Goal: Task Accomplishment & Management: Manage account settings

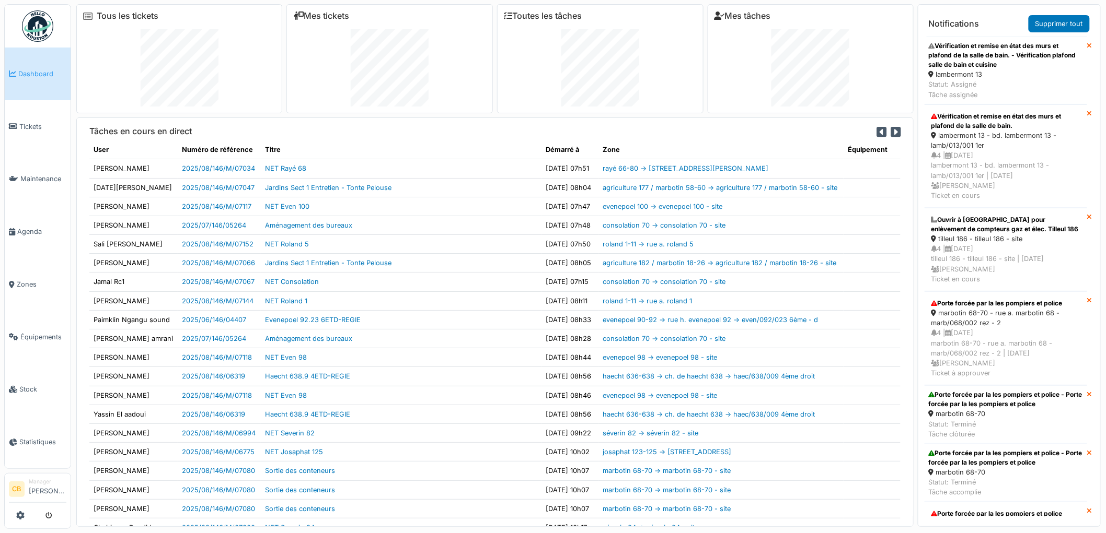
click at [507, 95] on div at bounding box center [600, 67] width 193 height 77
click at [147, 18] on link "Tous les tickets" at bounding box center [128, 16] width 62 height 10
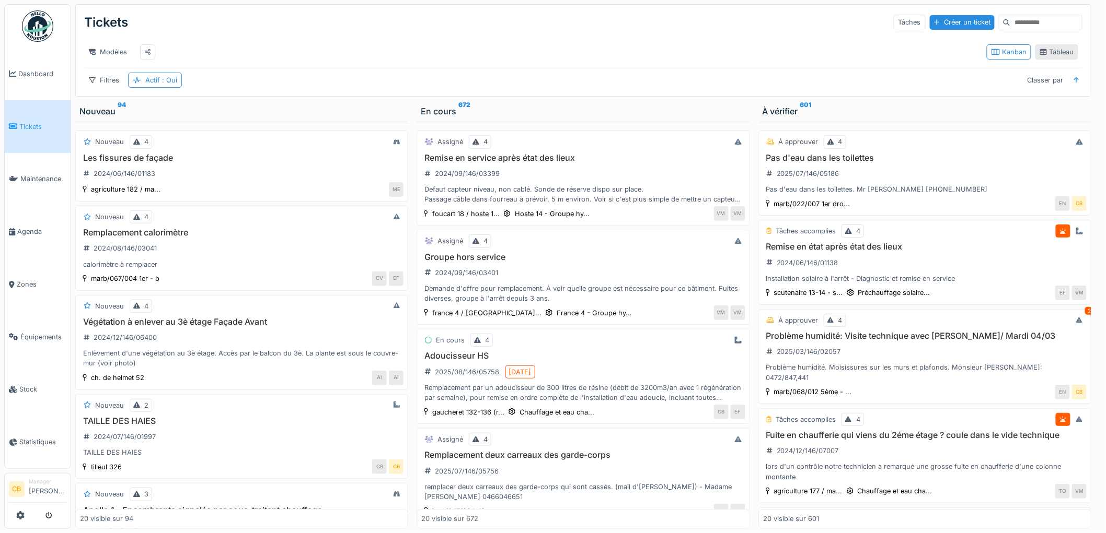
click at [1043, 57] on div "Tableau" at bounding box center [1056, 52] width 33 height 10
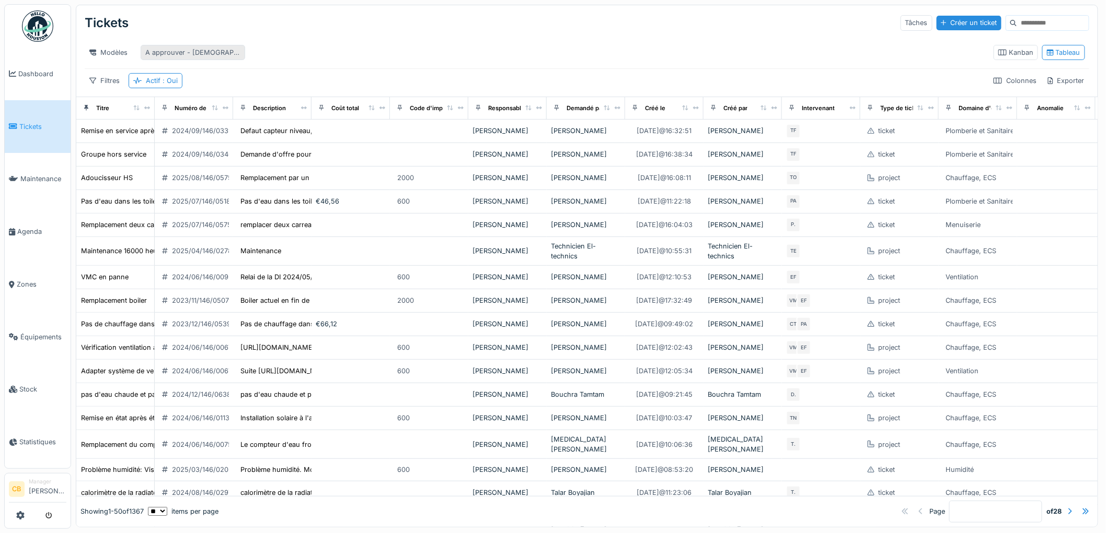
click at [200, 49] on div "A approuver - christian" at bounding box center [192, 53] width 95 height 10
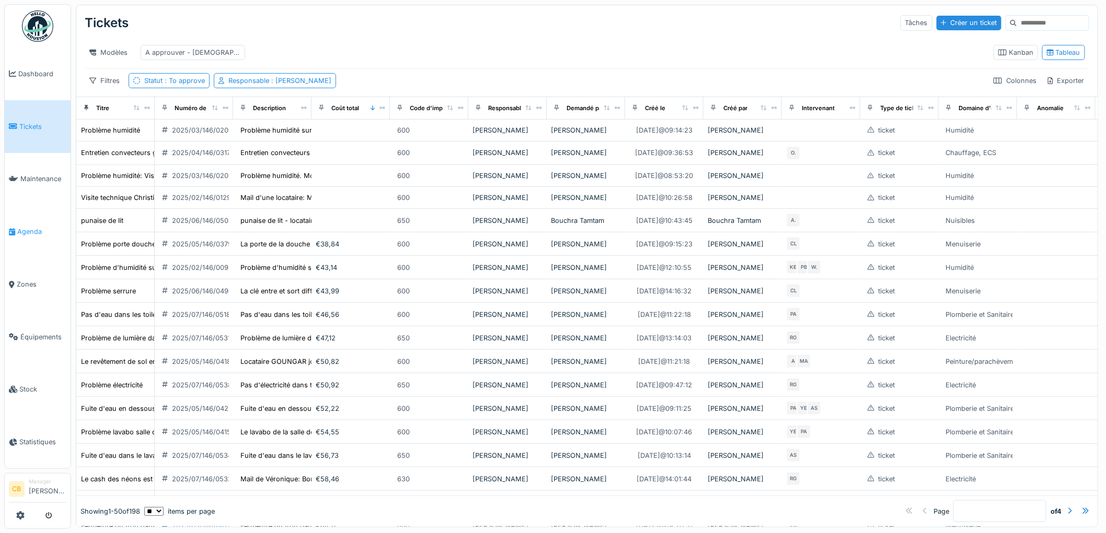
click at [38, 227] on span "Agenda" at bounding box center [41, 232] width 49 height 10
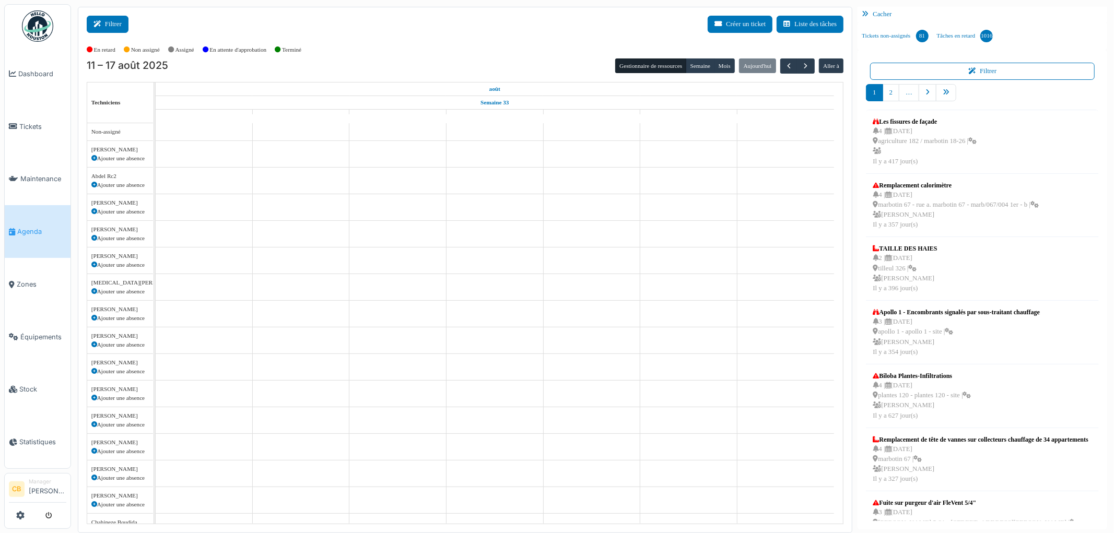
click at [126, 22] on button "Filtrer" at bounding box center [108, 24] width 42 height 17
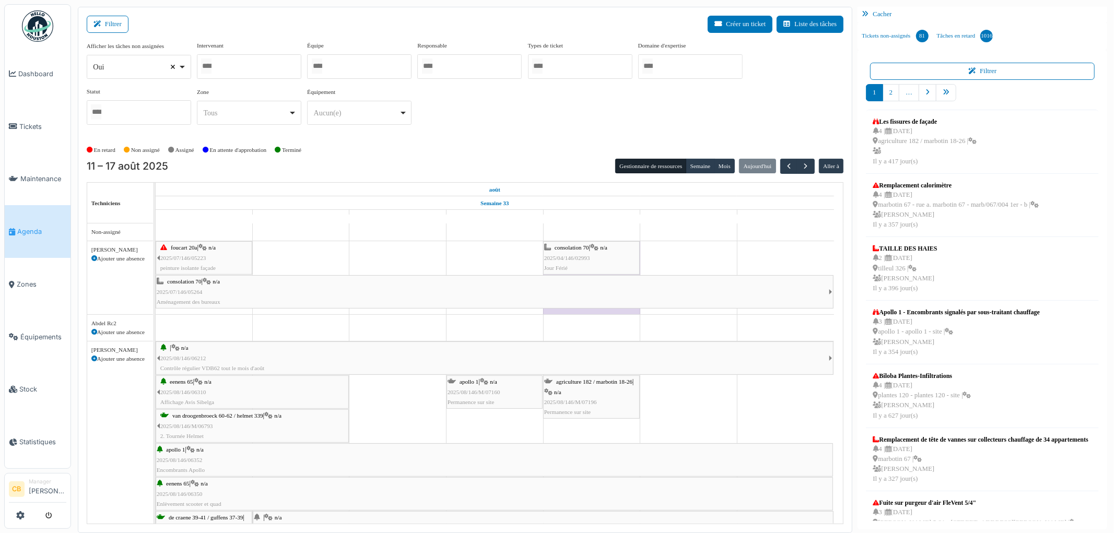
select select
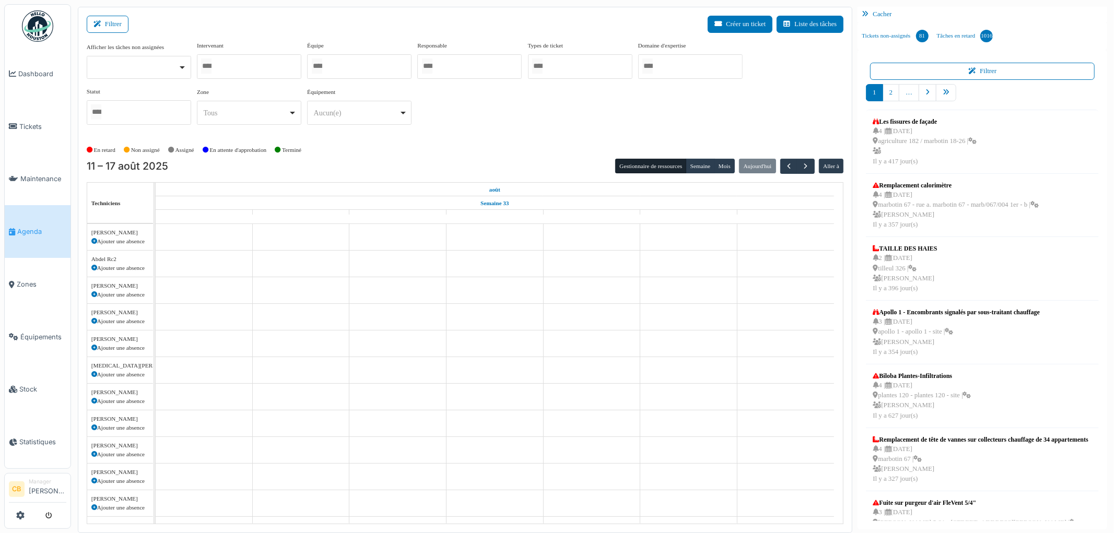
click at [212, 66] on input "Tous" at bounding box center [206, 66] width 10 height 15
type input "******"
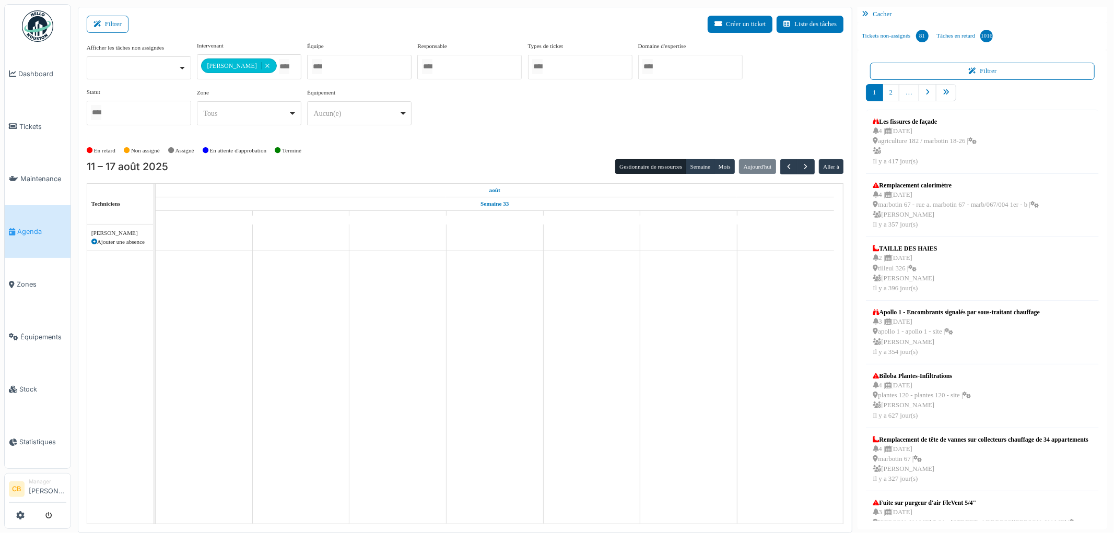
click at [470, 150] on div "En retard Non assigné Assigné En attente d'approbation Terminé" at bounding box center [466, 150] width 758 height 17
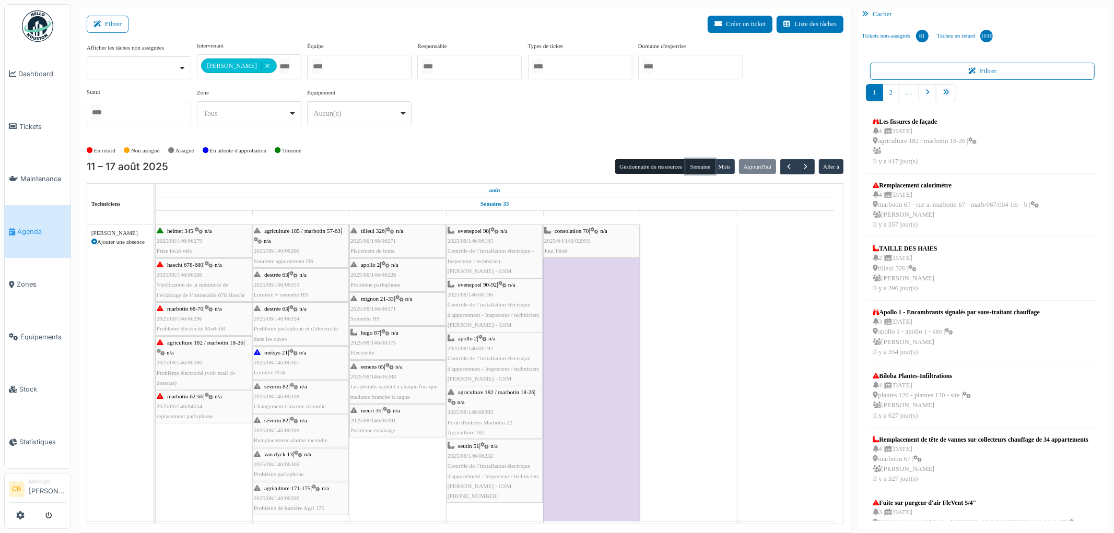
click at [697, 165] on button "Semaine" at bounding box center [700, 166] width 29 height 15
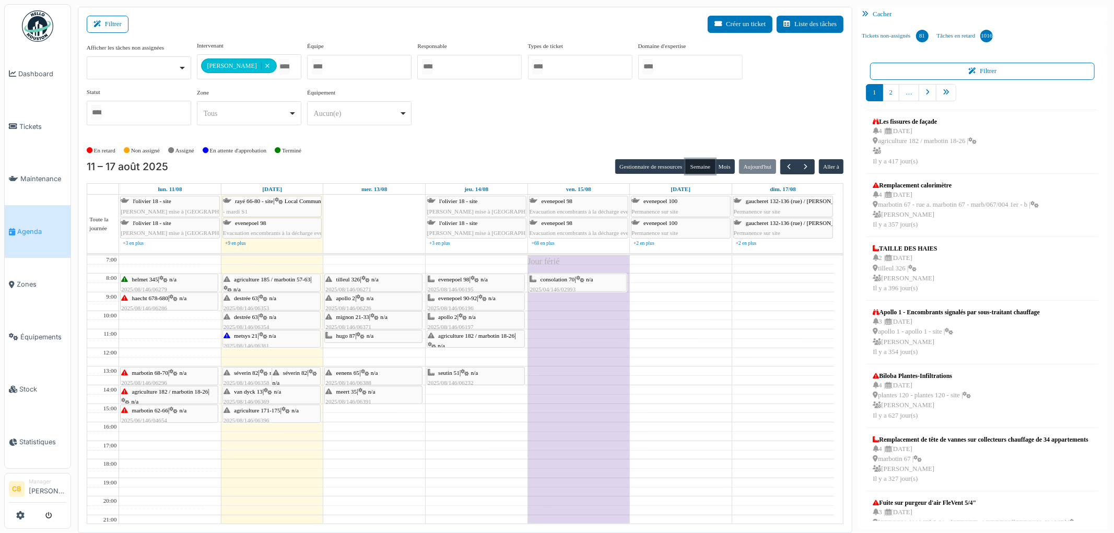
click at [374, 379] on div "eenens 65 | n/a 2025/08/146/06388 Les plombs sautent à chaque fois que madame b…" at bounding box center [373, 388] width 96 height 40
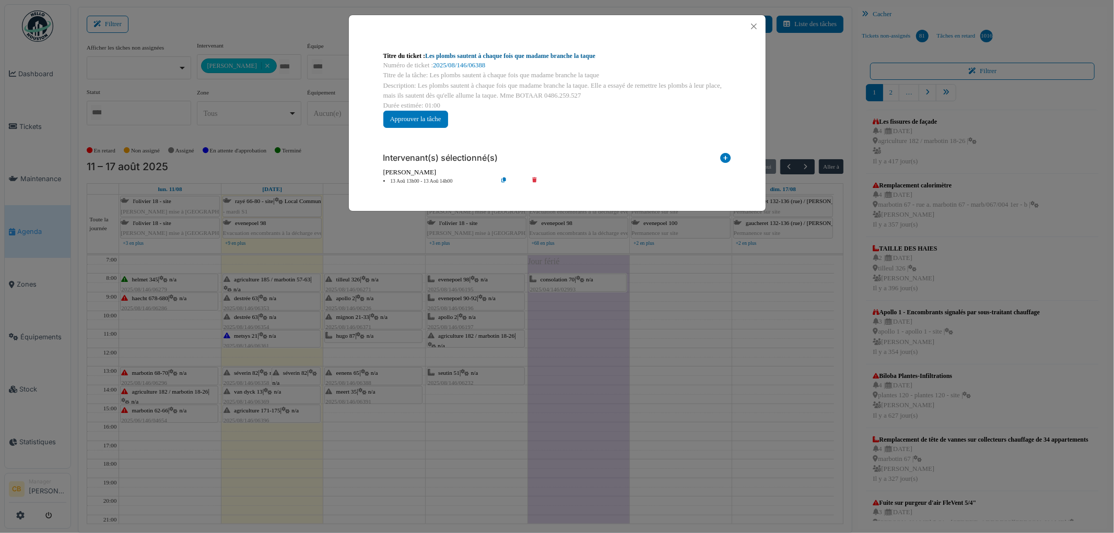
click at [486, 55] on link "Les plombs sautent à chaque fois que madame branche la taque" at bounding box center [510, 55] width 170 height 7
click at [756, 25] on button "Close" at bounding box center [754, 26] width 14 height 14
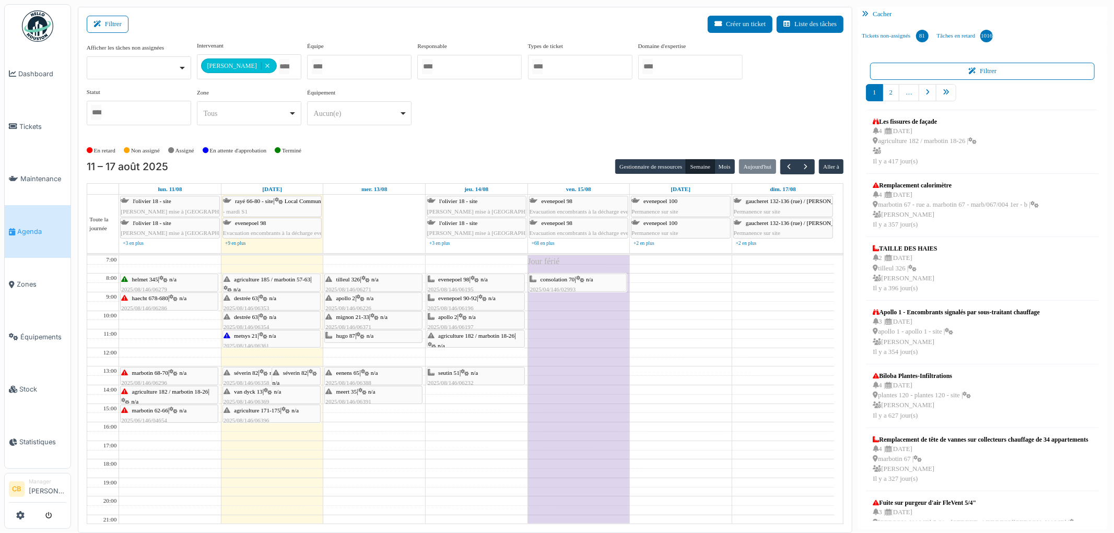
click at [378, 397] on div "meert 35 | n/a 2025/08/146/06391 Problème éclairage" at bounding box center [373, 402] width 96 height 30
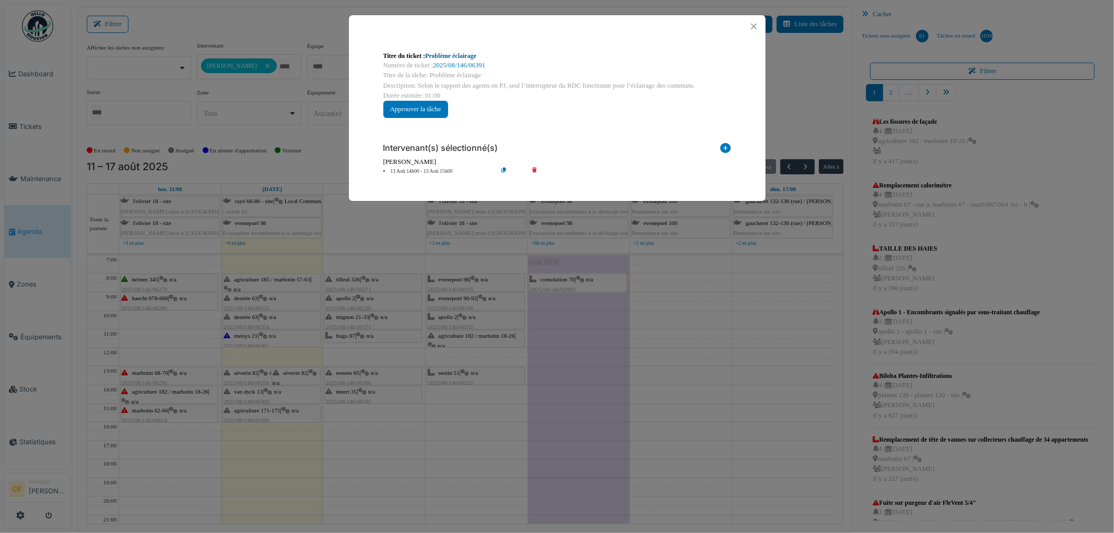
click at [461, 54] on link "Problème éclairage" at bounding box center [450, 55] width 51 height 7
click at [468, 54] on link "Problème éclairage" at bounding box center [450, 55] width 51 height 7
click at [754, 27] on button "Close" at bounding box center [754, 26] width 14 height 14
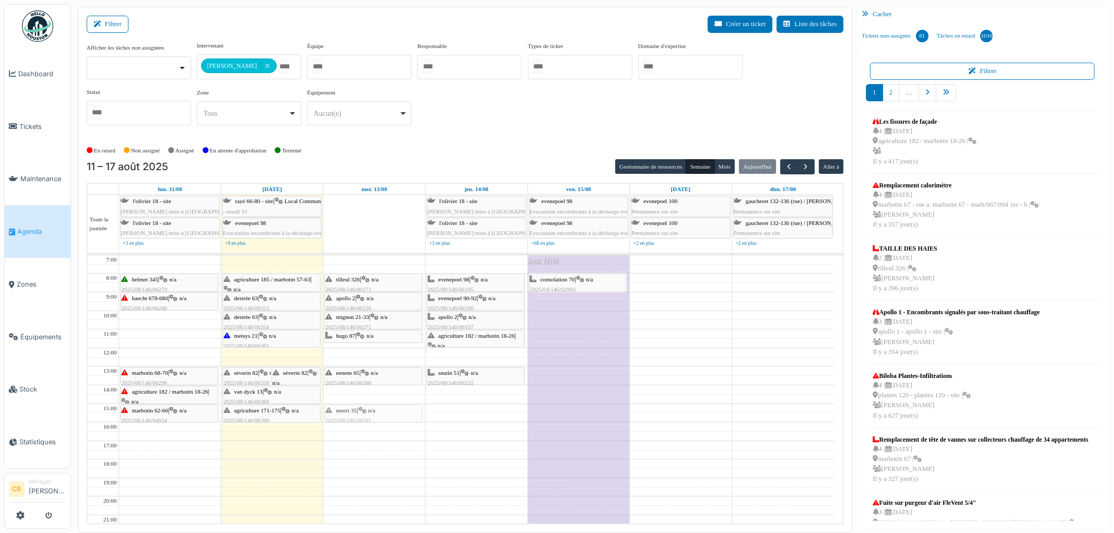
drag, startPoint x: 411, startPoint y: 394, endPoint x: 409, endPoint y: 415, distance: 20.5
click at [409, 415] on div "tilleul 326 | n/a 2025/08/146/06271 Placement de hotte apollo 2 | n/a 2025/08/1…" at bounding box center [374, 413] width 102 height 316
drag, startPoint x: 399, startPoint y: 374, endPoint x: 394, endPoint y: 392, distance: 19.4
click at [394, 392] on div "tilleul 326 | n/a 2025/08/146/06271 Placement de hotte apollo 2 | n/a 2025/08/1…" at bounding box center [374, 413] width 102 height 316
click at [745, 17] on button "Créer un ticket" at bounding box center [740, 24] width 65 height 17
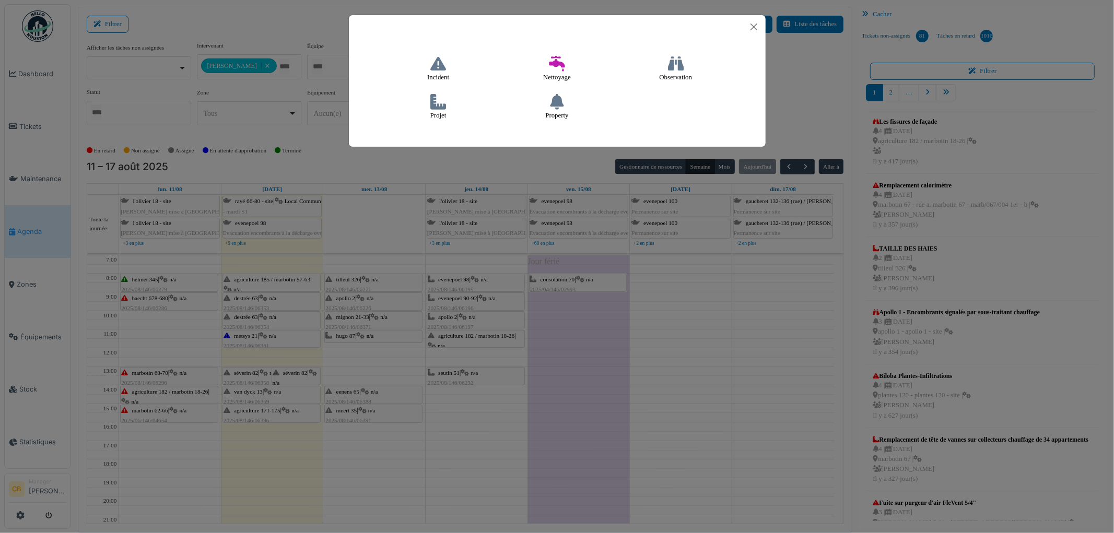
click at [436, 99] on icon at bounding box center [439, 102] width 16 height 16
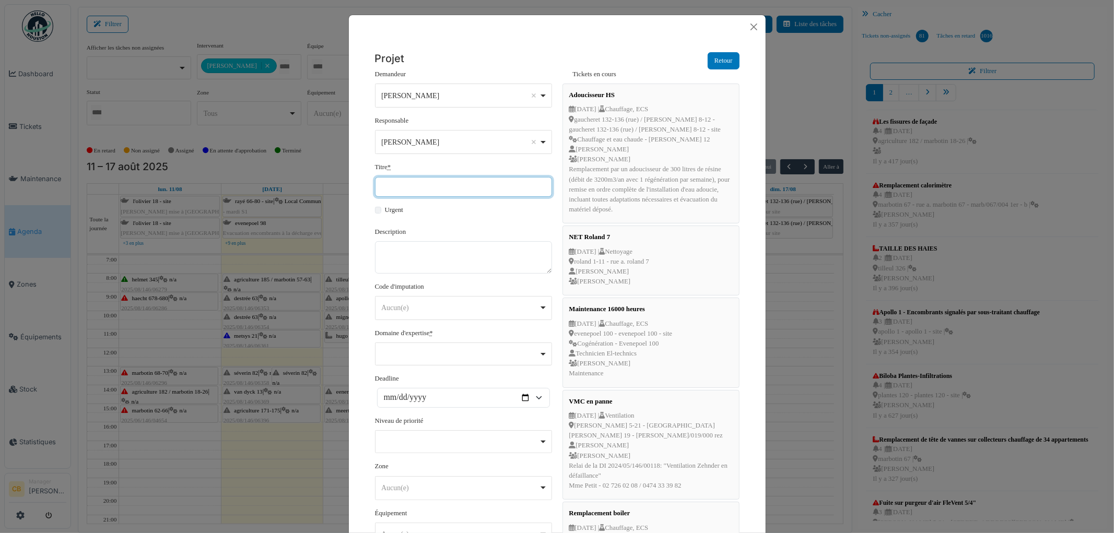
click at [397, 185] on input "Titre *" at bounding box center [463, 187] width 177 height 20
click at [379, 189] on input "**********" at bounding box center [463, 187] width 177 height 20
drag, startPoint x: 479, startPoint y: 187, endPoint x: 341, endPoint y: 187, distance: 137.4
click at [341, 187] on div "**********" at bounding box center [557, 266] width 1114 height 533
type input "**********"
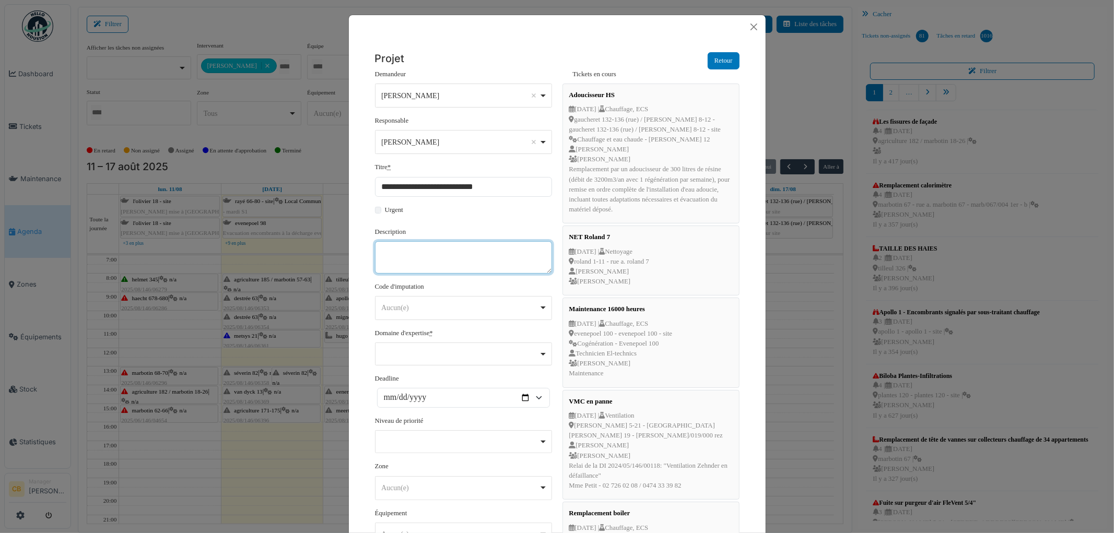
click at [394, 253] on textarea "Description" at bounding box center [463, 257] width 177 height 32
paste textarea "**********"
click at [426, 309] on div "Aucun(e) Remove item" at bounding box center [460, 308] width 158 height 11
type textarea "**********"
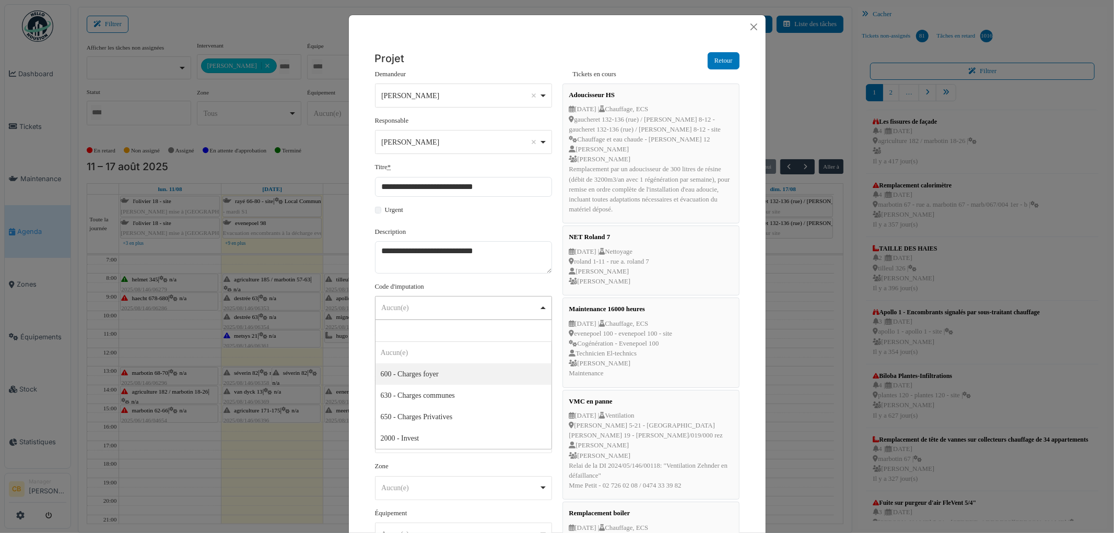
select select "***"
click at [420, 351] on div "Remove item" at bounding box center [463, 353] width 168 height 4
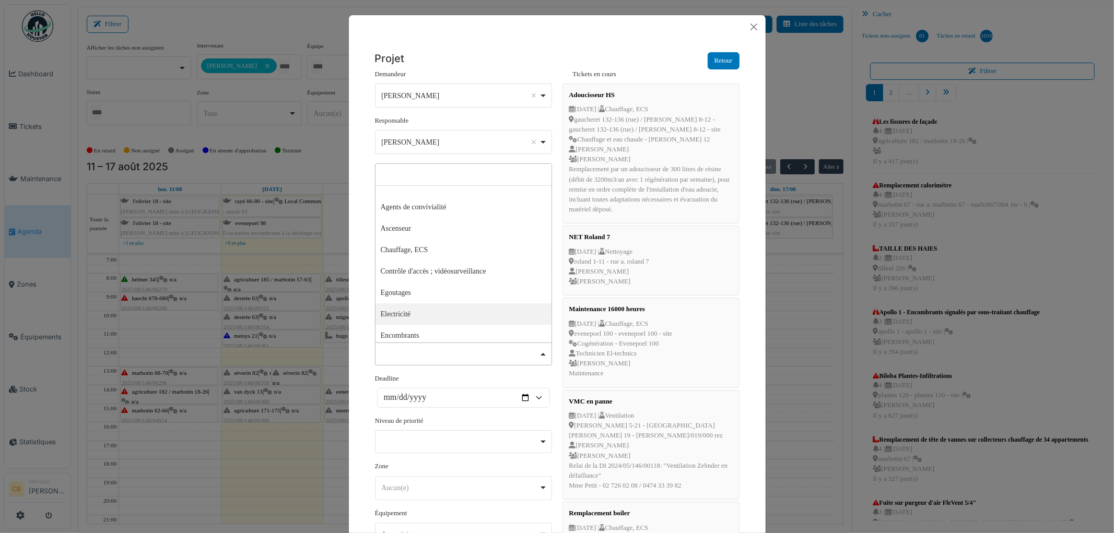
select select "***"
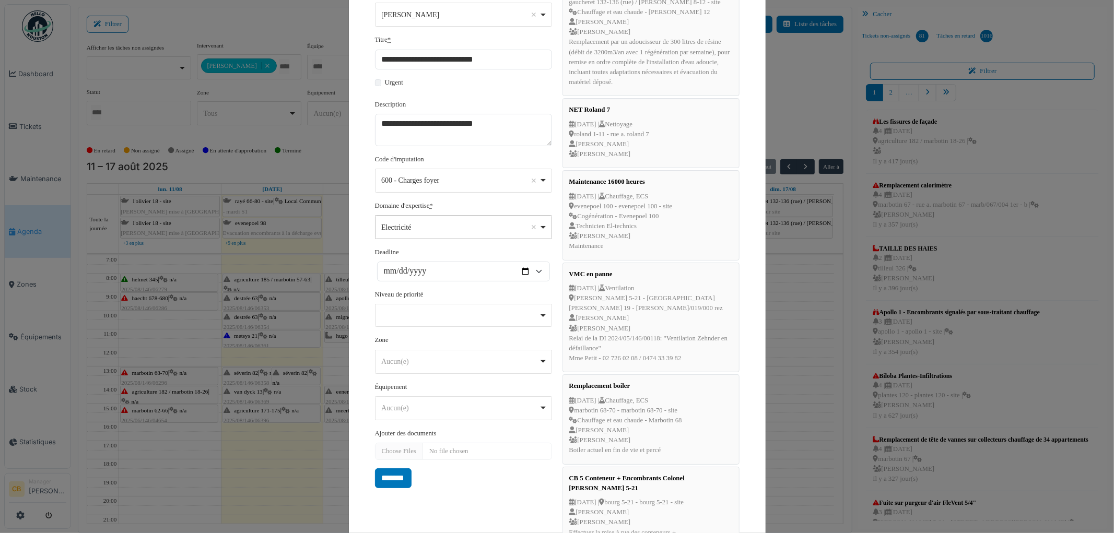
scroll to position [174, 0]
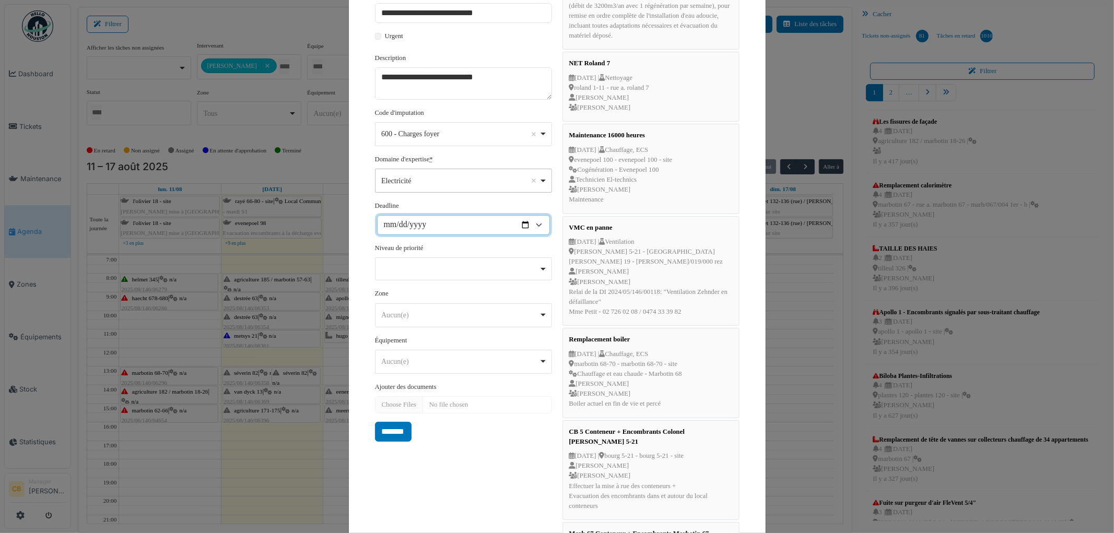
click at [520, 225] on input "Deadline" at bounding box center [463, 225] width 173 height 20
type input "**********"
click at [410, 275] on div "Remove item" at bounding box center [463, 269] width 177 height 23
select select "***"
click at [412, 316] on div "Aucun(e) Remove item" at bounding box center [460, 316] width 158 height 11
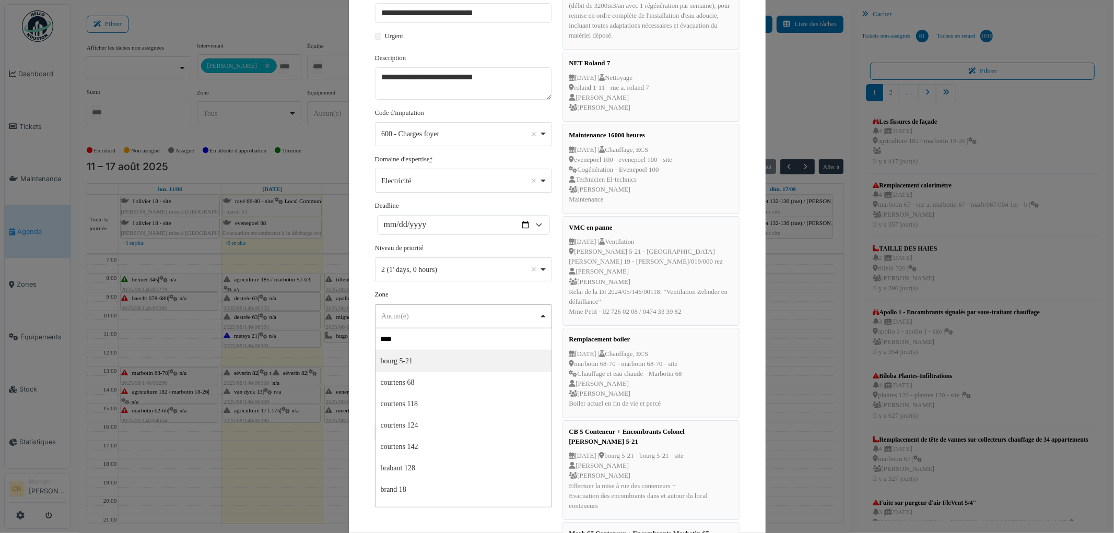
type input "*****"
select select "****"
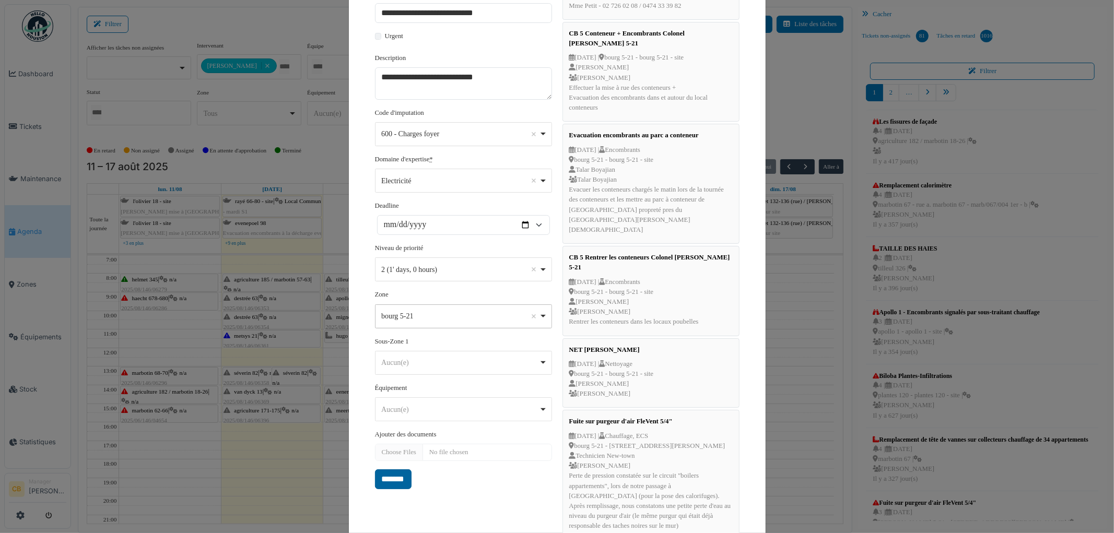
click at [397, 483] on input "*******" at bounding box center [393, 480] width 37 height 20
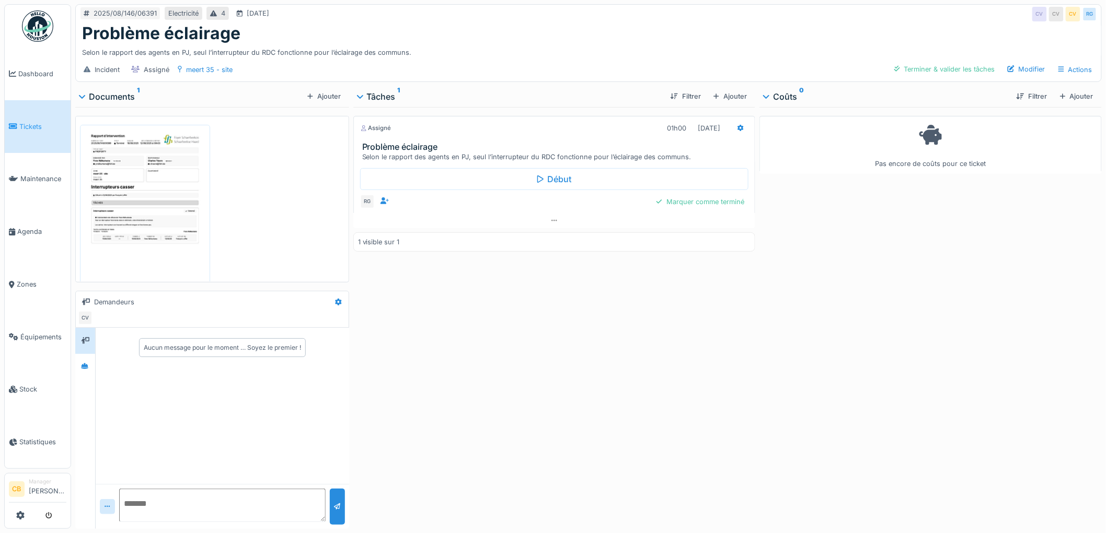
click at [154, 178] on img at bounding box center [145, 215] width 125 height 176
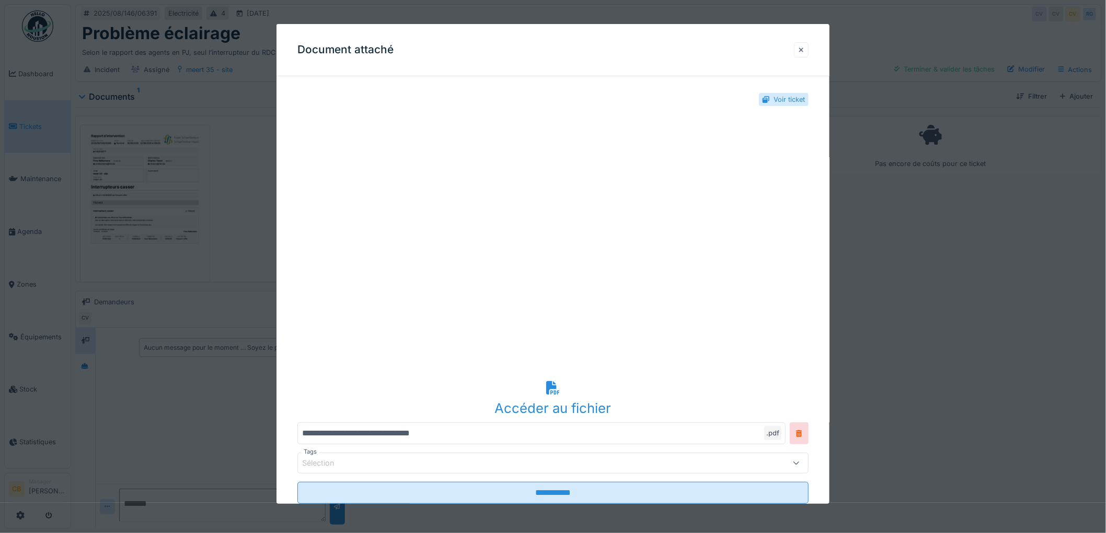
click at [804, 48] on div at bounding box center [800, 50] width 5 height 10
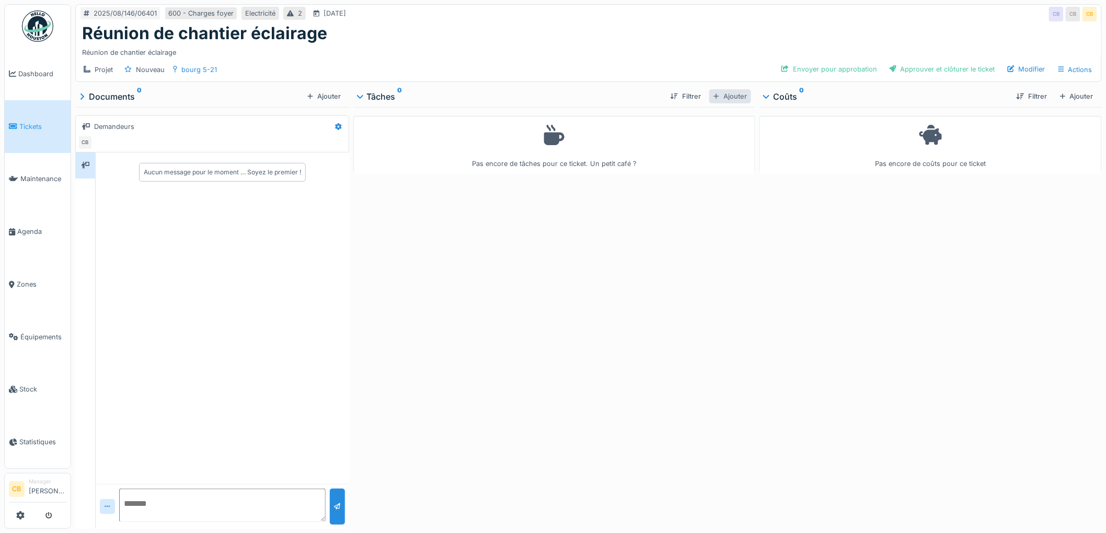
click at [735, 98] on div "Ajouter" at bounding box center [730, 96] width 42 height 14
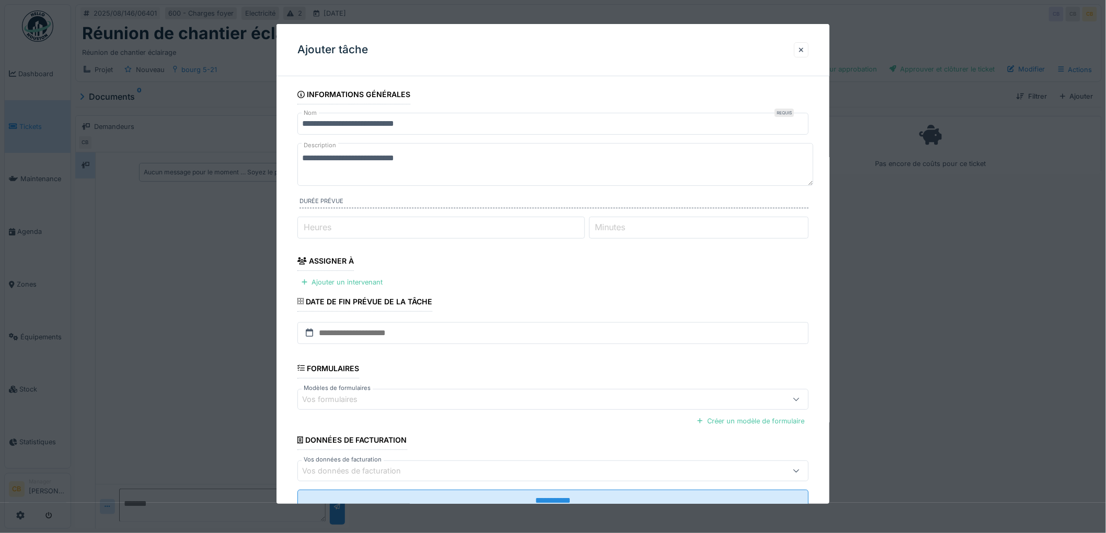
click at [379, 227] on input "Heures" at bounding box center [440, 228] width 287 height 22
type input "*"
click at [370, 280] on div "Ajouter un intervenant" at bounding box center [341, 282] width 89 height 14
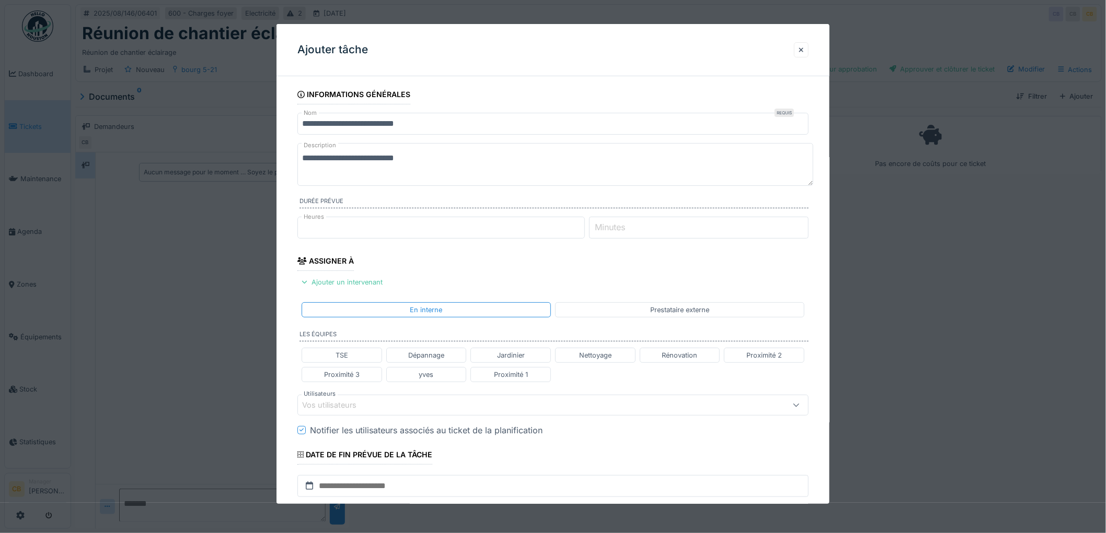
click at [332, 403] on div "Vos utilisateurs" at bounding box center [336, 405] width 69 height 11
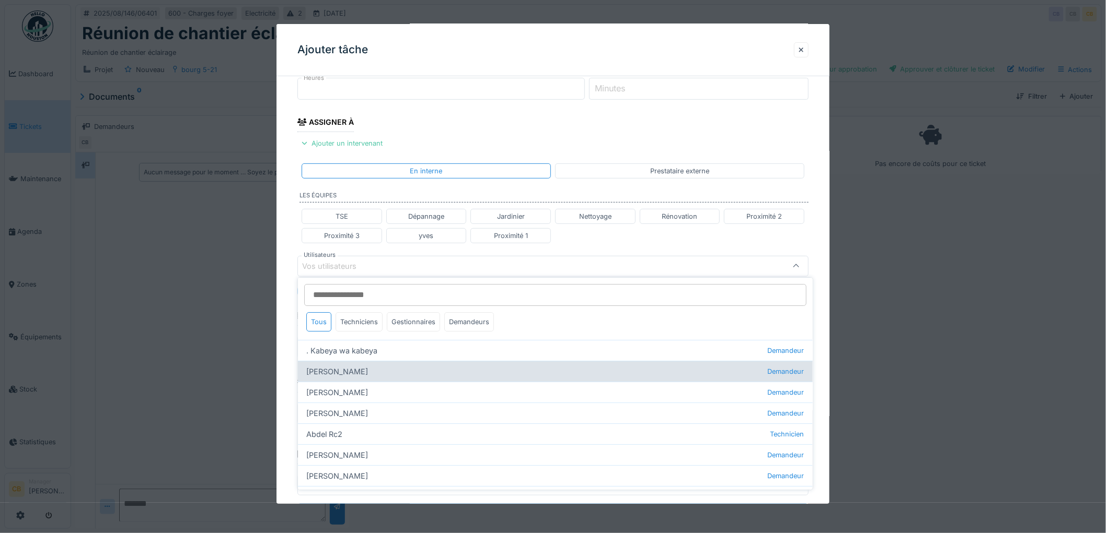
scroll to position [142, 0]
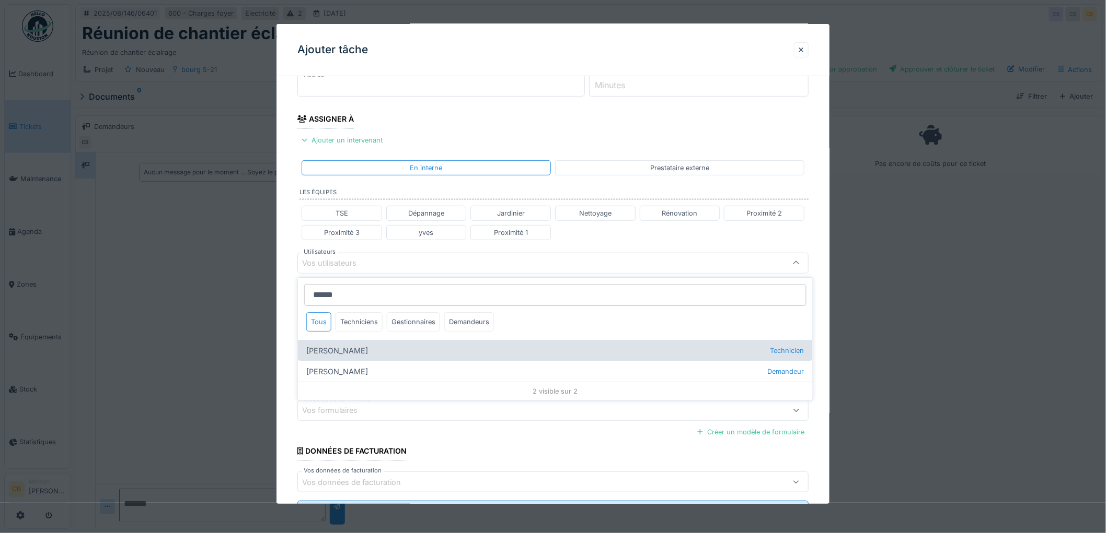
type input "******"
click at [353, 348] on div "[PERSON_NAME] Technicien" at bounding box center [555, 350] width 515 height 21
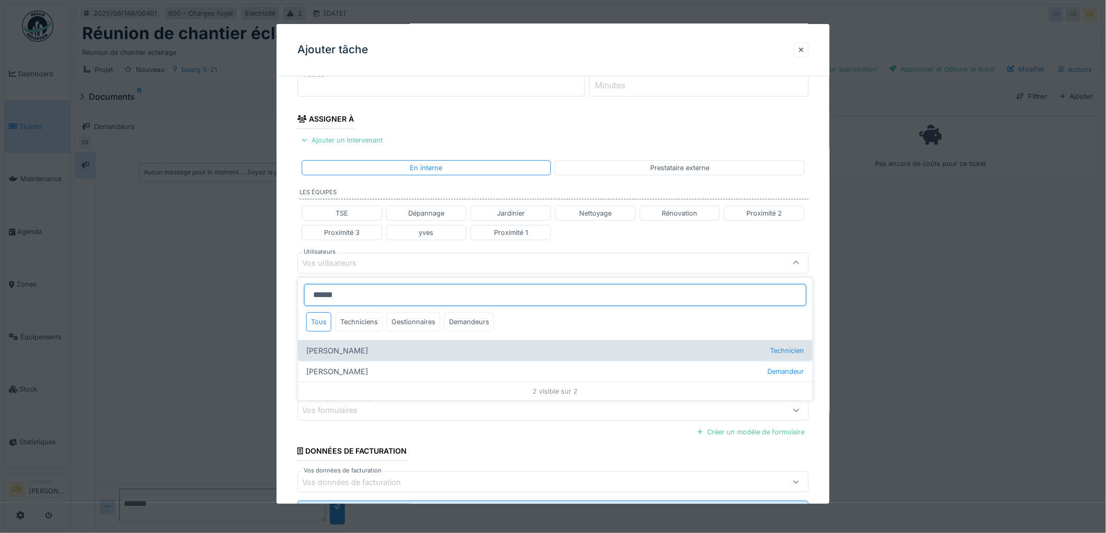
type input "****"
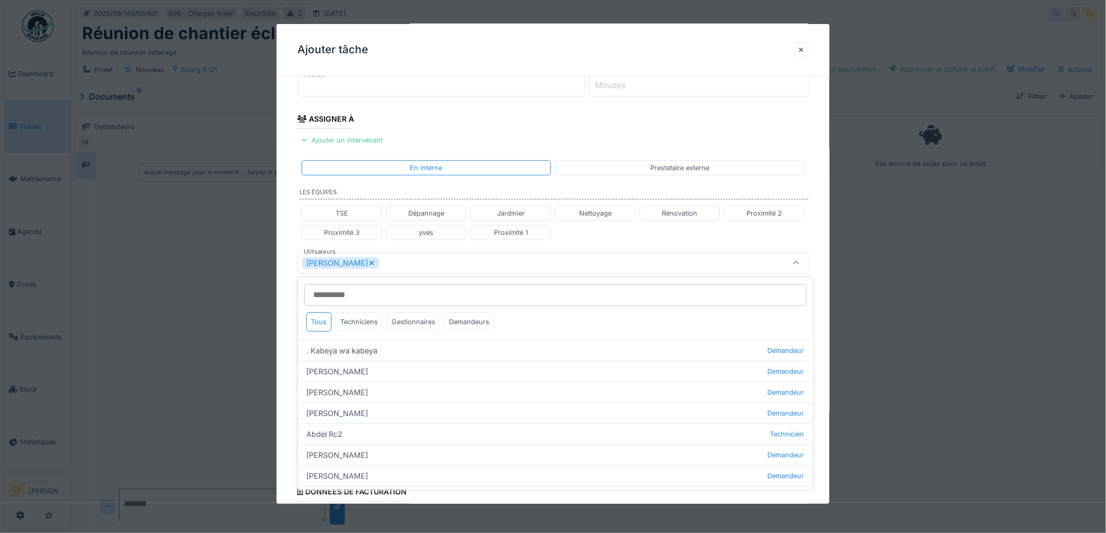
click at [474, 263] on div "[PERSON_NAME]" at bounding box center [523, 263] width 443 height 11
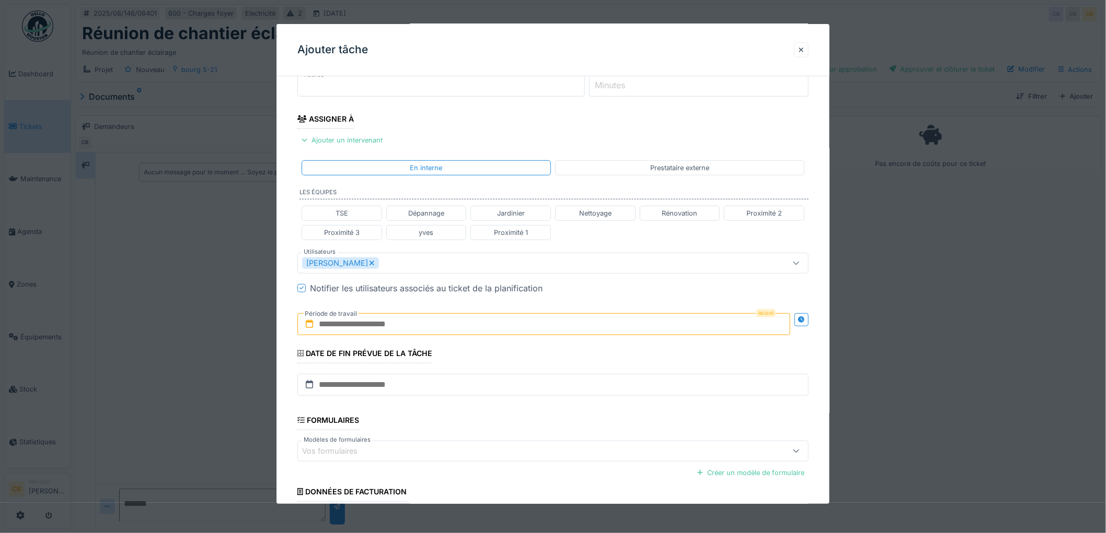
click at [414, 322] on input "text" at bounding box center [543, 324] width 493 height 22
click at [530, 429] on div "13" at bounding box center [528, 427] width 14 height 14
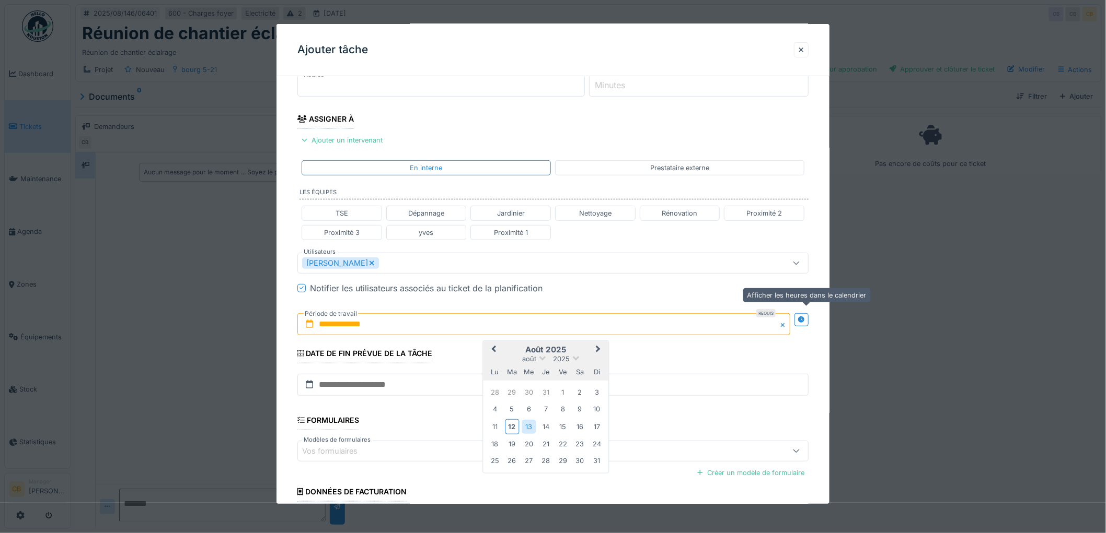
click at [803, 320] on icon at bounding box center [801, 320] width 7 height 7
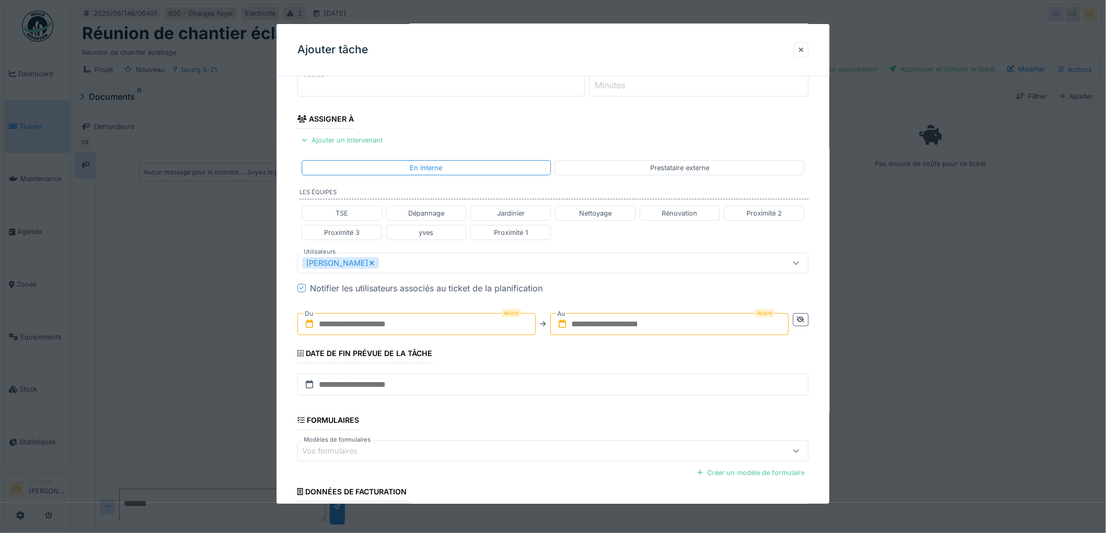
click at [385, 327] on input "text" at bounding box center [416, 324] width 238 height 22
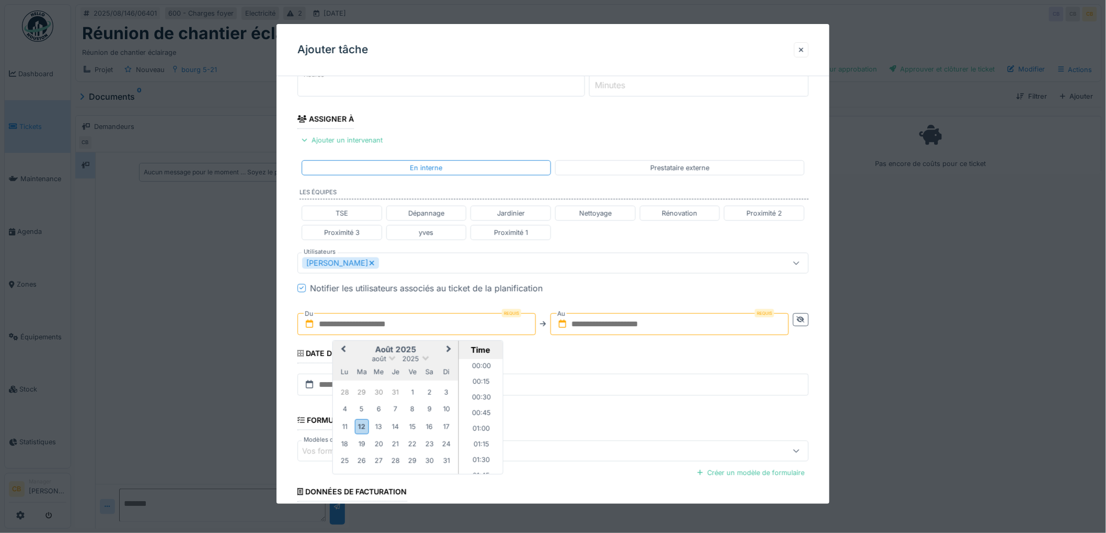
scroll to position [797, 0]
click at [379, 426] on div "13" at bounding box center [378, 427] width 14 height 14
click at [482, 385] on li "13:00" at bounding box center [481, 386] width 44 height 16
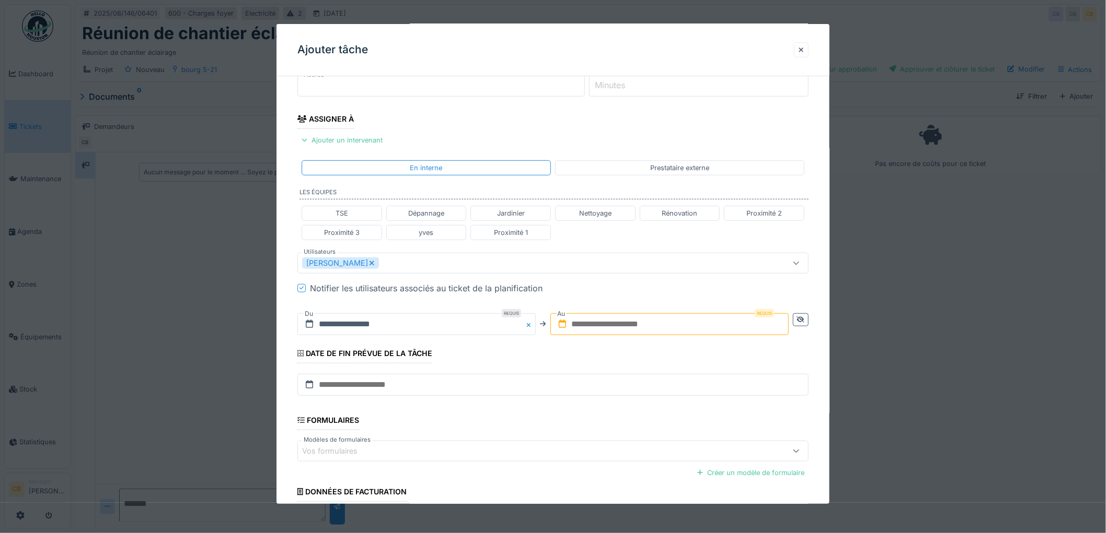
click at [583, 324] on input "text" at bounding box center [669, 324] width 238 height 22
click at [634, 430] on div "13" at bounding box center [631, 427] width 14 height 14
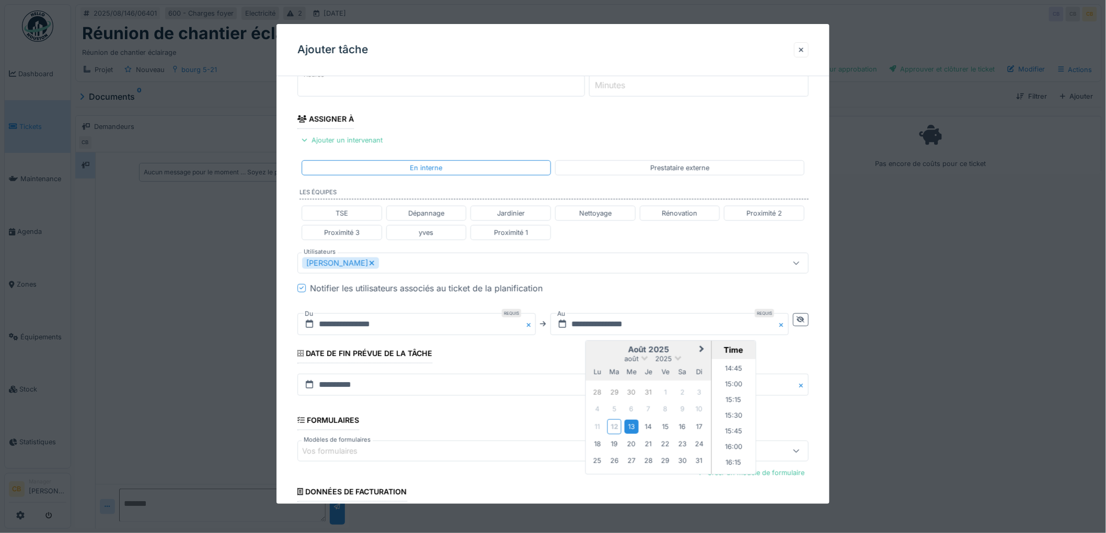
scroll to position [931, 0]
click at [732, 376] on li "15:00" at bounding box center [733, 377] width 44 height 16
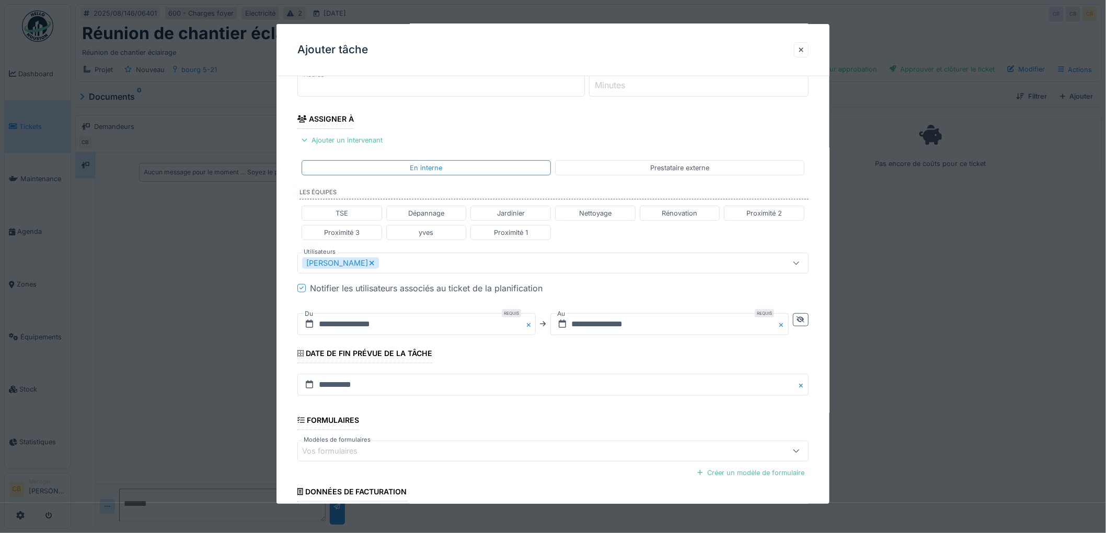
click at [634, 358] on fieldset "**********" at bounding box center [552, 258] width 511 height 630
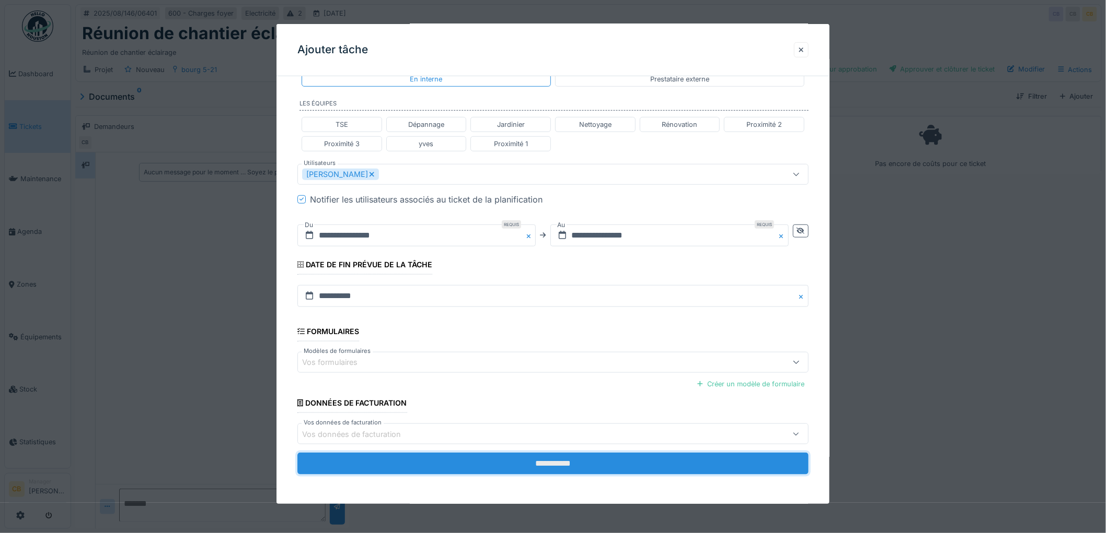
click at [566, 462] on input "**********" at bounding box center [552, 464] width 511 height 22
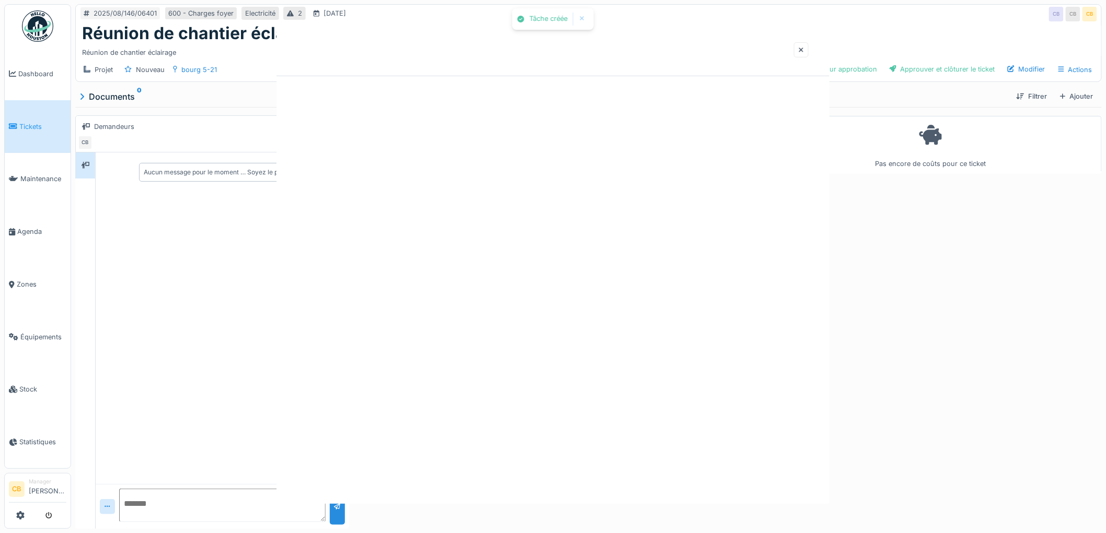
scroll to position [0, 0]
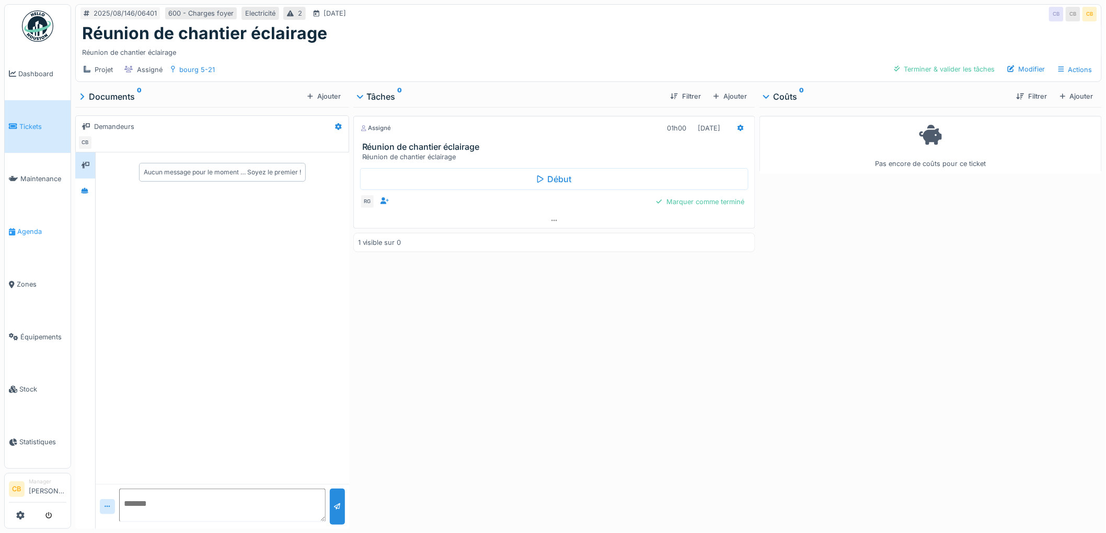
click at [35, 219] on link "Agenda" at bounding box center [38, 231] width 66 height 53
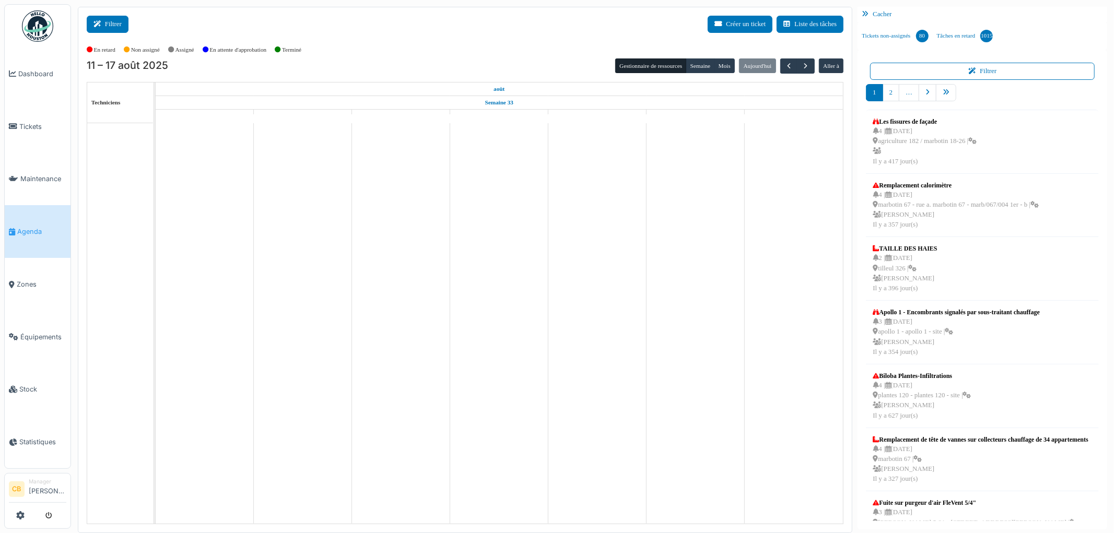
click at [107, 18] on button "Filtrer" at bounding box center [108, 24] width 42 height 17
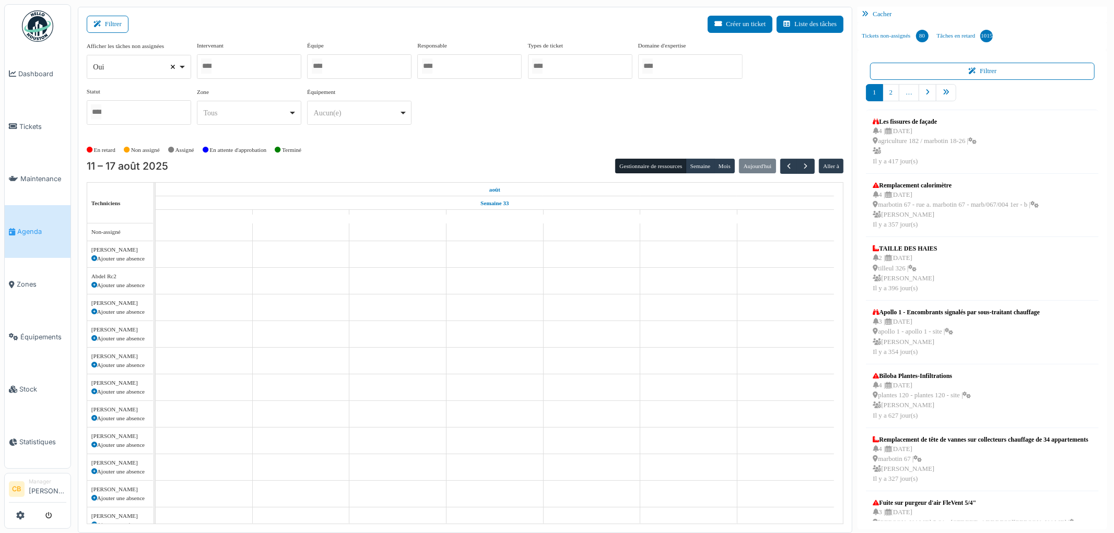
select select
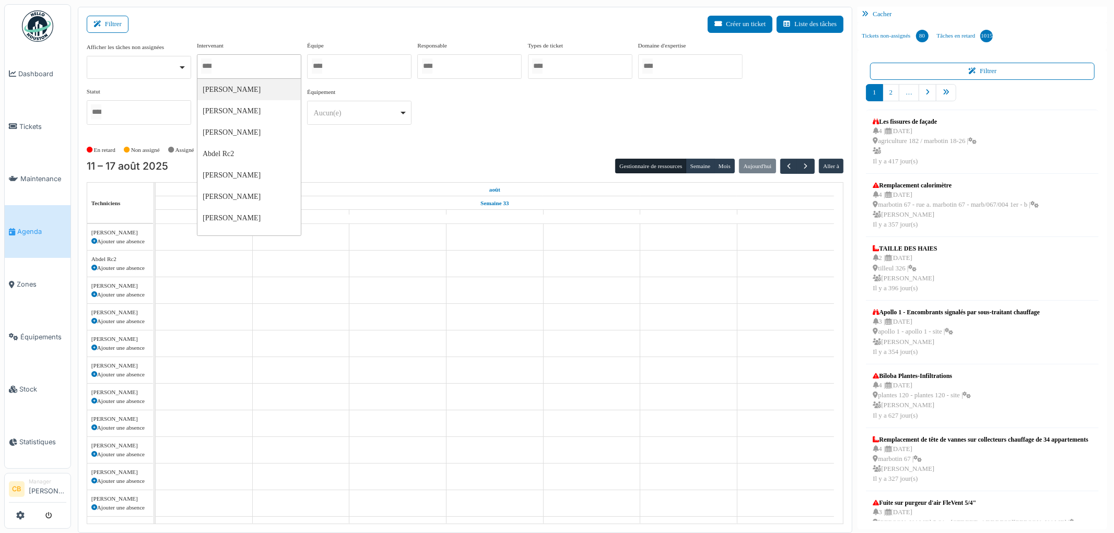
click at [202, 65] on input "Tous" at bounding box center [206, 66] width 10 height 15
type input "******"
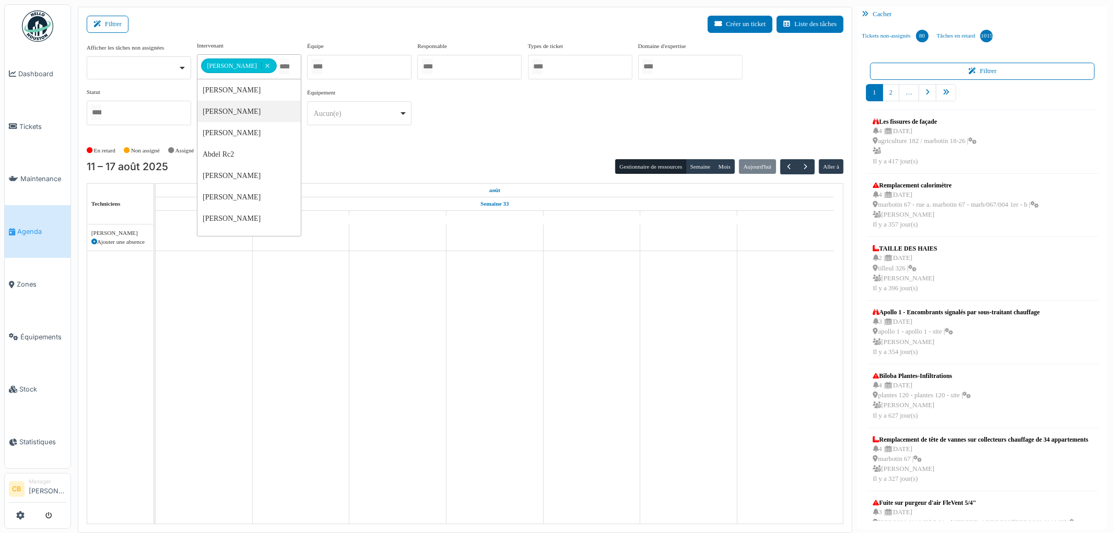
click at [348, 162] on div "11 – 17 août 2025 Gestionnaire de ressources Semaine Mois Aujourd'hui Aller à" at bounding box center [466, 166] width 758 height 15
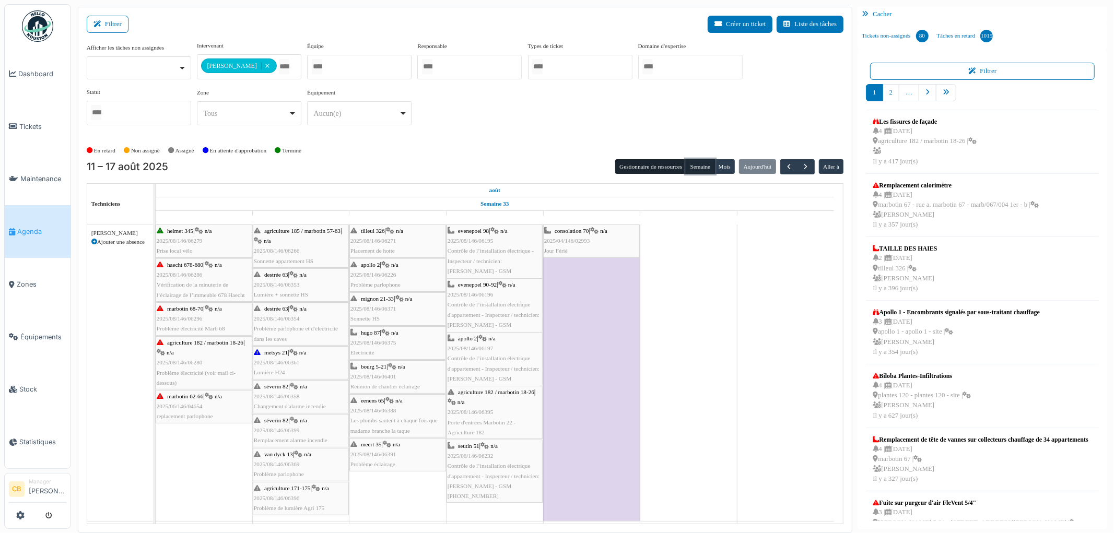
click at [704, 170] on button "Semaine" at bounding box center [700, 166] width 29 height 15
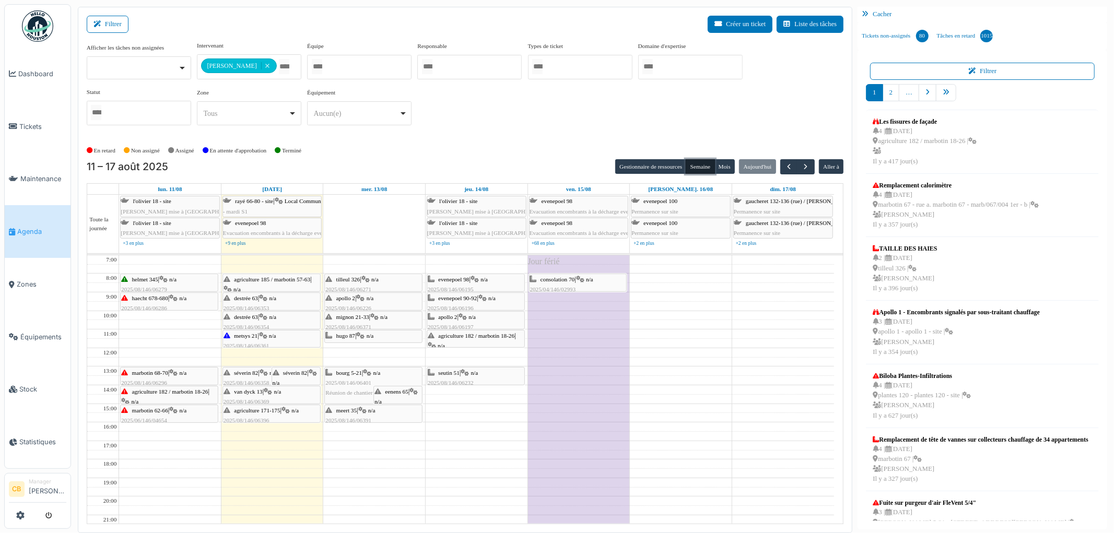
click at [577, 279] on div "consolation 70 | n/a 2025/04/146/02993 Jour Férié" at bounding box center [578, 290] width 96 height 30
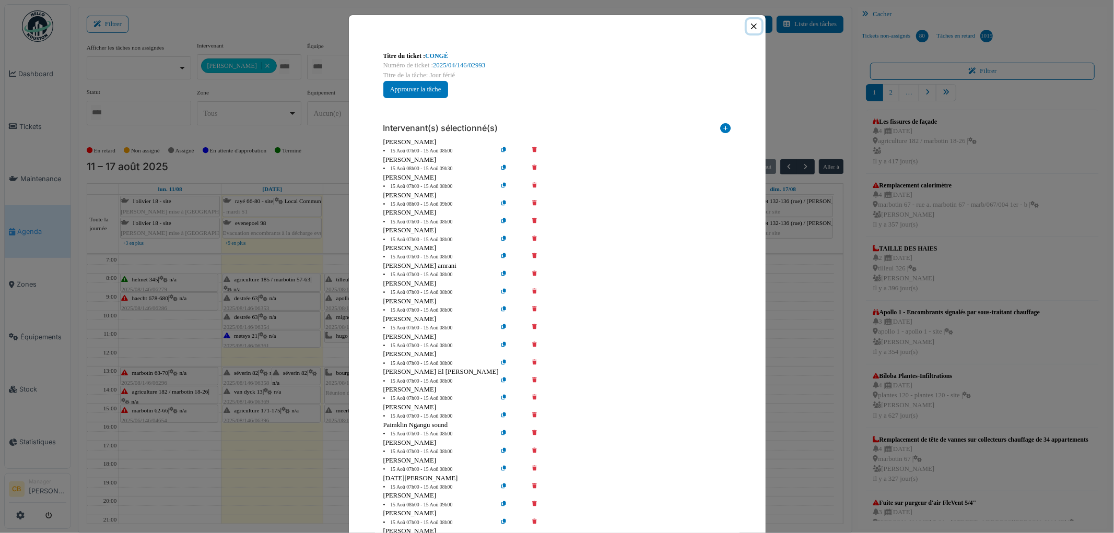
click at [752, 25] on button "Close" at bounding box center [754, 26] width 14 height 14
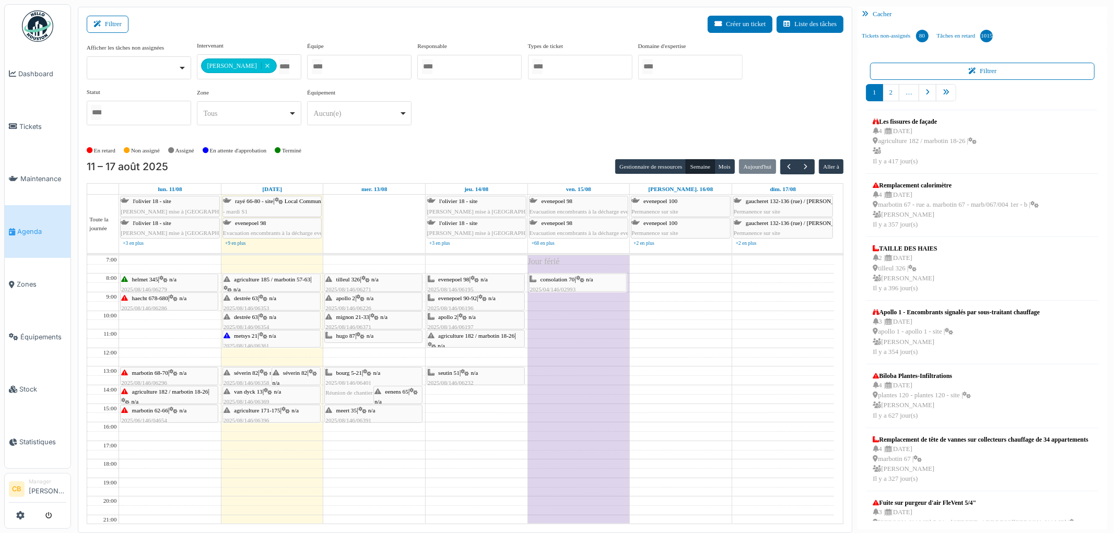
click at [33, 25] on img at bounding box center [37, 25] width 31 height 31
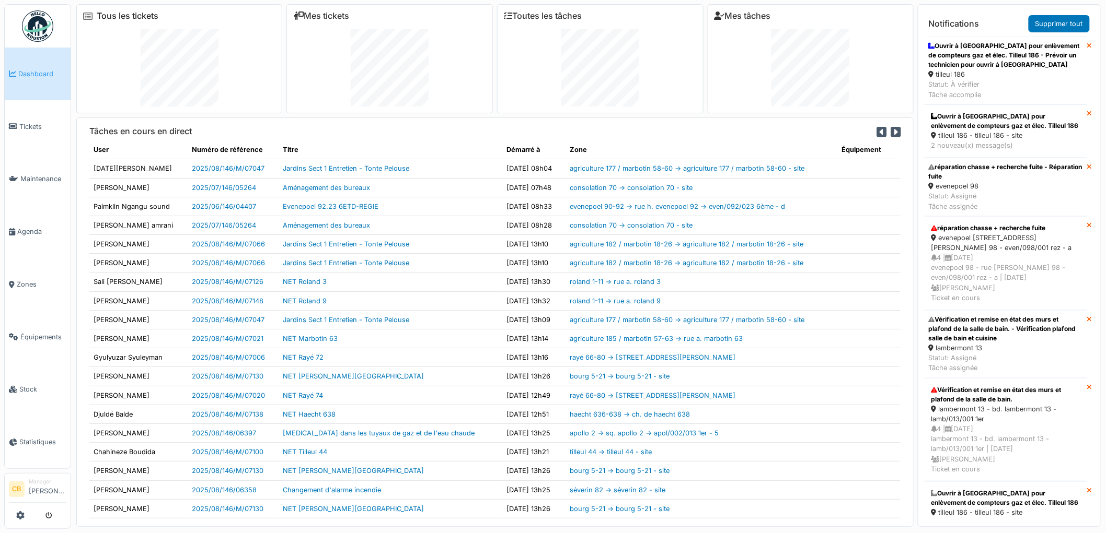
click at [133, 16] on link "Tous les tickets" at bounding box center [128, 16] width 62 height 10
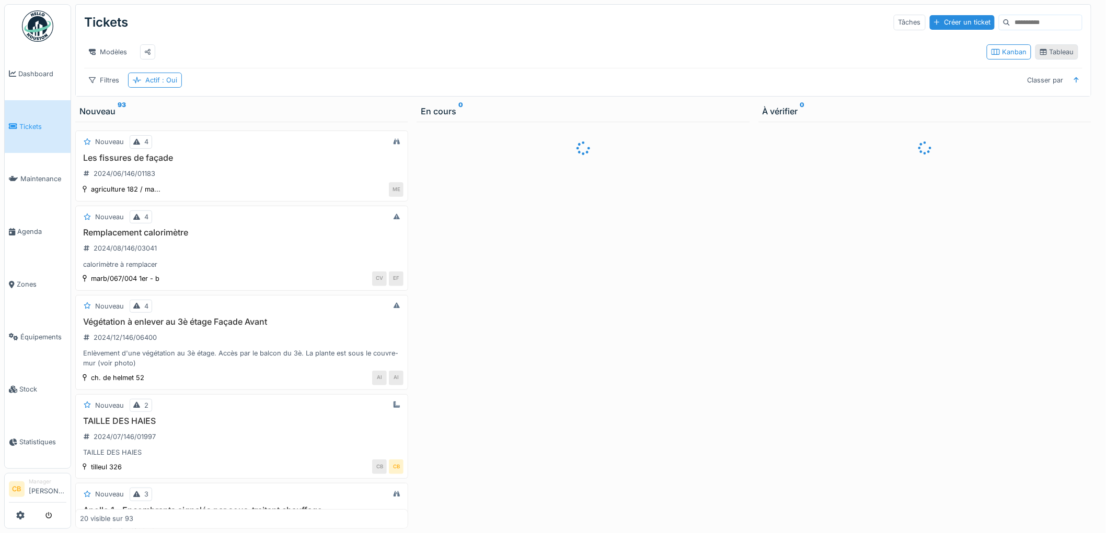
click at [1049, 55] on div "Tableau" at bounding box center [1056, 52] width 33 height 10
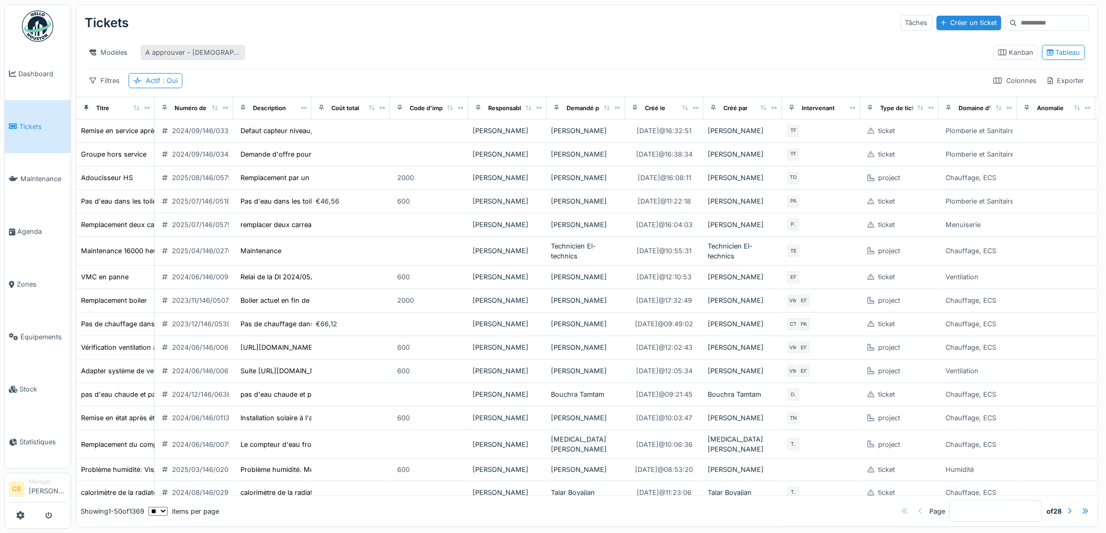
click at [194, 53] on div "A approuver - [DEMOGRAPHIC_DATA]" at bounding box center [192, 53] width 95 height 10
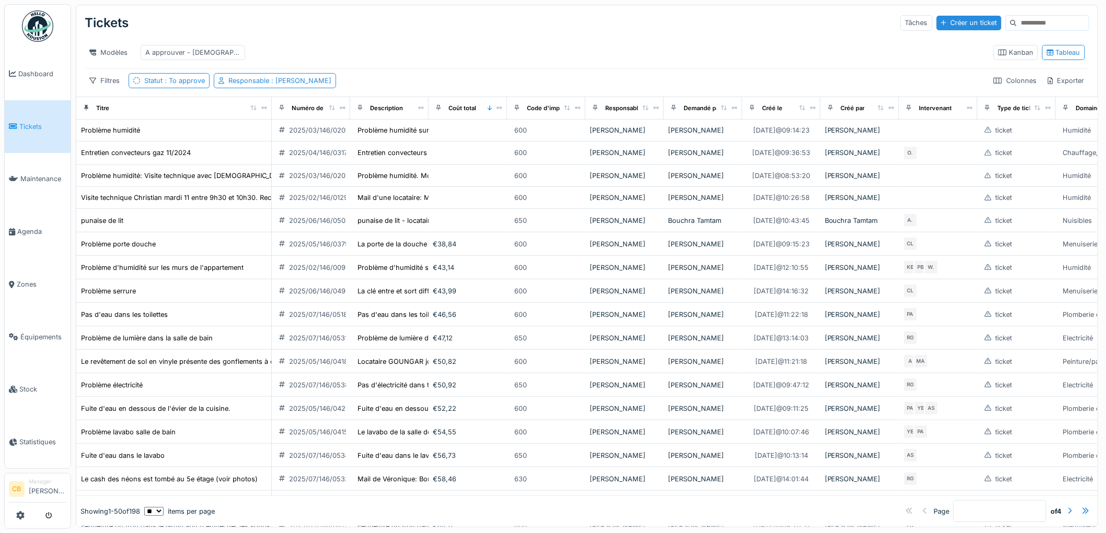
drag, startPoint x: 146, startPoint y: 118, endPoint x: 263, endPoint y: 124, distance: 117.2
click at [263, 119] on th "Titre" at bounding box center [173, 108] width 195 height 22
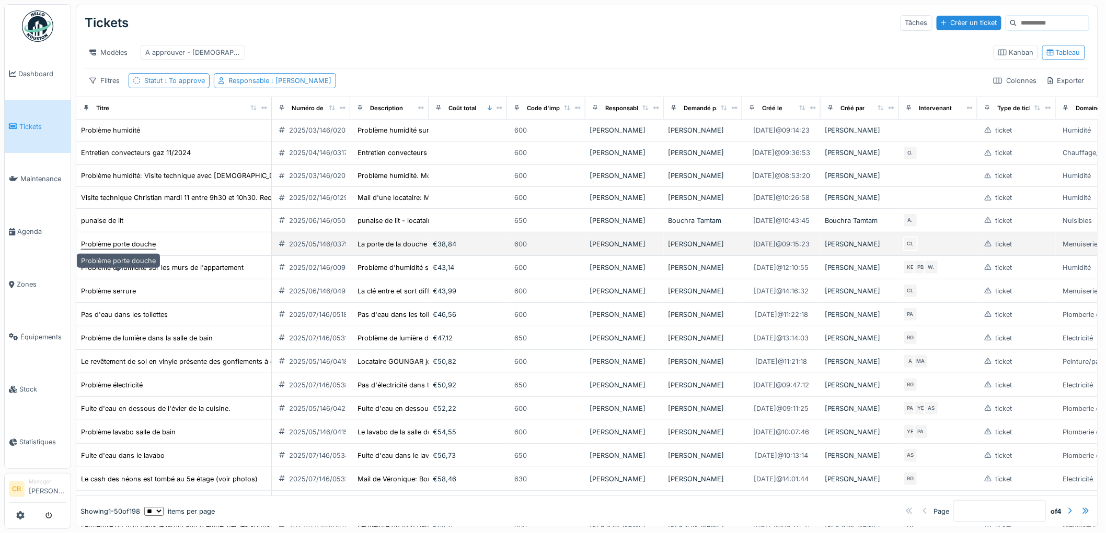
click at [115, 249] on div "Problème porte douche" at bounding box center [118, 244] width 75 height 10
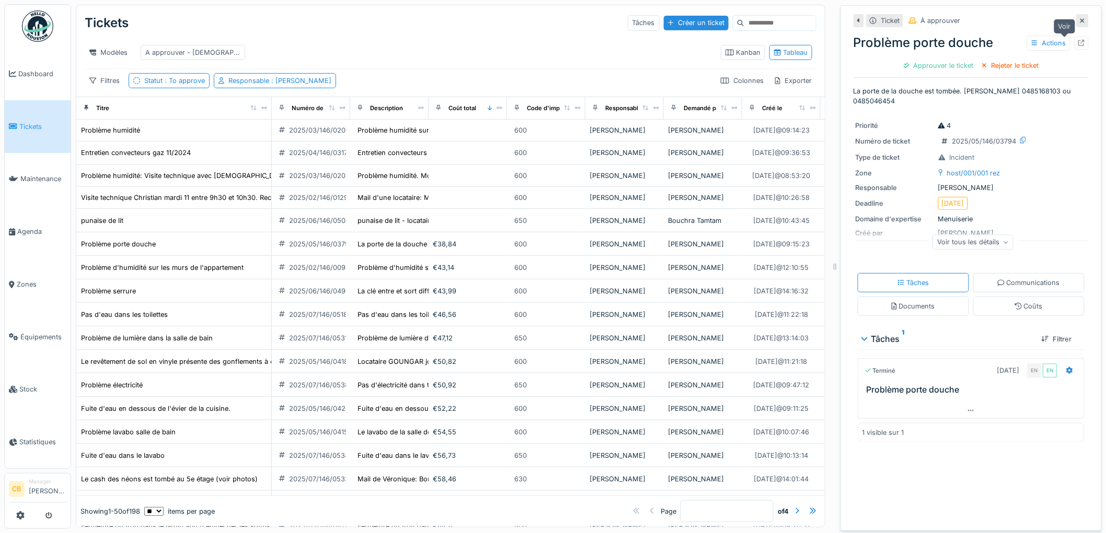
click at [1078, 40] on icon at bounding box center [1081, 43] width 7 height 7
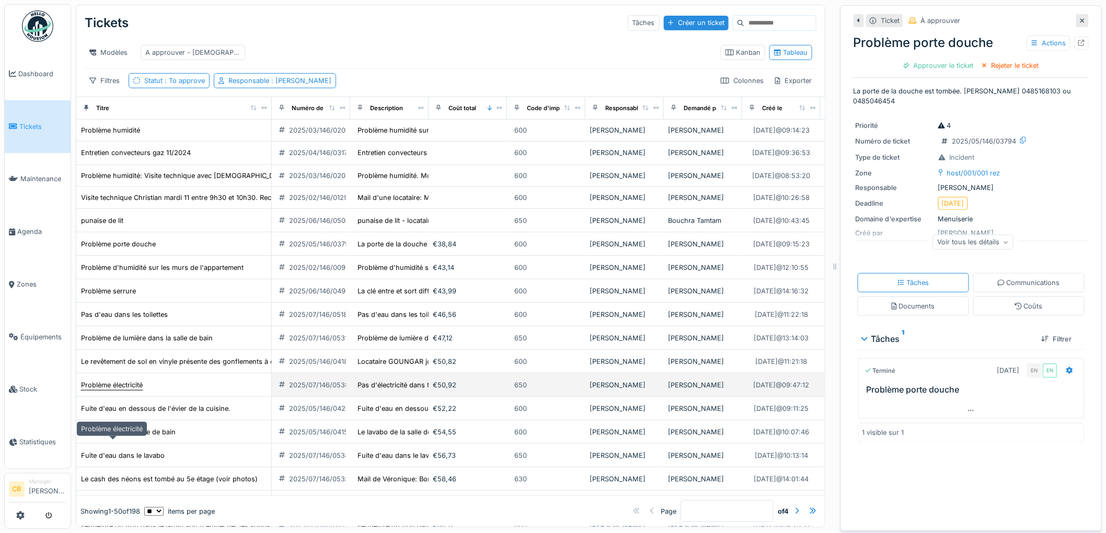
click at [132, 390] on div "Problème électricité" at bounding box center [112, 385] width 62 height 10
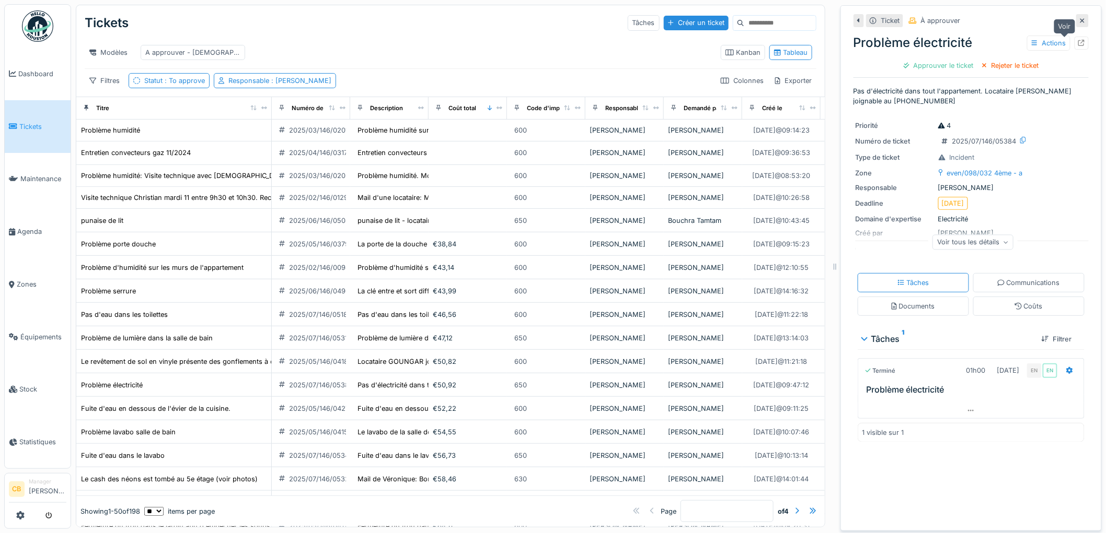
click at [1078, 43] on icon at bounding box center [1081, 43] width 7 height 7
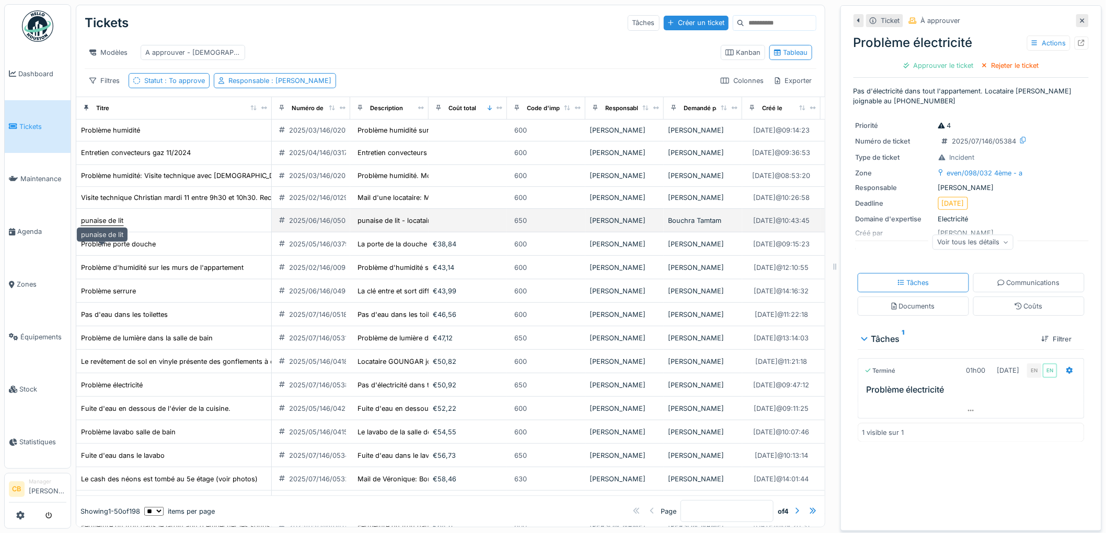
click at [119, 226] on div "punaise de lit" at bounding box center [102, 221] width 42 height 10
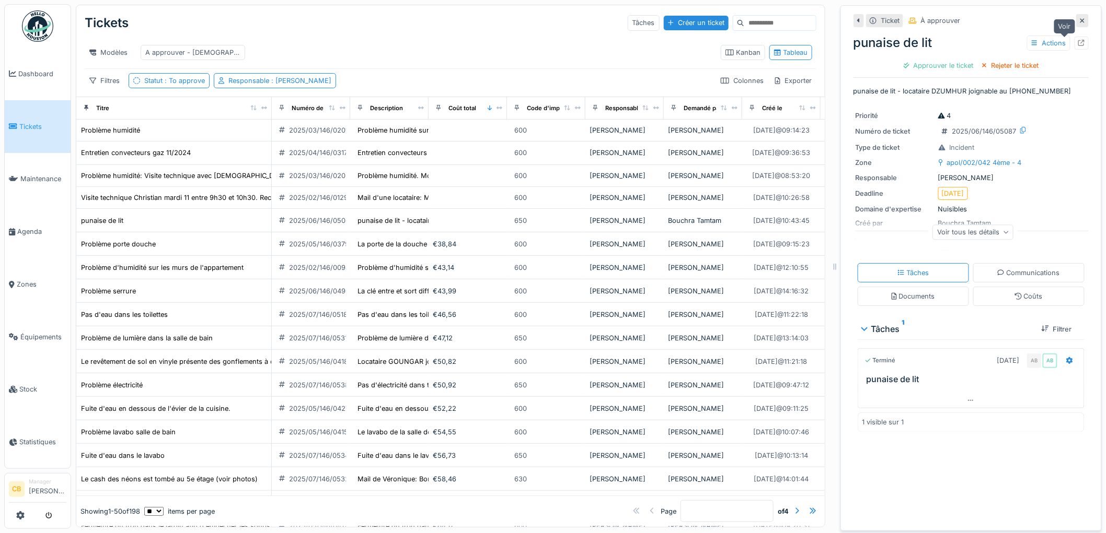
click at [1078, 42] on icon at bounding box center [1081, 43] width 7 height 7
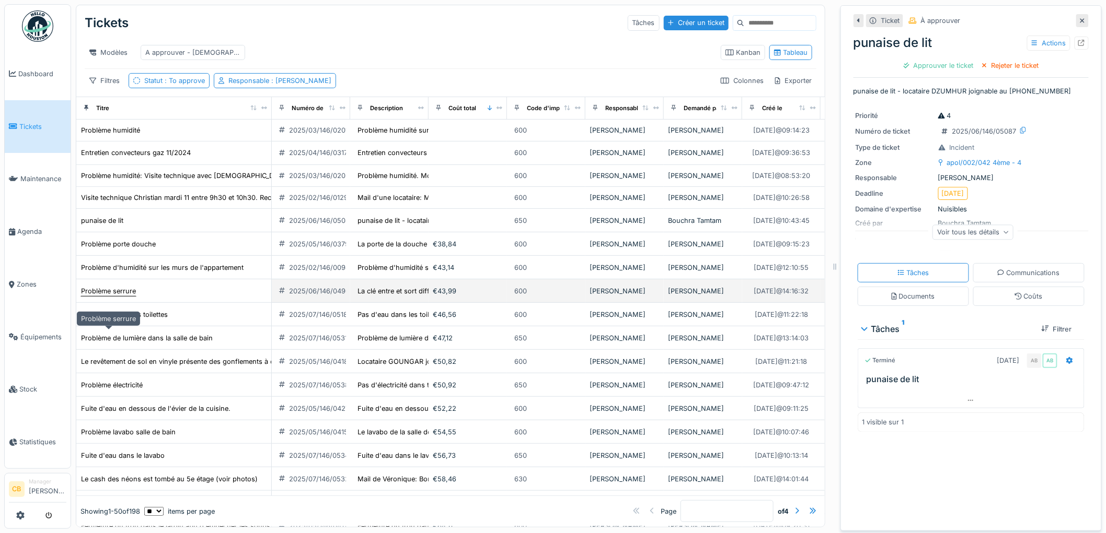
click at [121, 296] on div "Problème serrure" at bounding box center [108, 291] width 55 height 10
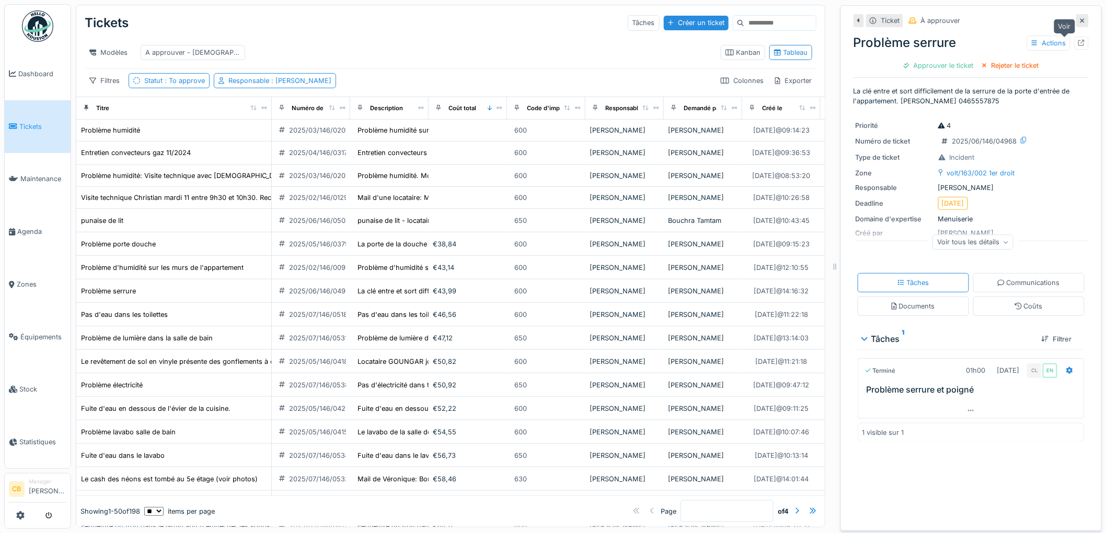
click at [1078, 44] on icon at bounding box center [1081, 43] width 7 height 7
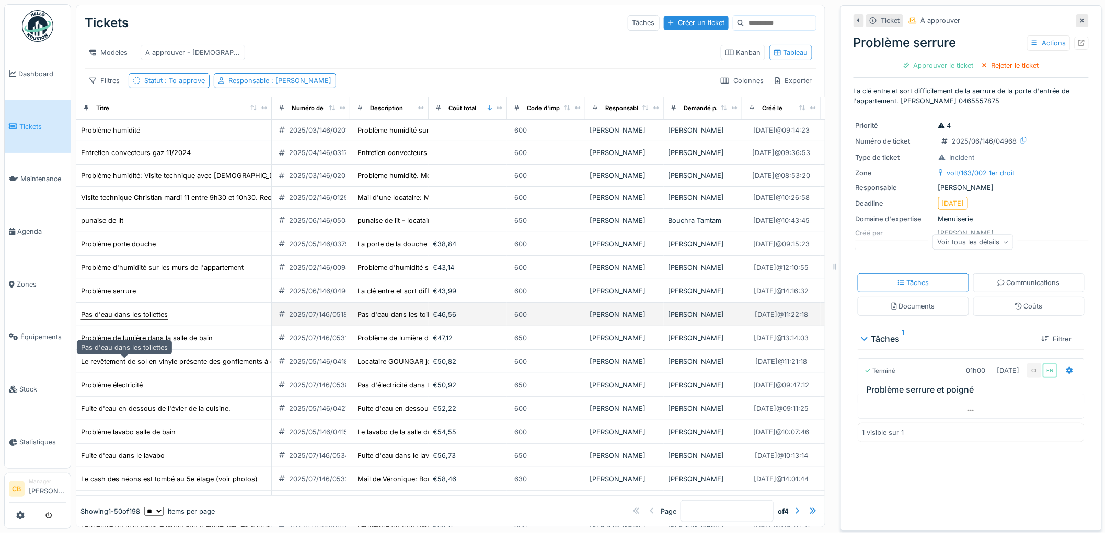
click at [129, 320] on div "Pas d'eau dans les toilettes" at bounding box center [124, 315] width 87 height 10
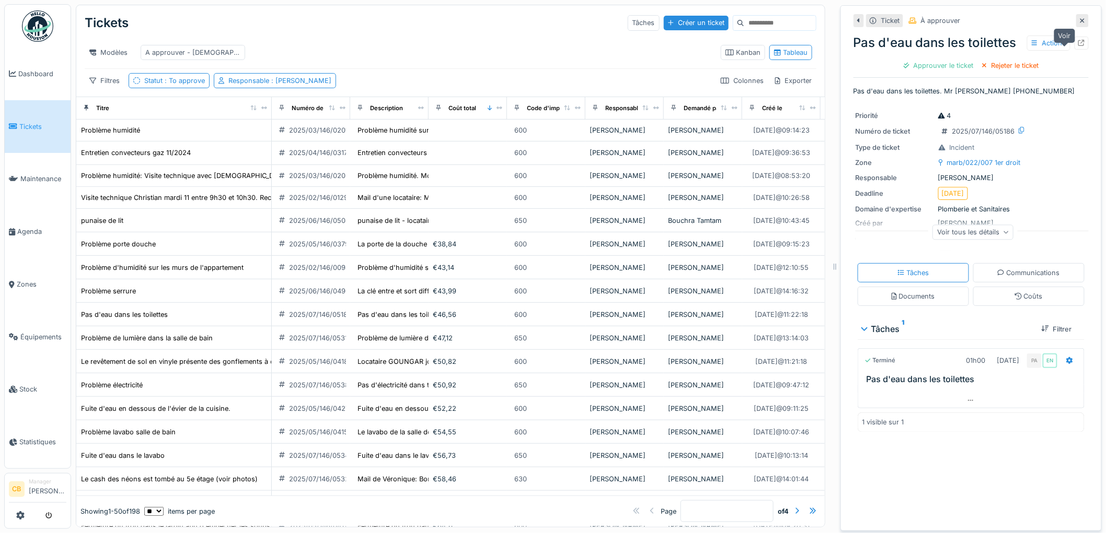
click at [1078, 46] on icon at bounding box center [1081, 43] width 7 height 7
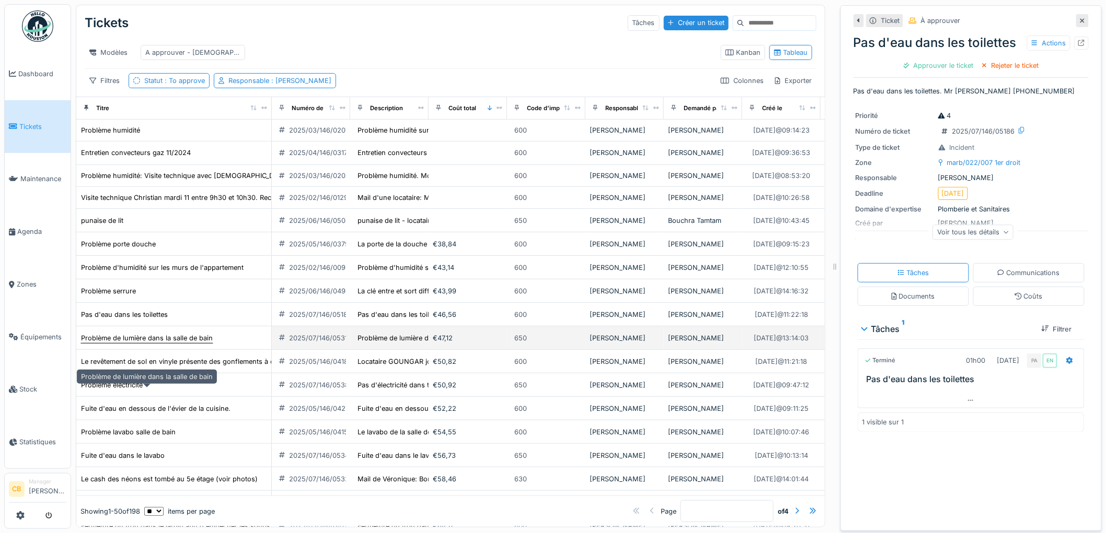
click at [133, 343] on div "Problème de lumière dans la salle de bain" at bounding box center [147, 338] width 132 height 10
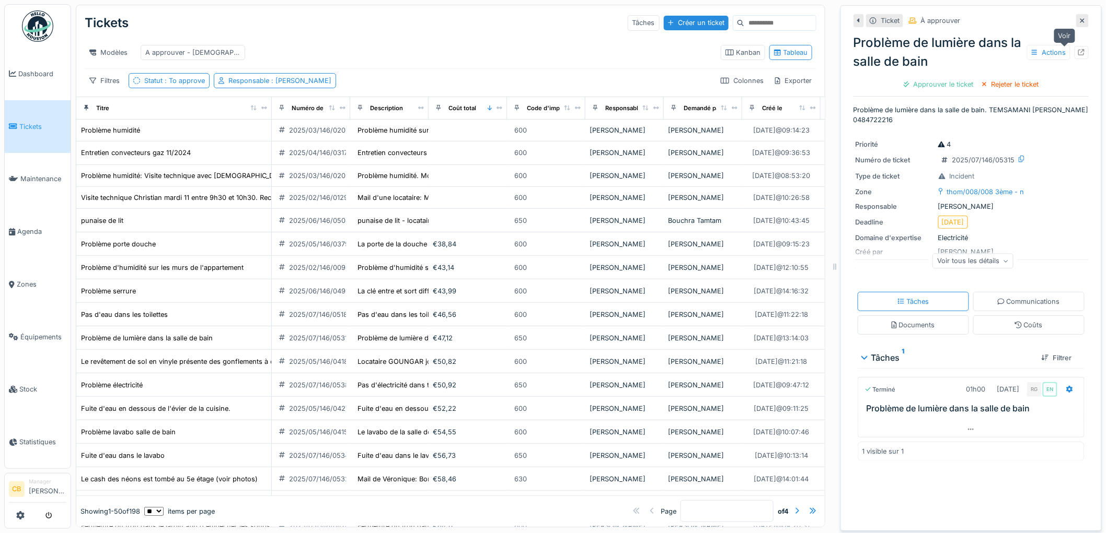
click at [1078, 51] on icon at bounding box center [1081, 52] width 7 height 7
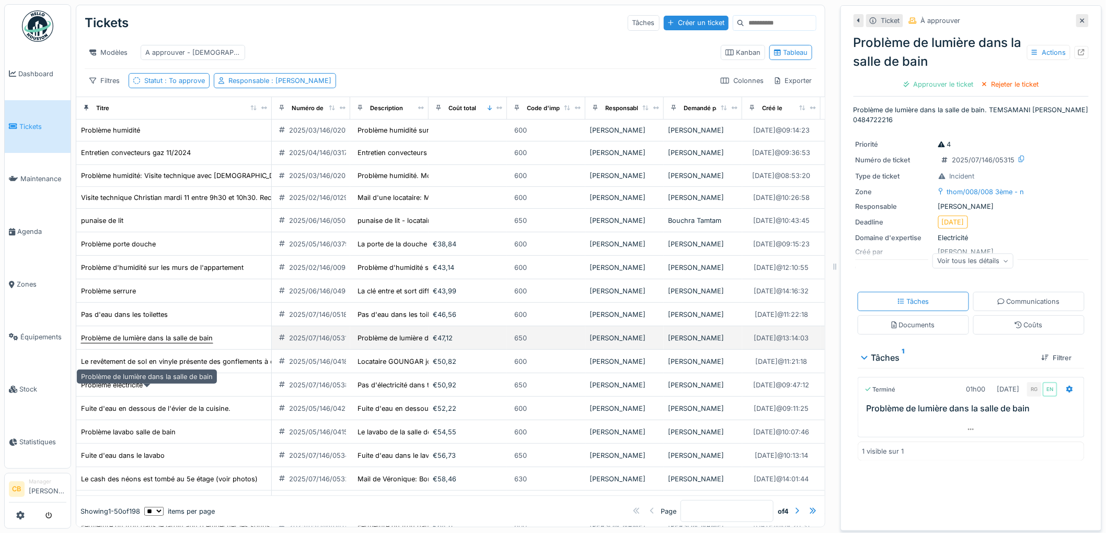
click at [131, 343] on div "Problème de lumière dans la salle de bain" at bounding box center [147, 338] width 132 height 10
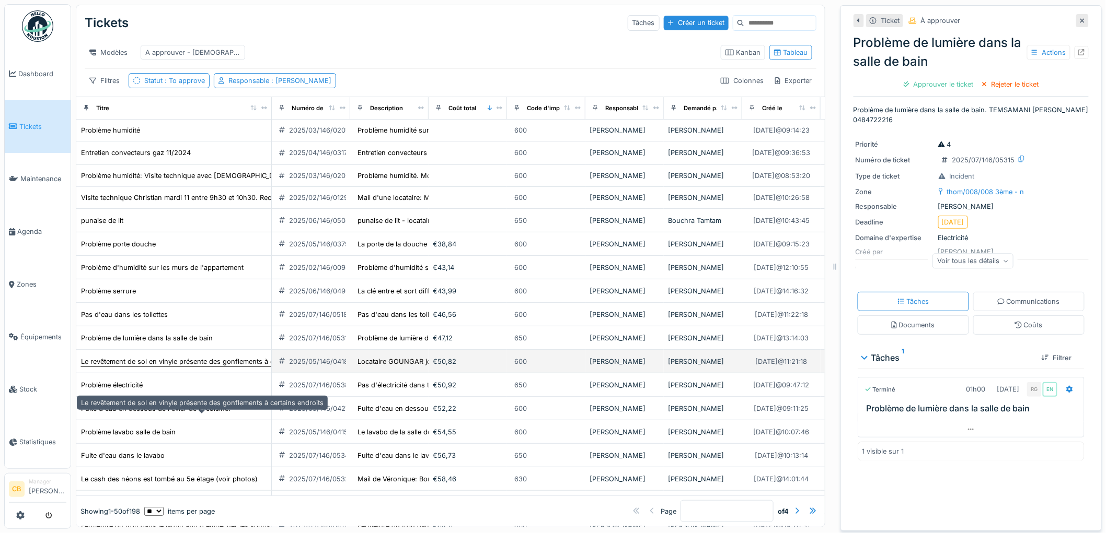
click at [136, 367] on div "Le revêtement de sol en vinyle présente des gonflements à certains endroits" at bounding box center [202, 362] width 242 height 10
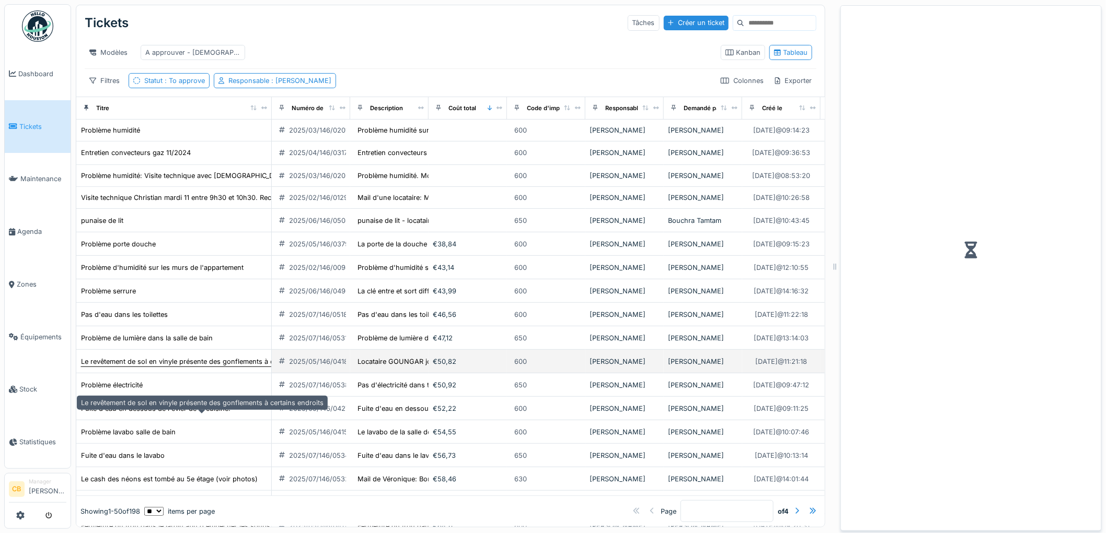
click at [136, 367] on div "Le revêtement de sol en vinyle présente des gonflements à certains endroits" at bounding box center [202, 362] width 242 height 10
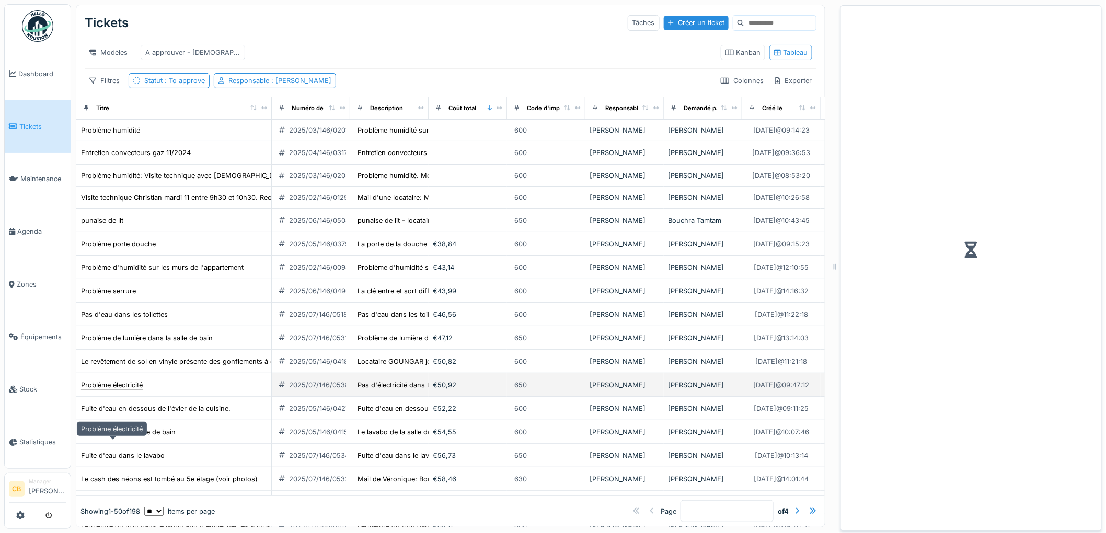
click at [133, 390] on div "Problème électricité" at bounding box center [112, 385] width 62 height 10
click at [132, 390] on div "Problème électricité" at bounding box center [112, 385] width 62 height 10
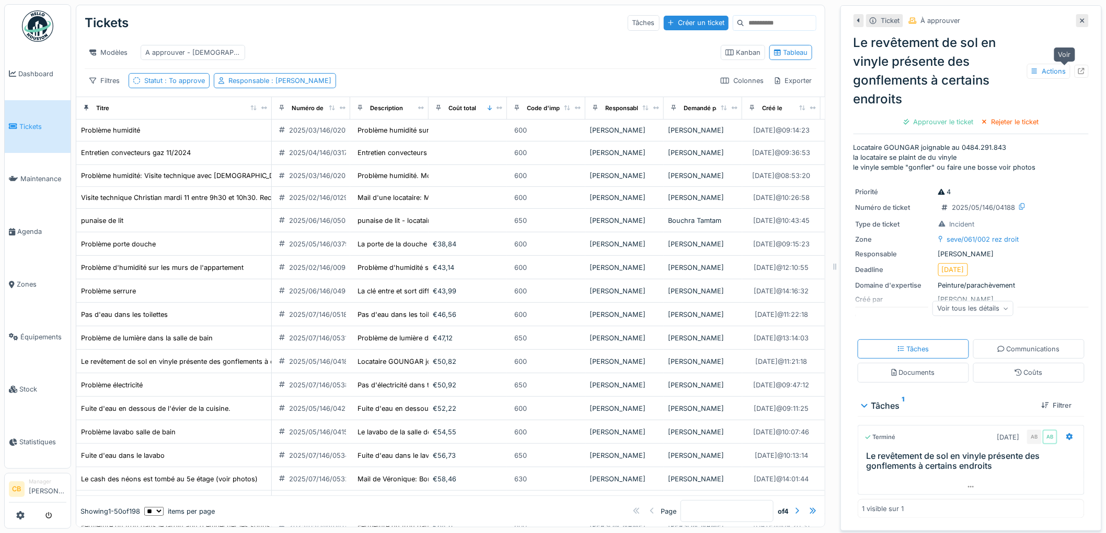
click at [1078, 68] on icon at bounding box center [1081, 71] width 7 height 7
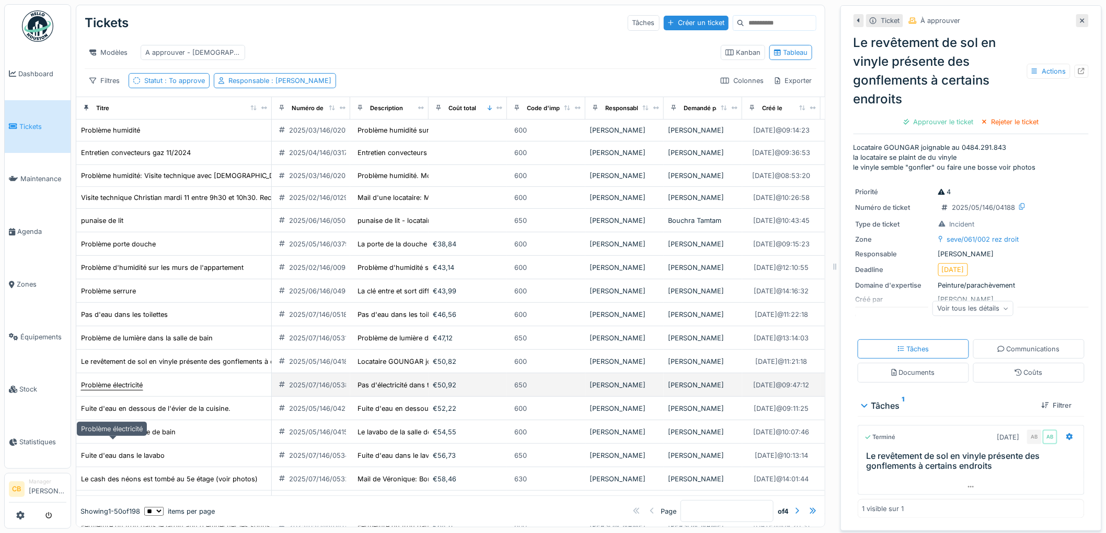
click at [117, 390] on div "Problème électricité" at bounding box center [112, 385] width 62 height 10
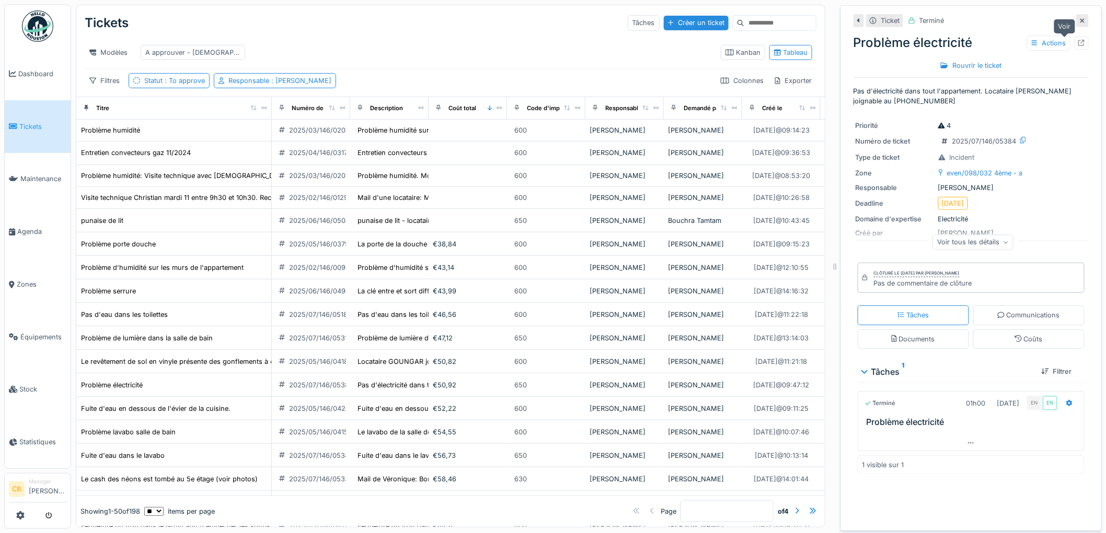
click at [1078, 43] on icon at bounding box center [1081, 43] width 7 height 7
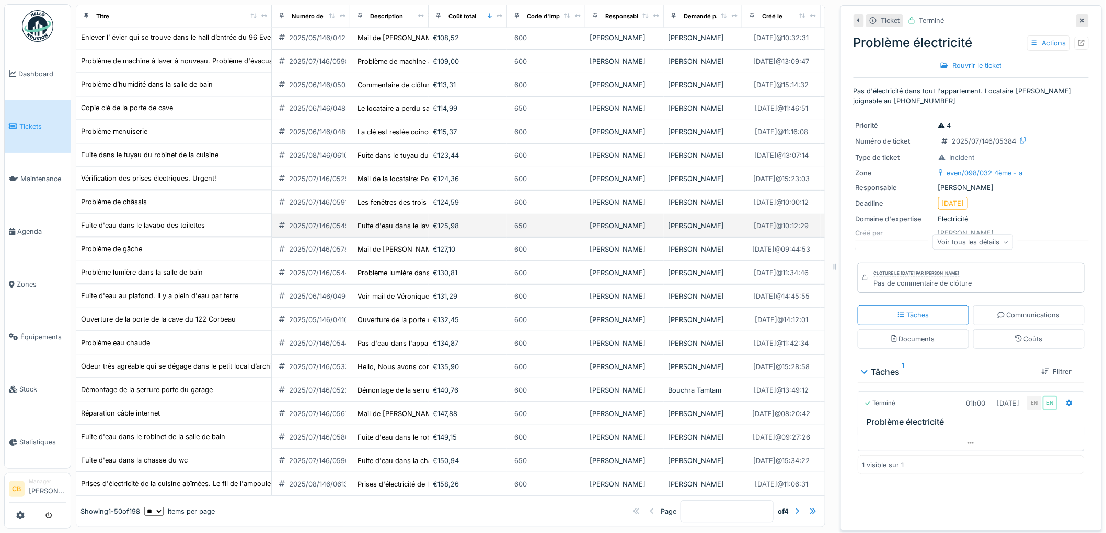
scroll to position [870, 0]
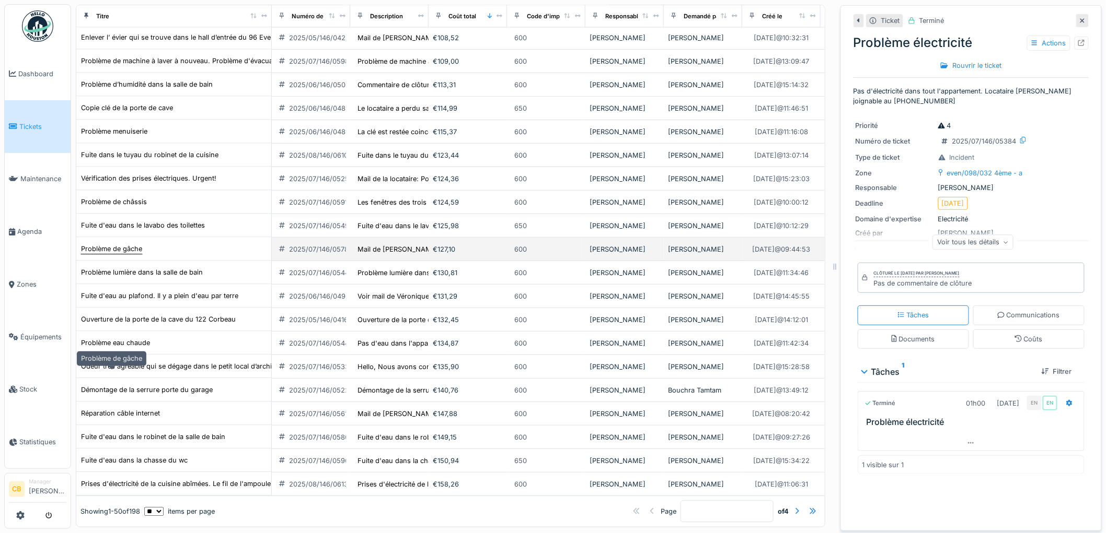
click at [123, 254] on div "Problème de gâche" at bounding box center [111, 250] width 61 height 10
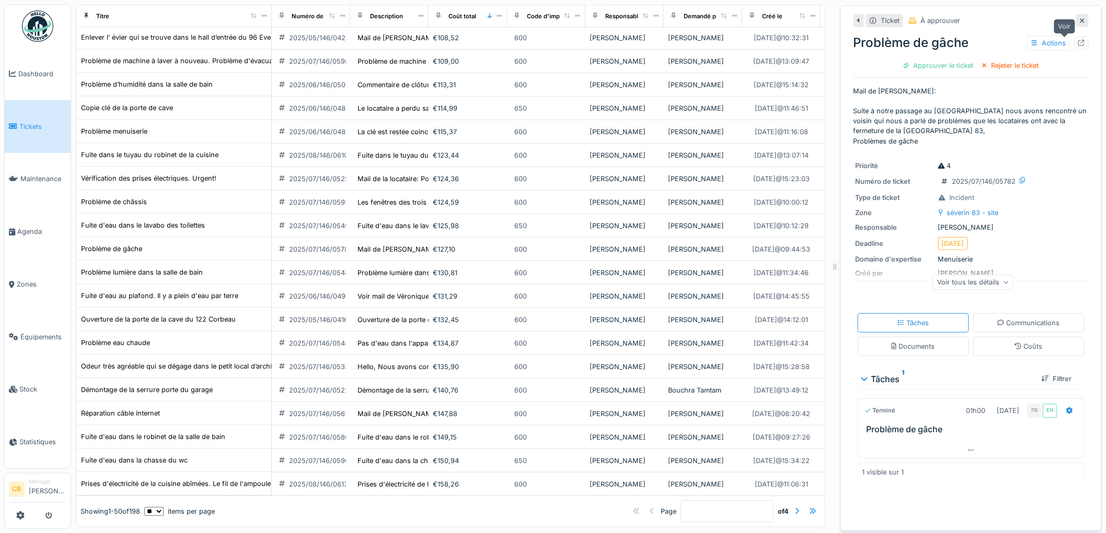
click at [1078, 42] on icon at bounding box center [1081, 43] width 7 height 7
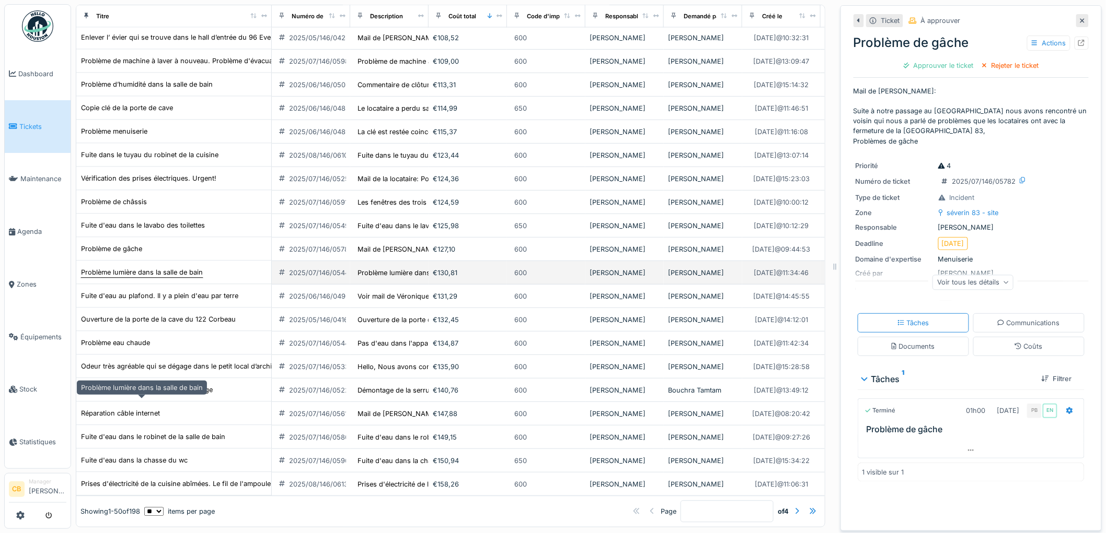
click at [149, 278] on div "Problème lumière dans la salle de bain" at bounding box center [142, 273] width 122 height 10
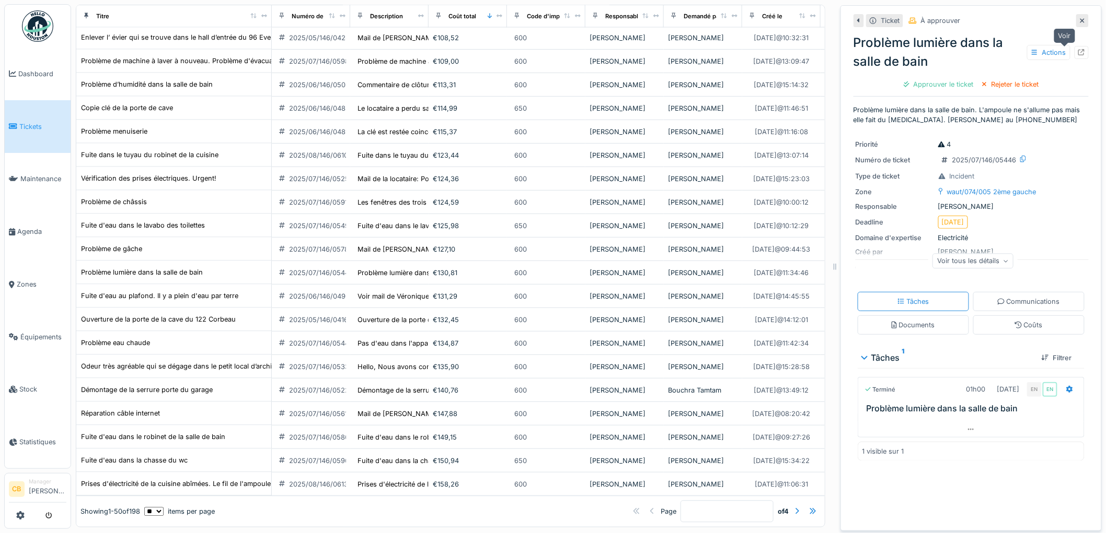
click at [1078, 53] on icon at bounding box center [1081, 52] width 7 height 7
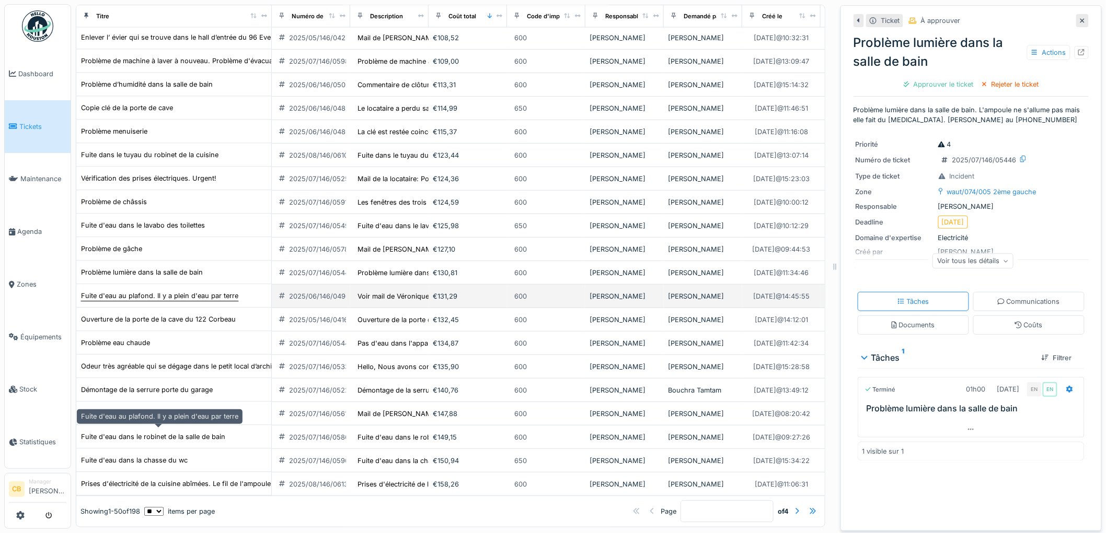
click at [141, 301] on div "Fuite d'eau au plafond. Il y a plein d'eau par terre" at bounding box center [159, 297] width 157 height 10
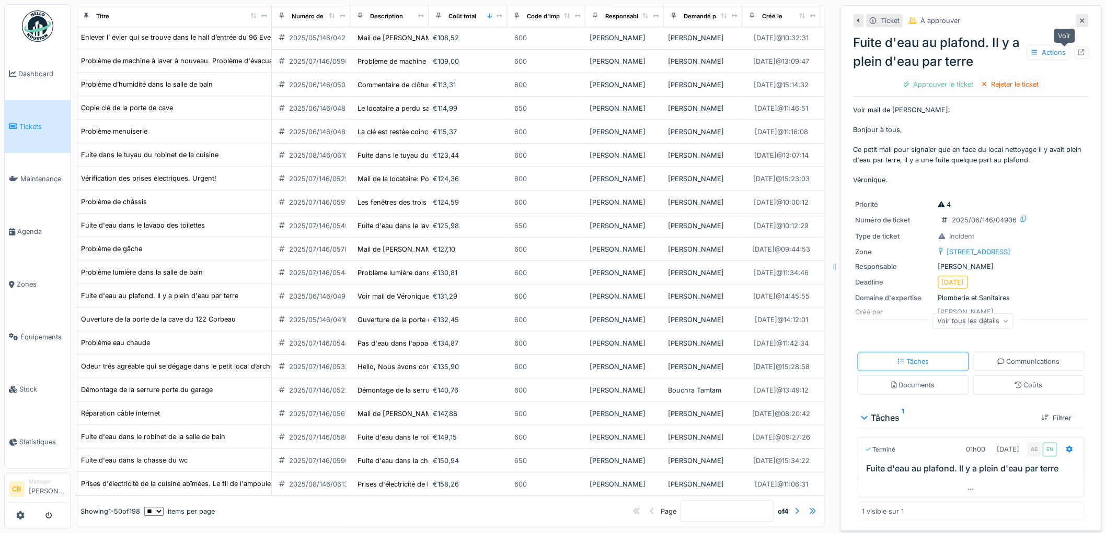
click at [1078, 49] on icon at bounding box center [1081, 52] width 7 height 7
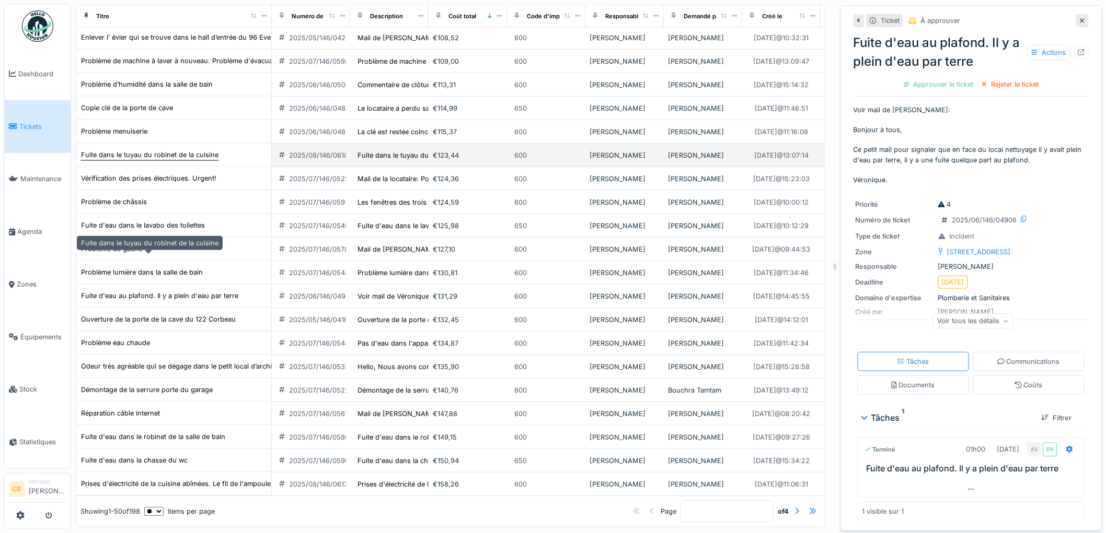
click at [145, 160] on div "Fuite dans le tuyau du robinet de la cuisine" at bounding box center [149, 155] width 137 height 10
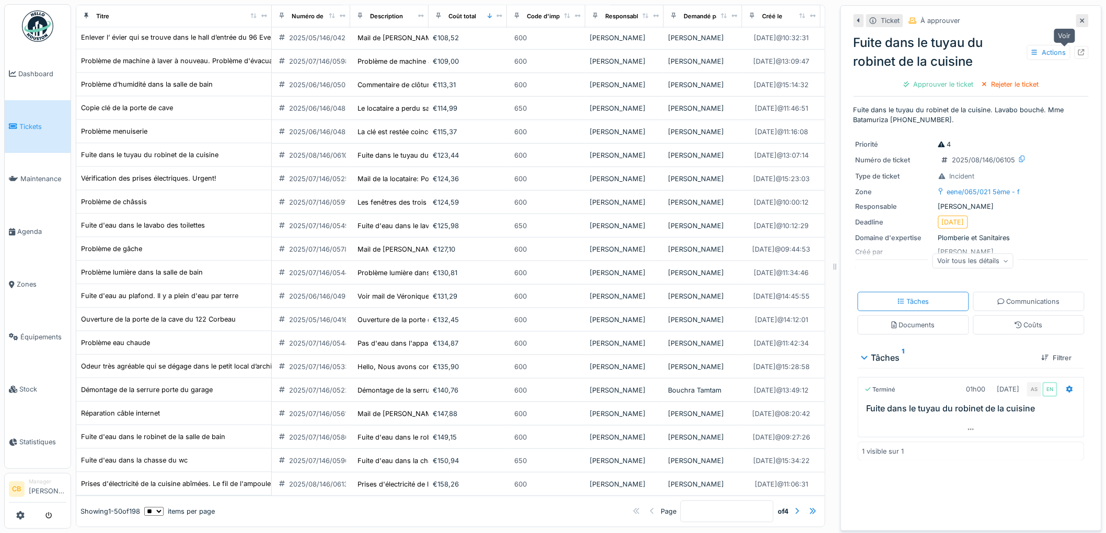
click at [1078, 51] on icon at bounding box center [1081, 52] width 7 height 7
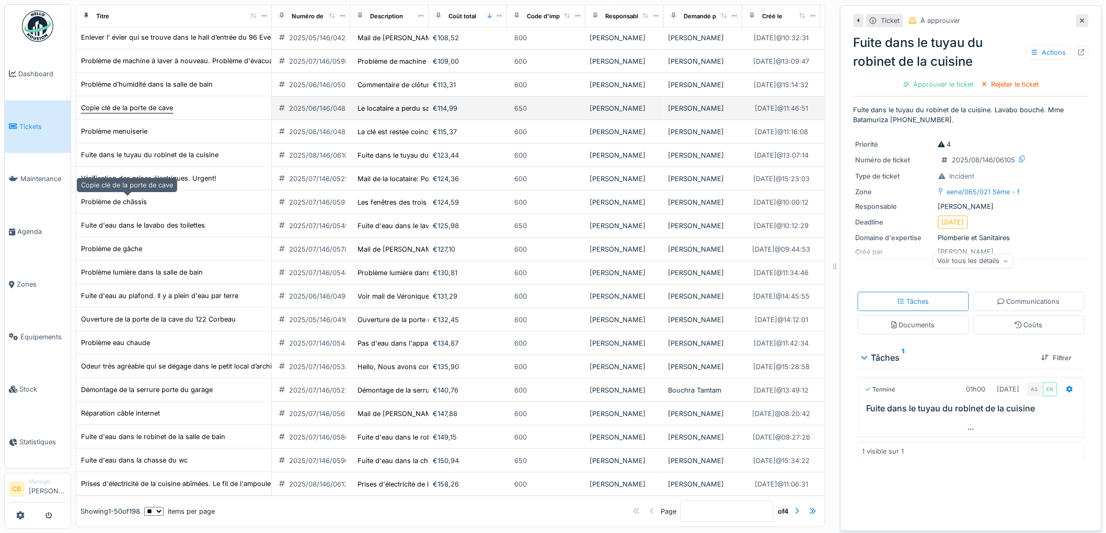
click at [136, 113] on div "Copie clé de la porte de cave" at bounding box center [127, 108] width 92 height 10
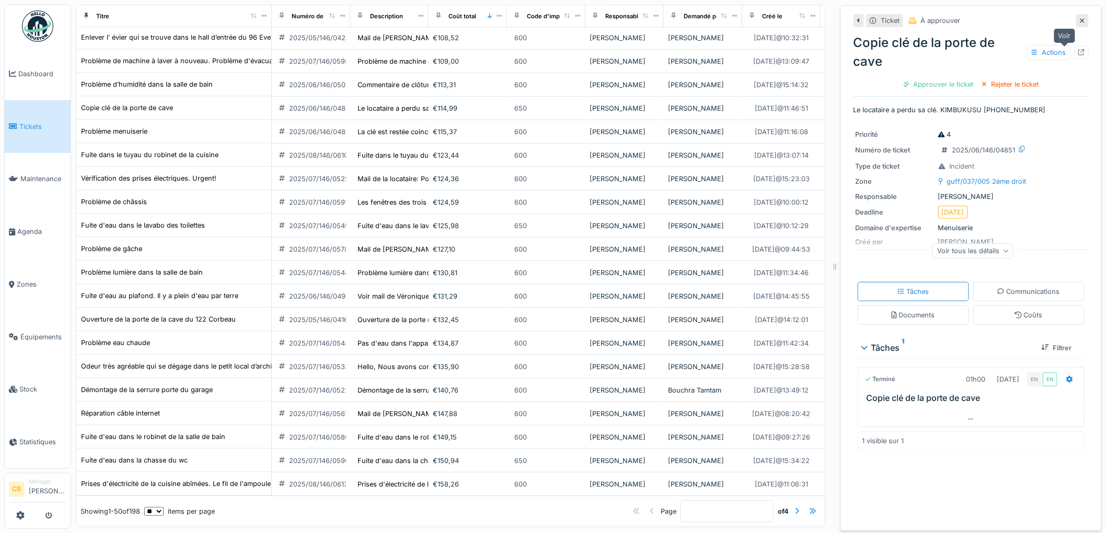
click at [1078, 49] on icon at bounding box center [1081, 52] width 7 height 7
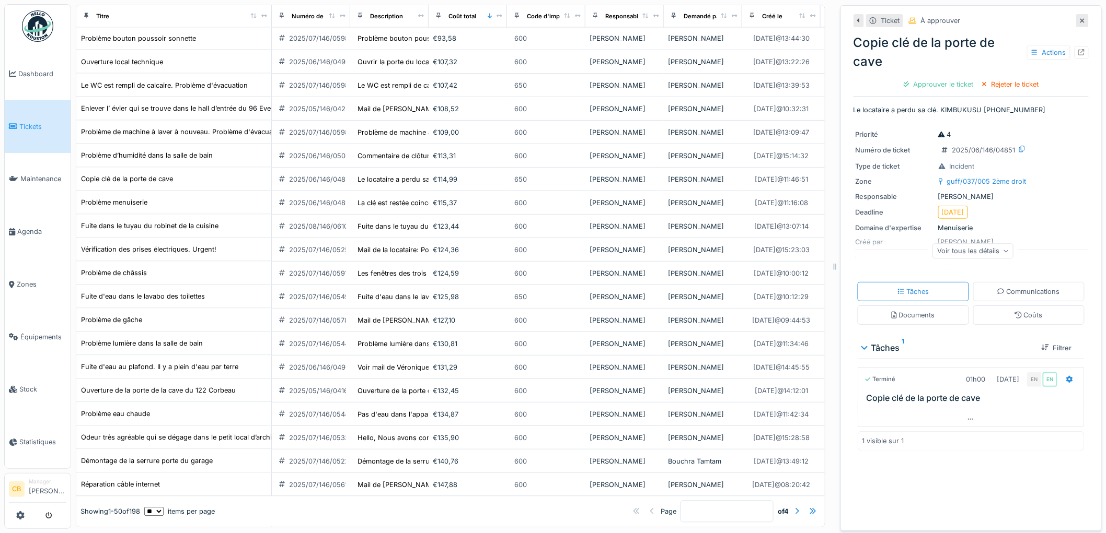
scroll to position [696, 0]
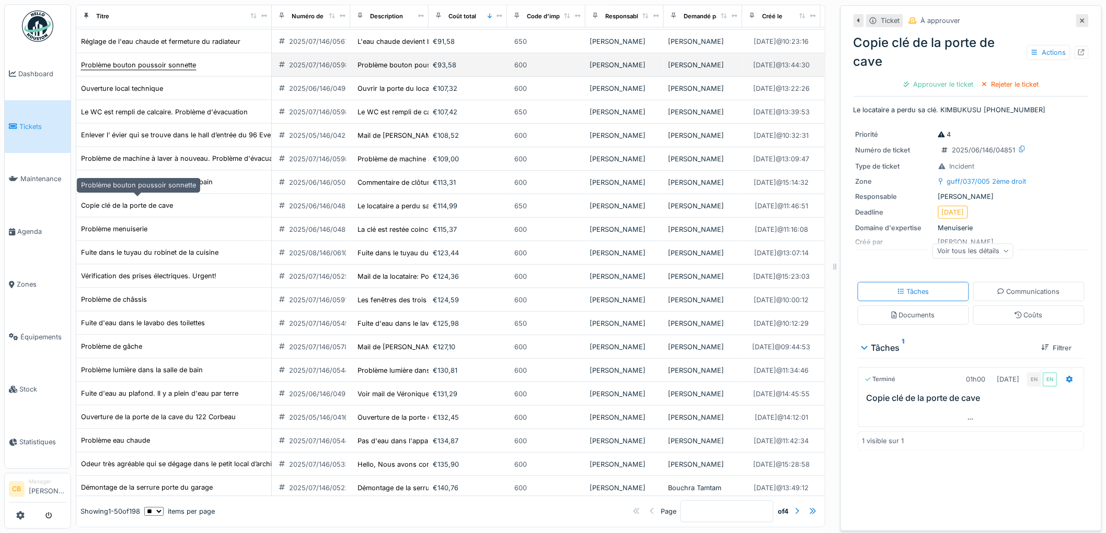
click at [142, 70] on div "Problème bouton poussoir sonnette" at bounding box center [138, 65] width 115 height 10
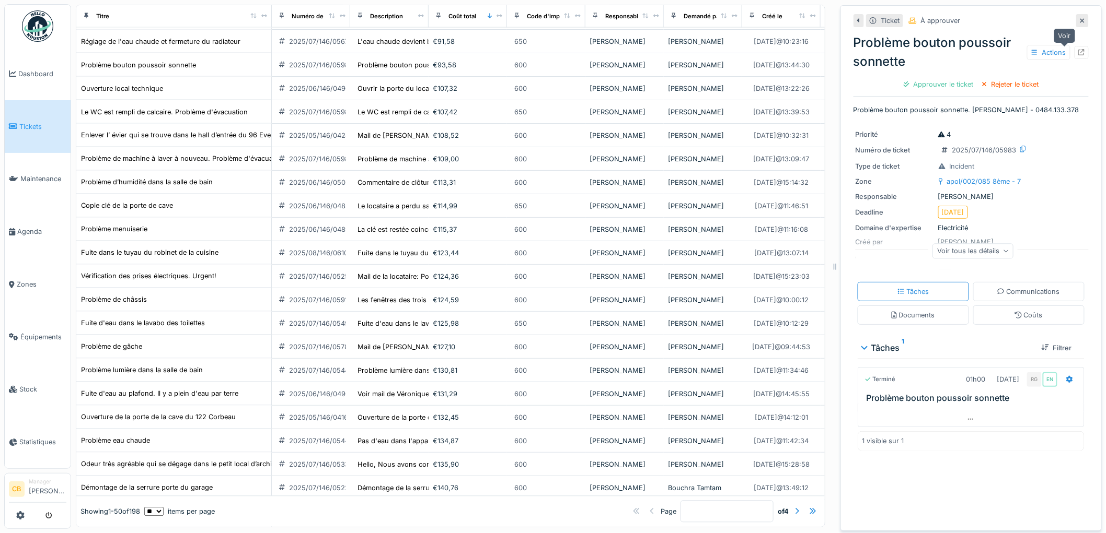
click at [1078, 50] on icon at bounding box center [1081, 52] width 7 height 7
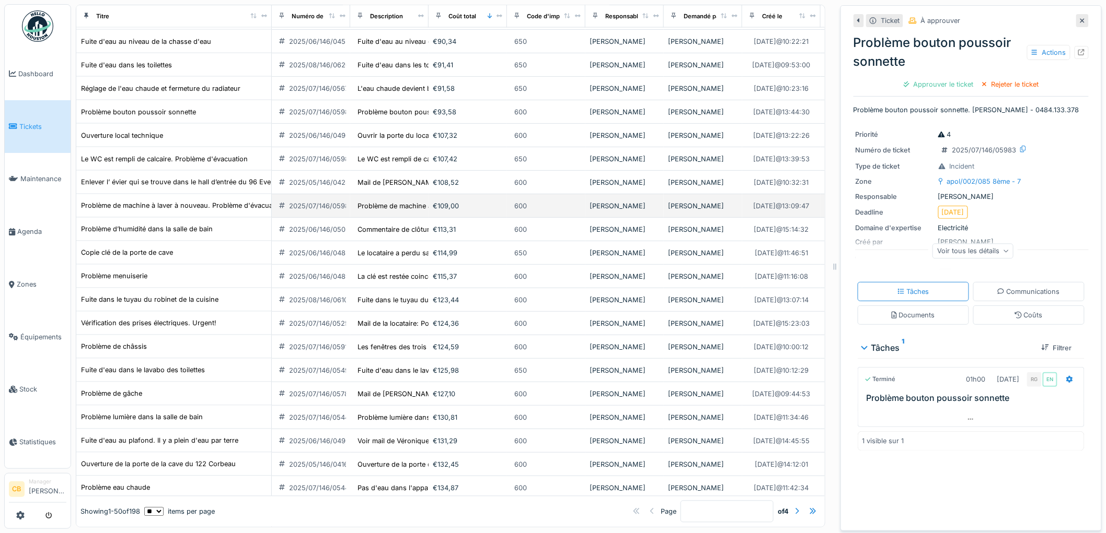
scroll to position [580, 0]
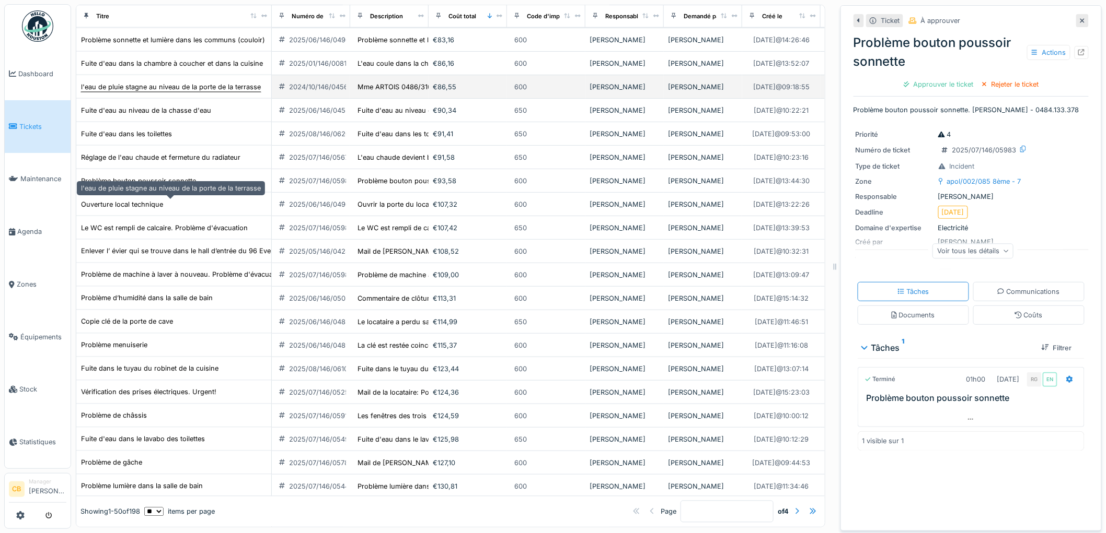
click at [179, 92] on div "l'eau de pluie stagne au niveau de la porte de la terrasse" at bounding box center [171, 87] width 180 height 10
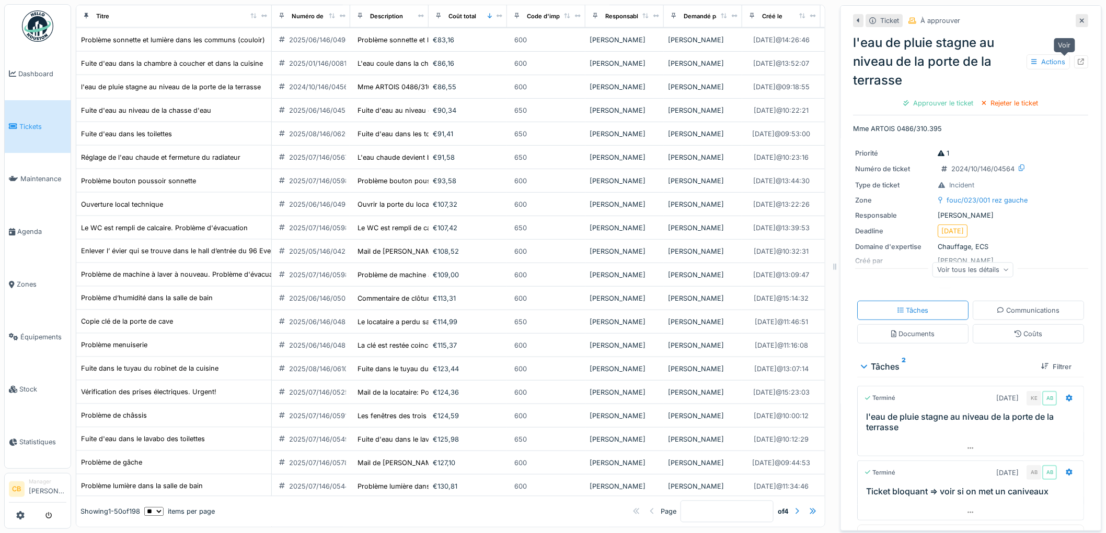
click at [1078, 63] on icon at bounding box center [1081, 62] width 7 height 7
click at [159, 22] on div "Remplacement détecteur d'incendie" at bounding box center [137, 16] width 114 height 11
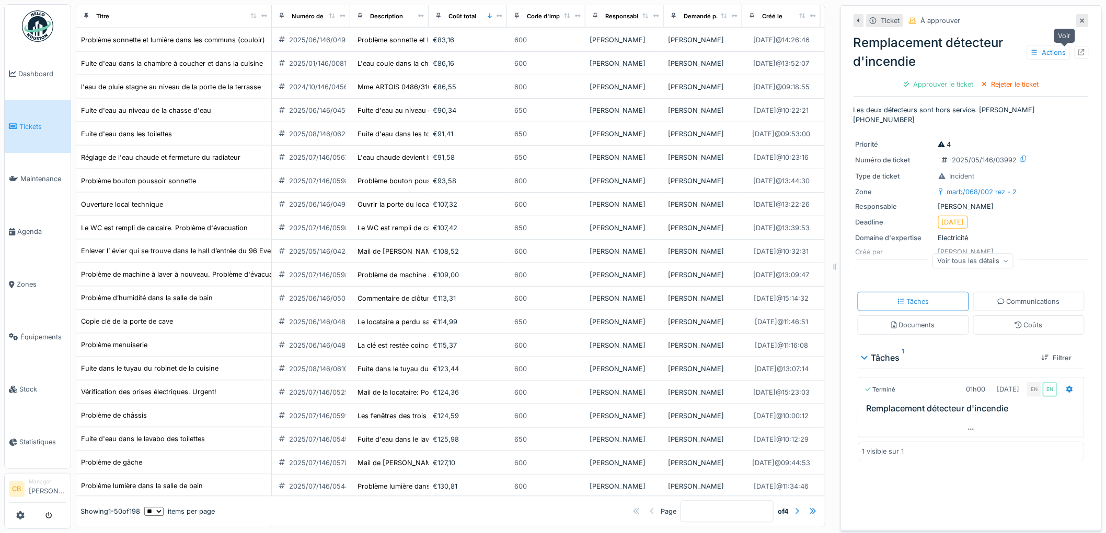
click at [1074, 50] on div at bounding box center [1081, 52] width 14 height 13
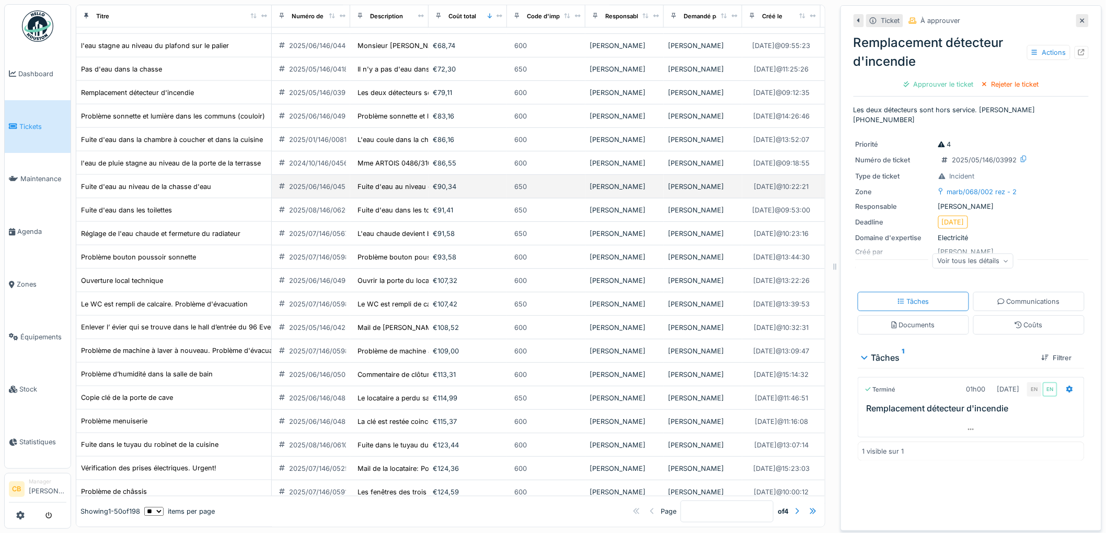
scroll to position [406, 0]
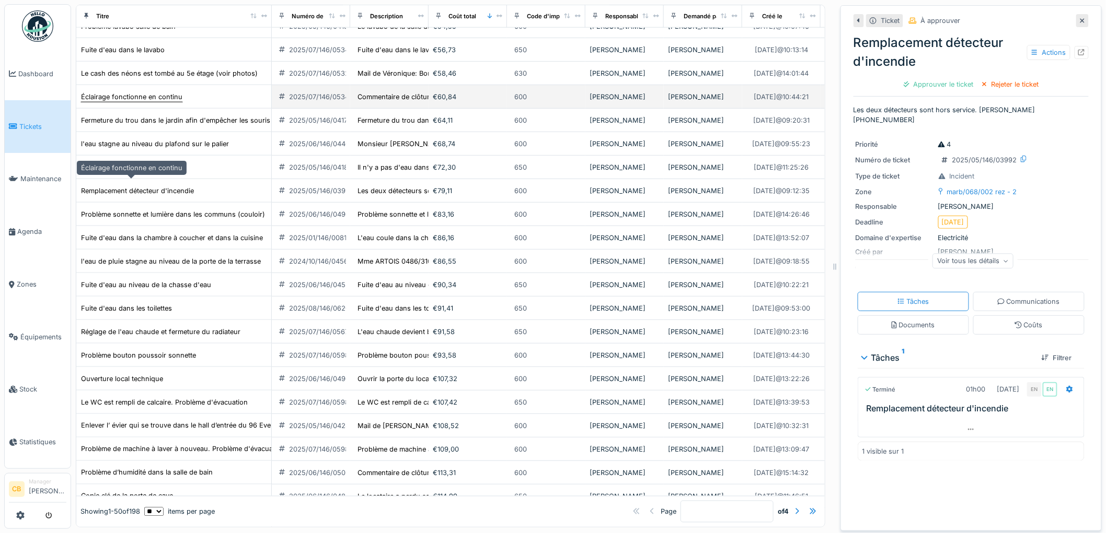
click at [134, 102] on div "Éclairage fonctionne en continu" at bounding box center [131, 97] width 101 height 10
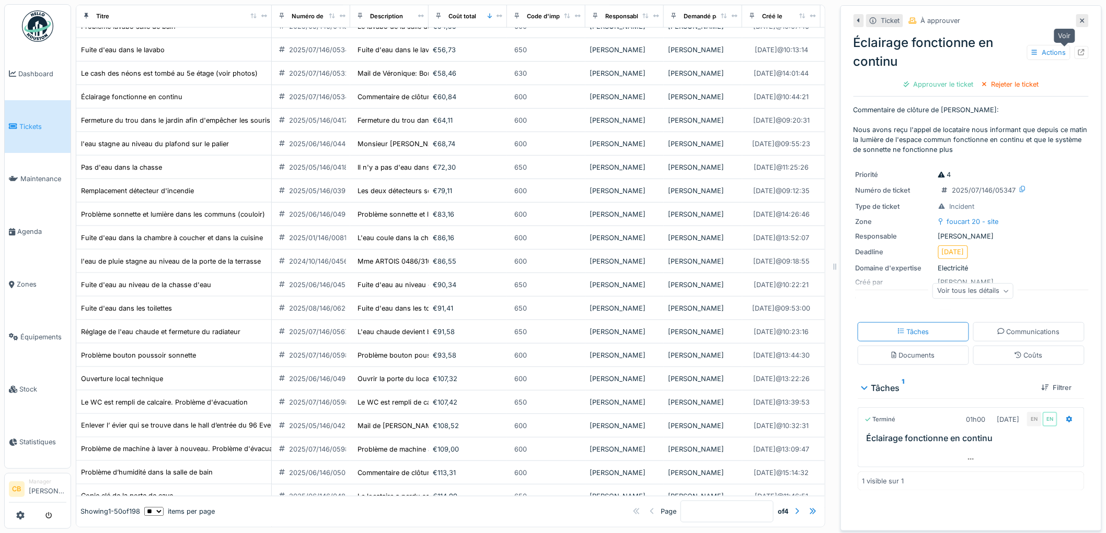
click at [1078, 51] on icon at bounding box center [1081, 52] width 7 height 7
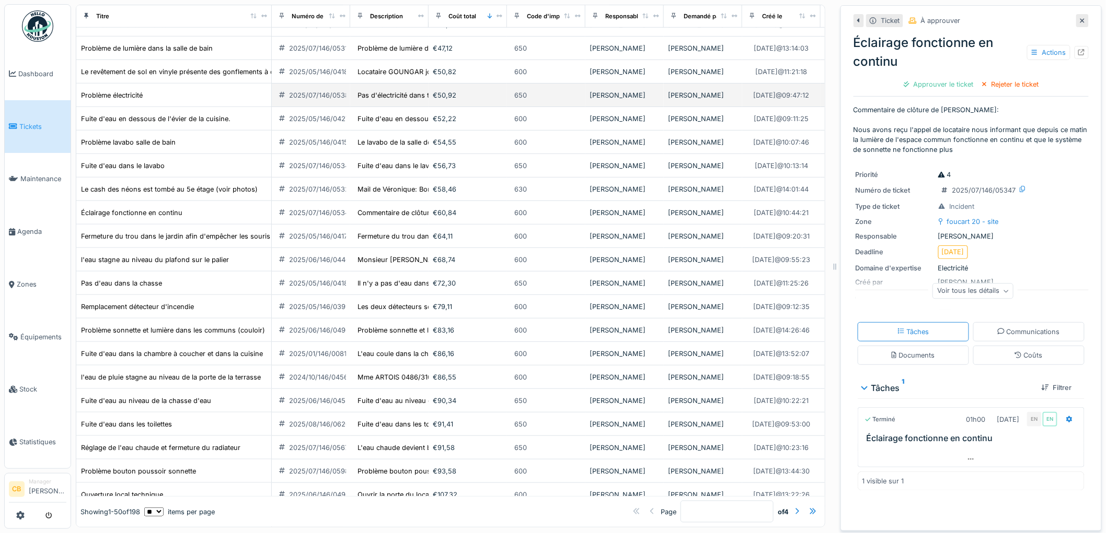
click at [145, 101] on div "Problème électricité" at bounding box center [173, 95] width 187 height 11
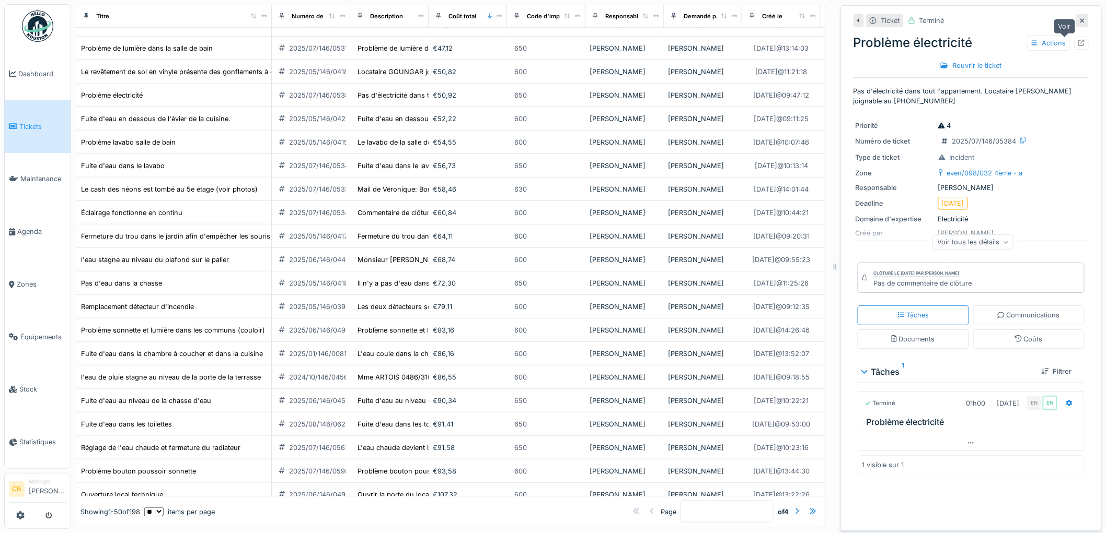
click at [1078, 40] on icon at bounding box center [1081, 43] width 7 height 7
click at [38, 25] on img at bounding box center [37, 25] width 31 height 31
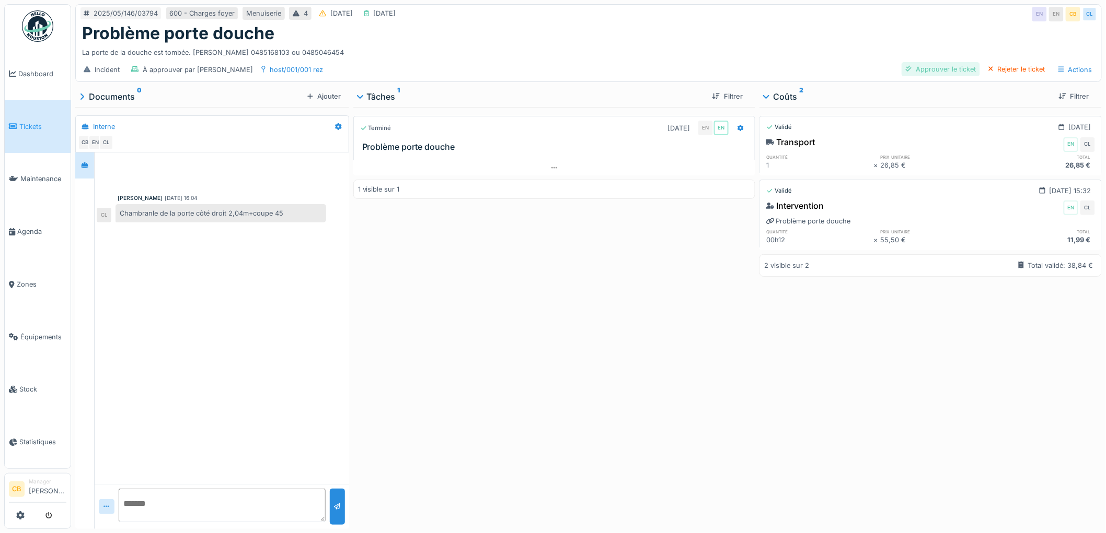
click at [925, 69] on div "Approuver le ticket" at bounding box center [940, 69] width 78 height 14
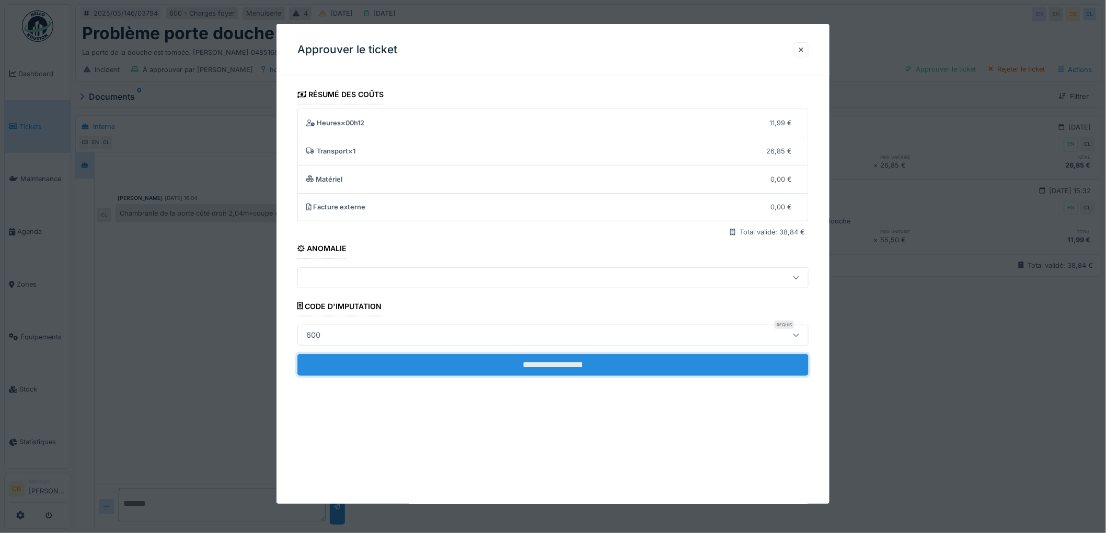
click at [560, 362] on input "**********" at bounding box center [552, 365] width 511 height 22
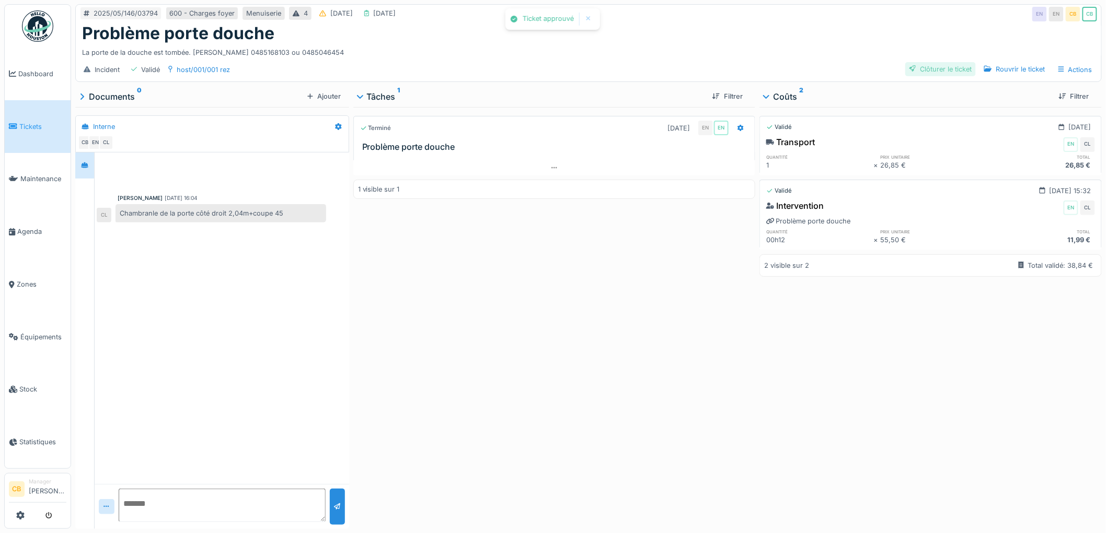
click at [950, 71] on div "Clôturer le ticket" at bounding box center [940, 69] width 71 height 14
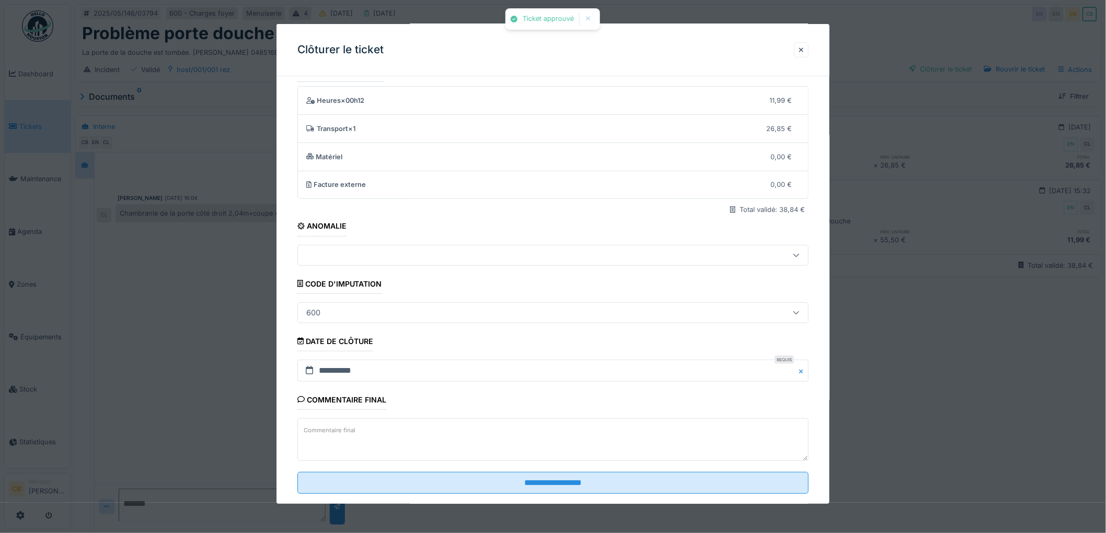
scroll to position [43, 0]
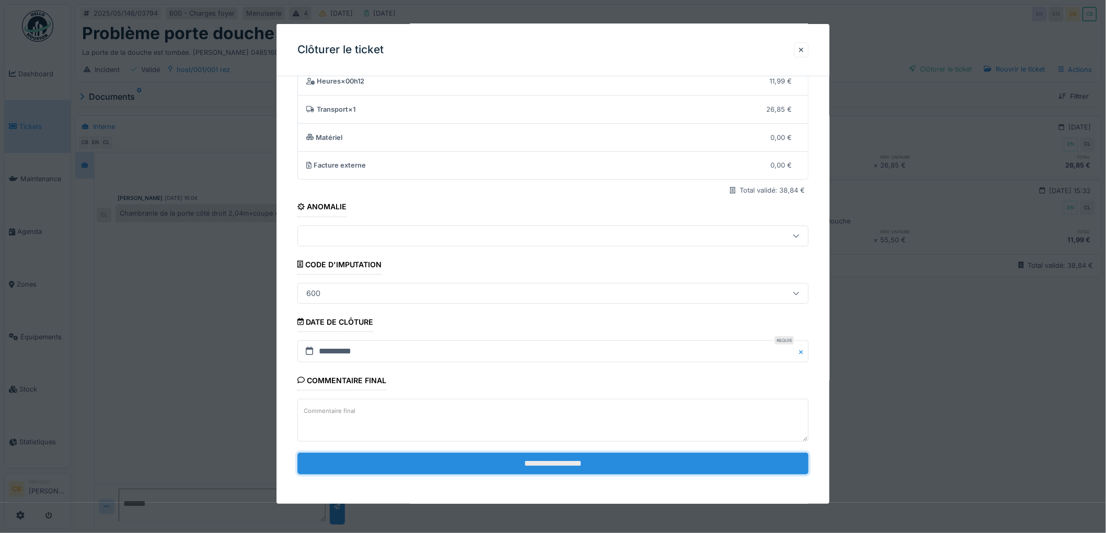
click at [486, 464] on input "**********" at bounding box center [552, 464] width 511 height 22
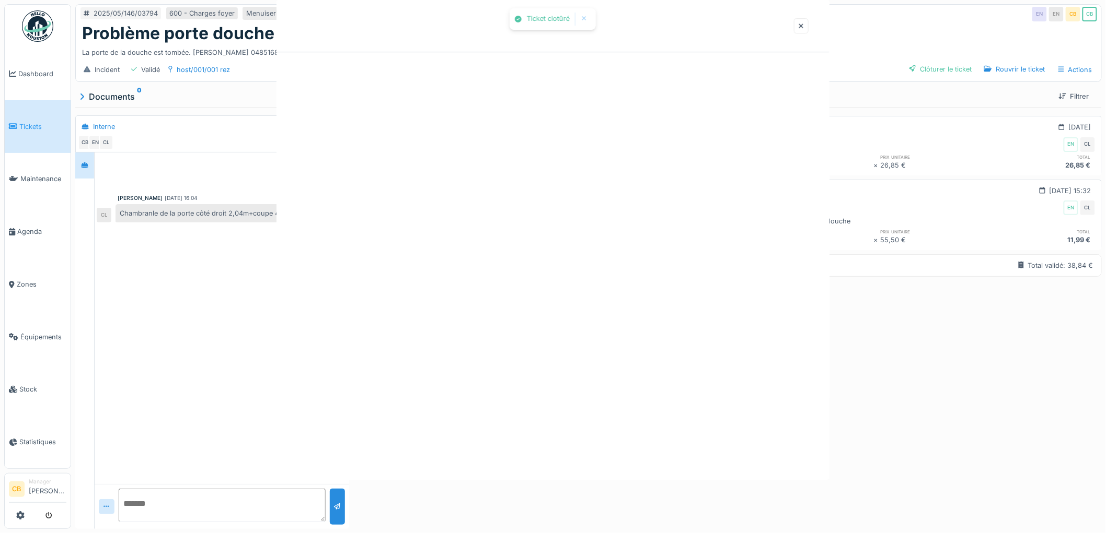
scroll to position [0, 0]
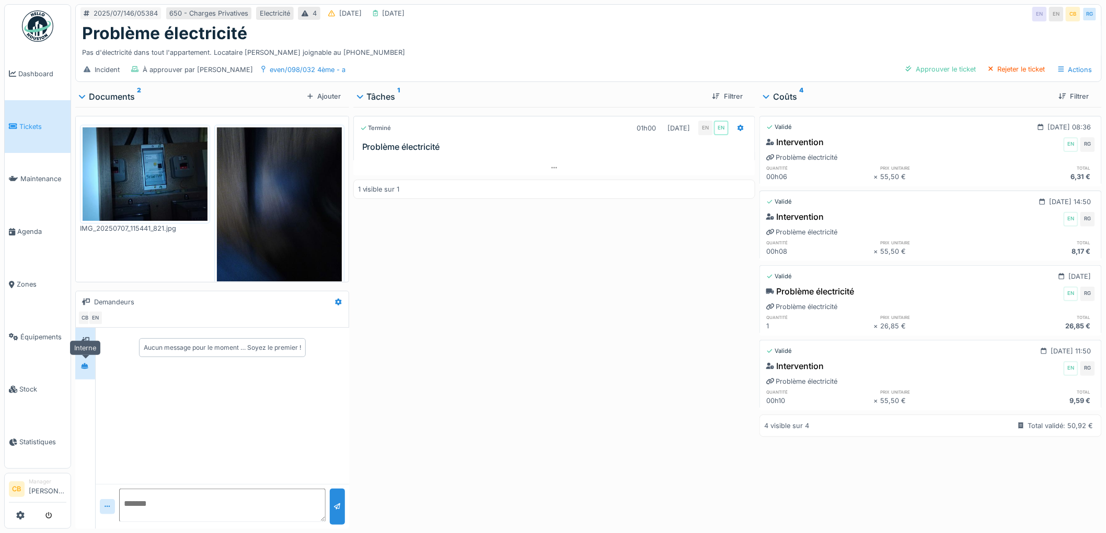
click at [82, 368] on icon at bounding box center [84, 366] width 7 height 7
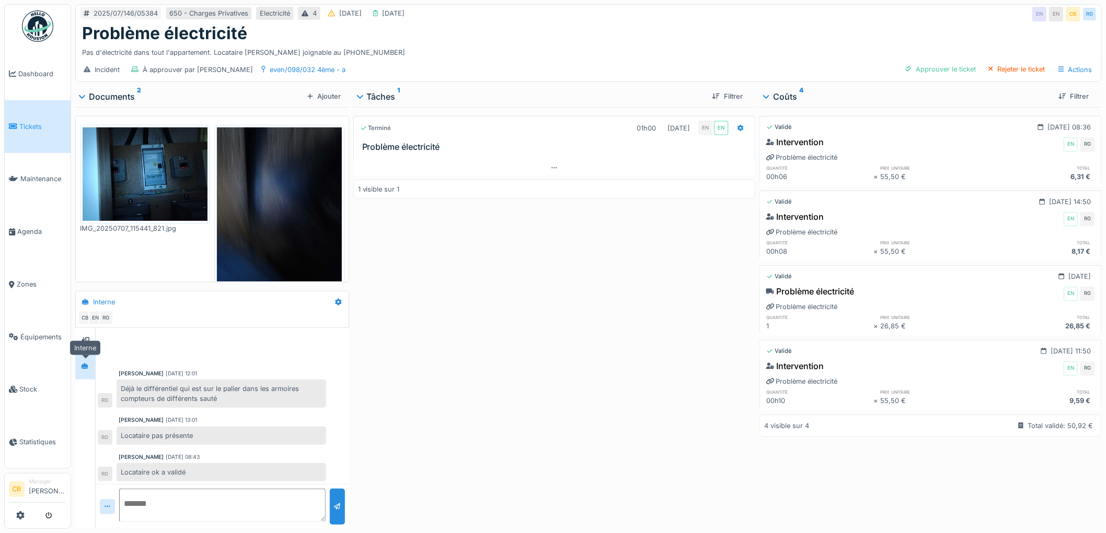
scroll to position [3, 0]
click at [937, 69] on div "Approuver le ticket" at bounding box center [940, 69] width 78 height 14
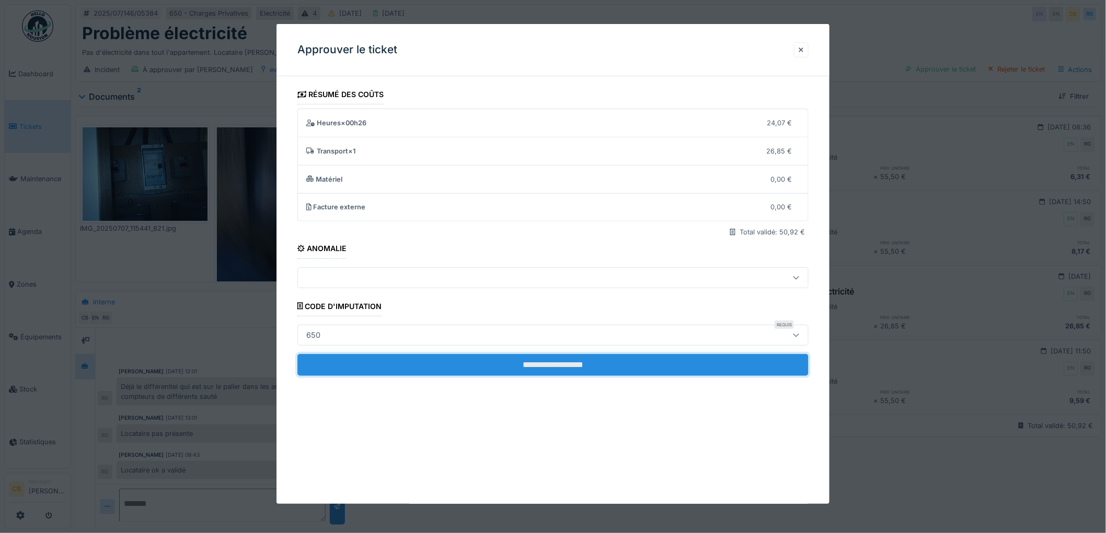
click at [487, 364] on input "**********" at bounding box center [552, 365] width 511 height 22
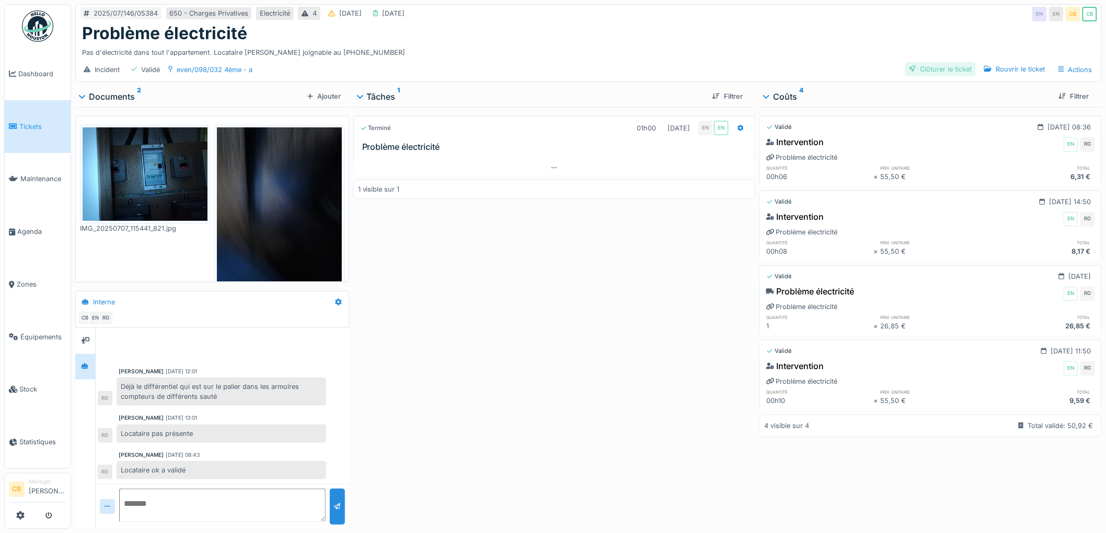
click at [948, 64] on div "Clôturer le ticket" at bounding box center [940, 69] width 71 height 14
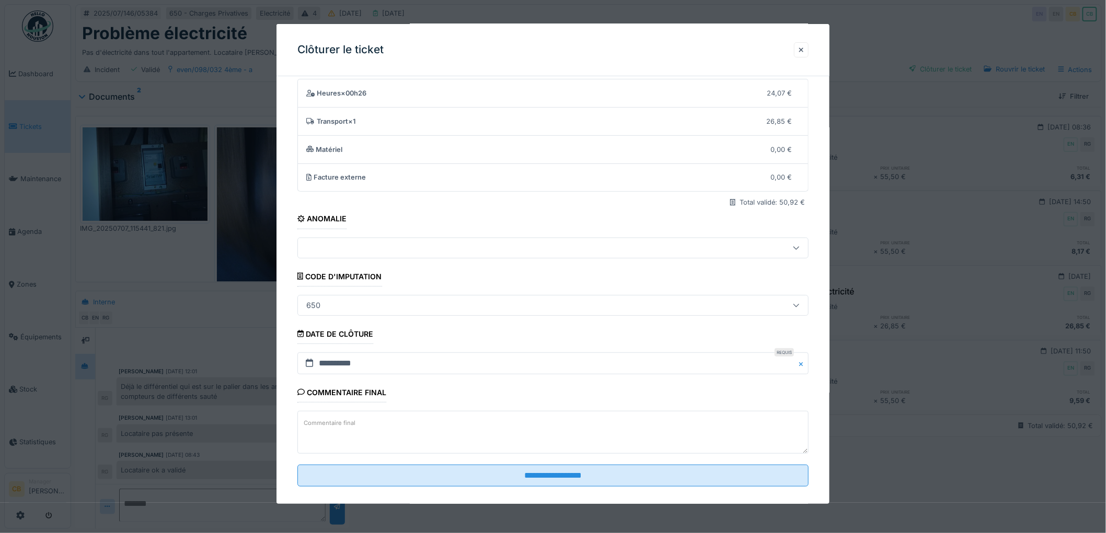
scroll to position [43, 0]
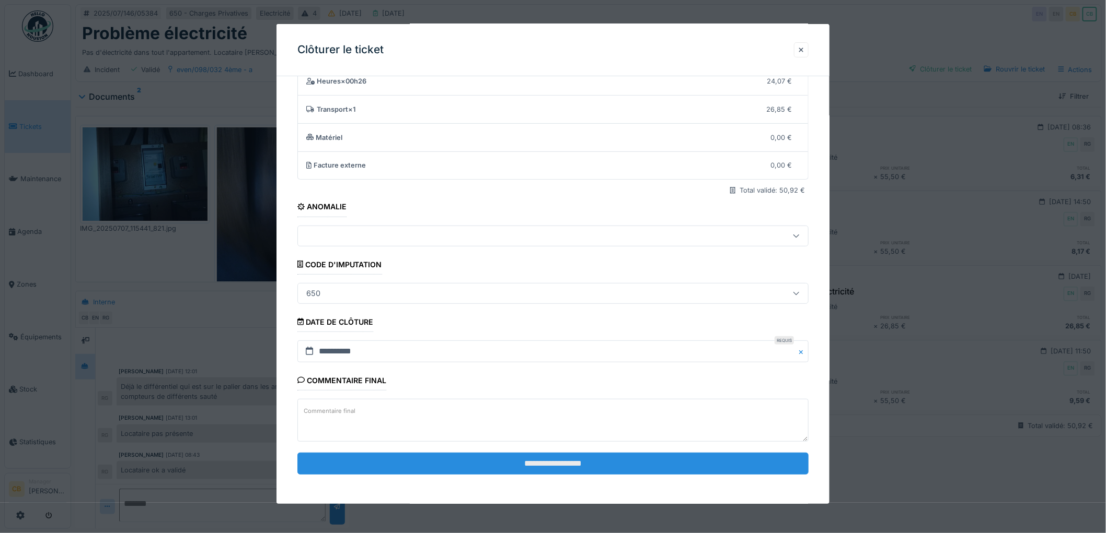
click at [529, 460] on input "**********" at bounding box center [552, 464] width 511 height 22
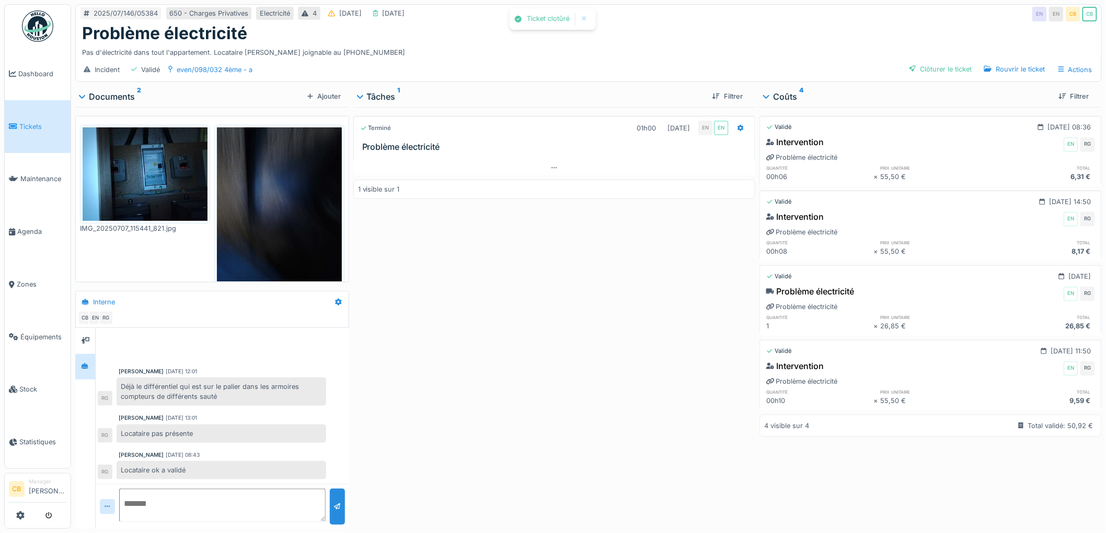
scroll to position [20, 0]
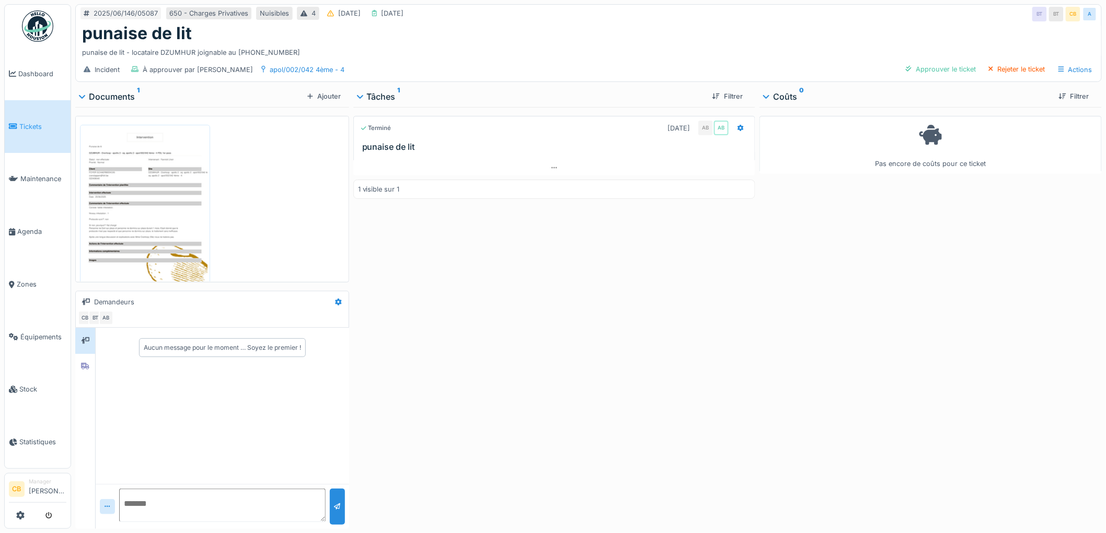
click at [137, 203] on img at bounding box center [145, 215] width 125 height 176
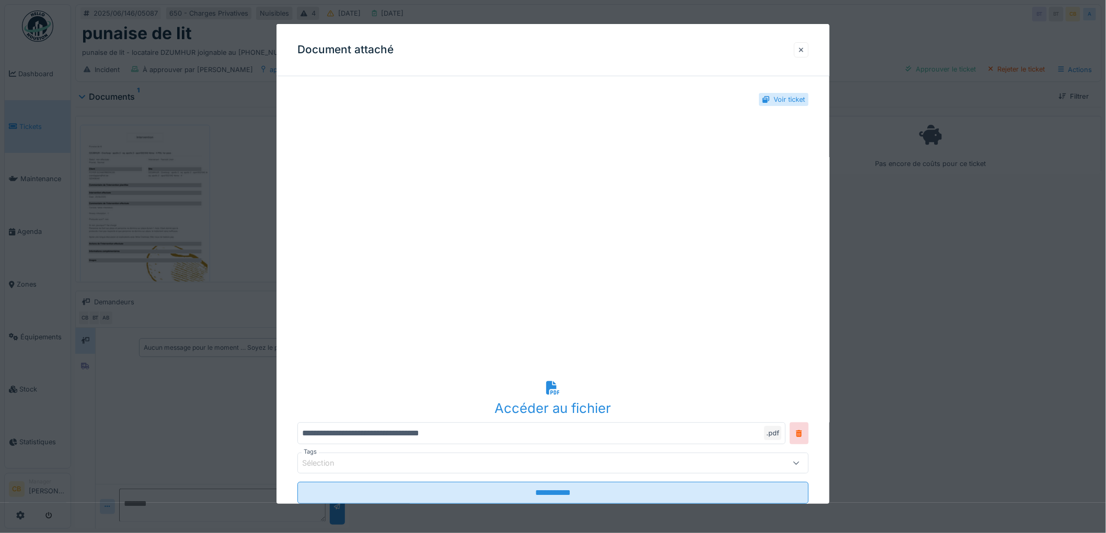
click at [804, 48] on div at bounding box center [800, 50] width 5 height 10
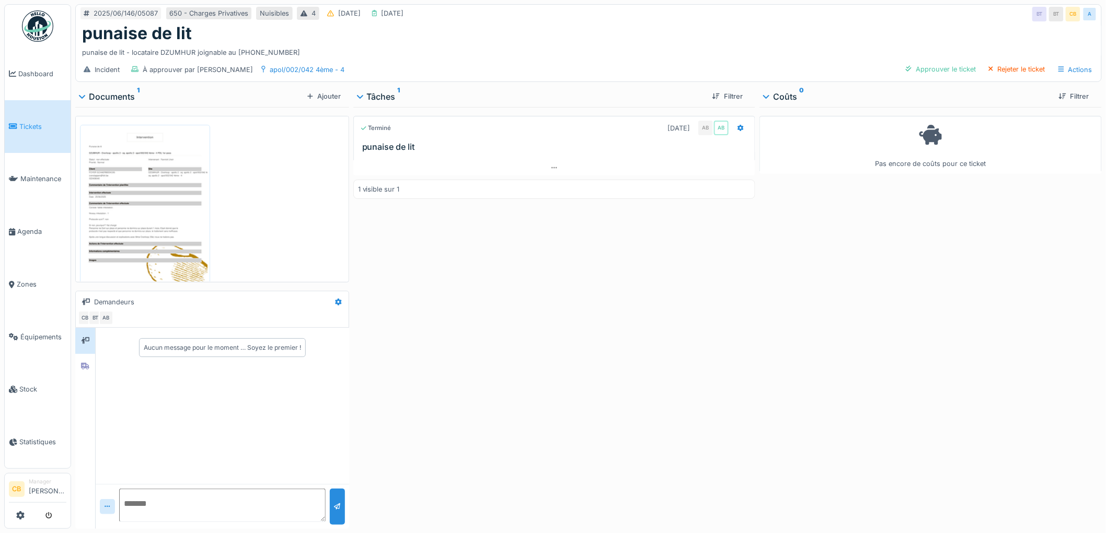
click at [145, 211] on img at bounding box center [145, 215] width 125 height 176
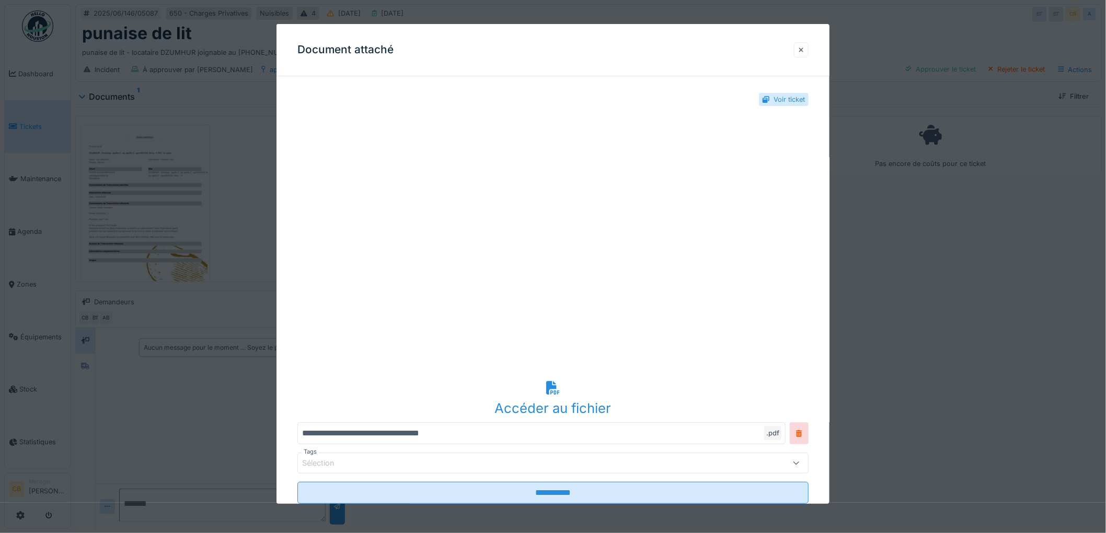
click at [804, 50] on div at bounding box center [800, 50] width 5 height 10
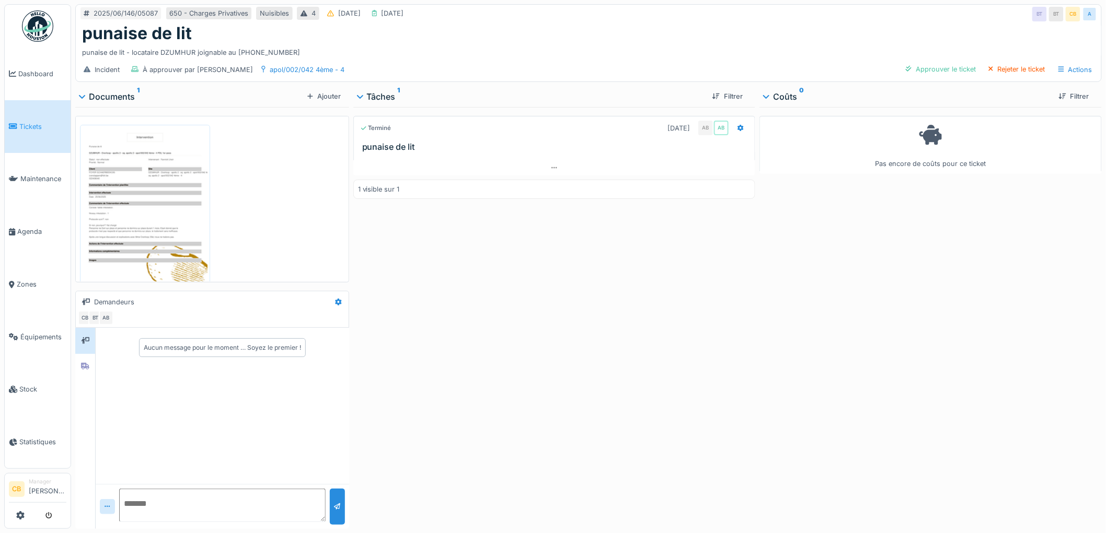
click at [142, 209] on img at bounding box center [145, 215] width 125 height 176
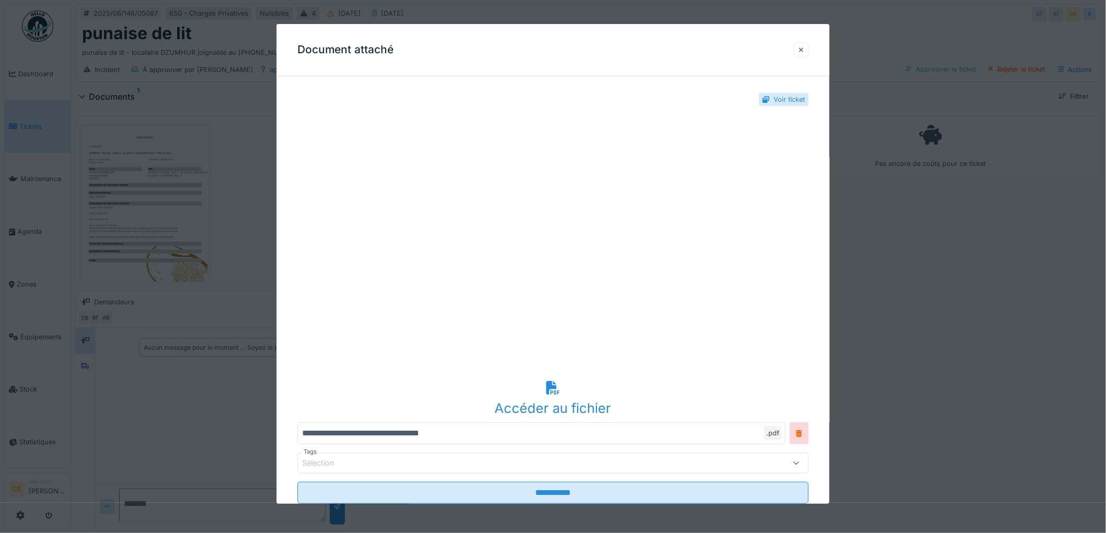
click at [804, 48] on div at bounding box center [800, 50] width 5 height 10
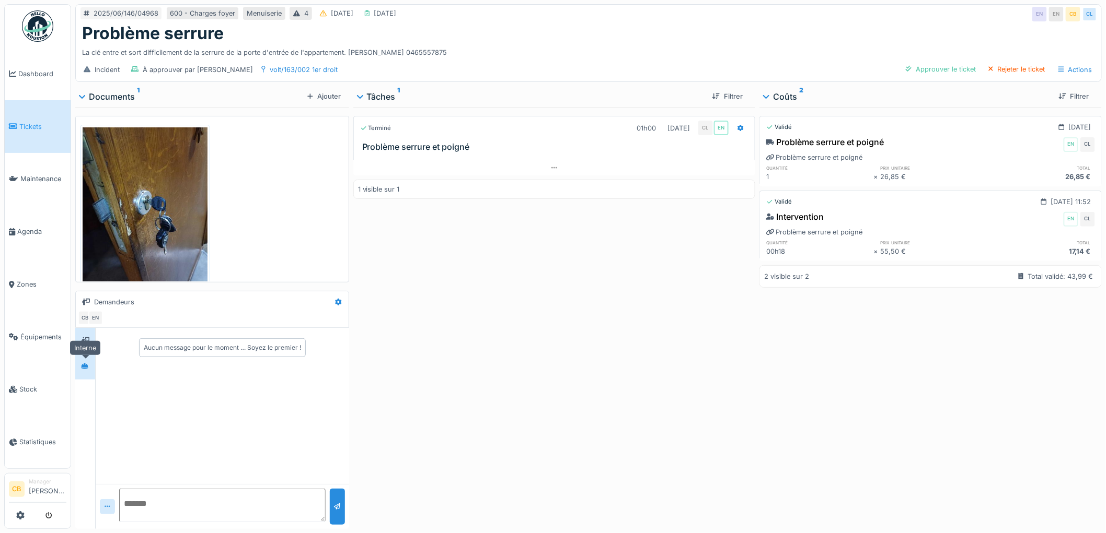
click at [86, 370] on div at bounding box center [84, 367] width 7 height 10
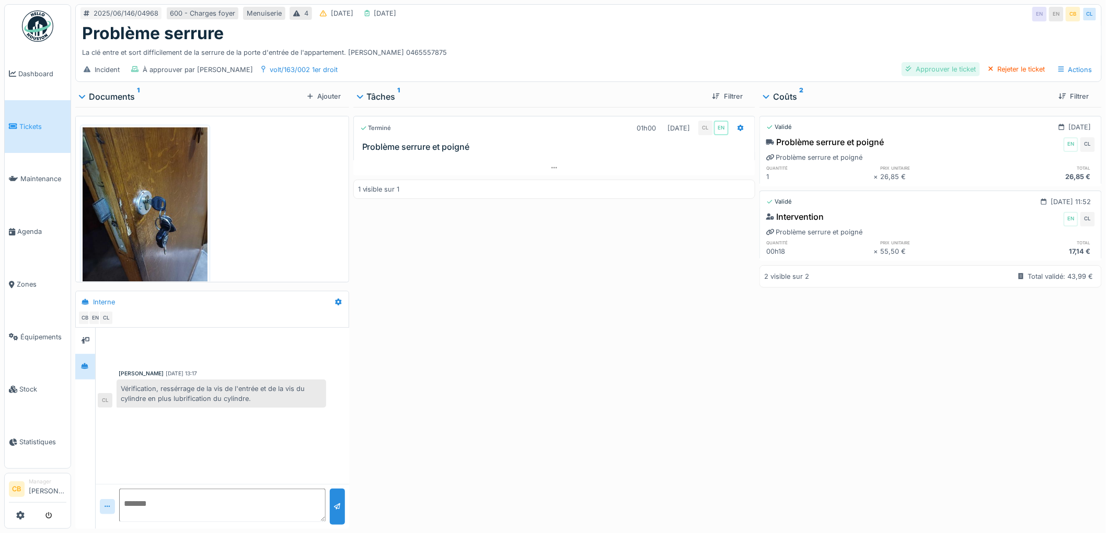
click at [940, 66] on div "Approuver le ticket" at bounding box center [940, 69] width 78 height 14
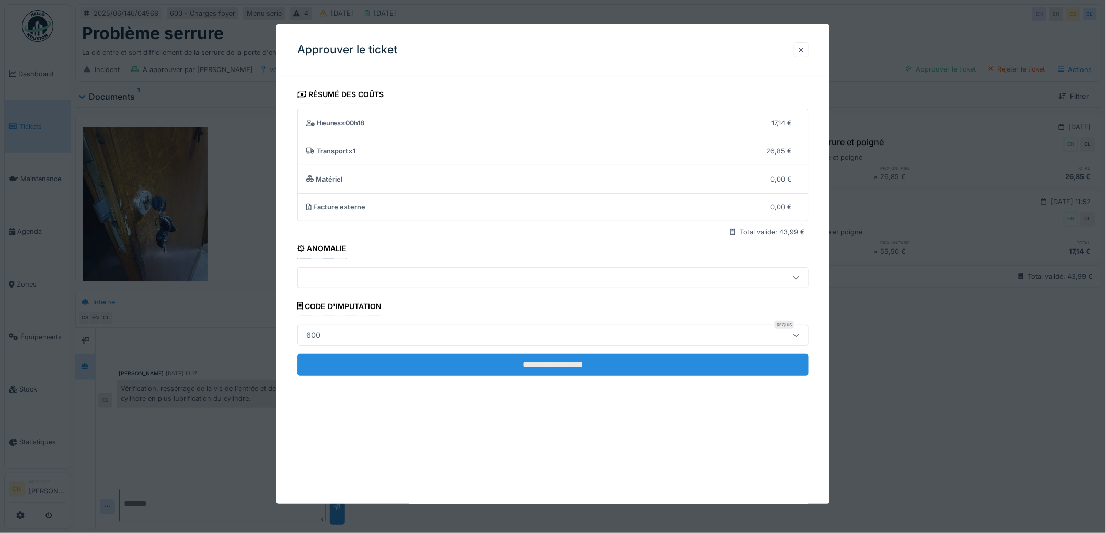
click at [569, 361] on input "**********" at bounding box center [552, 365] width 511 height 22
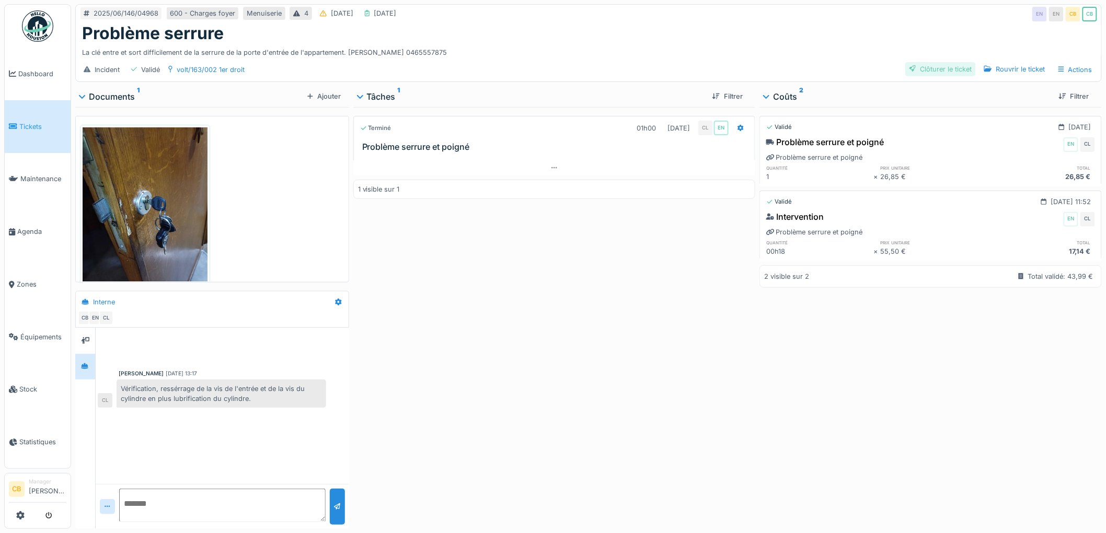
click at [943, 72] on div "Clôturer le ticket" at bounding box center [940, 69] width 71 height 14
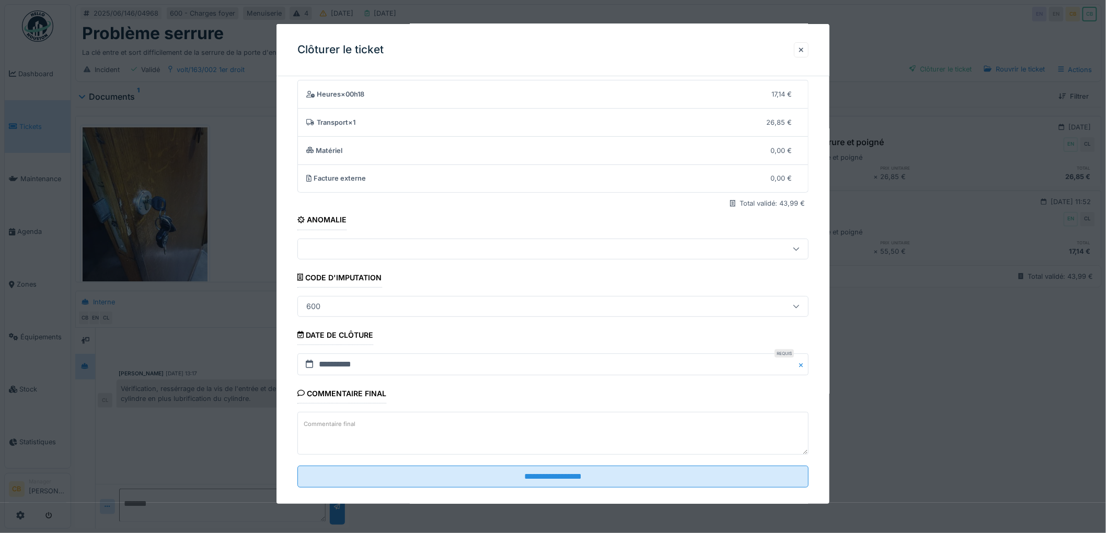
scroll to position [43, 0]
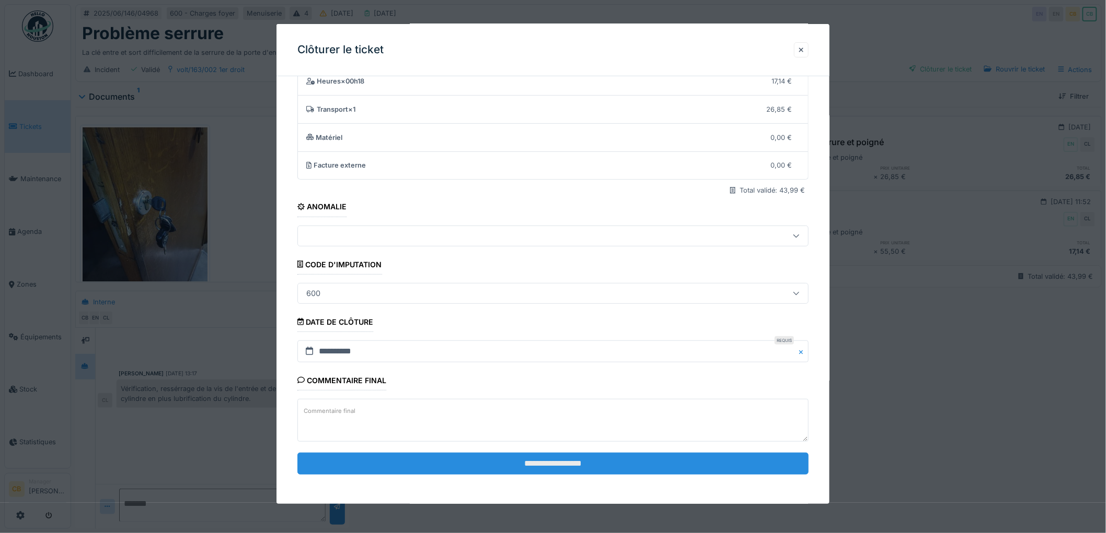
click at [551, 462] on input "**********" at bounding box center [552, 464] width 511 height 22
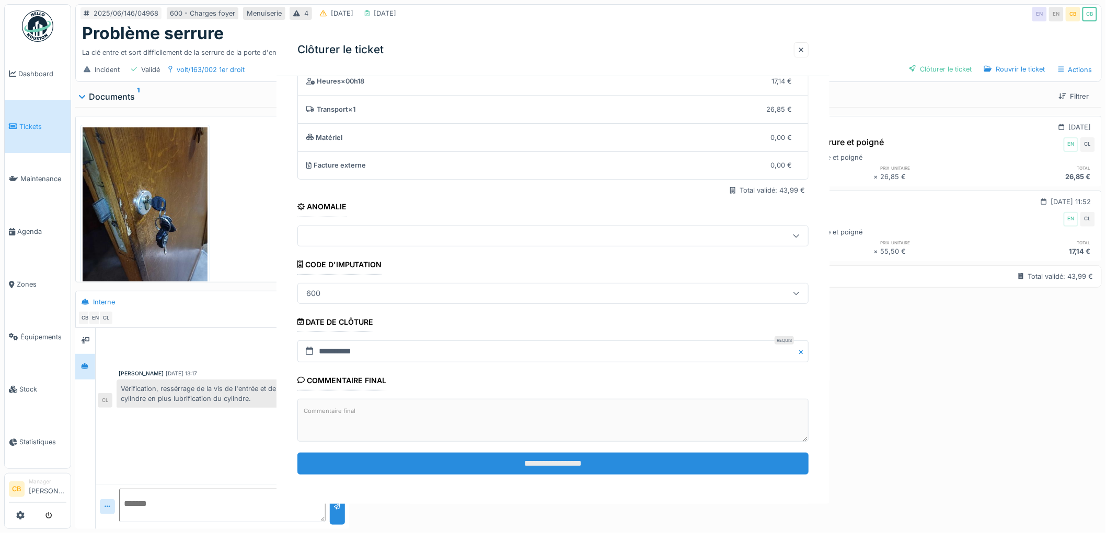
scroll to position [0, 0]
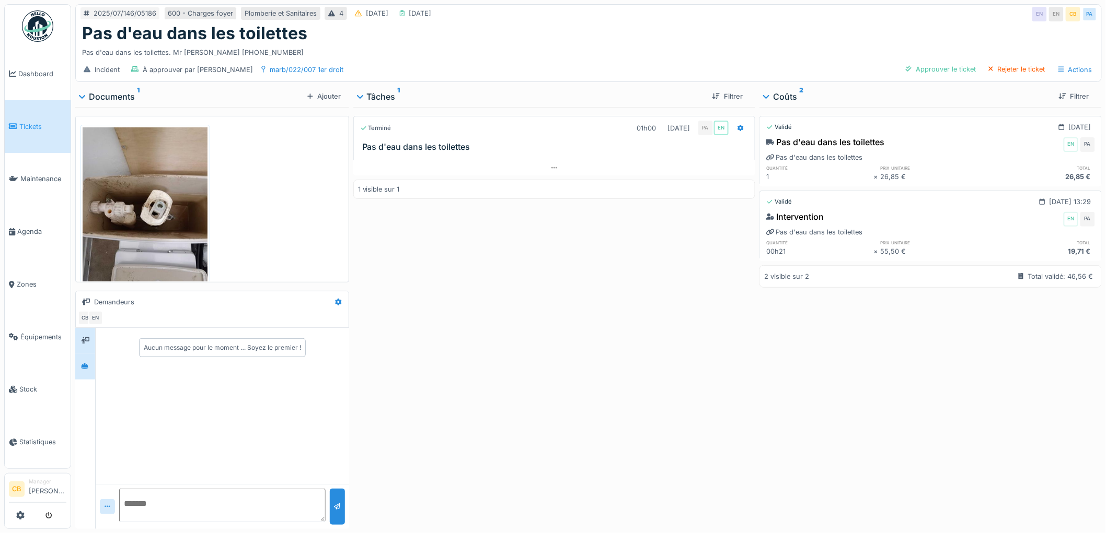
click at [87, 361] on div at bounding box center [84, 366] width 15 height 13
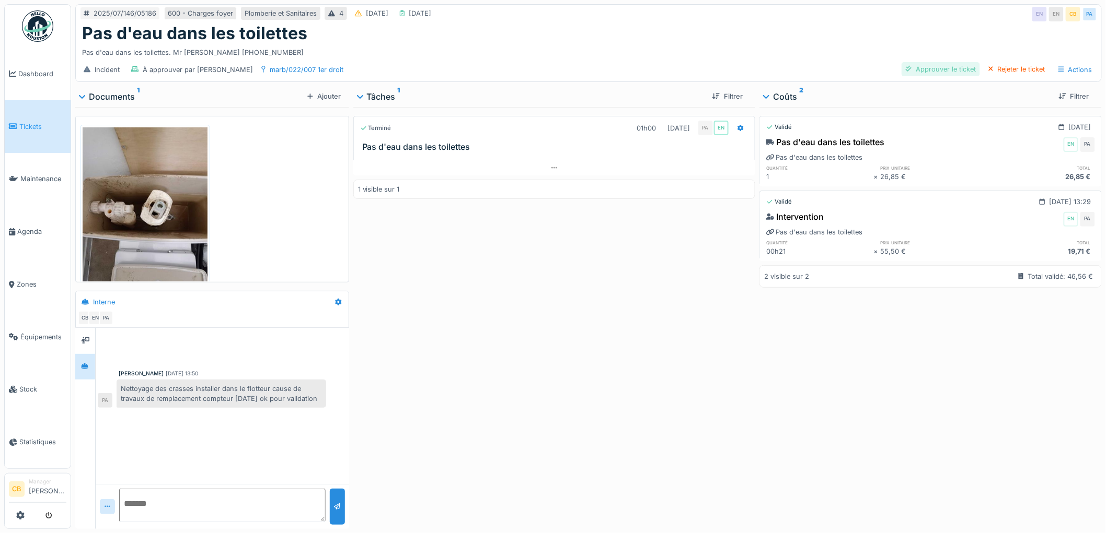
click at [955, 69] on div "Approuver le ticket" at bounding box center [940, 69] width 78 height 14
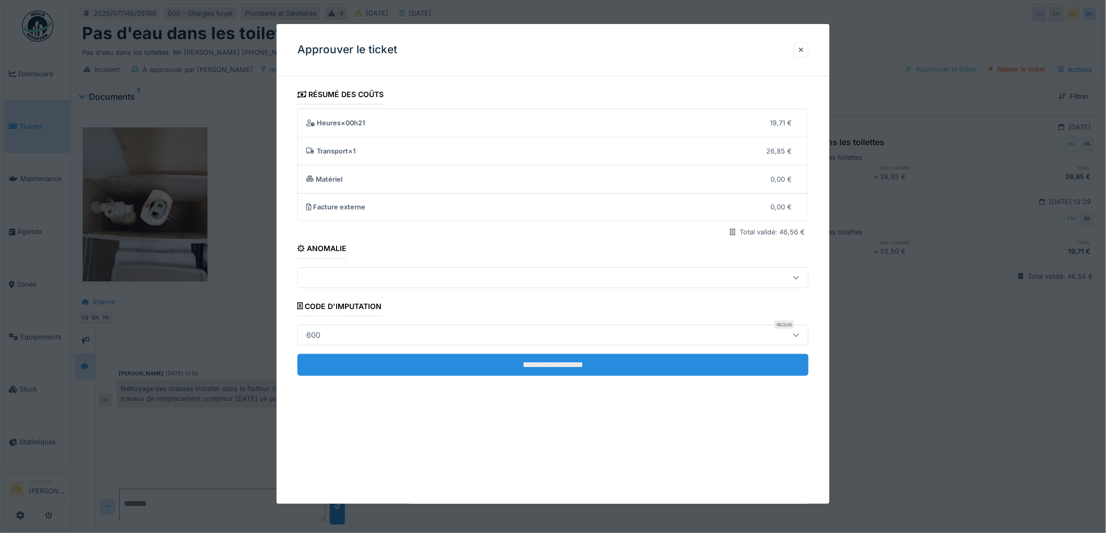
click at [530, 361] on input "**********" at bounding box center [552, 365] width 511 height 22
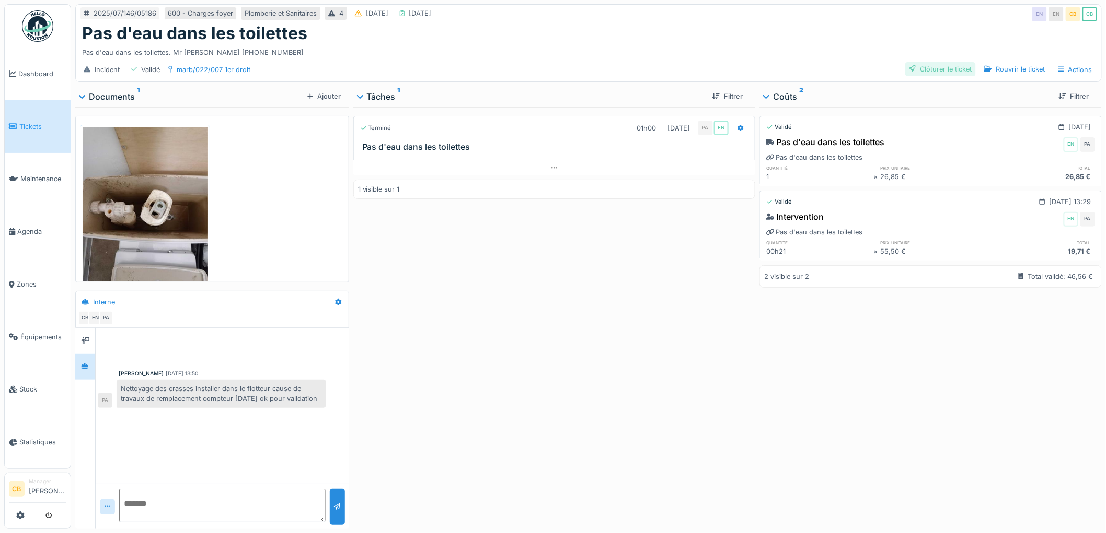
click at [921, 66] on div "Clôturer le ticket" at bounding box center [940, 69] width 71 height 14
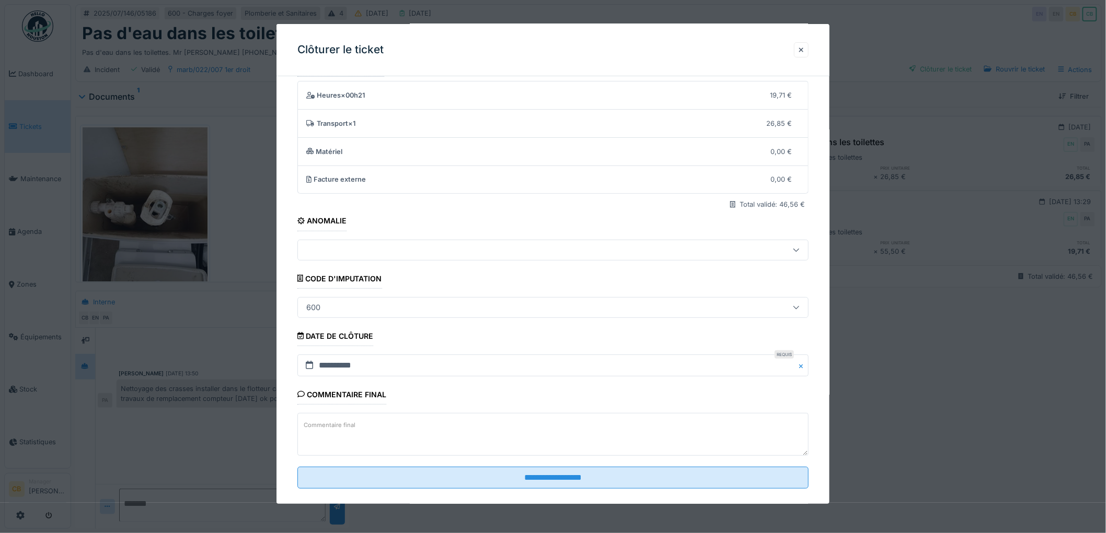
scroll to position [43, 0]
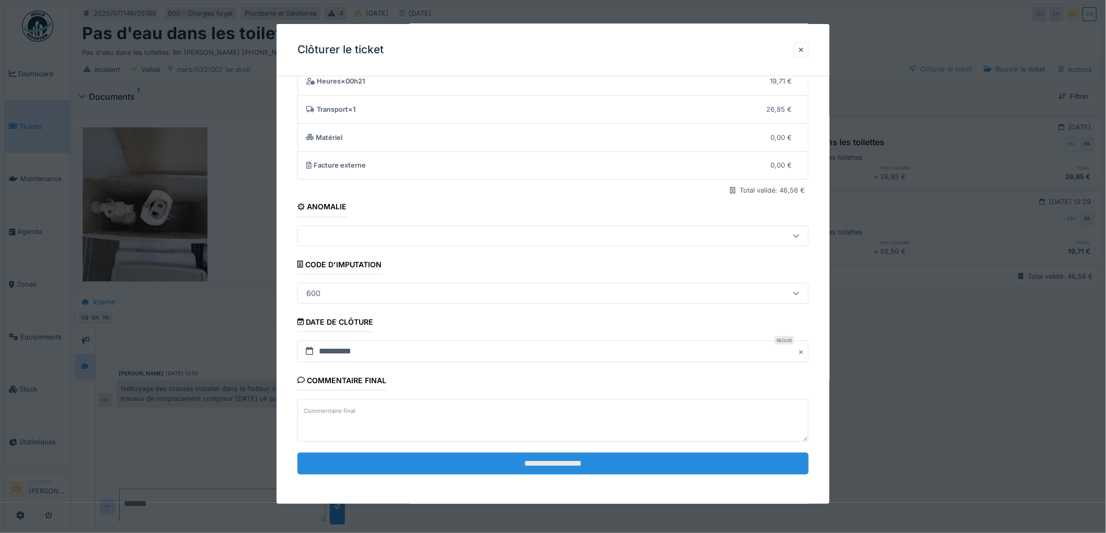
click at [536, 463] on input "**********" at bounding box center [552, 464] width 511 height 22
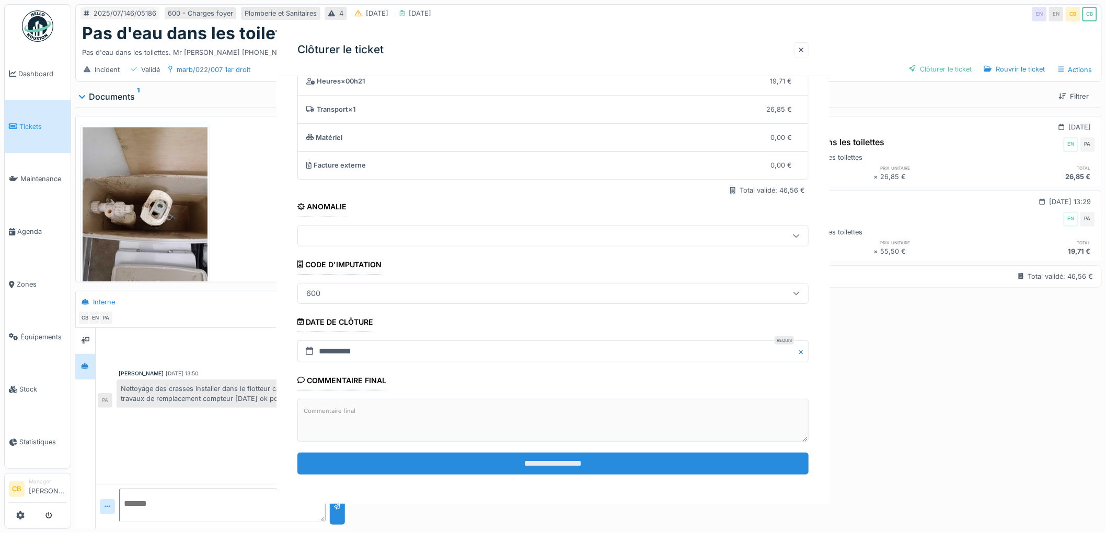
scroll to position [0, 0]
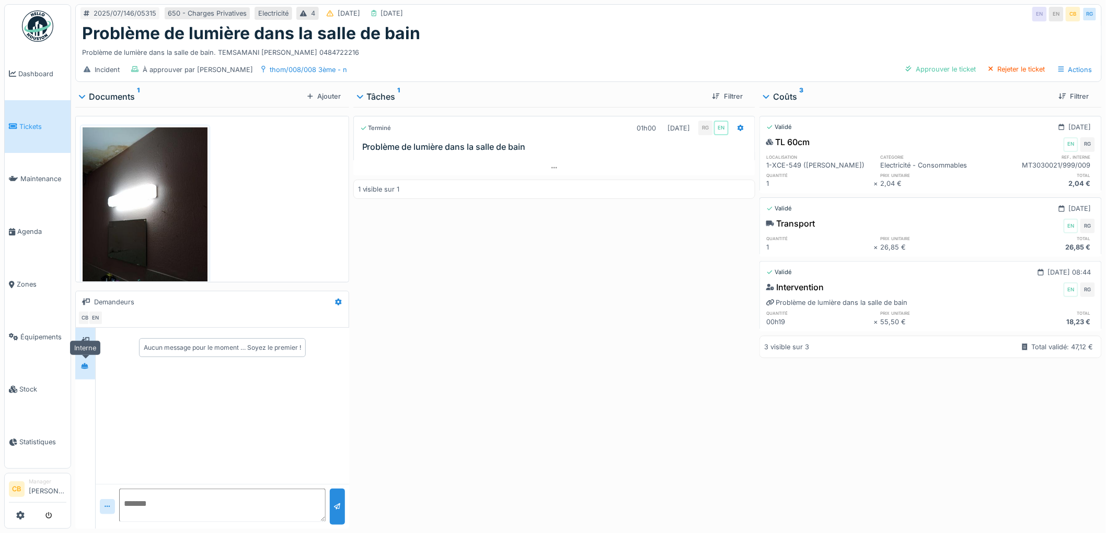
click at [82, 373] on div at bounding box center [84, 366] width 15 height 13
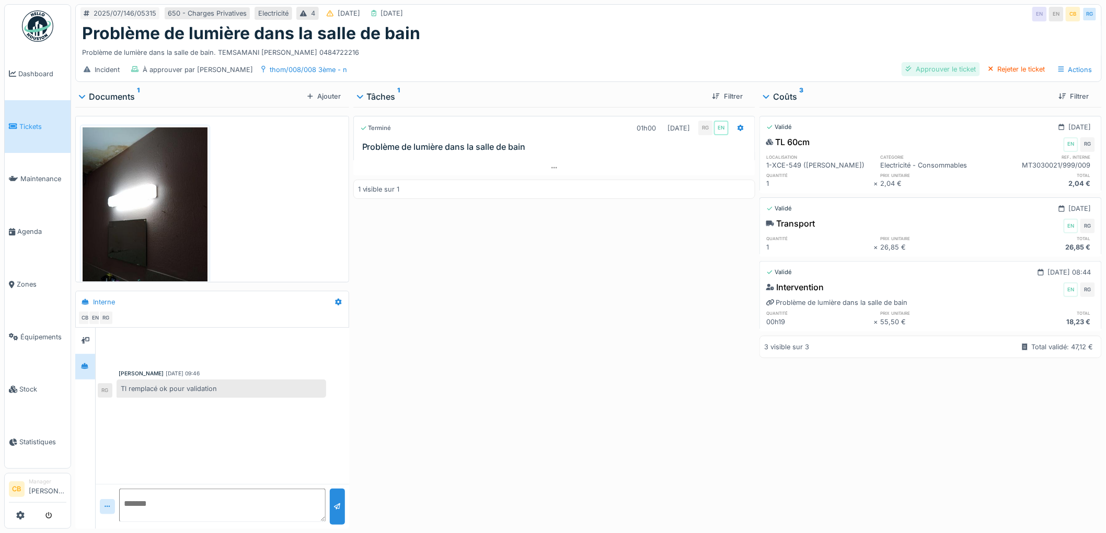
click at [927, 64] on div "Approuver le ticket" at bounding box center [940, 69] width 78 height 14
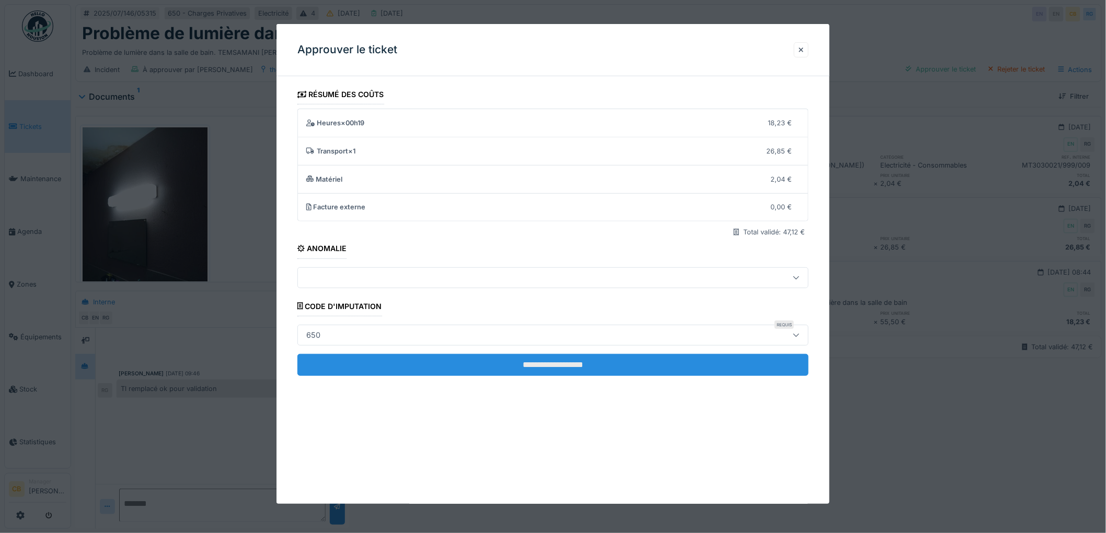
click at [518, 363] on input "**********" at bounding box center [552, 365] width 511 height 22
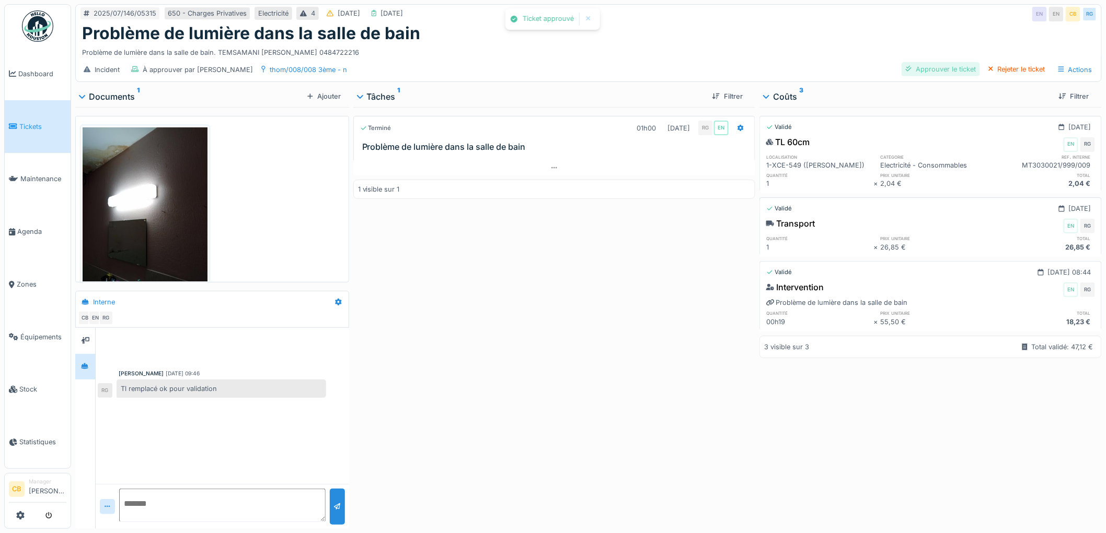
click at [916, 68] on div "Approuver le ticket" at bounding box center [940, 69] width 78 height 14
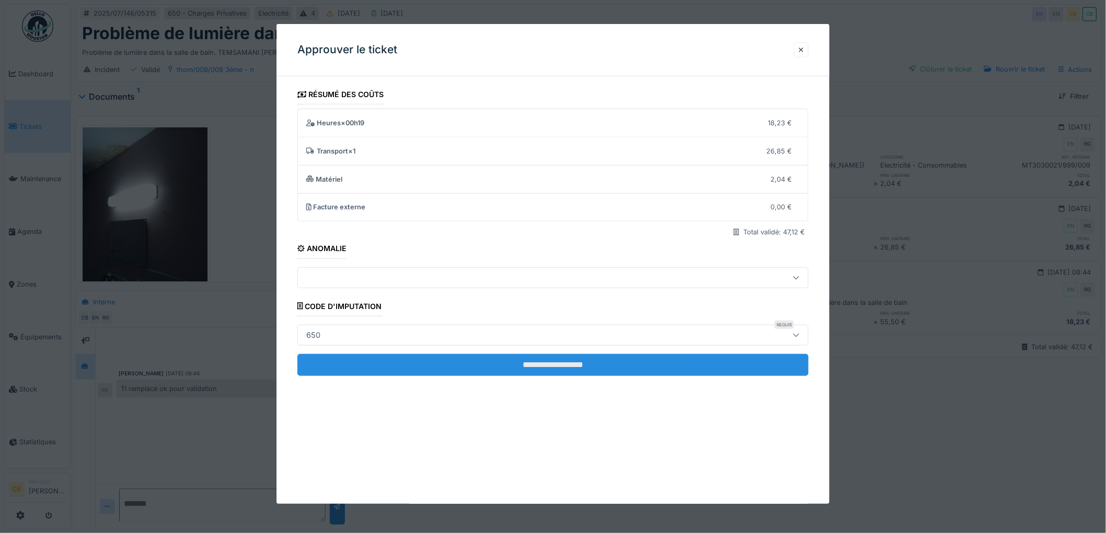
click at [580, 361] on input "**********" at bounding box center [552, 365] width 511 height 22
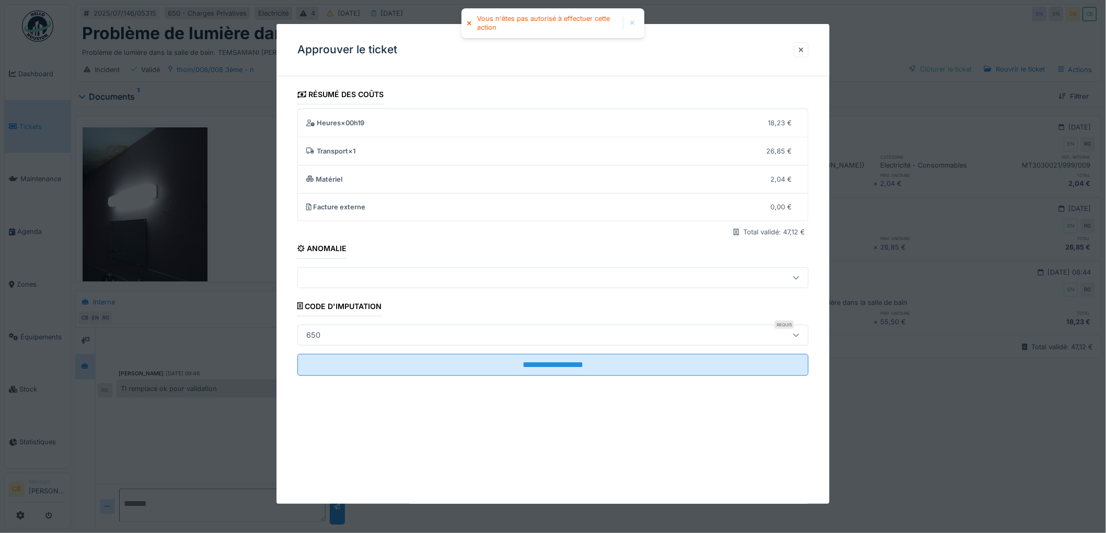
click at [886, 46] on div at bounding box center [553, 266] width 1106 height 533
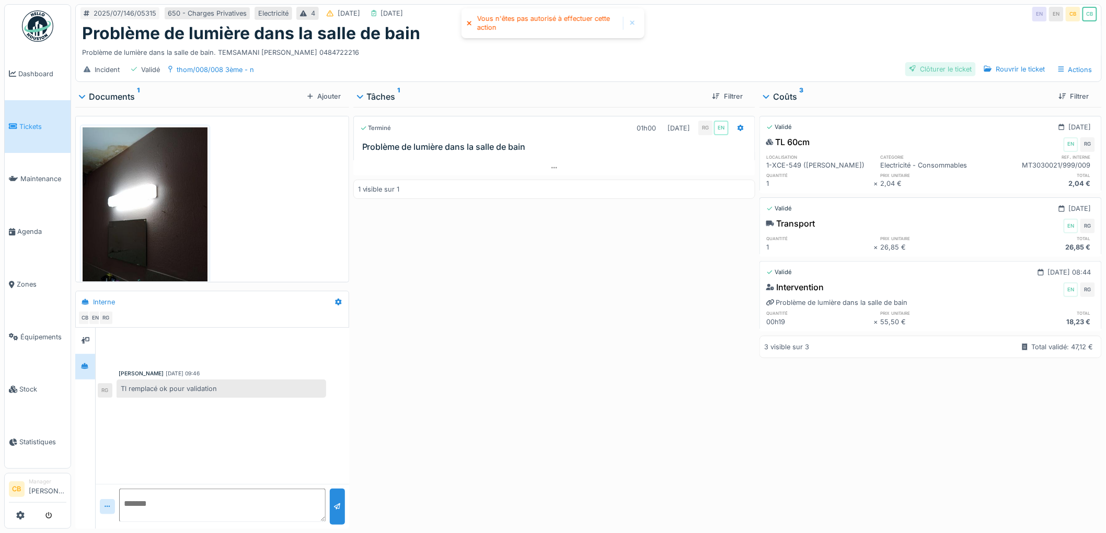
click at [912, 72] on div "Clôturer le ticket" at bounding box center [940, 69] width 71 height 14
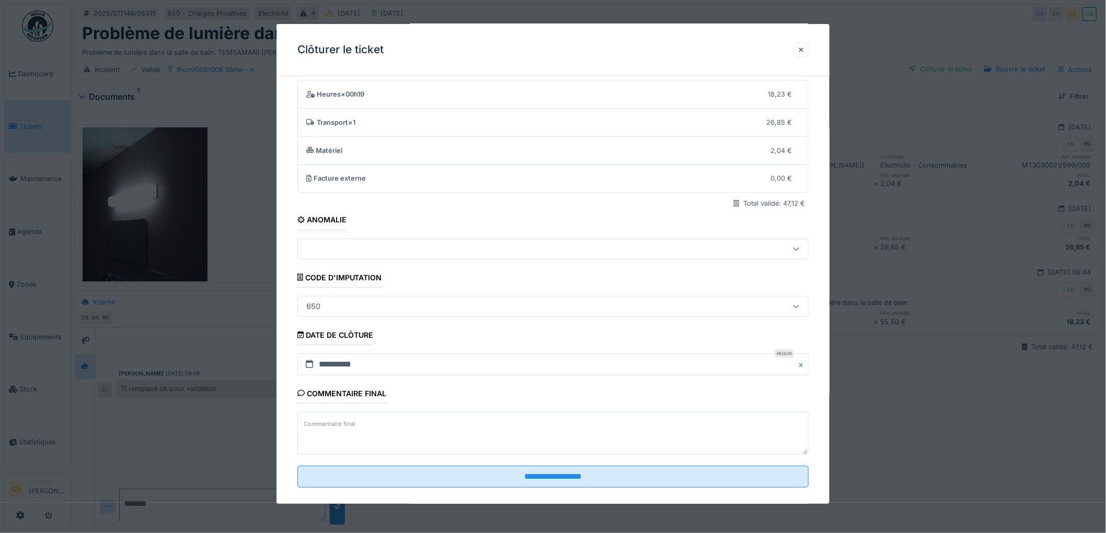
scroll to position [43, 0]
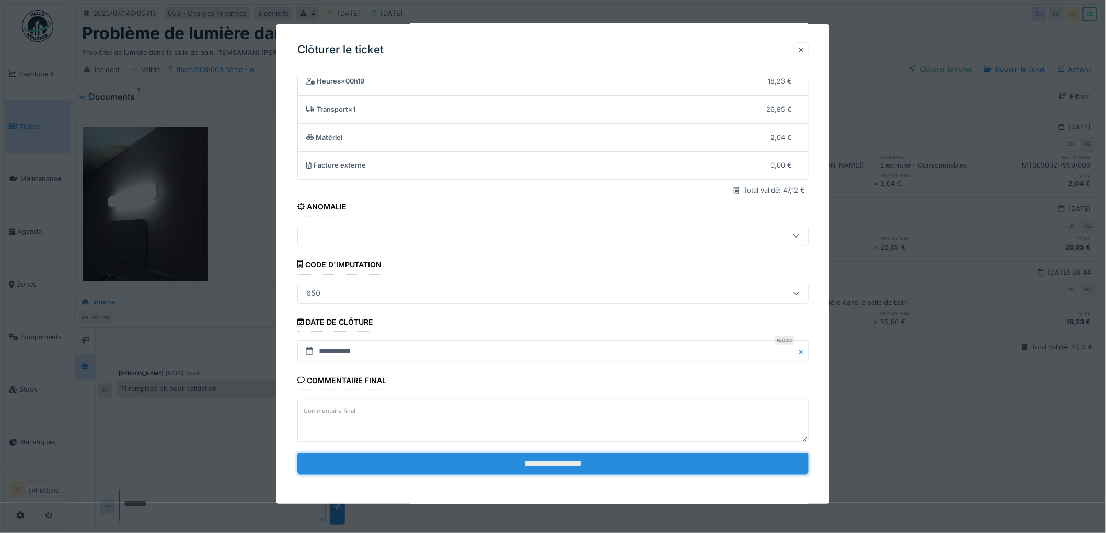
click at [557, 459] on input "**********" at bounding box center [552, 464] width 511 height 22
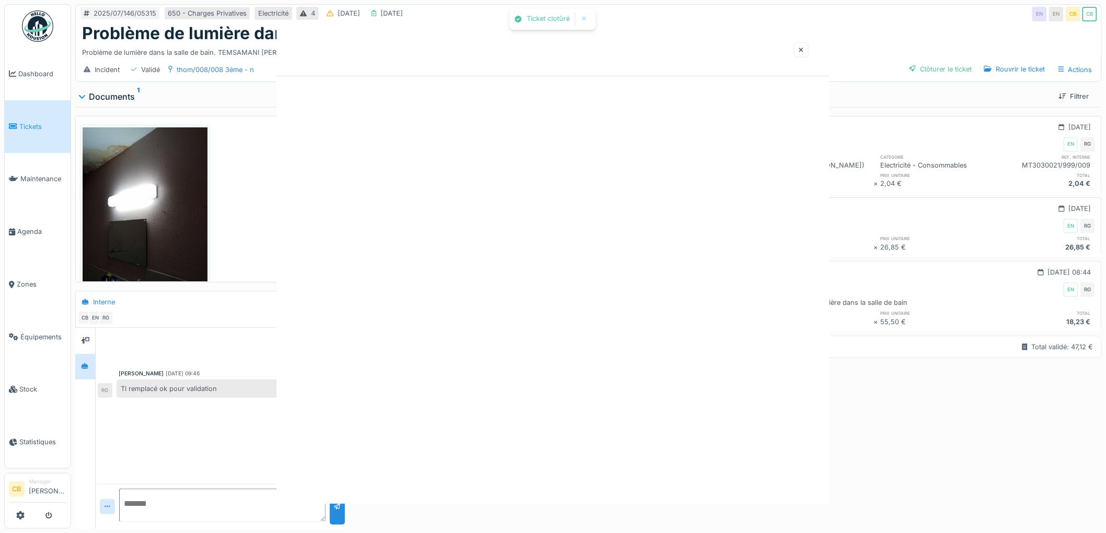
scroll to position [0, 0]
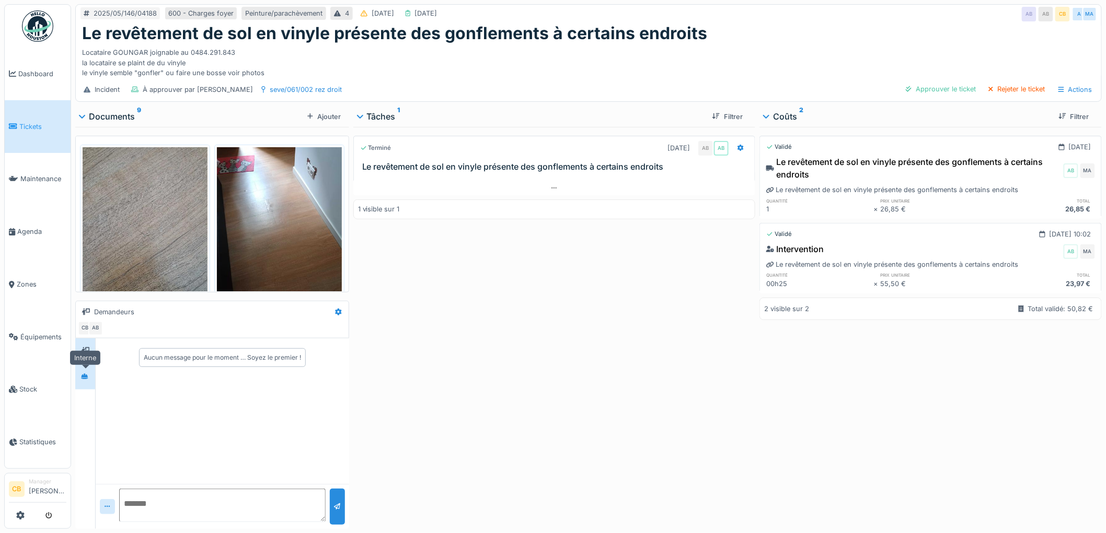
click at [88, 378] on icon at bounding box center [84, 377] width 7 height 6
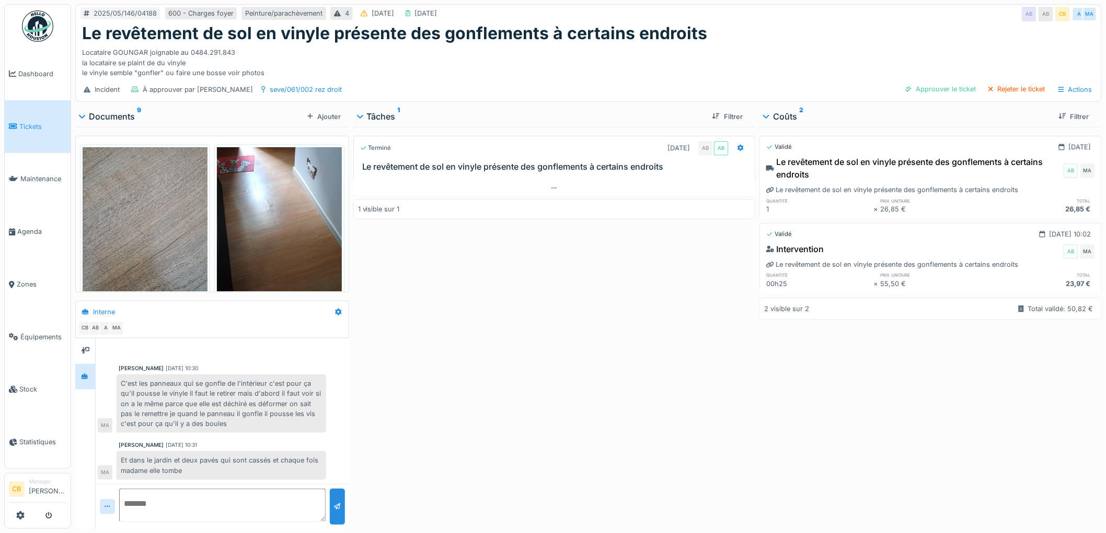
scroll to position [8, 0]
click at [925, 82] on div "Approuver le ticket" at bounding box center [940, 89] width 78 height 14
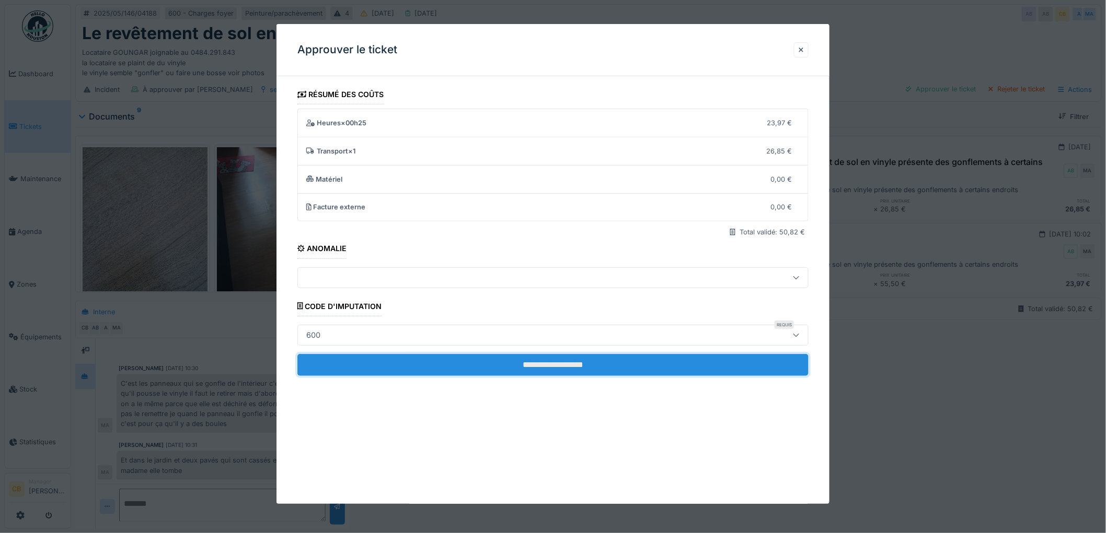
click at [529, 371] on input "**********" at bounding box center [552, 365] width 511 height 22
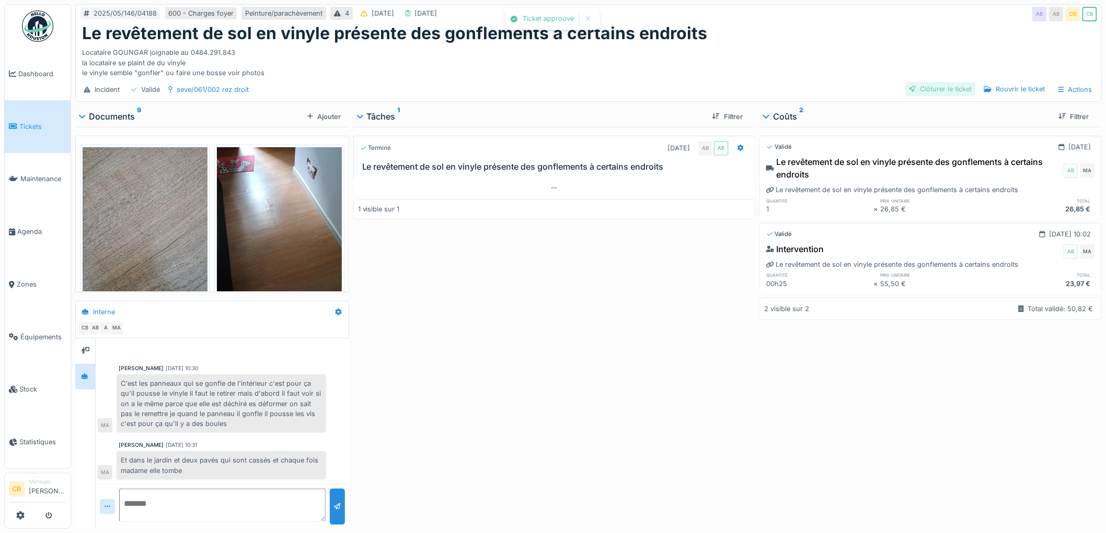
click at [918, 82] on div "Clôturer le ticket" at bounding box center [940, 89] width 71 height 14
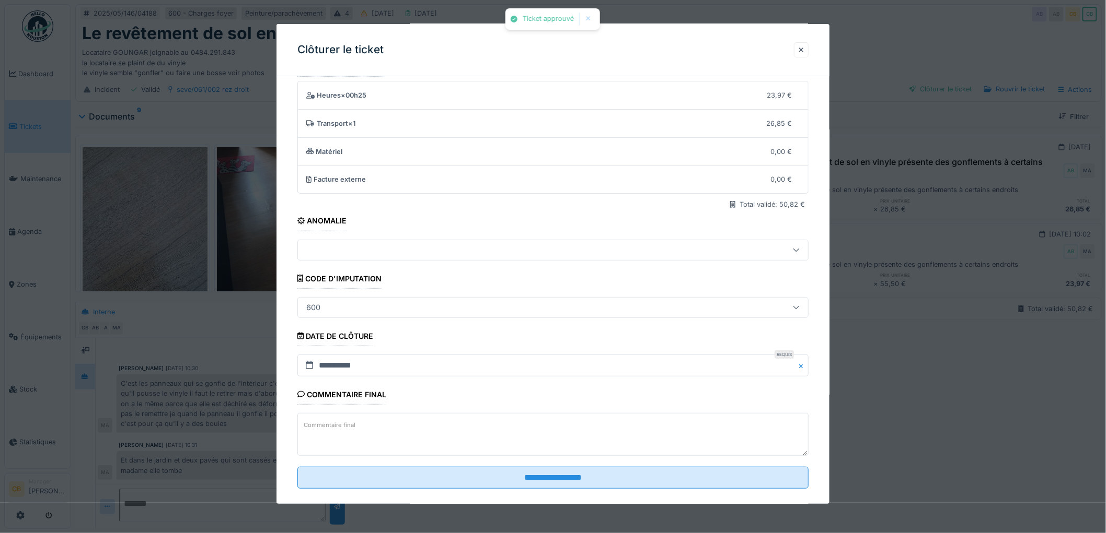
scroll to position [43, 0]
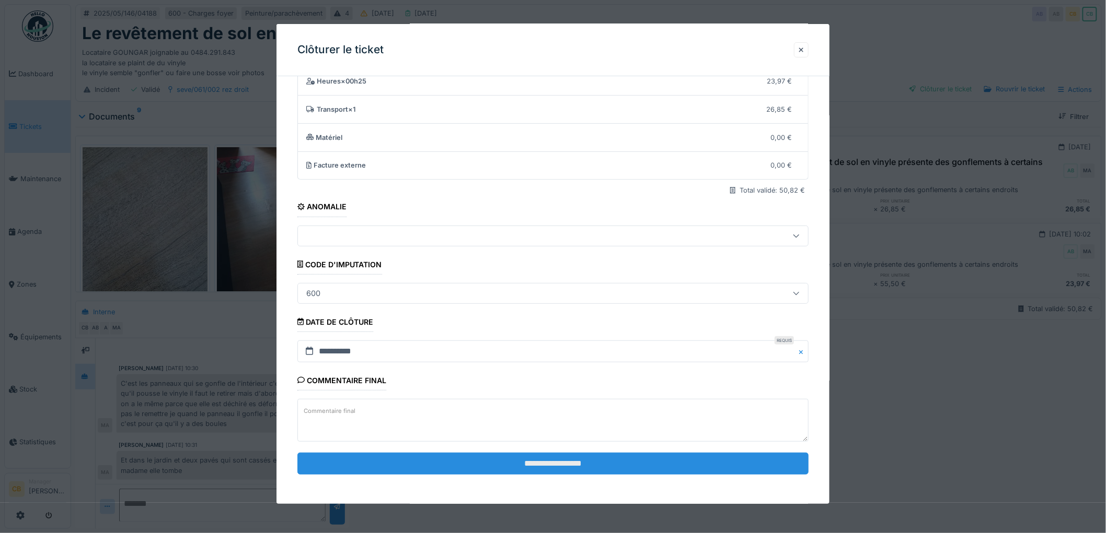
click at [538, 462] on input "**********" at bounding box center [552, 464] width 511 height 22
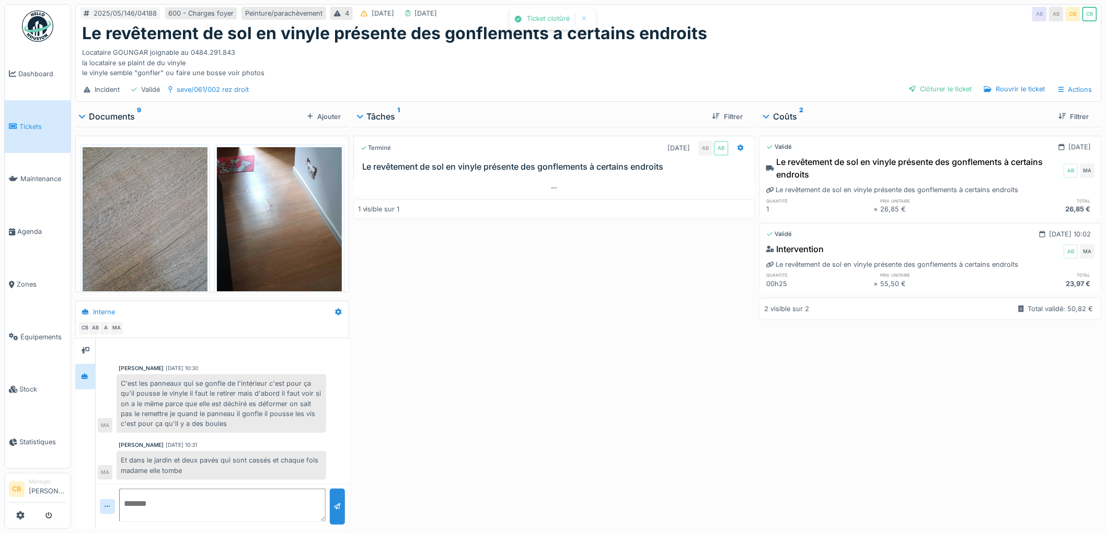
scroll to position [33, 0]
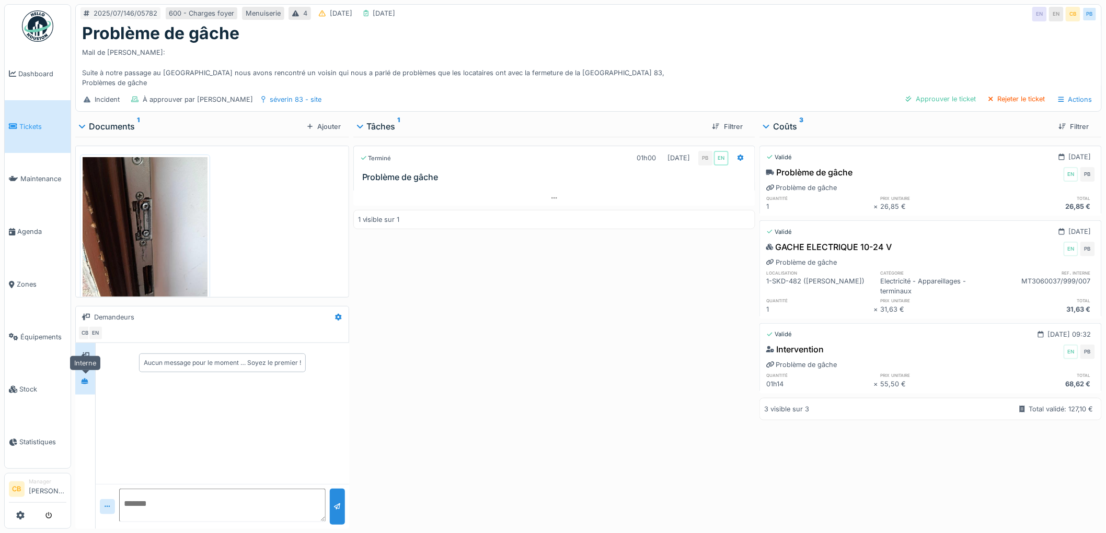
click at [78, 385] on div at bounding box center [84, 381] width 15 height 13
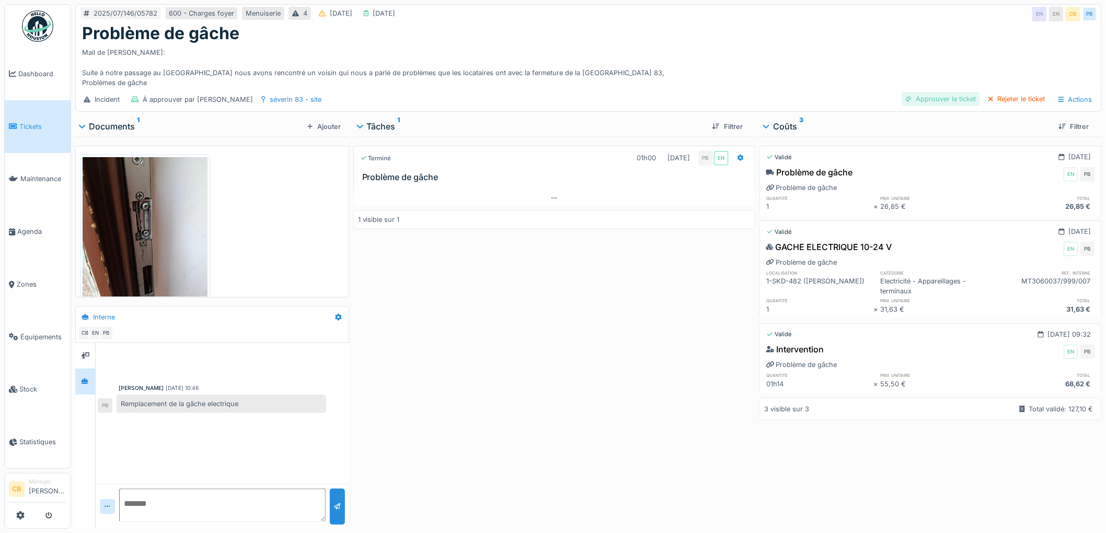
click at [929, 96] on div "Approuver le ticket" at bounding box center [940, 99] width 78 height 14
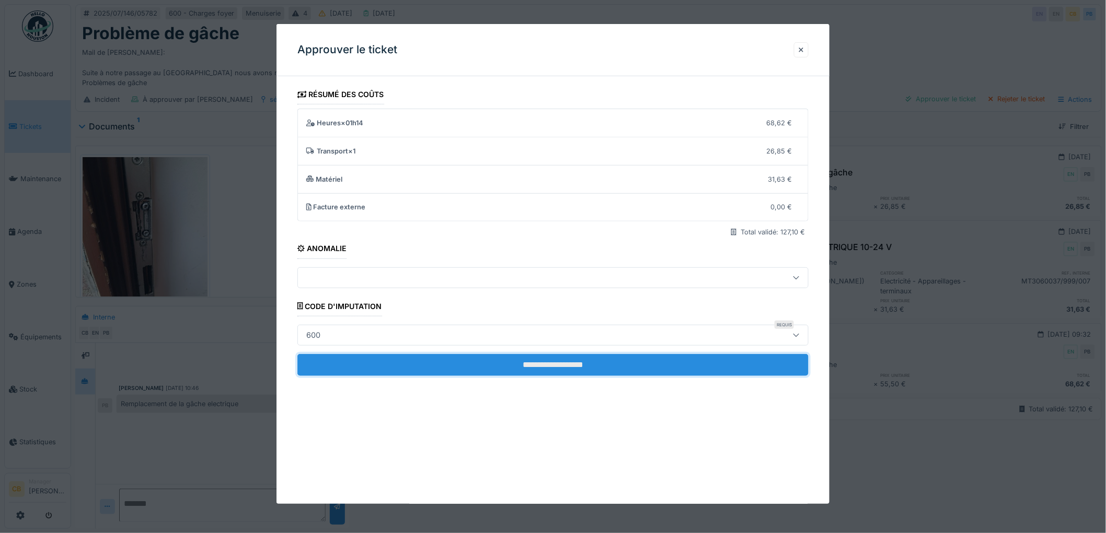
click at [532, 371] on input "**********" at bounding box center [552, 365] width 511 height 22
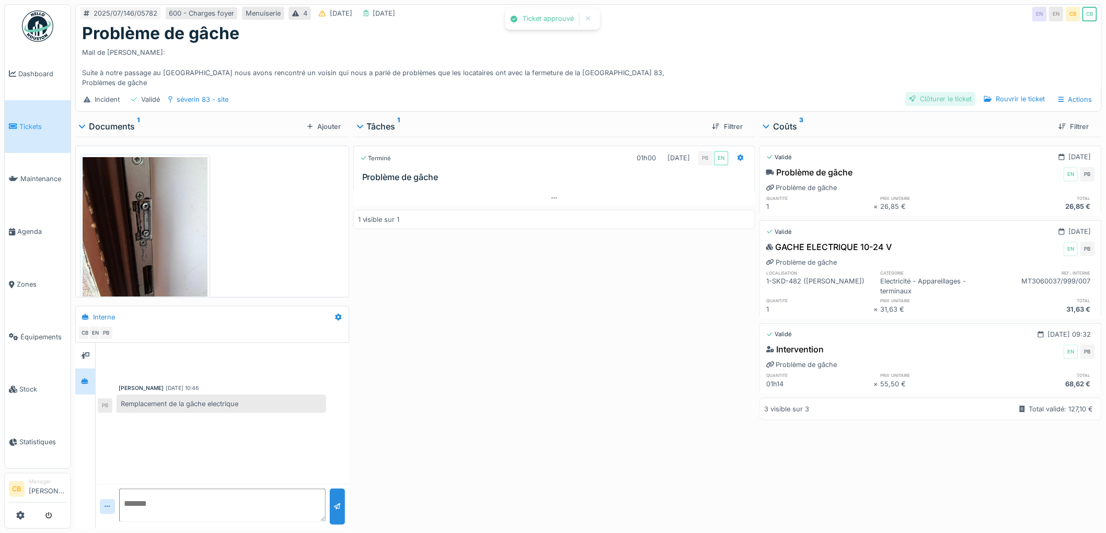
click at [949, 97] on div "Clôturer le ticket" at bounding box center [940, 99] width 71 height 14
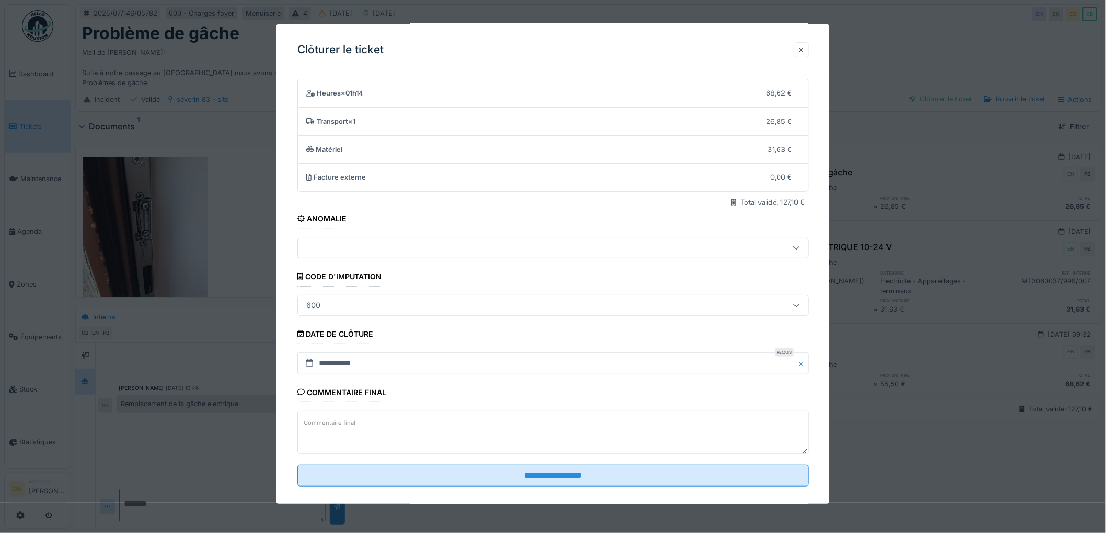
scroll to position [43, 0]
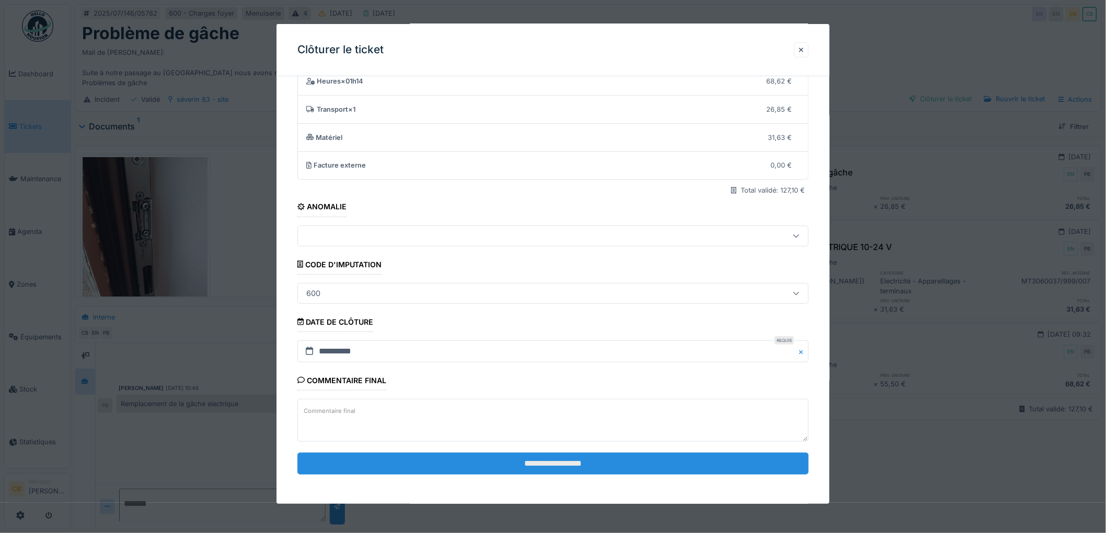
click at [565, 462] on input "**********" at bounding box center [552, 464] width 511 height 22
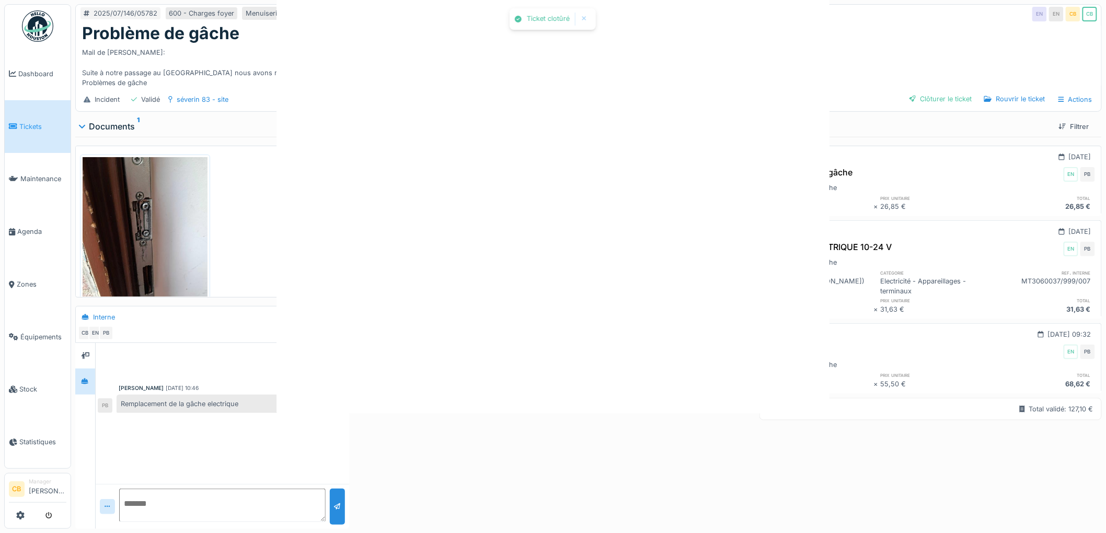
scroll to position [0, 0]
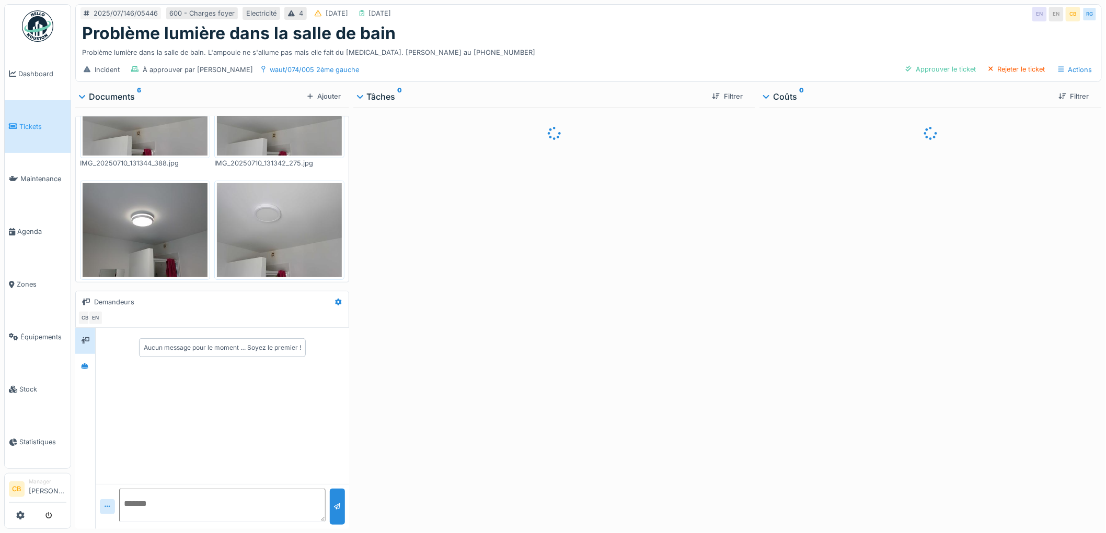
scroll to position [190, 0]
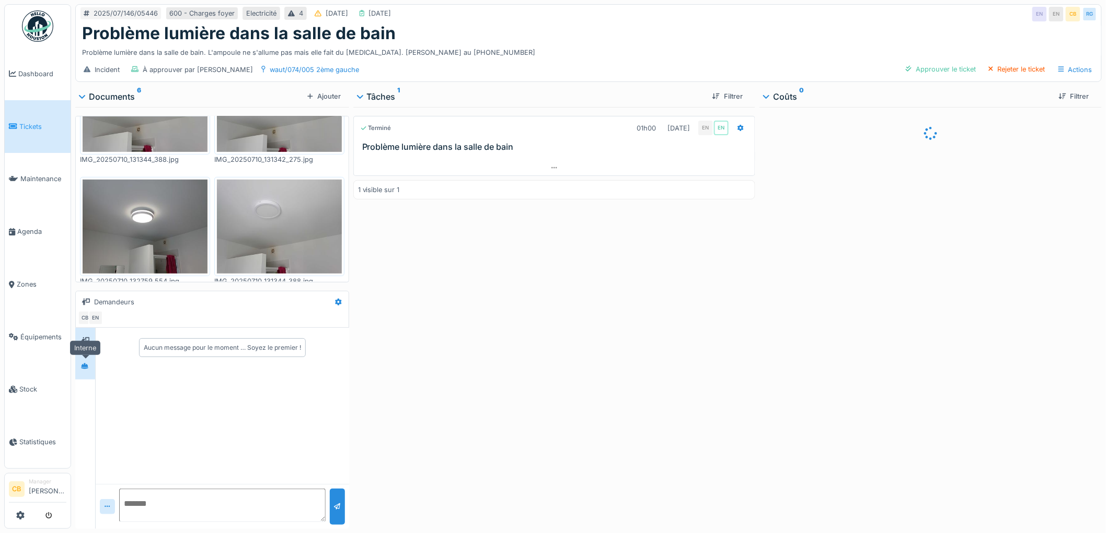
click at [90, 371] on div at bounding box center [84, 366] width 15 height 13
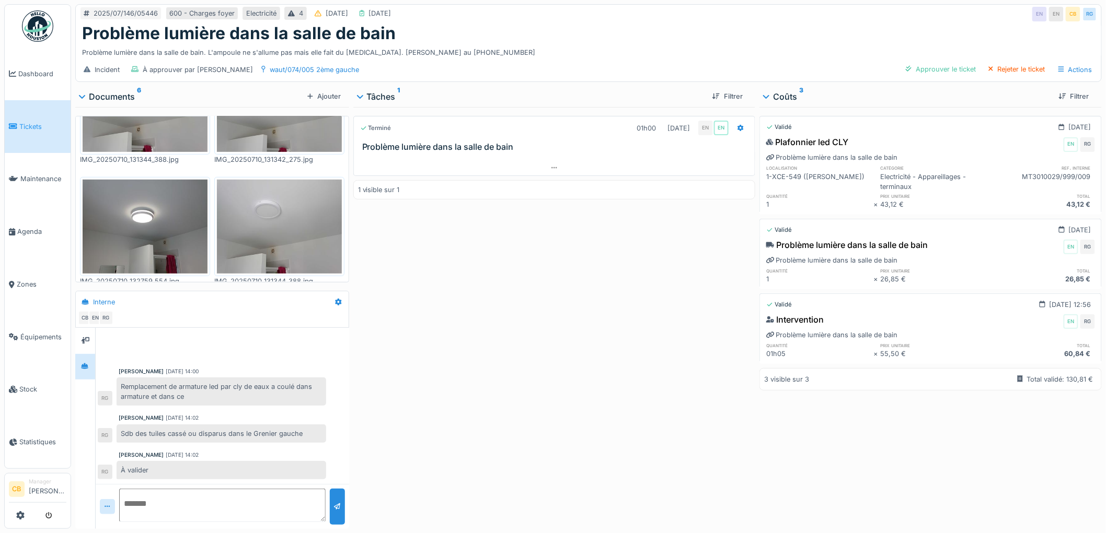
scroll to position [2, 0]
click at [940, 72] on div "Approuver le ticket" at bounding box center [940, 69] width 78 height 14
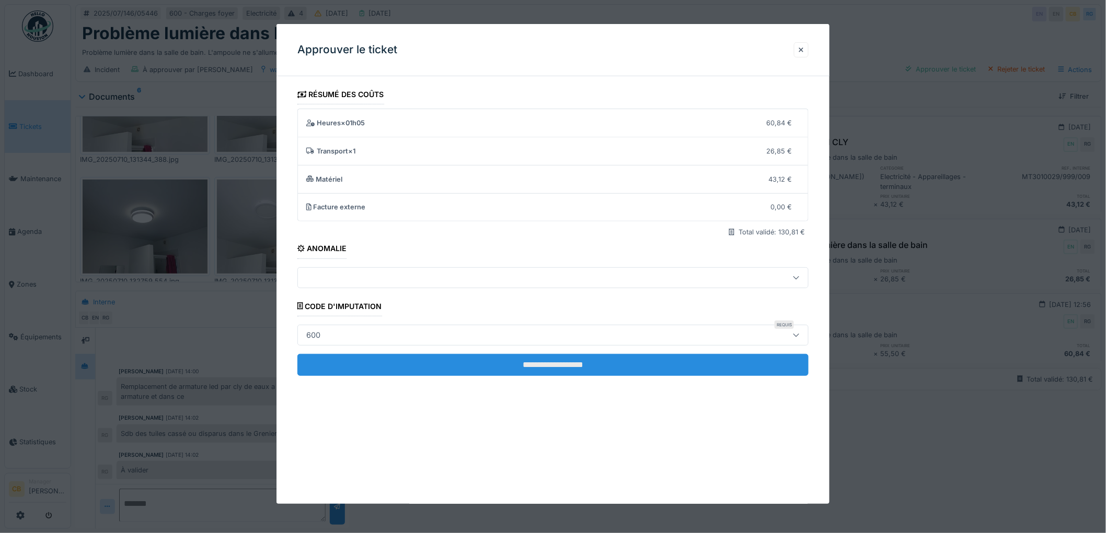
click at [561, 359] on input "**********" at bounding box center [552, 365] width 511 height 22
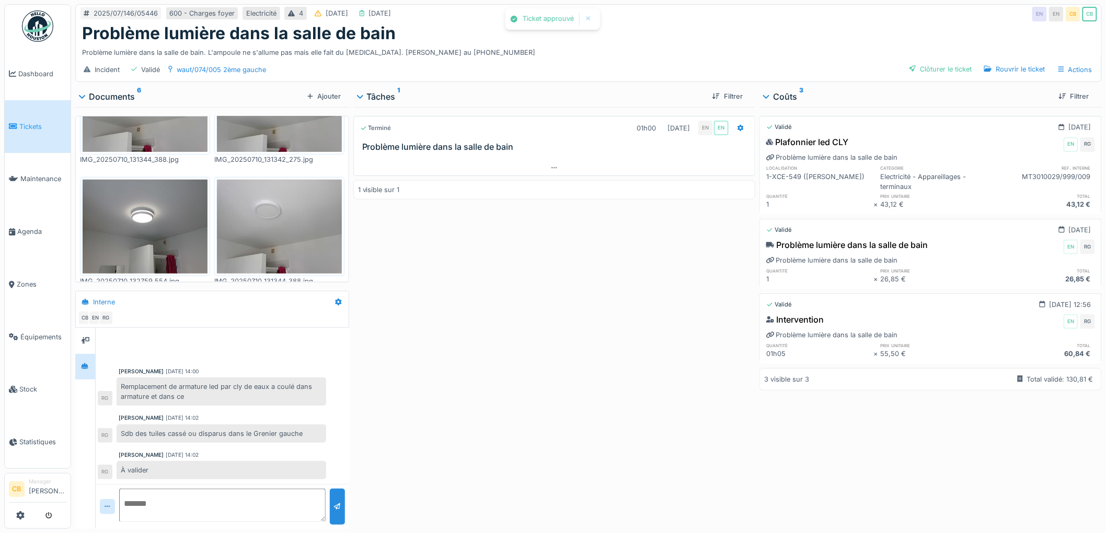
scroll to position [3, 0]
click at [937, 70] on div "Clôturer le ticket" at bounding box center [940, 69] width 71 height 14
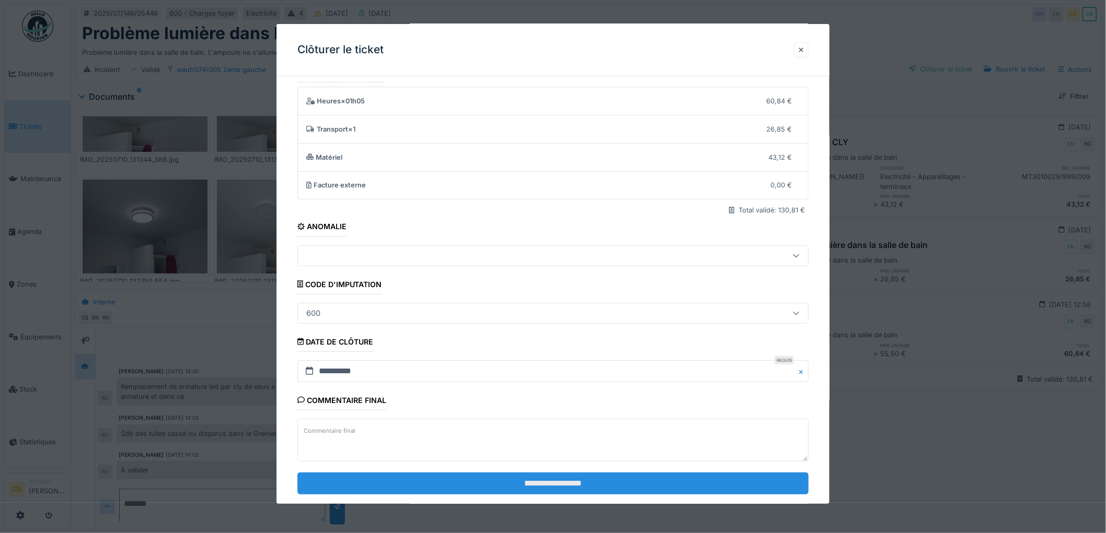
scroll to position [43, 0]
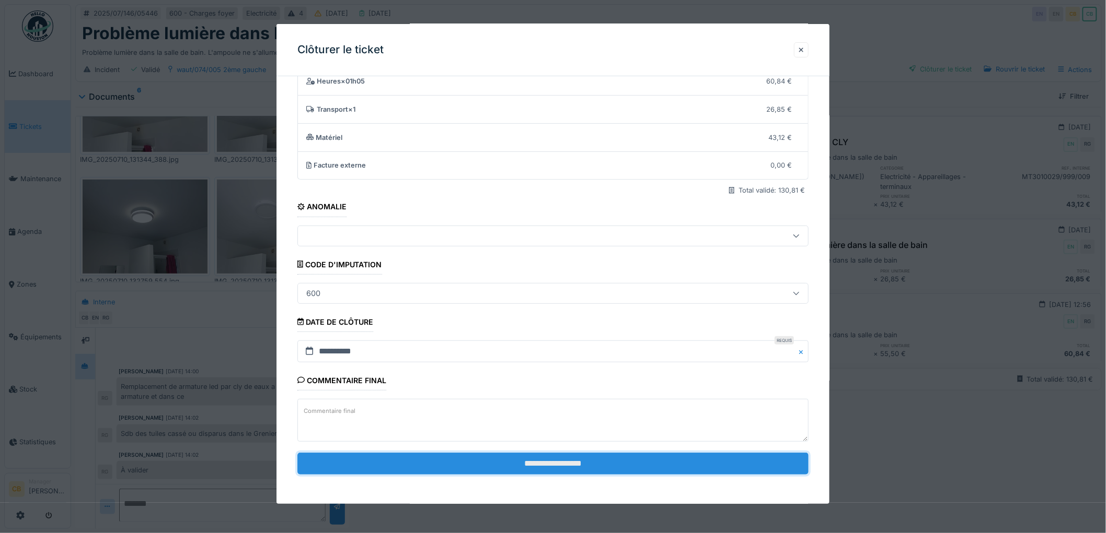
click at [505, 463] on input "**********" at bounding box center [552, 464] width 511 height 22
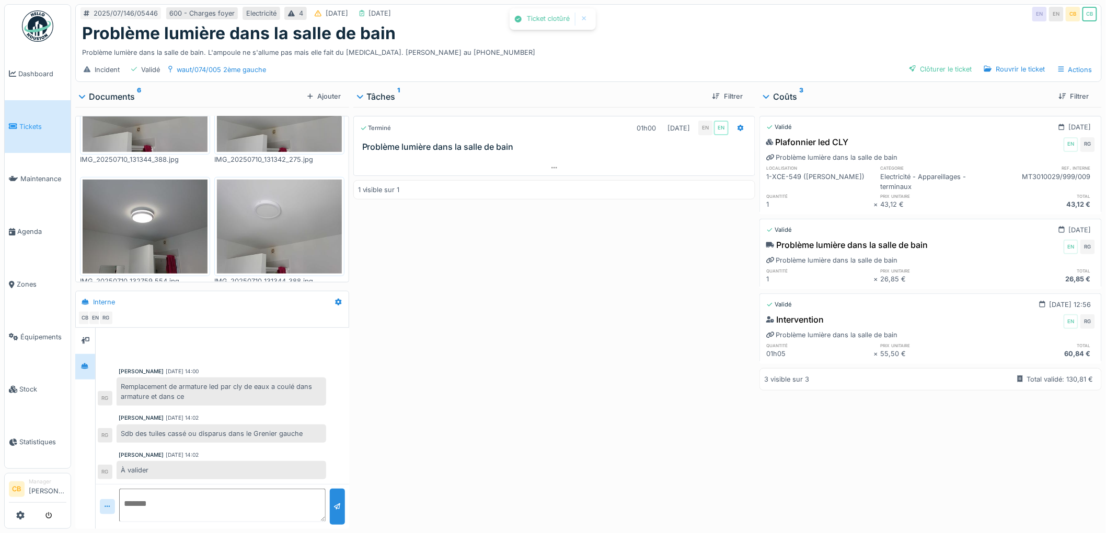
scroll to position [20, 0]
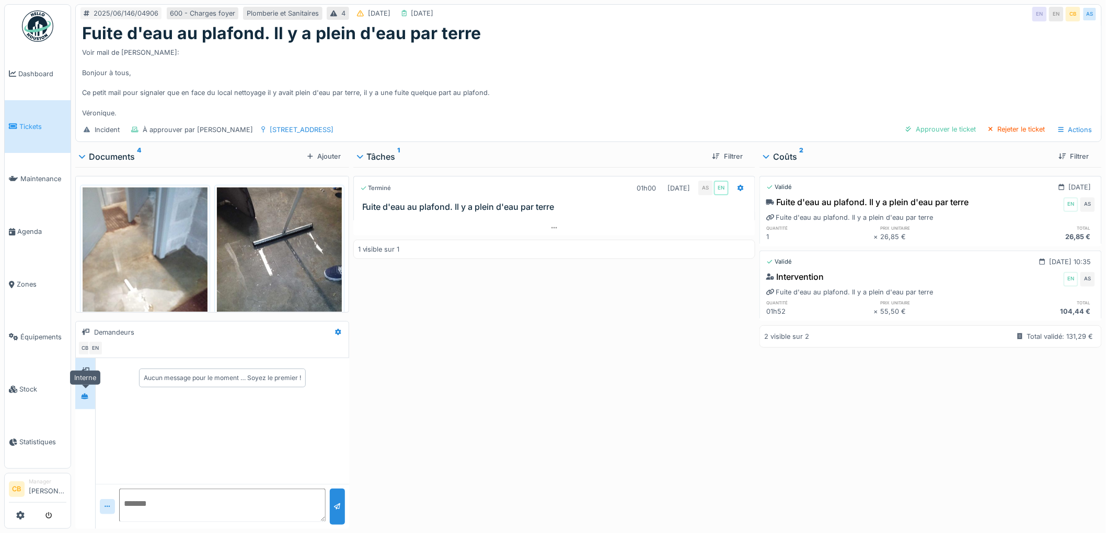
click at [79, 393] on div at bounding box center [84, 396] width 15 height 13
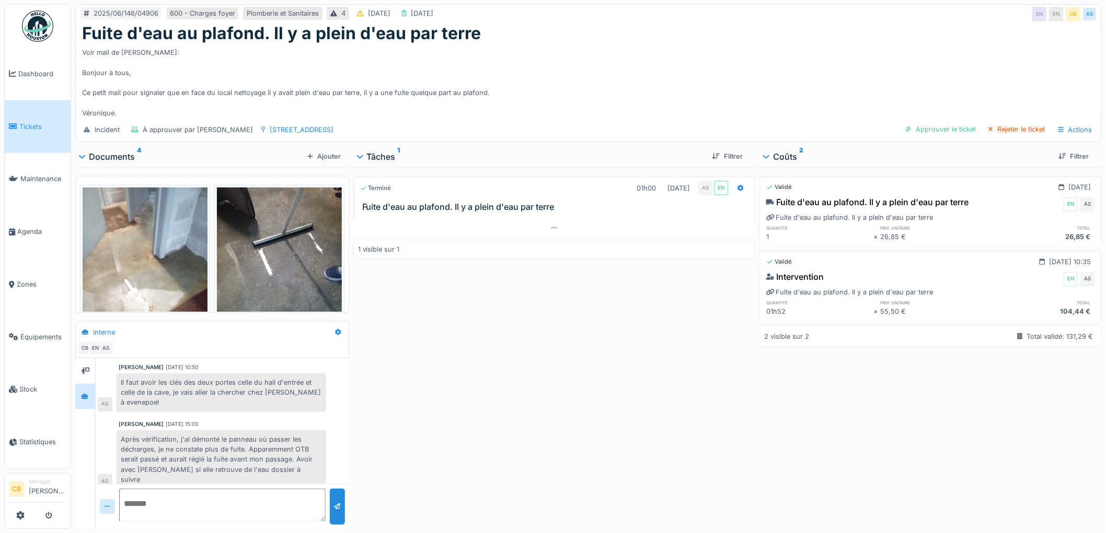
scroll to position [8, 0]
click at [926, 124] on div "Approuver le ticket" at bounding box center [940, 129] width 78 height 14
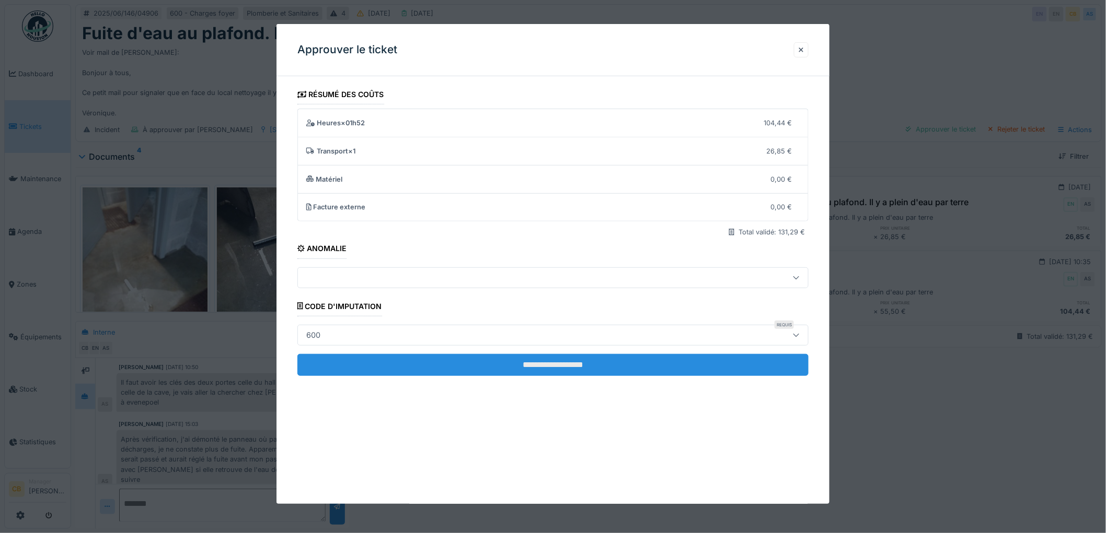
click at [610, 363] on input "**********" at bounding box center [552, 365] width 511 height 22
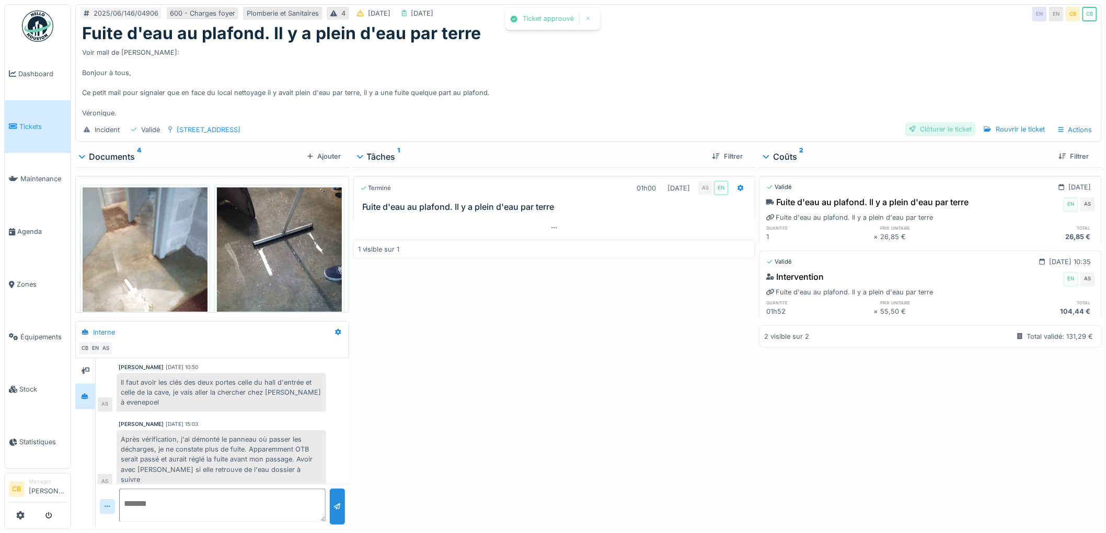
click at [936, 122] on div "Clôturer le ticket" at bounding box center [940, 129] width 71 height 14
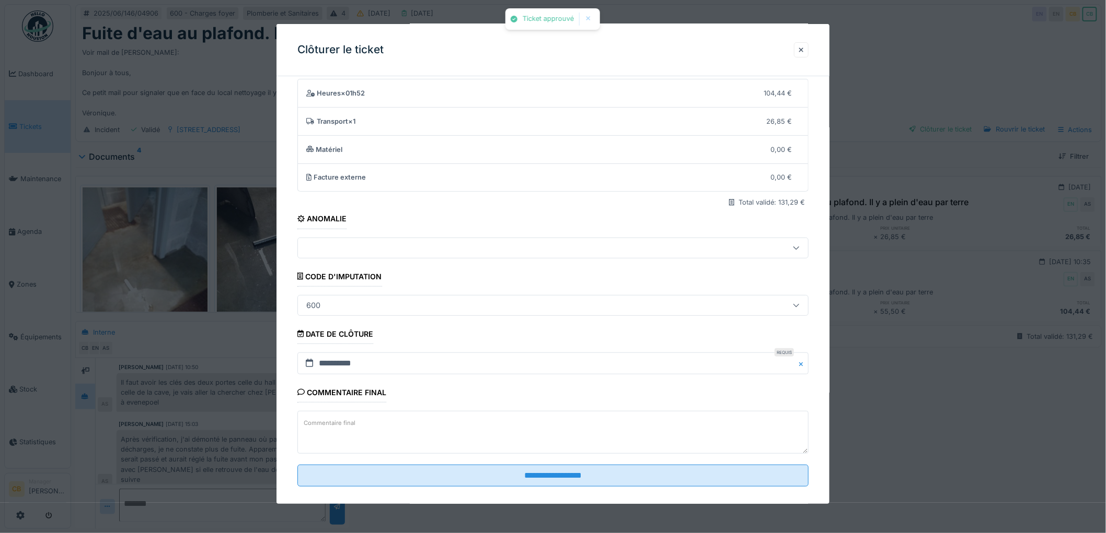
scroll to position [43, 0]
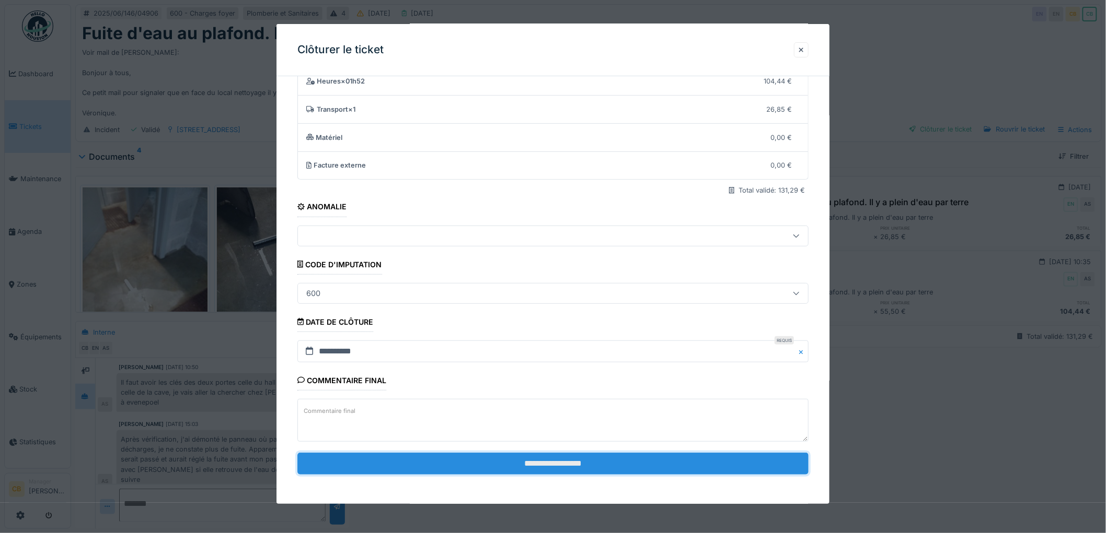
click at [587, 466] on input "**********" at bounding box center [552, 464] width 511 height 22
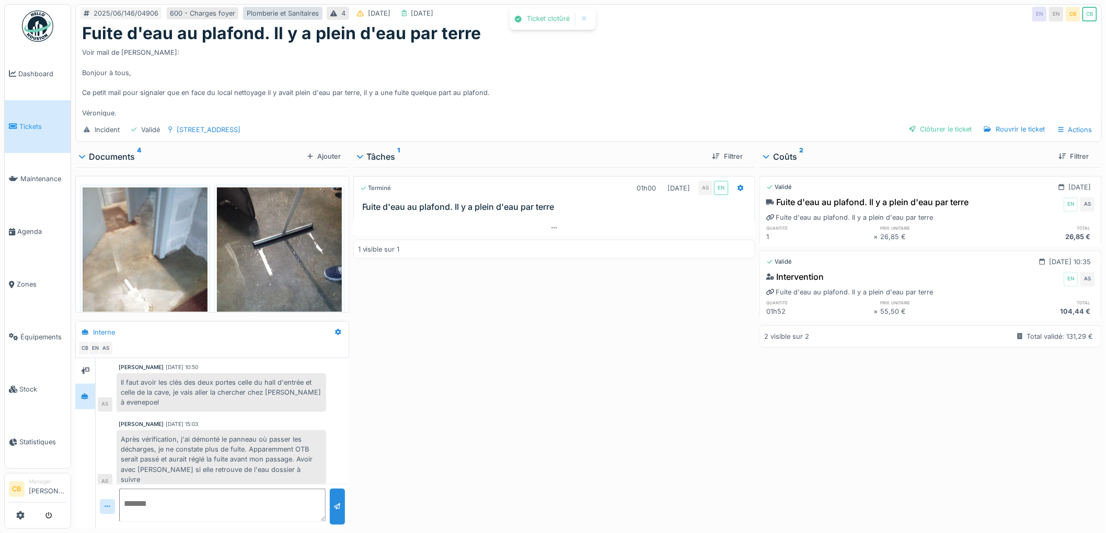
scroll to position [90, 0]
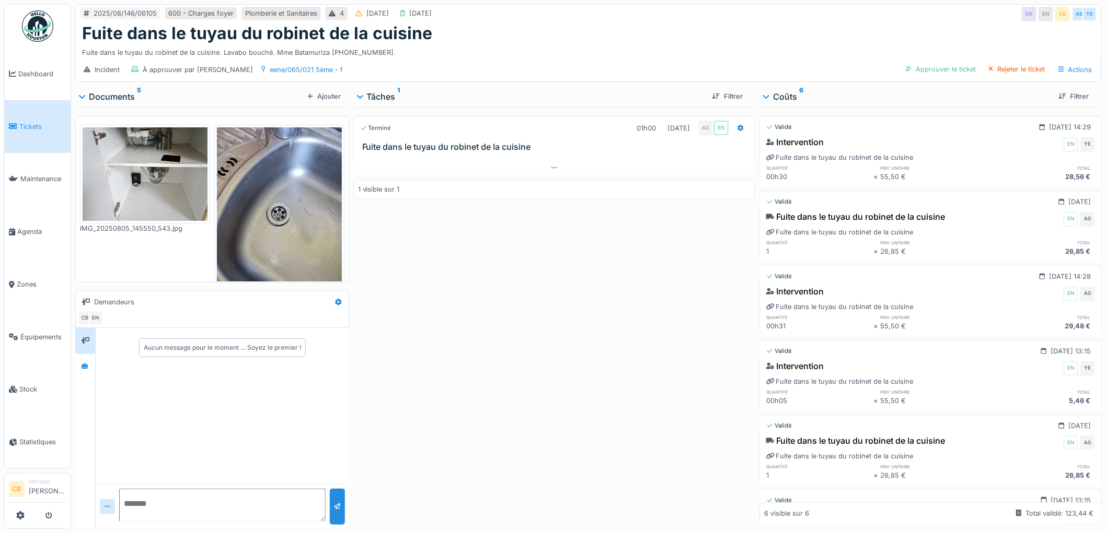
click at [166, 165] on img at bounding box center [145, 174] width 125 height 94
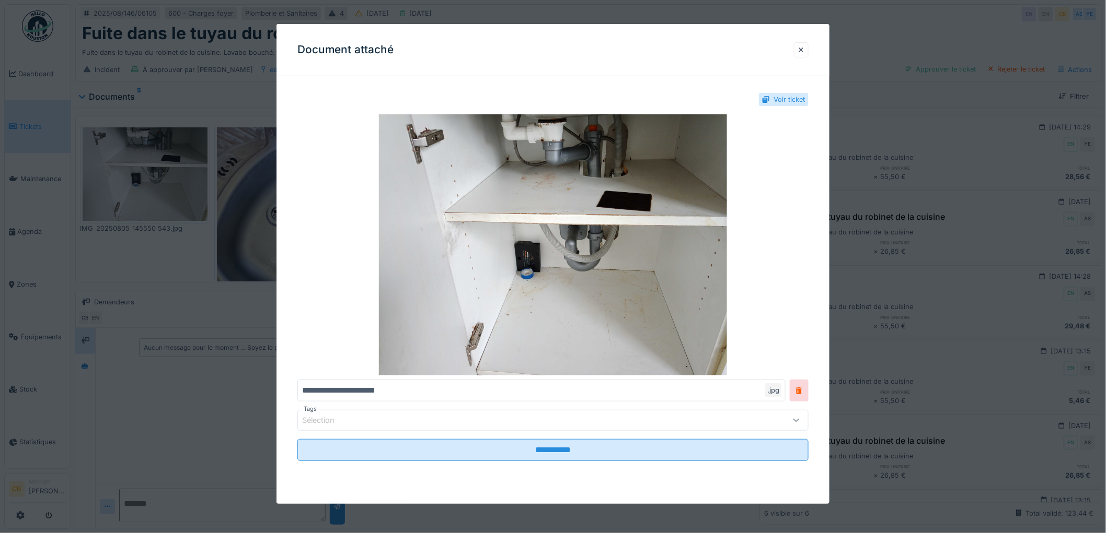
click at [166, 165] on div at bounding box center [553, 266] width 1106 height 533
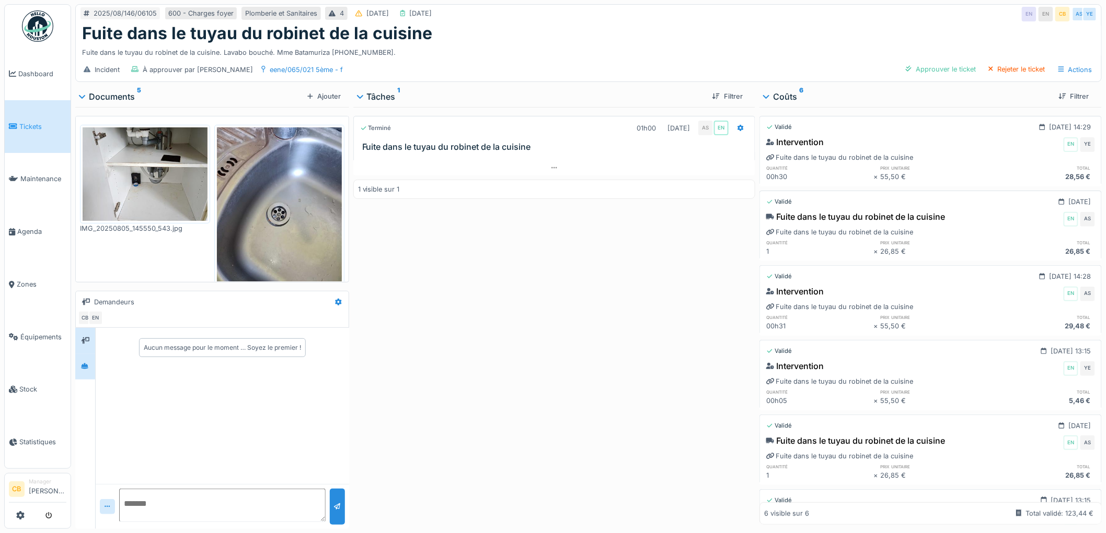
click at [83, 379] on div at bounding box center [85, 367] width 20 height 26
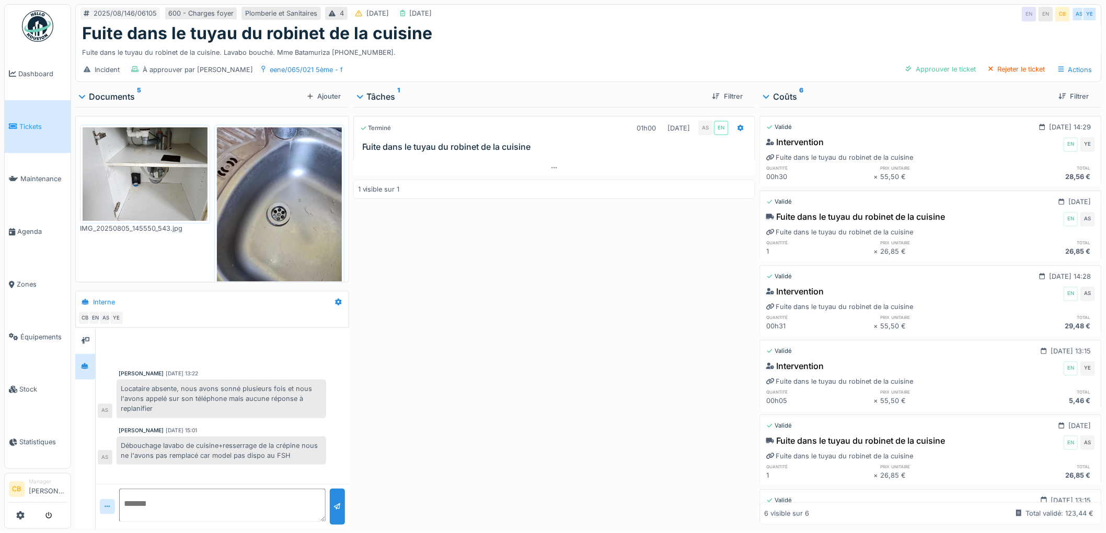
scroll to position [8, 0]
click at [950, 62] on div "Approuver le ticket" at bounding box center [940, 69] width 78 height 14
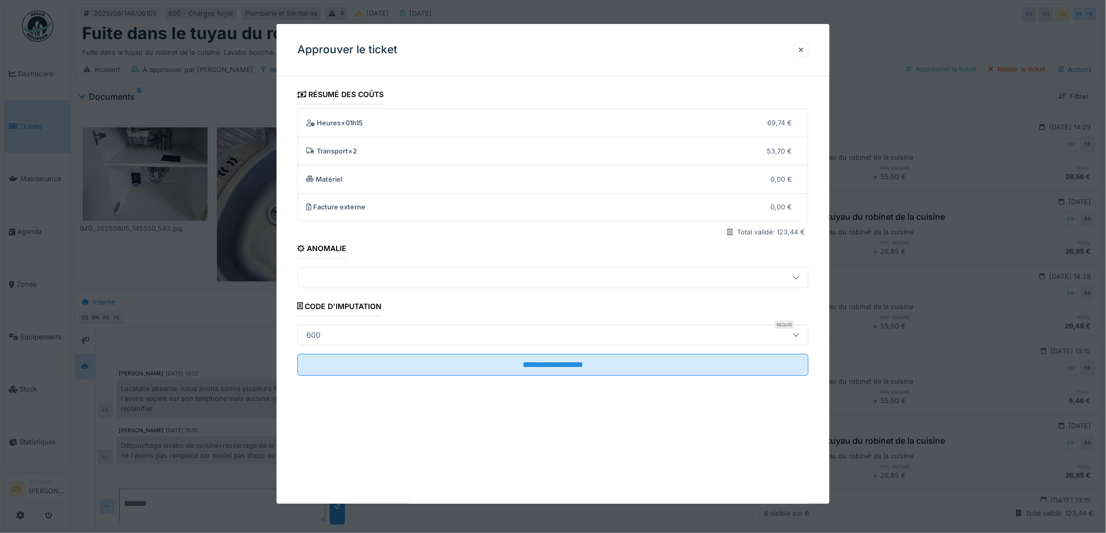
click at [422, 334] on div "600" at bounding box center [523, 335] width 443 height 11
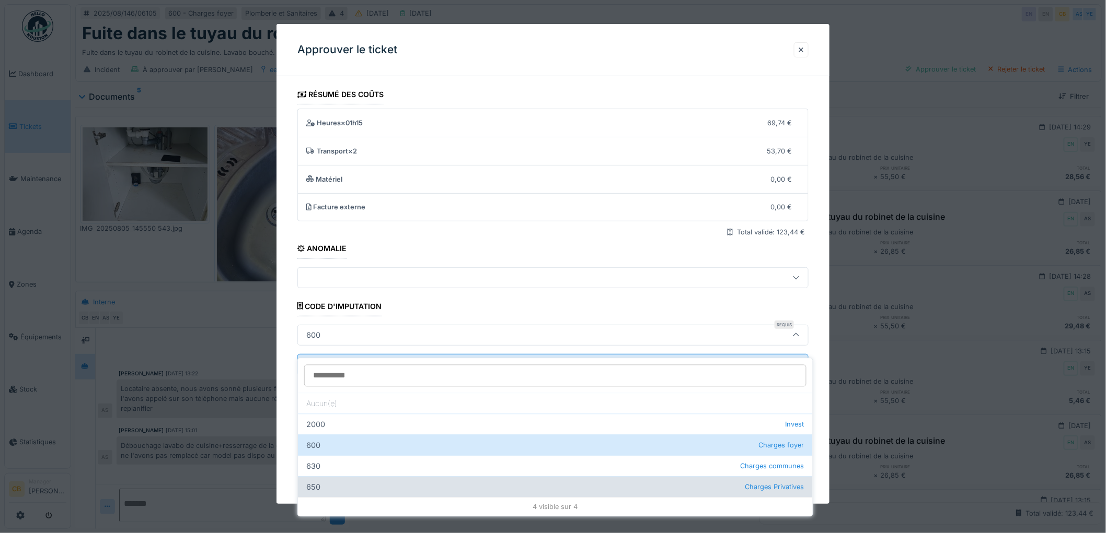
click at [371, 477] on div "650 Charges Privatives" at bounding box center [555, 487] width 515 height 21
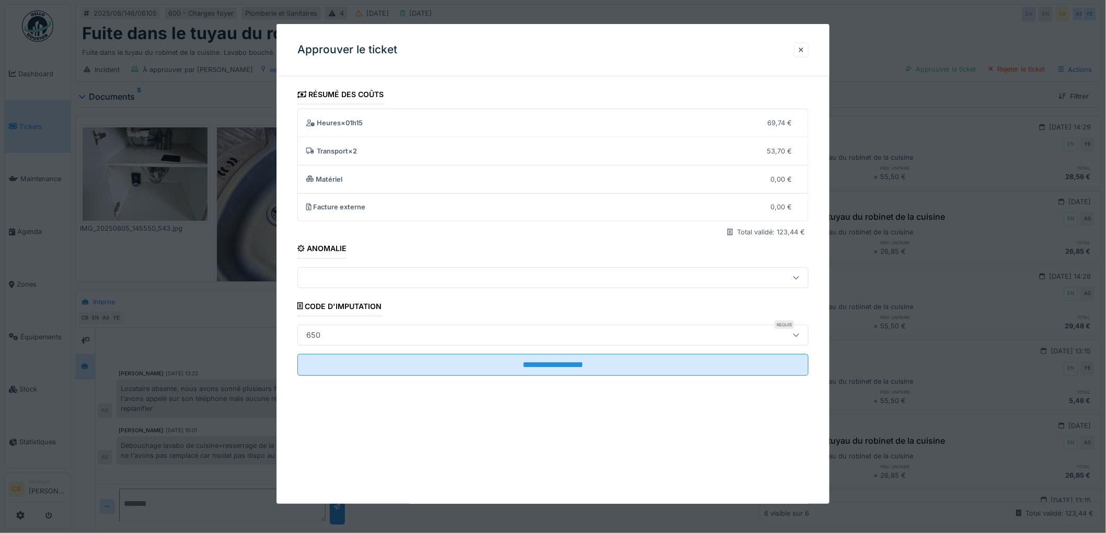
type input "***"
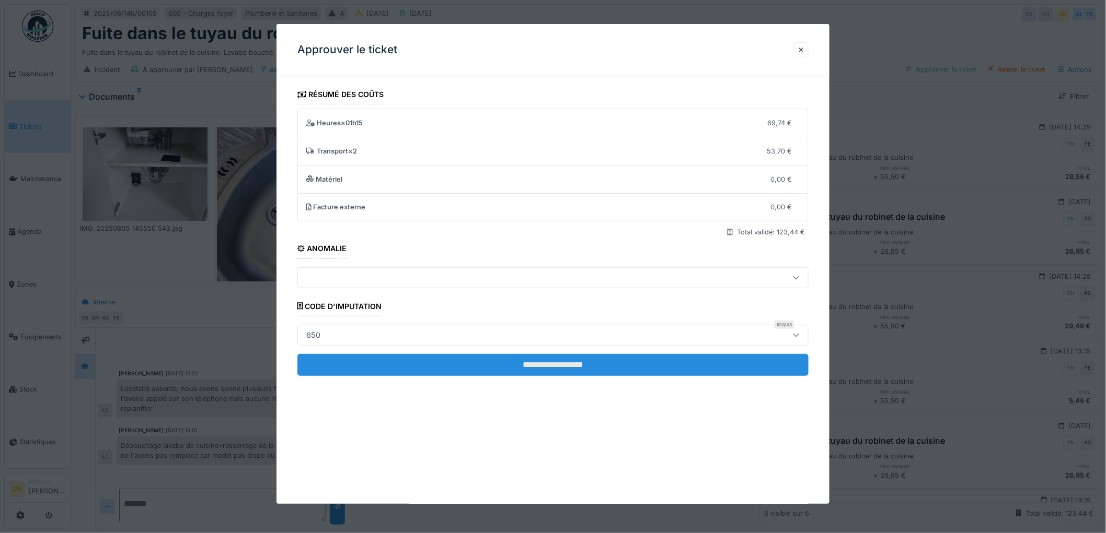
click at [551, 365] on input "**********" at bounding box center [552, 365] width 511 height 22
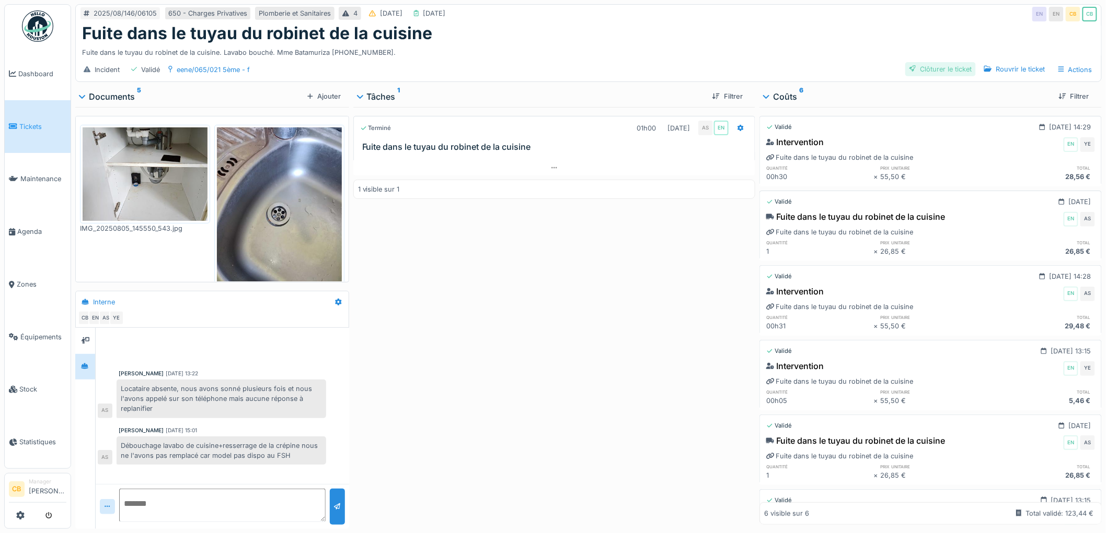
click at [934, 63] on div "Clôturer le ticket" at bounding box center [940, 69] width 71 height 14
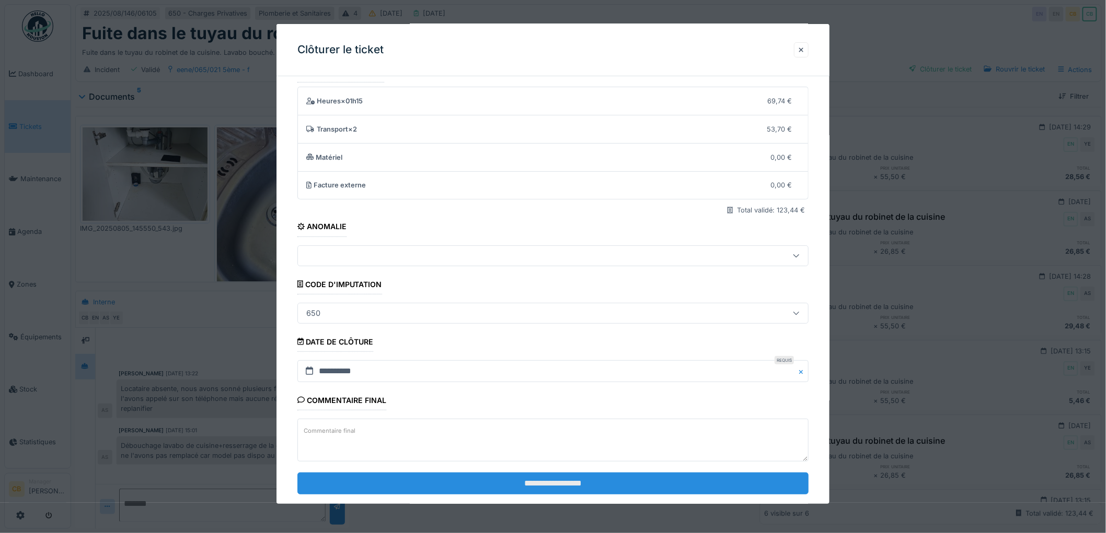
scroll to position [43, 0]
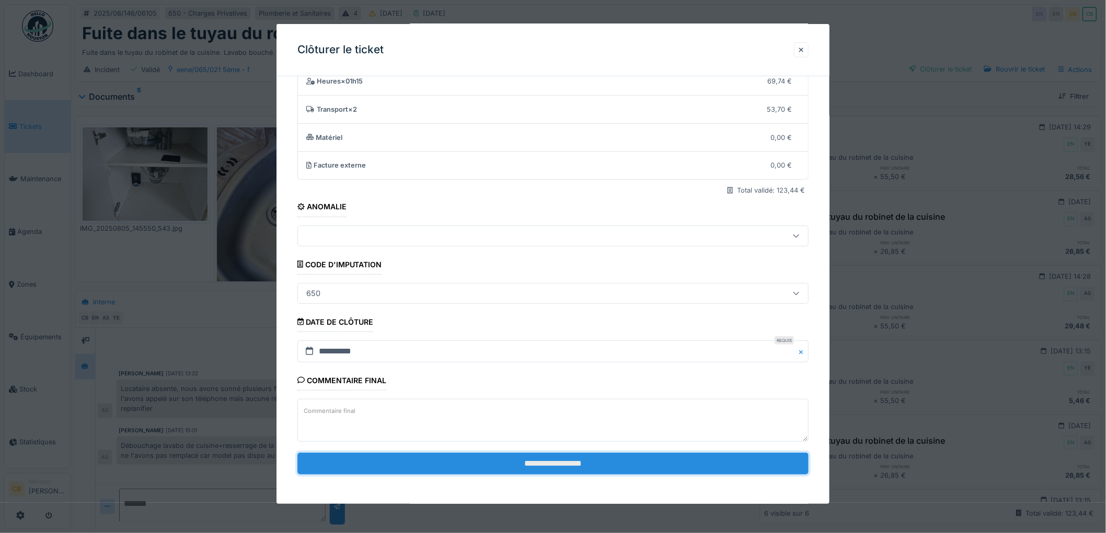
click at [521, 461] on input "**********" at bounding box center [552, 464] width 511 height 22
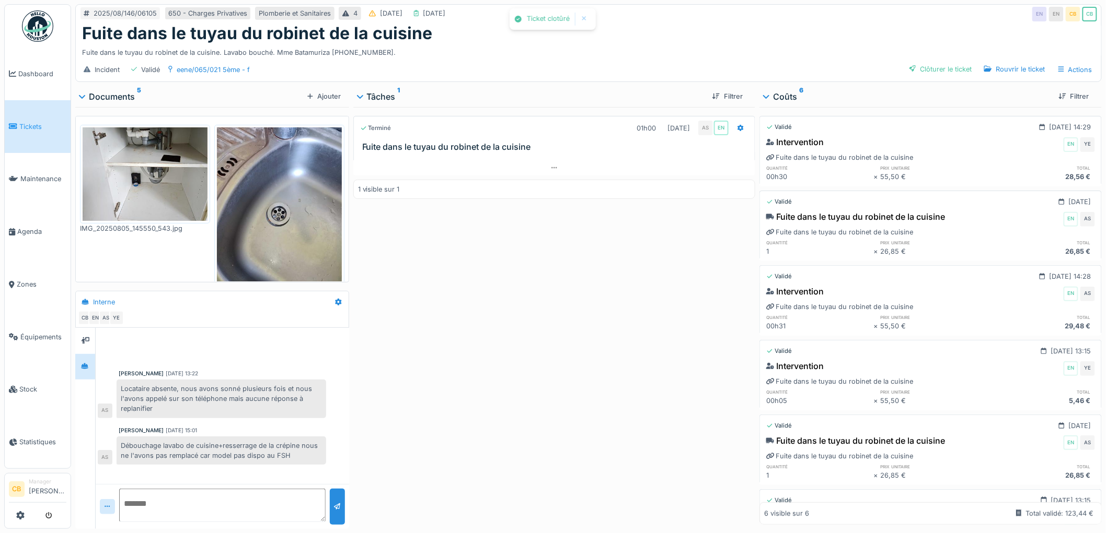
scroll to position [3, 0]
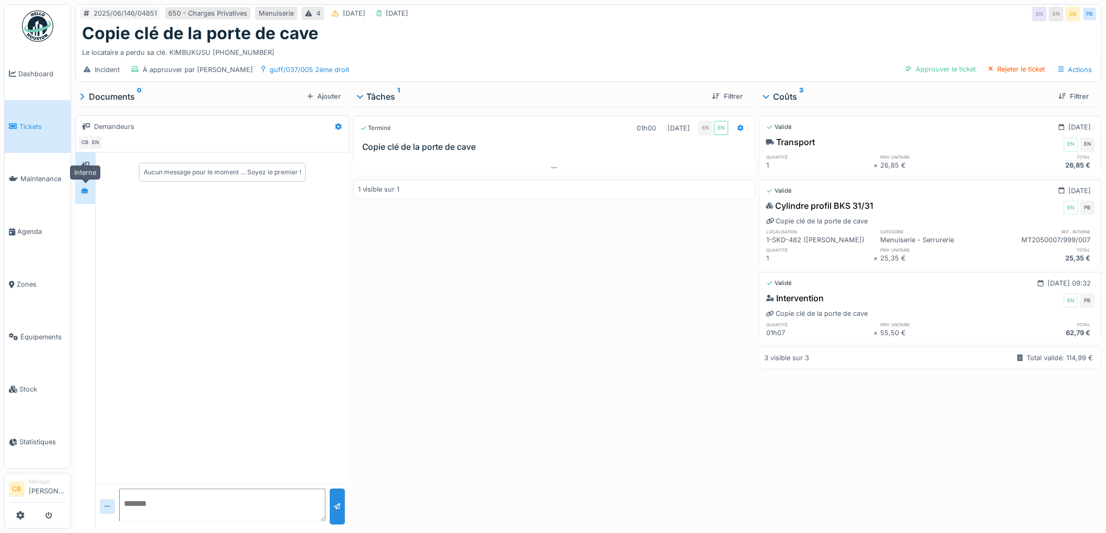
click at [83, 200] on div at bounding box center [84, 191] width 15 height 17
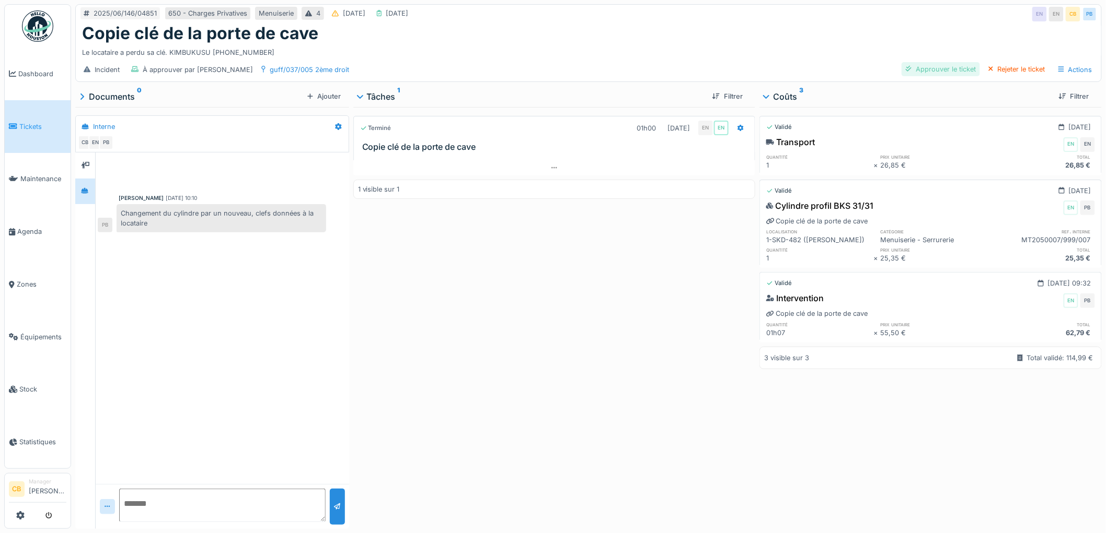
click at [920, 71] on div "Approuver le ticket" at bounding box center [940, 69] width 78 height 14
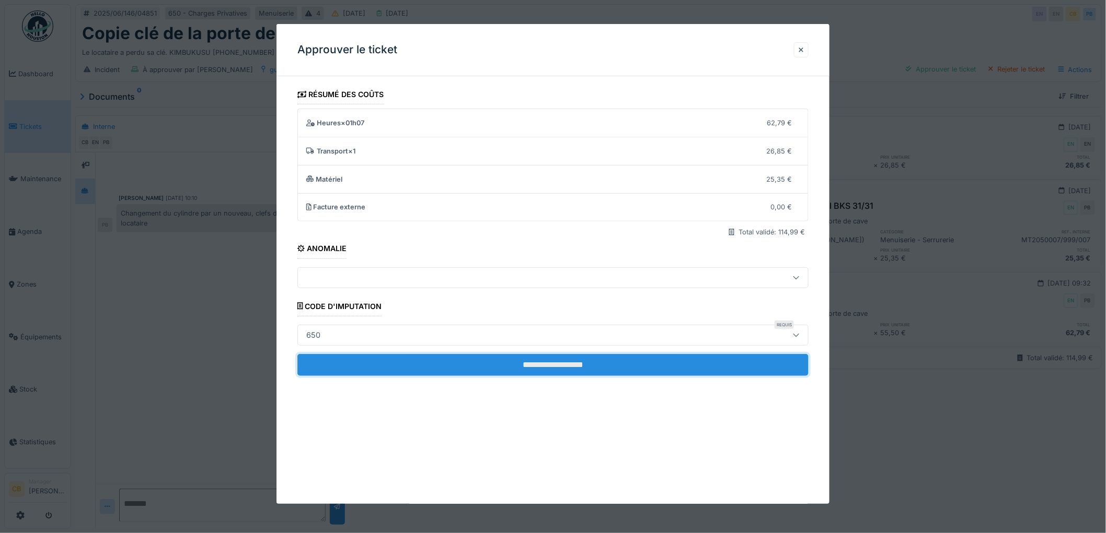
click at [581, 360] on input "**********" at bounding box center [552, 365] width 511 height 22
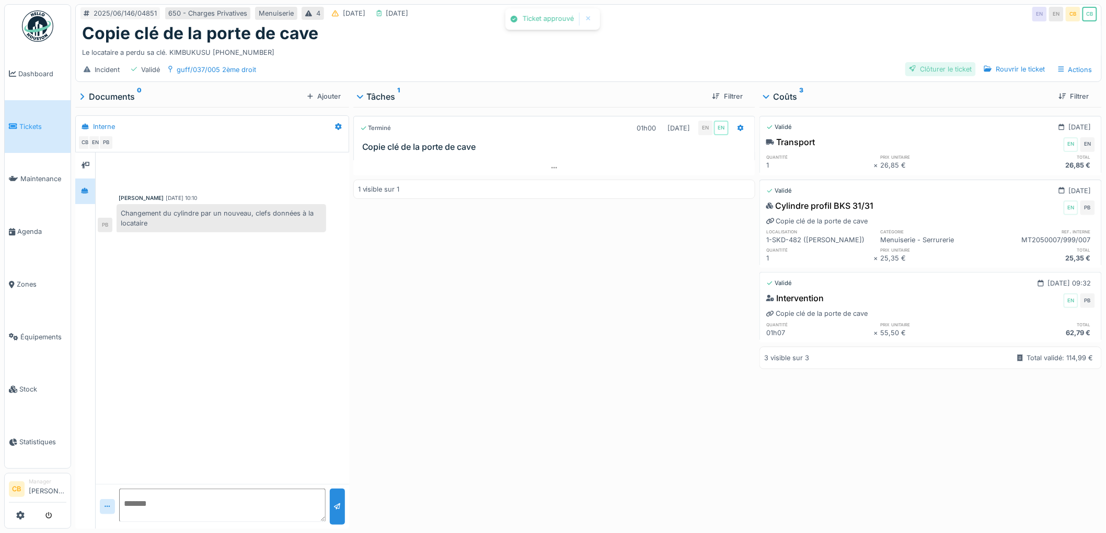
click at [933, 63] on div "Clôturer le ticket" at bounding box center [940, 69] width 71 height 14
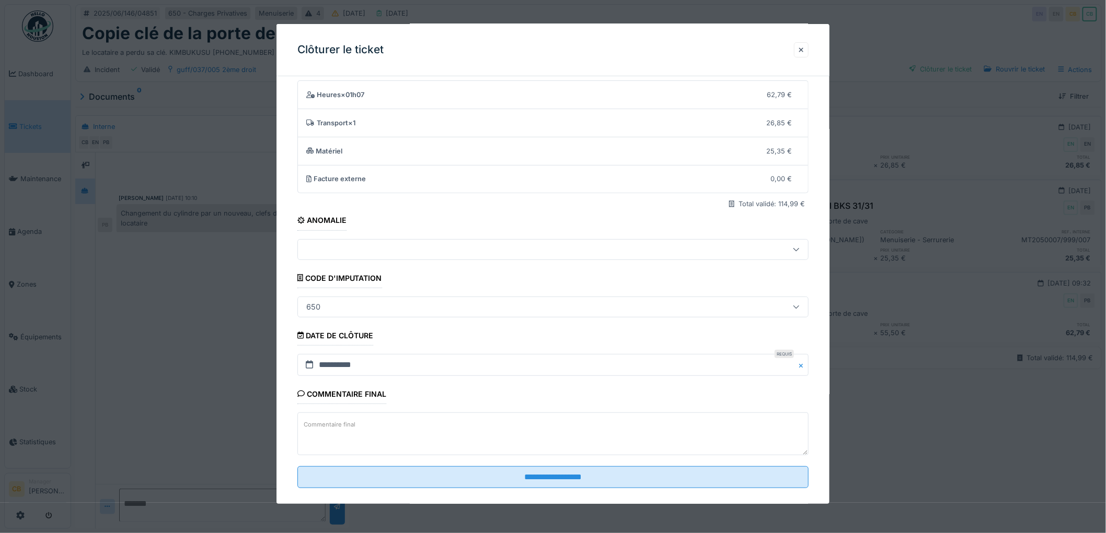
scroll to position [43, 0]
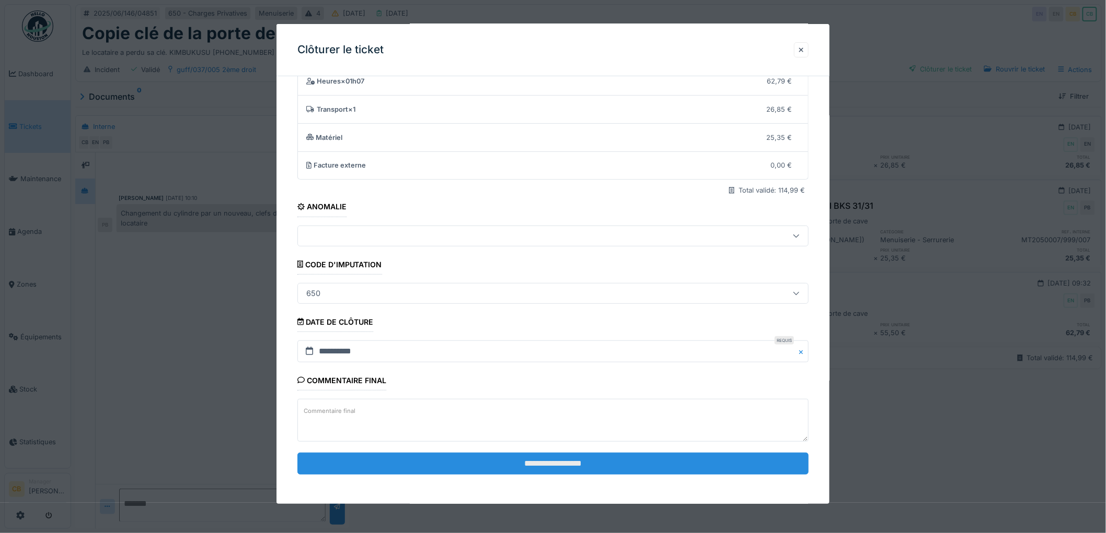
click at [505, 458] on input "**********" at bounding box center [552, 464] width 511 height 22
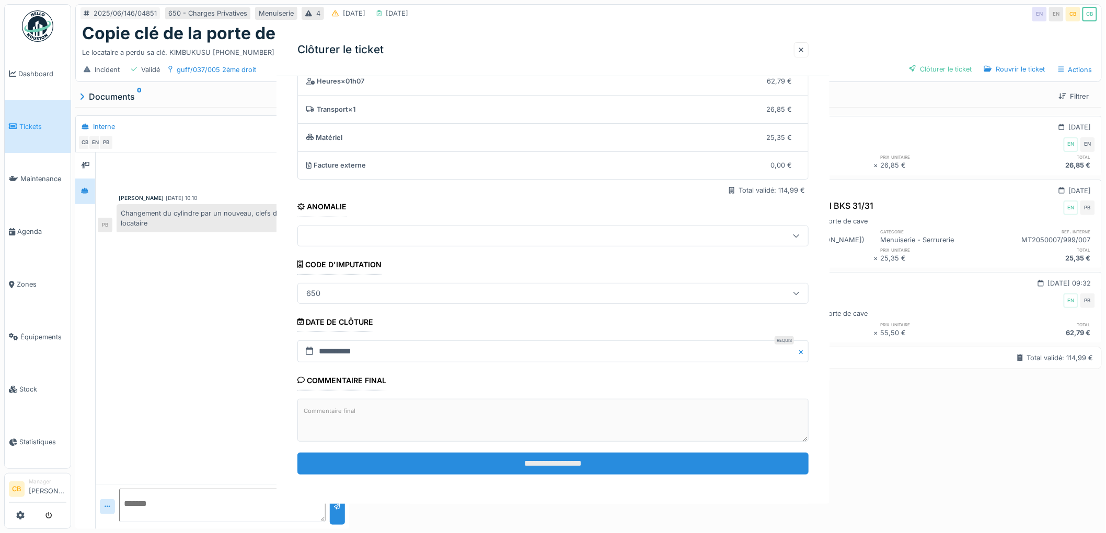
scroll to position [0, 0]
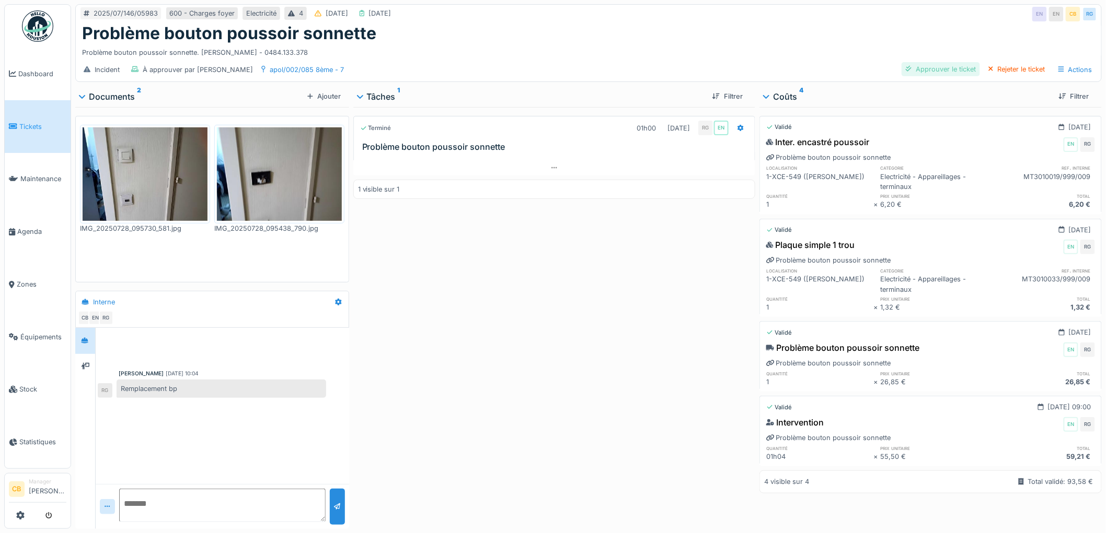
click at [937, 71] on div "Approuver le ticket" at bounding box center [940, 69] width 78 height 14
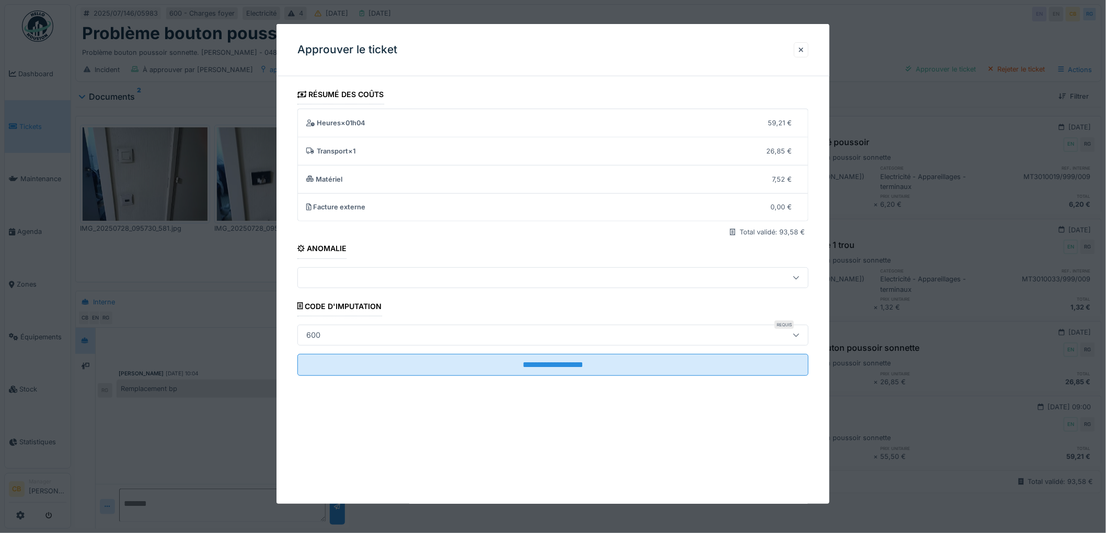
scroll to position [8, 0]
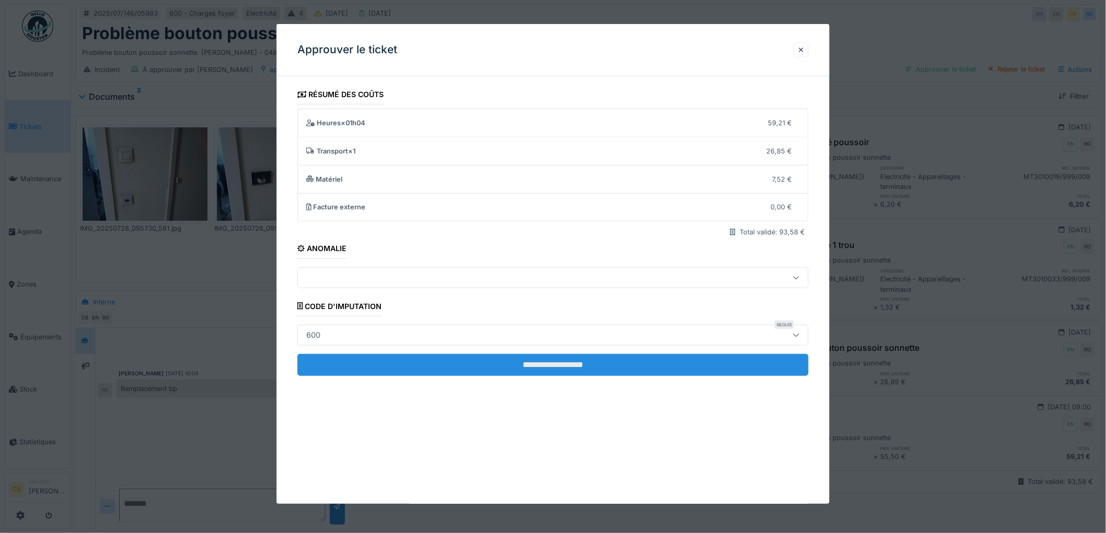
click at [575, 359] on input "**********" at bounding box center [552, 365] width 511 height 22
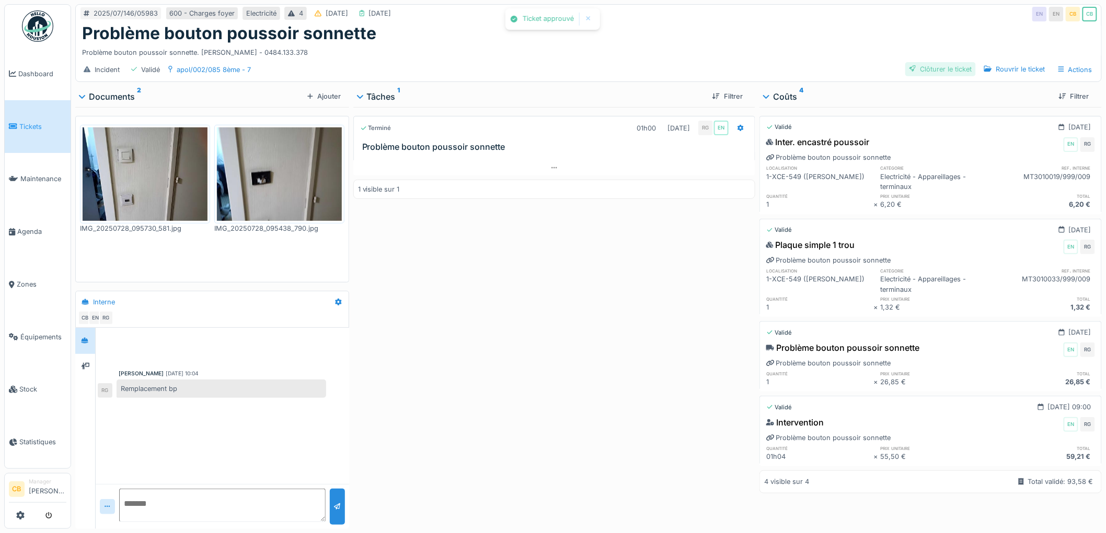
click at [941, 62] on div "Clôturer le ticket" at bounding box center [940, 69] width 71 height 14
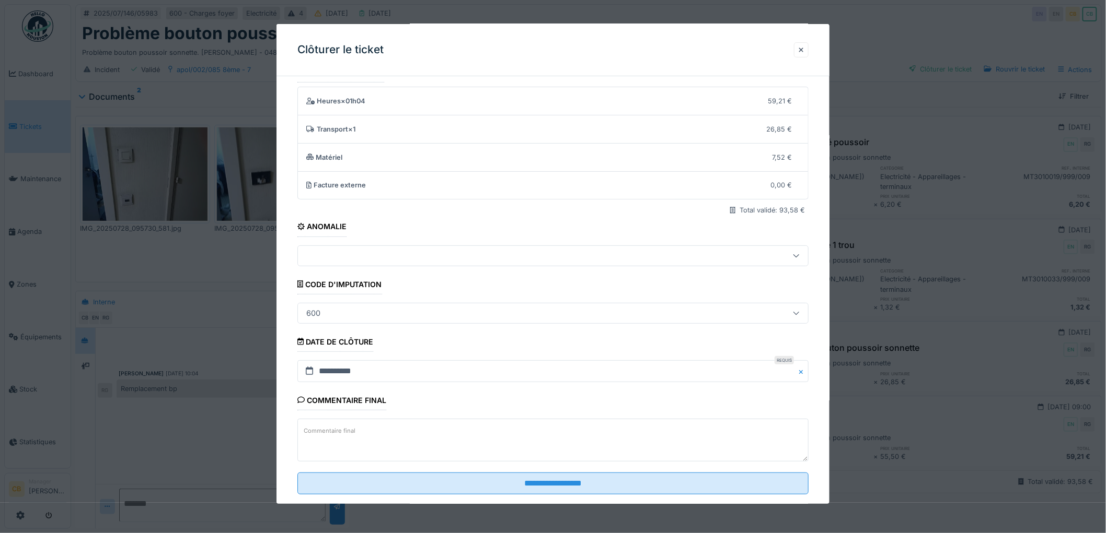
scroll to position [43, 0]
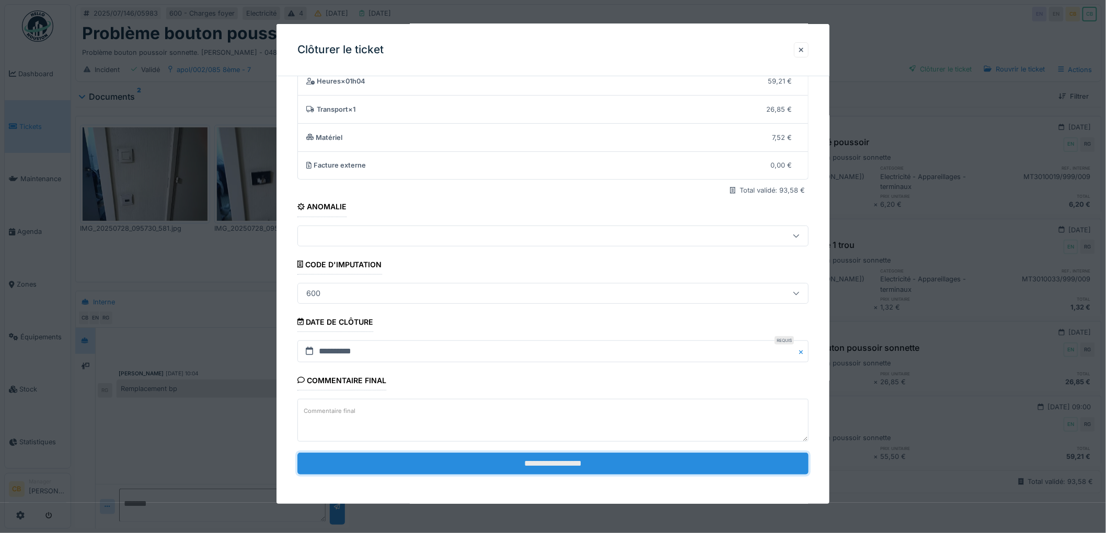
click at [567, 458] on input "**********" at bounding box center [552, 464] width 511 height 22
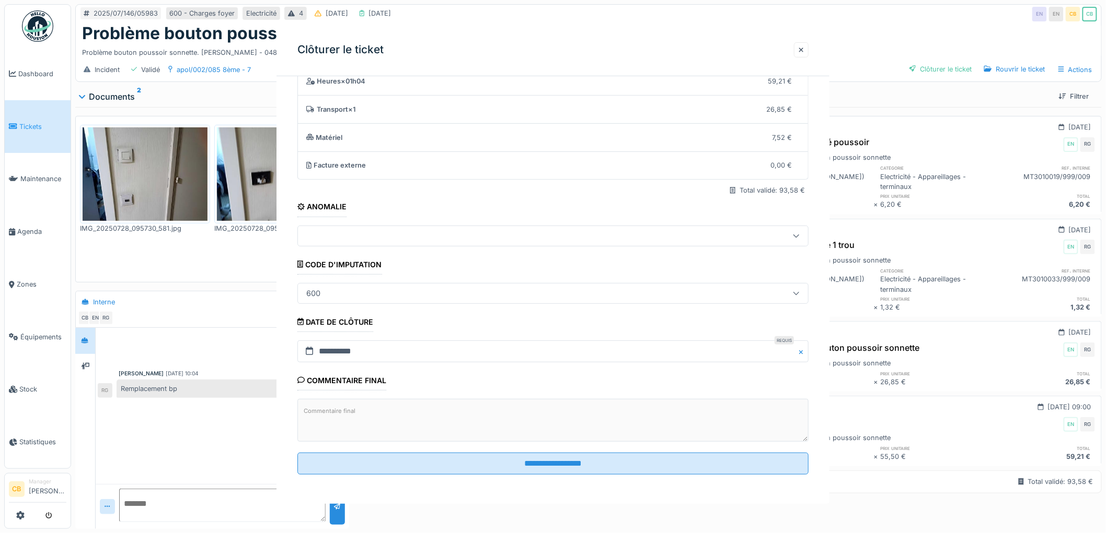
scroll to position [0, 0]
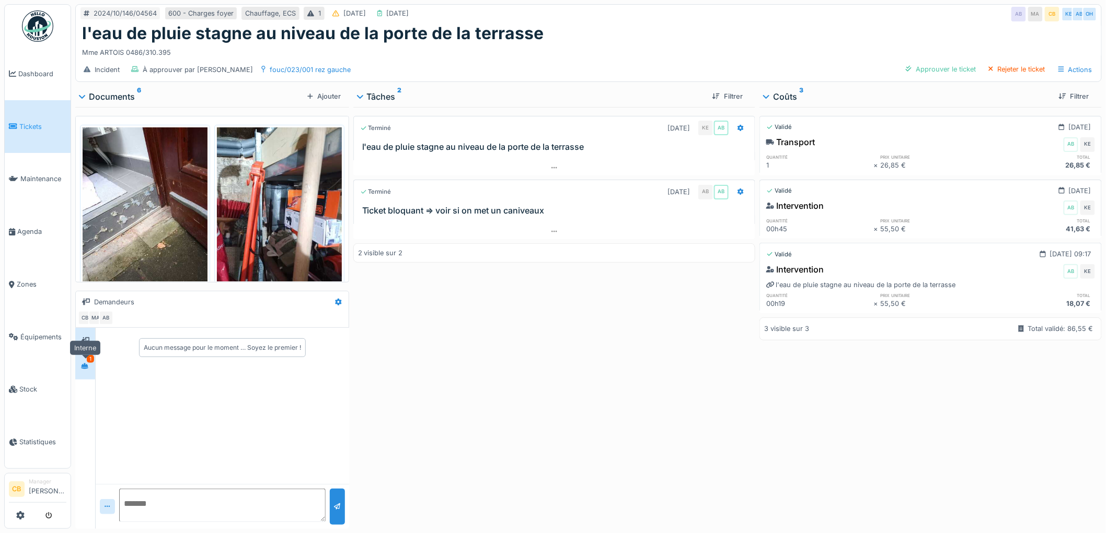
click at [79, 366] on div at bounding box center [84, 366] width 15 height 13
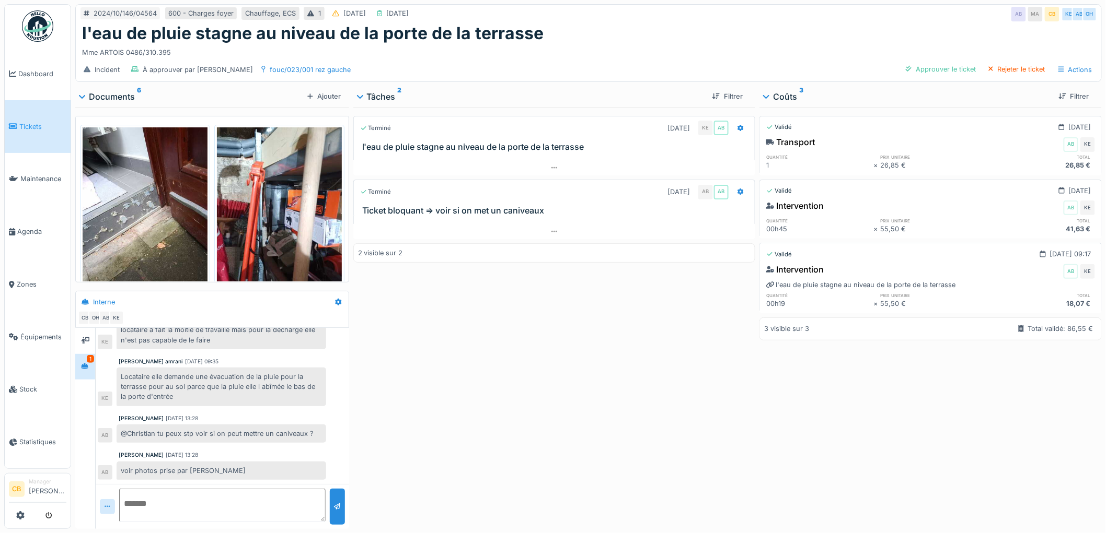
scroll to position [8, 0]
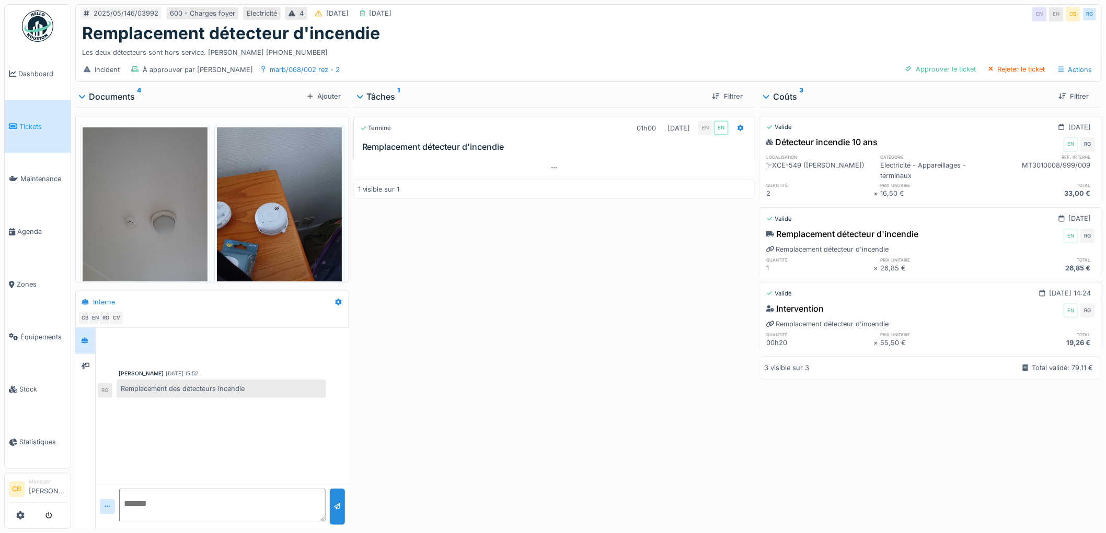
click at [934, 61] on div "Incident À approuver par [PERSON_NAME] marb/068/002 rez - 2 Approuver le ticket…" at bounding box center [588, 70] width 1025 height 24
click at [930, 72] on div "Approuver le ticket" at bounding box center [940, 69] width 78 height 14
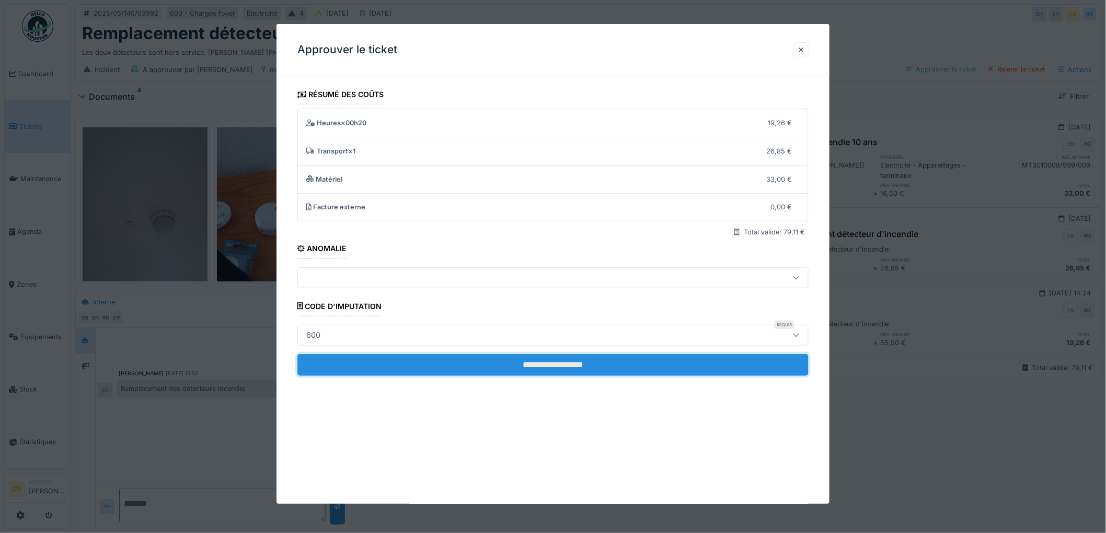
click at [555, 356] on input "**********" at bounding box center [552, 365] width 511 height 22
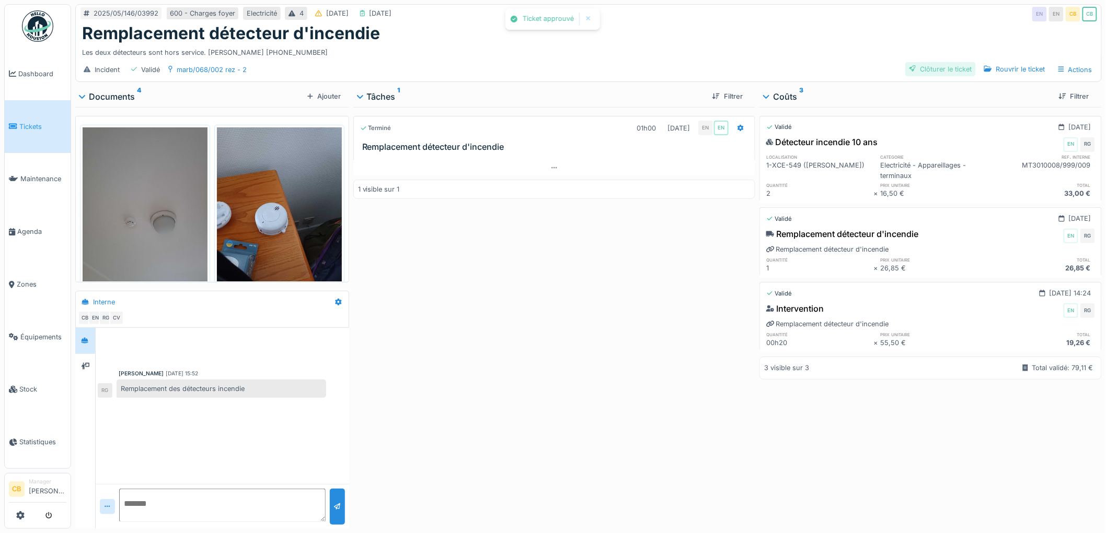
click at [924, 72] on div "Clôturer le ticket" at bounding box center [940, 69] width 71 height 14
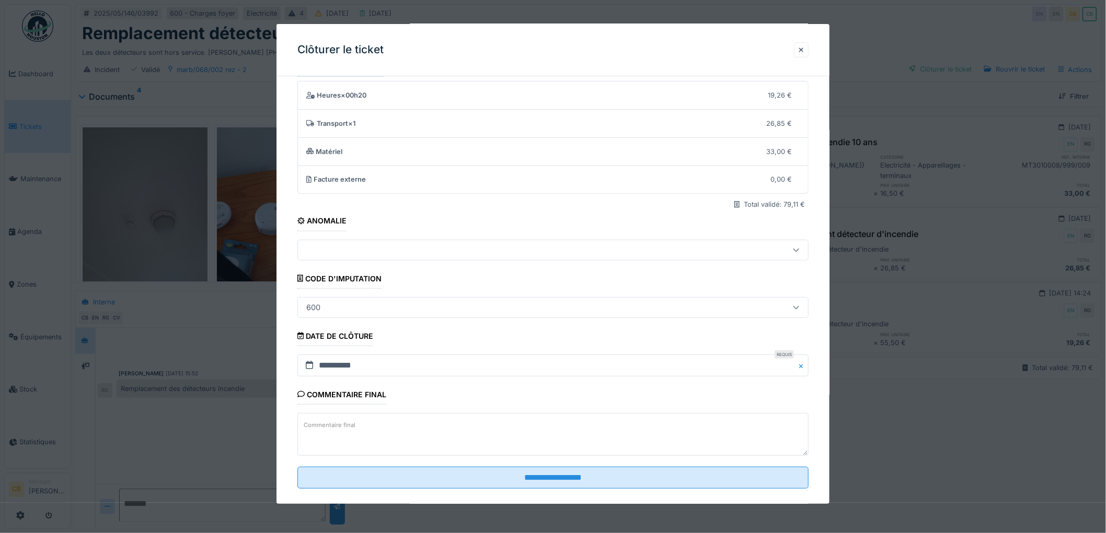
scroll to position [43, 0]
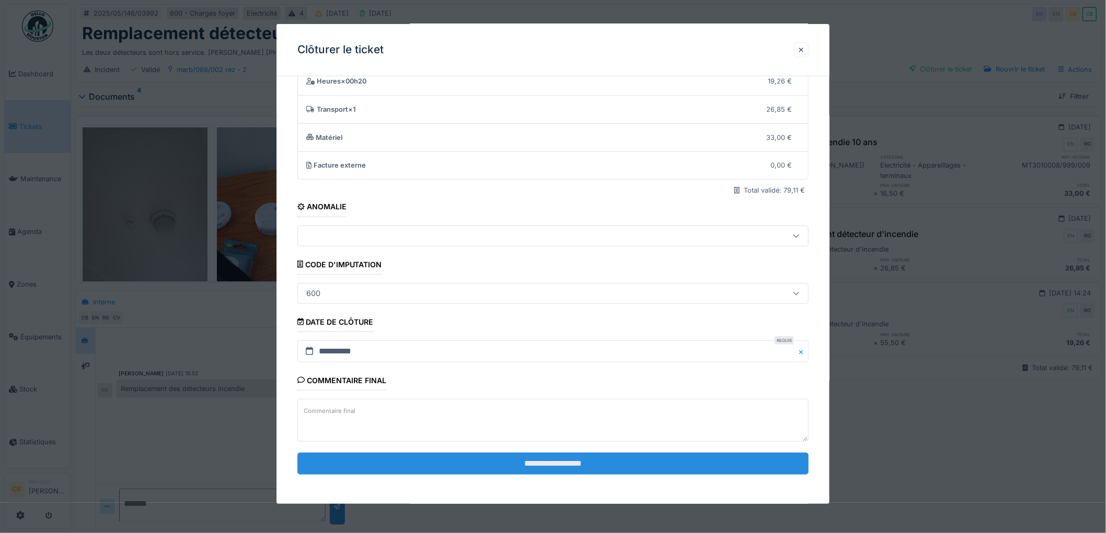
click at [565, 457] on input "**********" at bounding box center [552, 464] width 511 height 22
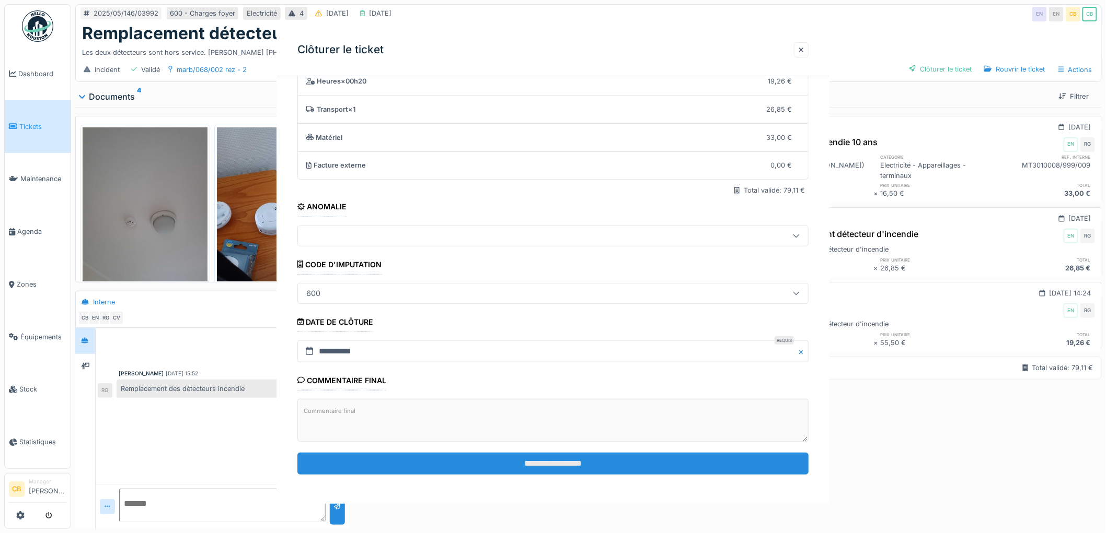
scroll to position [0, 0]
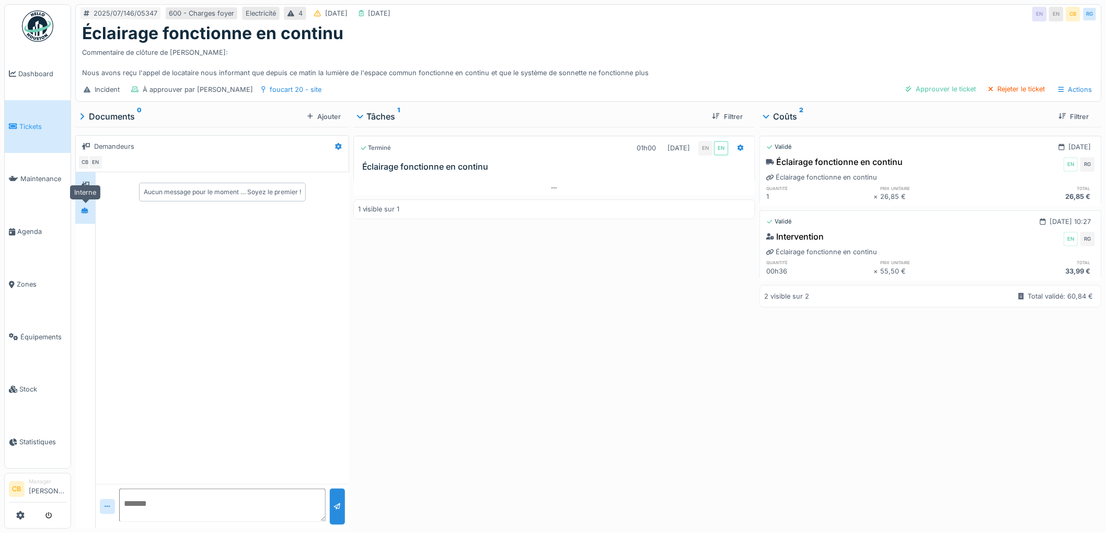
click at [87, 215] on div at bounding box center [84, 211] width 7 height 10
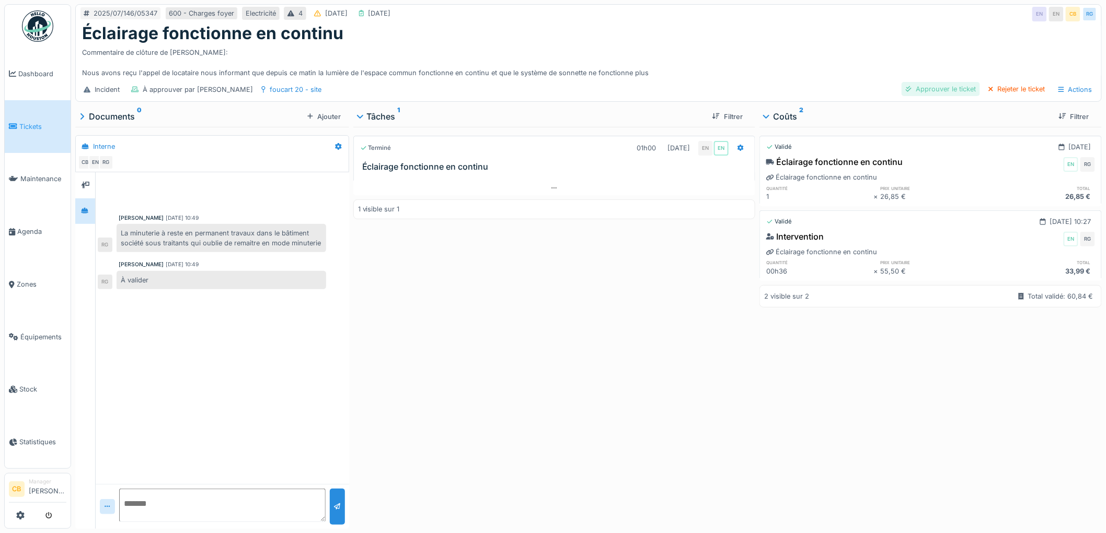
click at [946, 88] on div "Approuver le ticket" at bounding box center [940, 89] width 78 height 14
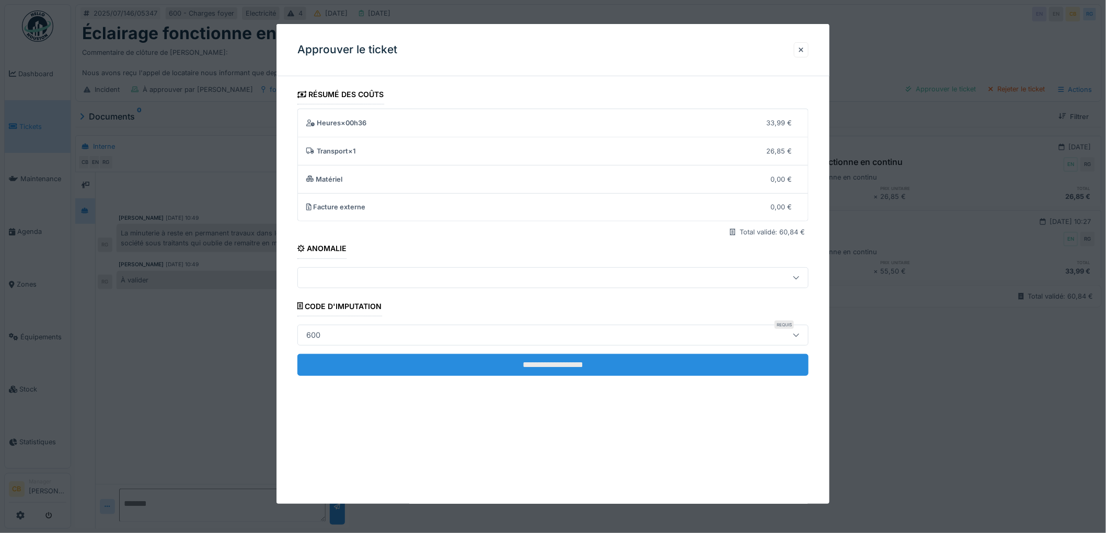
click at [555, 364] on input "**********" at bounding box center [552, 365] width 511 height 22
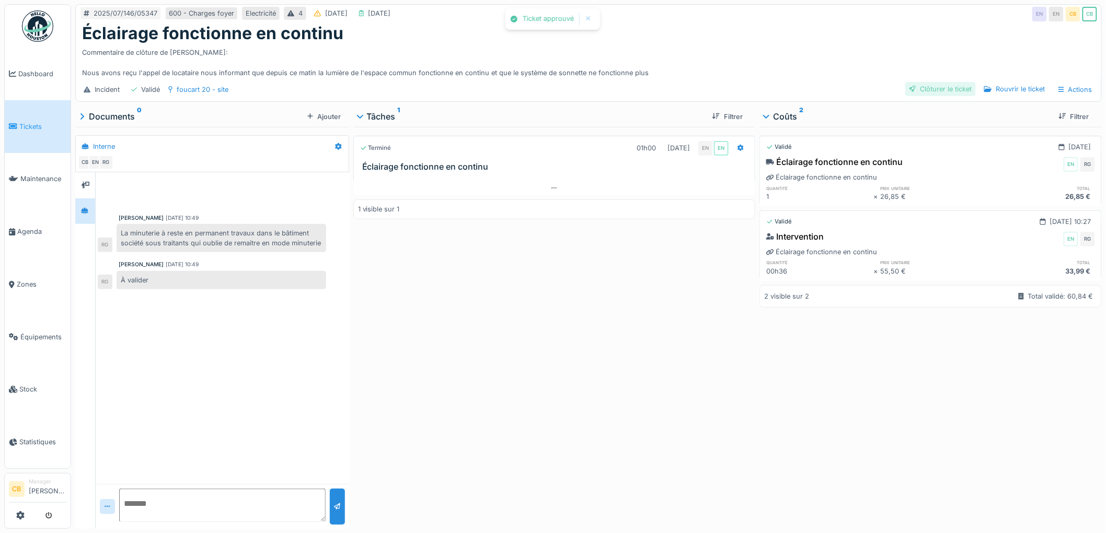
click at [926, 92] on div "Clôturer le ticket" at bounding box center [940, 89] width 71 height 14
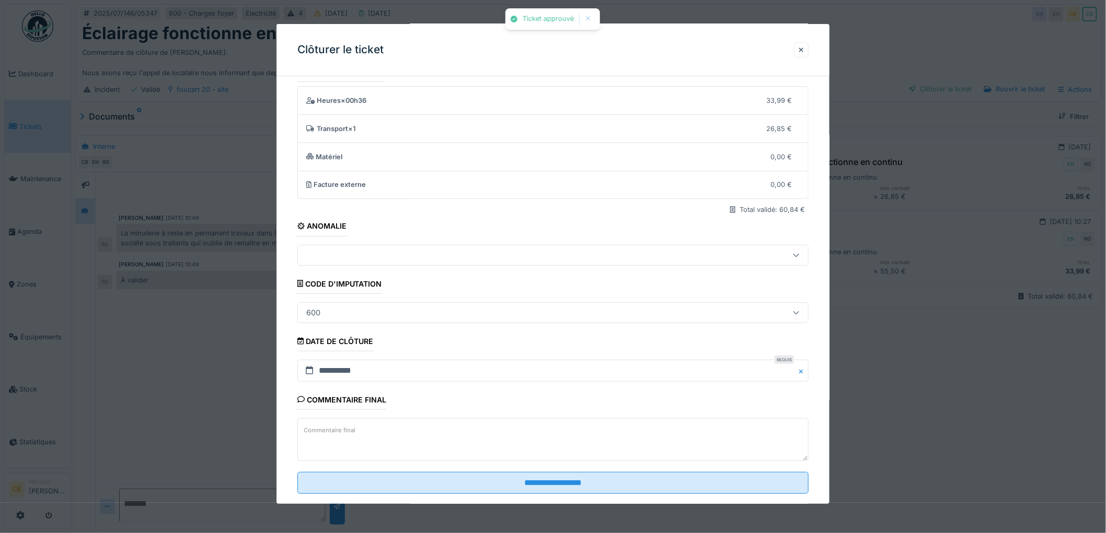
scroll to position [43, 0]
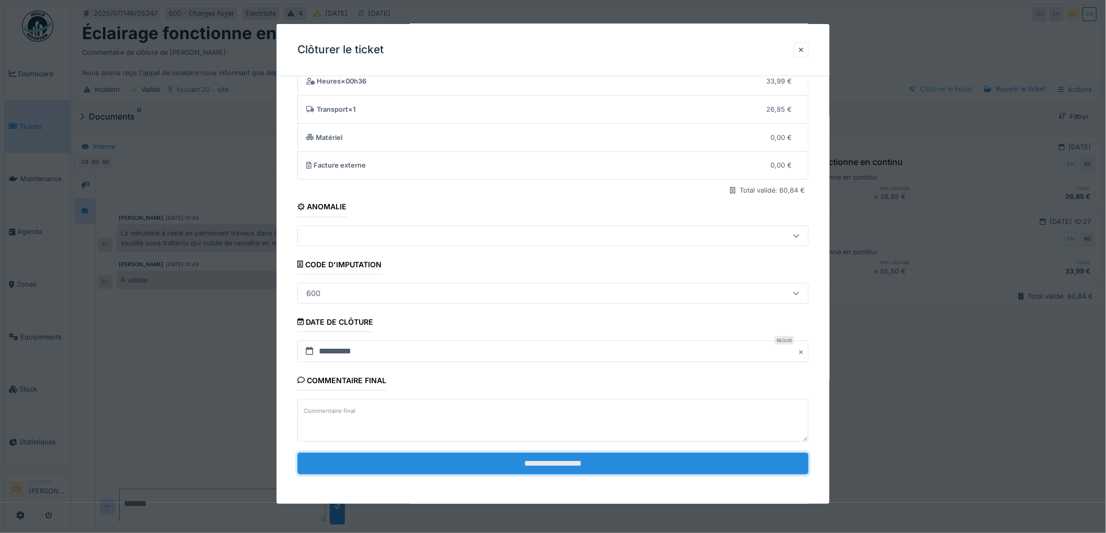
click at [520, 468] on input "**********" at bounding box center [552, 464] width 511 height 22
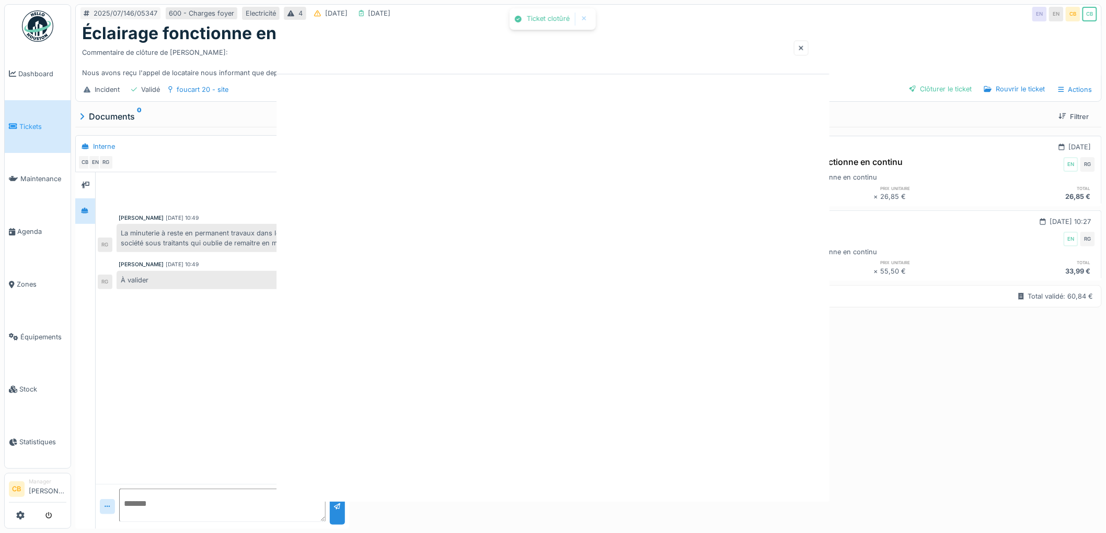
scroll to position [0, 0]
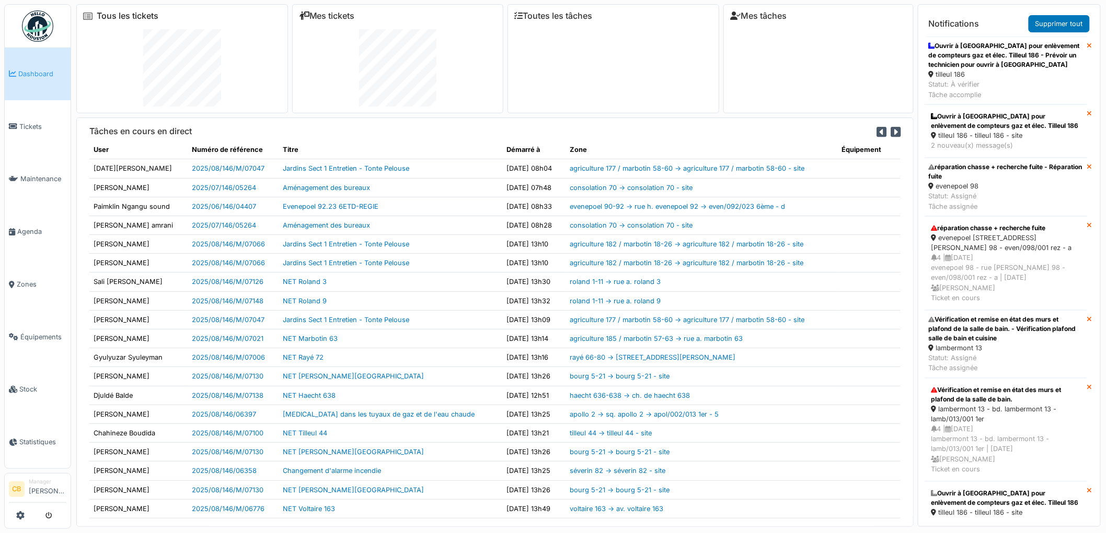
click at [107, 13] on link "Tous les tickets" at bounding box center [128, 16] width 62 height 10
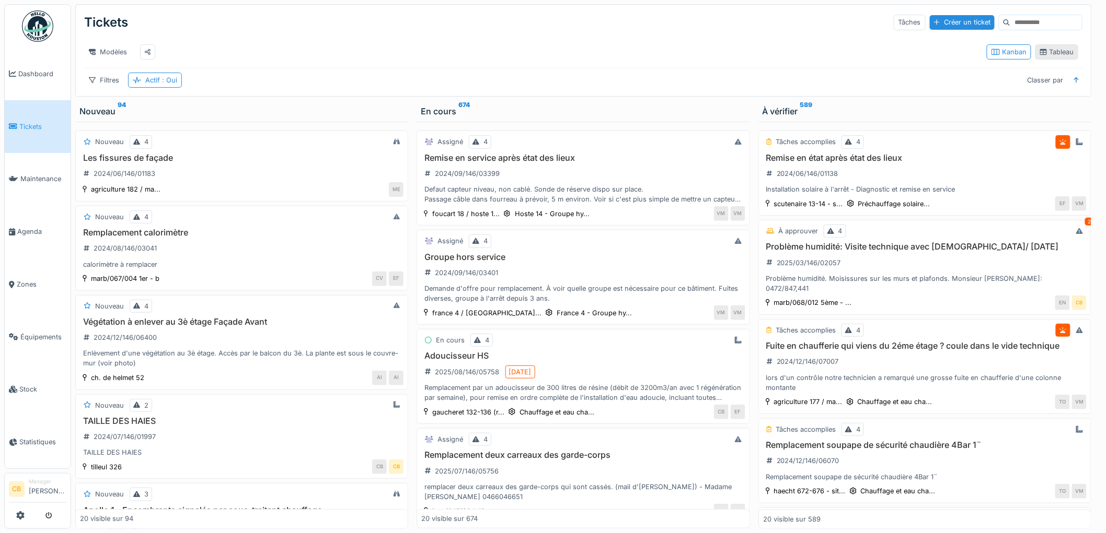
click at [1051, 57] on div "Tableau" at bounding box center [1056, 52] width 33 height 10
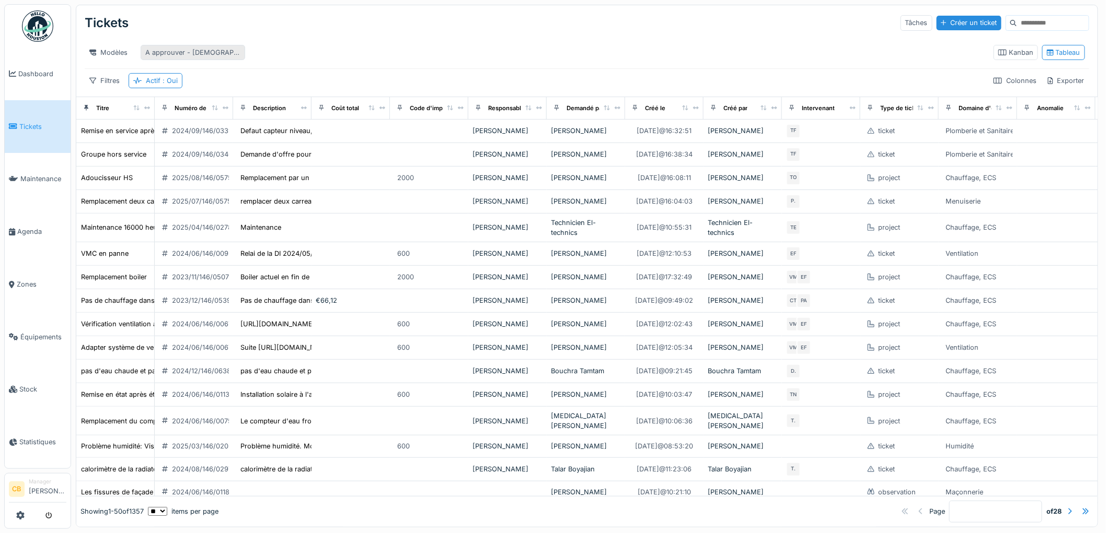
click at [158, 53] on div "A approuver - christian" at bounding box center [192, 53] width 95 height 10
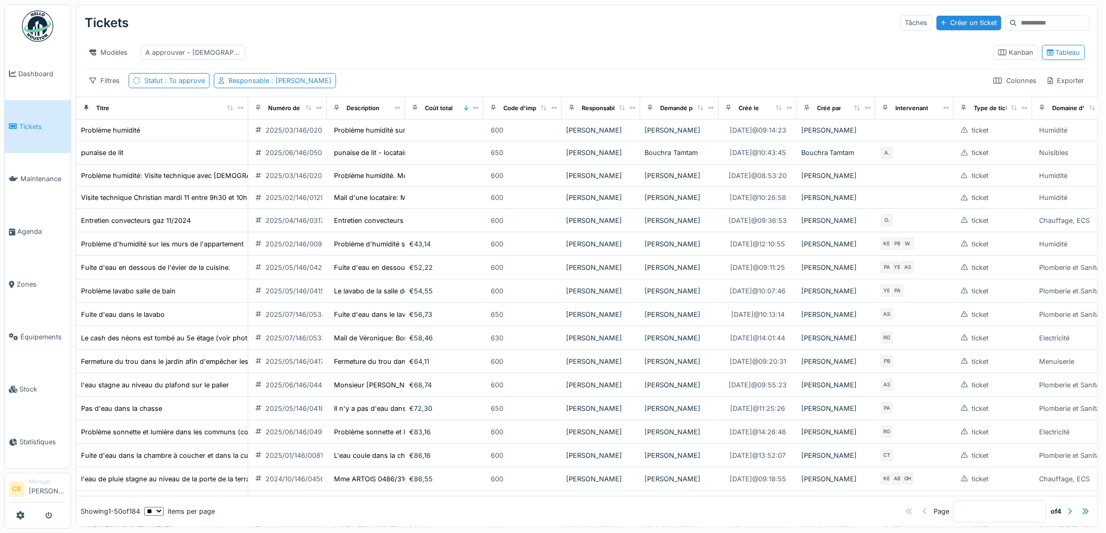
drag, startPoint x: 148, startPoint y: 118, endPoint x: 241, endPoint y: 122, distance: 93.6
click at [241, 114] on div "Titre" at bounding box center [161, 107] width 163 height 13
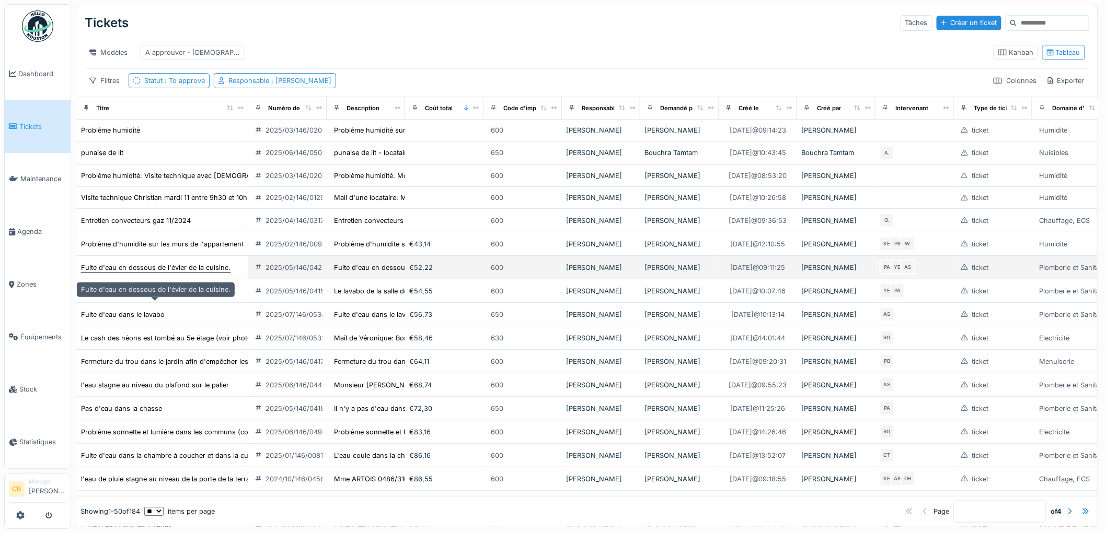
click at [137, 273] on div "Fuite d'eau en dessous de l'évier de la cuisine." at bounding box center [155, 268] width 149 height 10
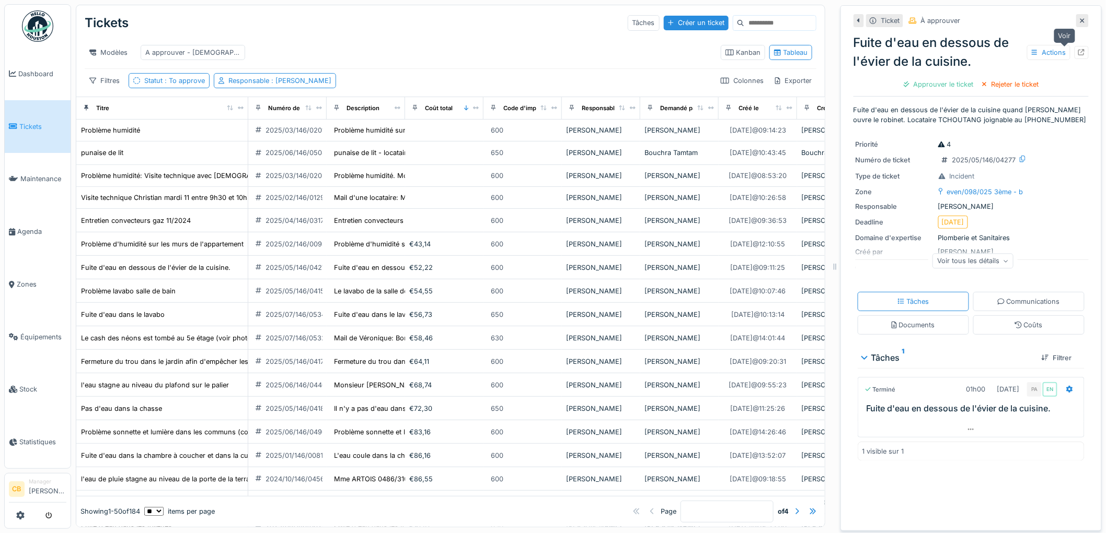
click at [1078, 54] on icon at bounding box center [1081, 52] width 7 height 7
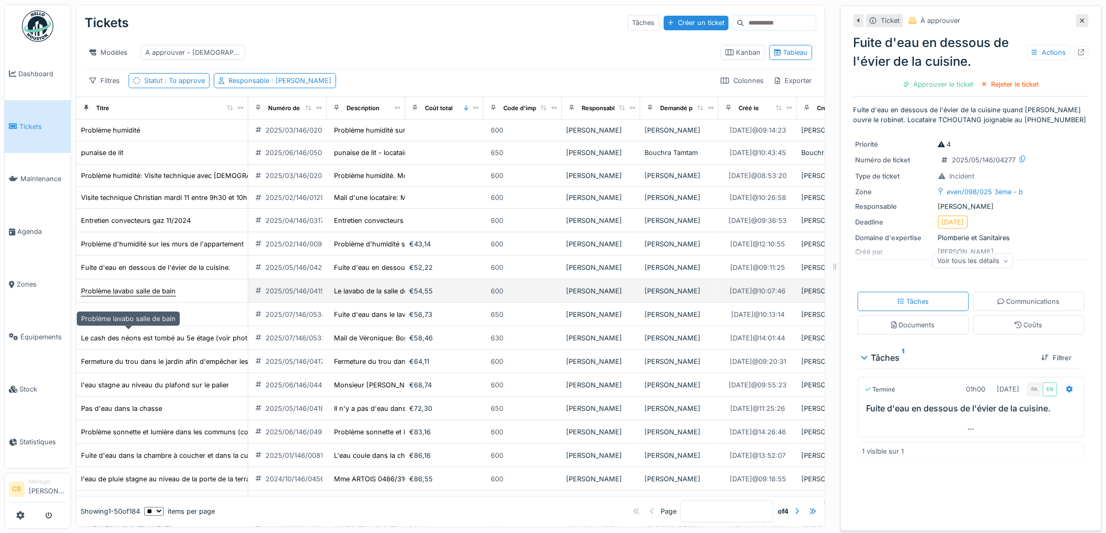
click at [122, 296] on div "Problème lavabo salle de bain" at bounding box center [128, 291] width 95 height 10
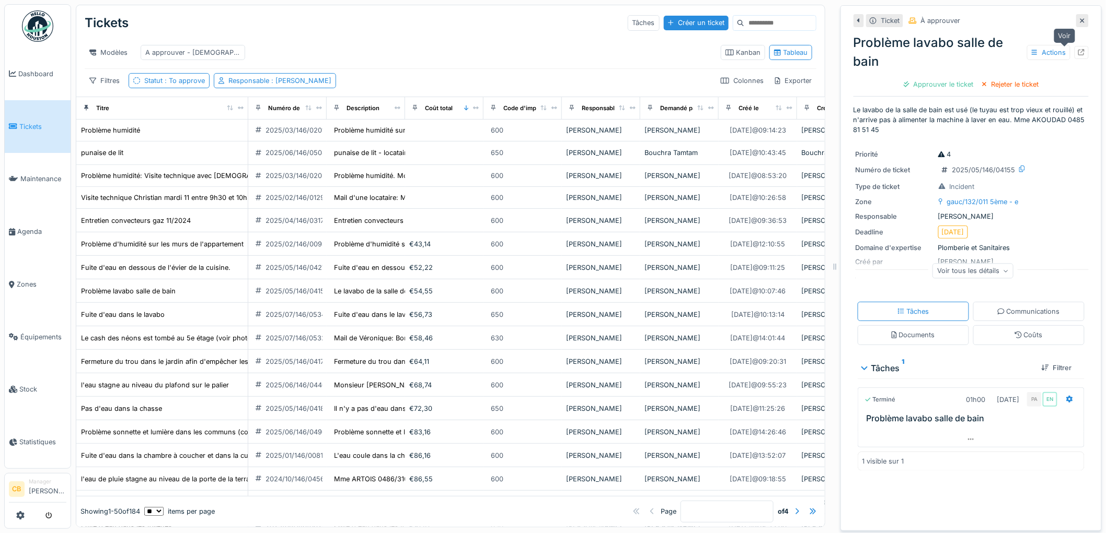
click at [1078, 53] on icon at bounding box center [1081, 52] width 7 height 7
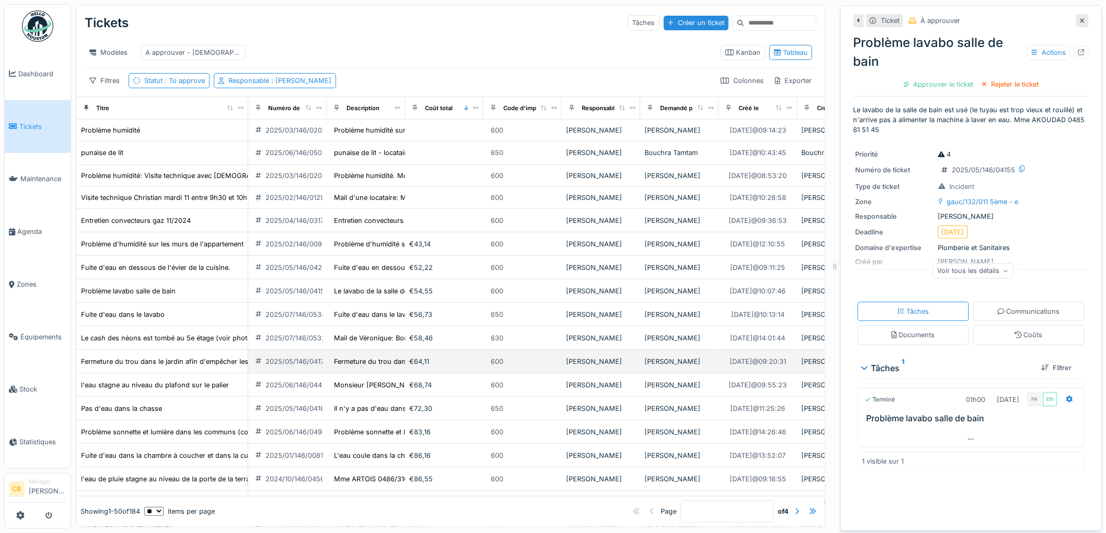
scroll to position [174, 0]
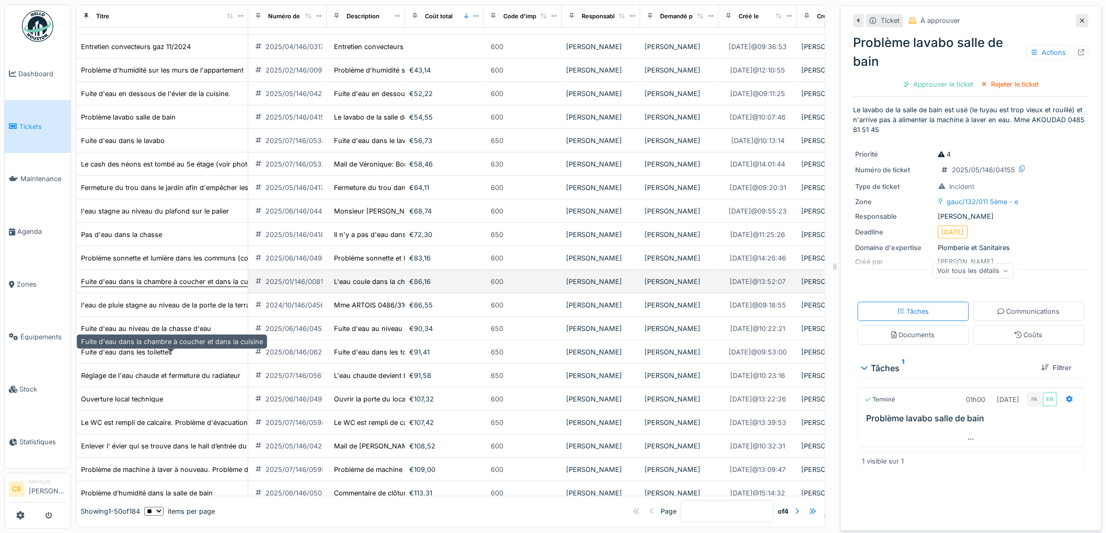
click at [132, 287] on div "Fuite d'eau dans la chambre à coucher et dans la cuisine" at bounding box center [172, 282] width 182 height 10
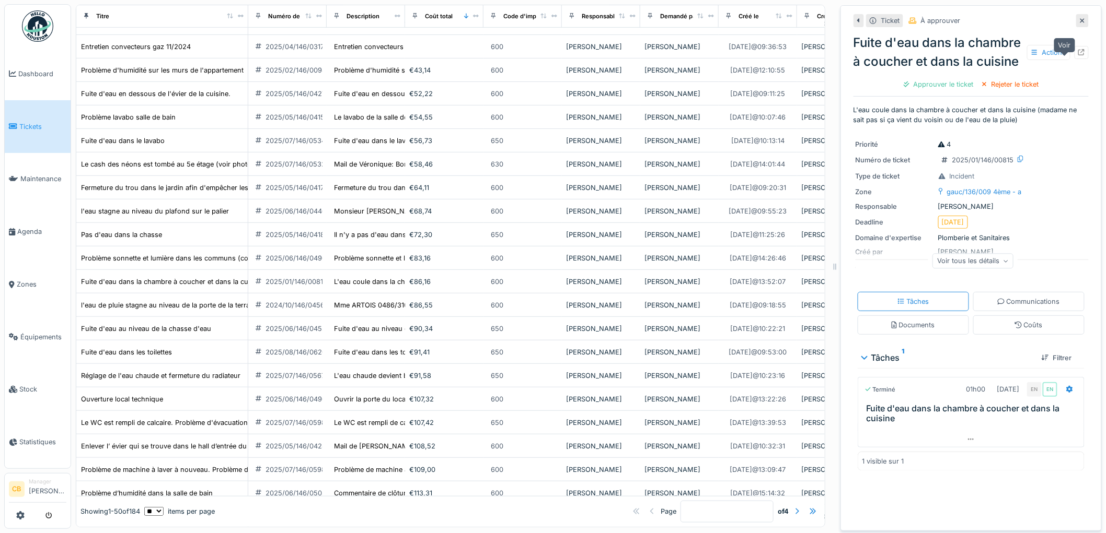
click at [1074, 59] on div at bounding box center [1081, 52] width 14 height 13
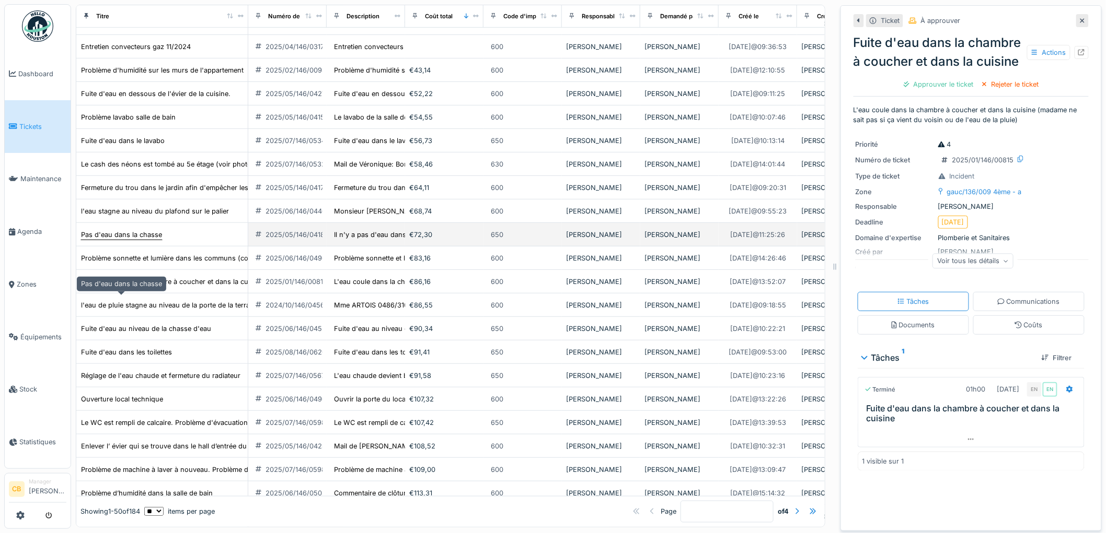
click at [155, 240] on div "Pas d'eau dans la chasse" at bounding box center [121, 235] width 81 height 10
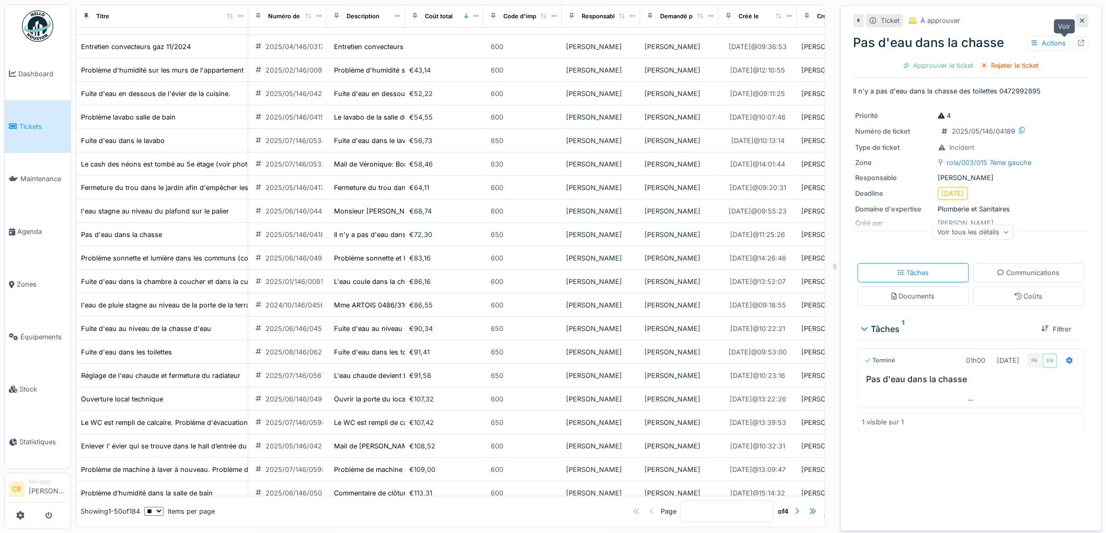
click at [1078, 42] on icon at bounding box center [1081, 43] width 7 height 7
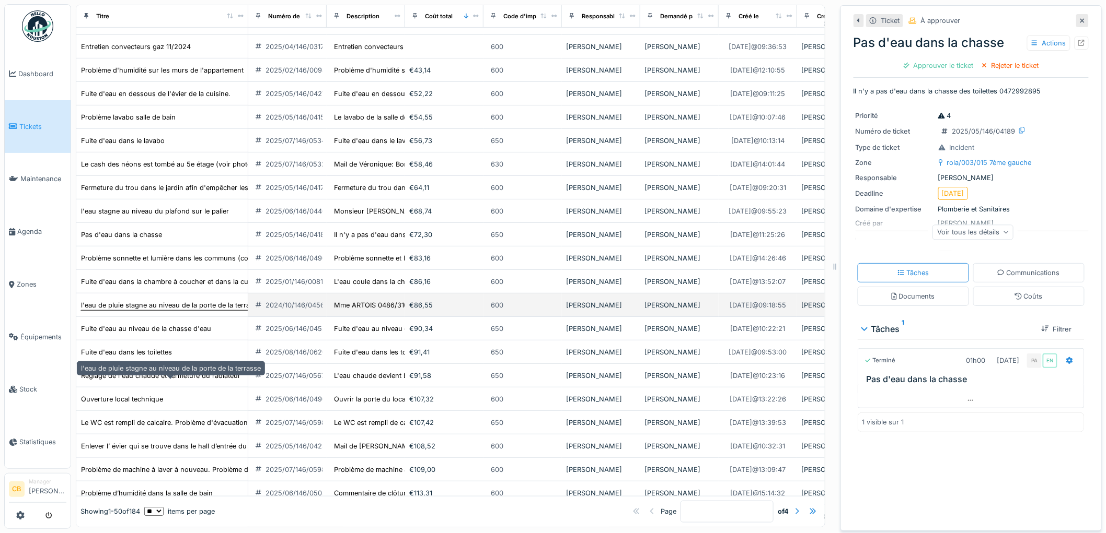
click at [164, 310] on div "l'eau de pluie stagne au niveau de la porte de la terrasse" at bounding box center [171, 305] width 180 height 10
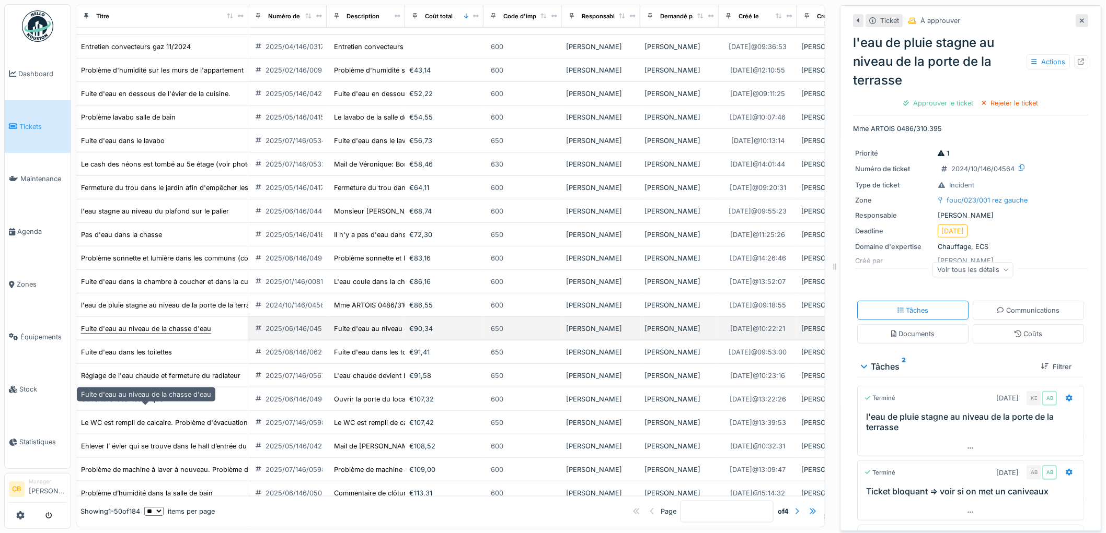
click at [189, 334] on div "Fuite d'eau au niveau de la chasse d'eau" at bounding box center [146, 329] width 130 height 10
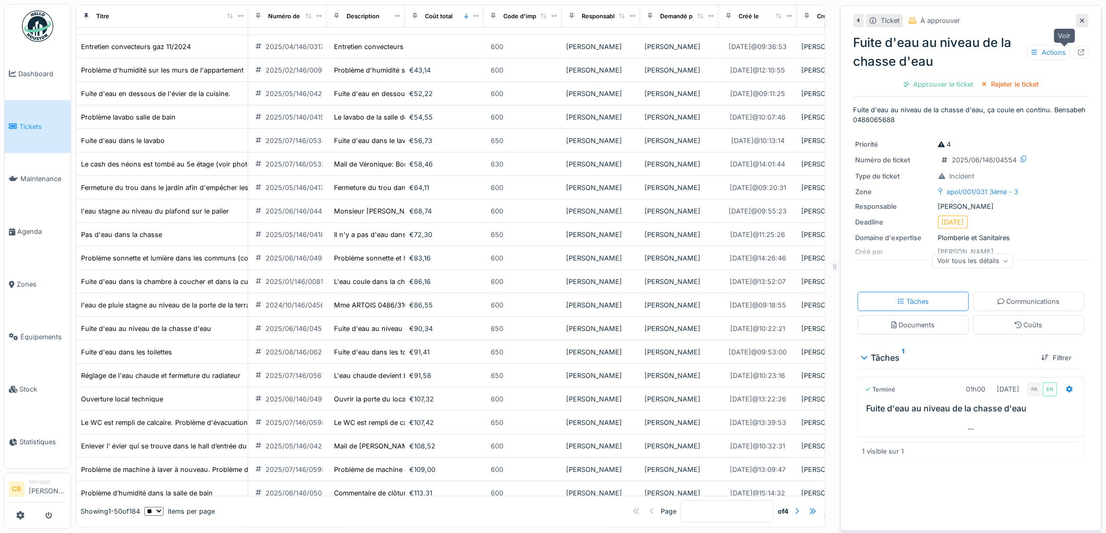
click at [1078, 51] on icon at bounding box center [1081, 52] width 7 height 7
click at [175, 317] on td "l'eau de pluie stagne au niveau de la porte de la terrasse" at bounding box center [162, 306] width 172 height 24
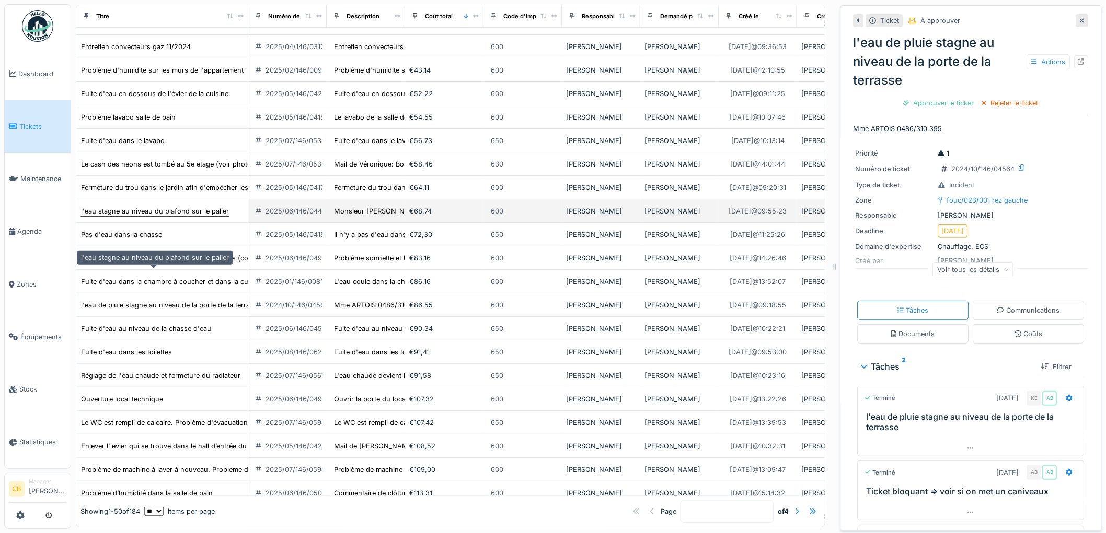
click at [154, 216] on div "l'eau stagne au niveau du plafond sur le palier" at bounding box center [155, 211] width 148 height 10
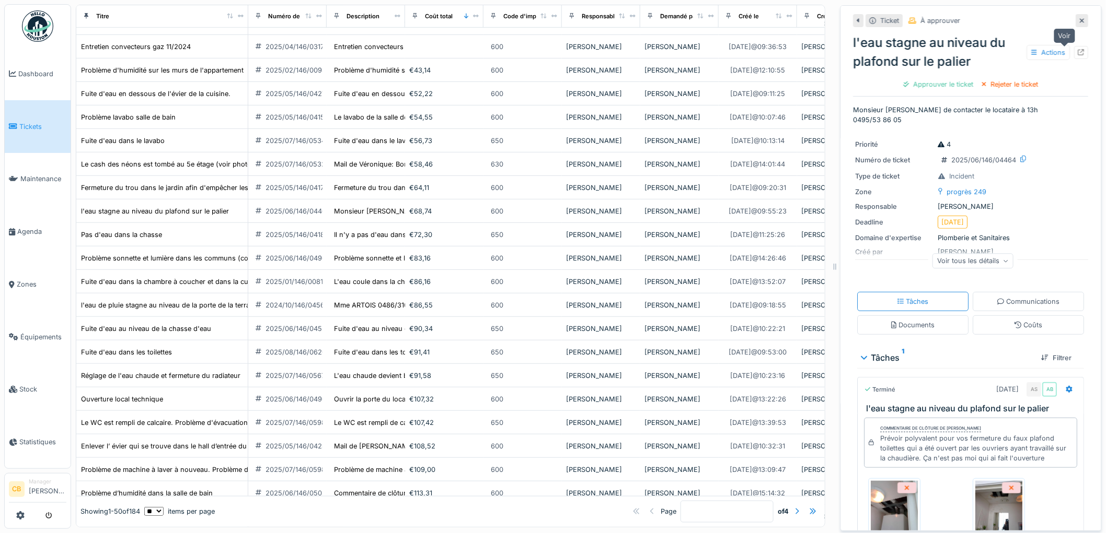
click at [1078, 51] on icon at bounding box center [1081, 52] width 7 height 7
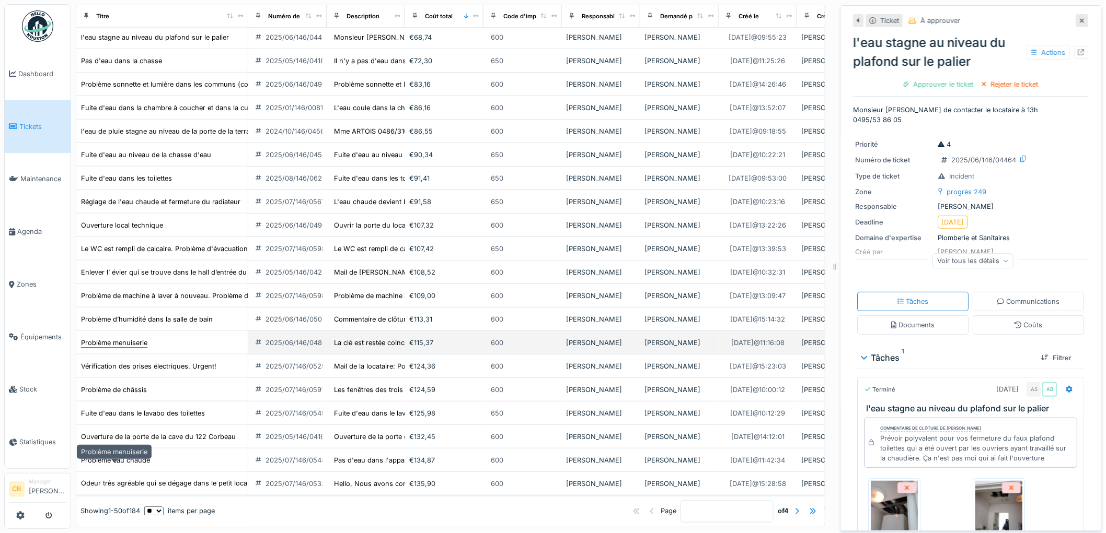
click at [141, 348] on div "Problème menuiserie" at bounding box center [114, 343] width 66 height 10
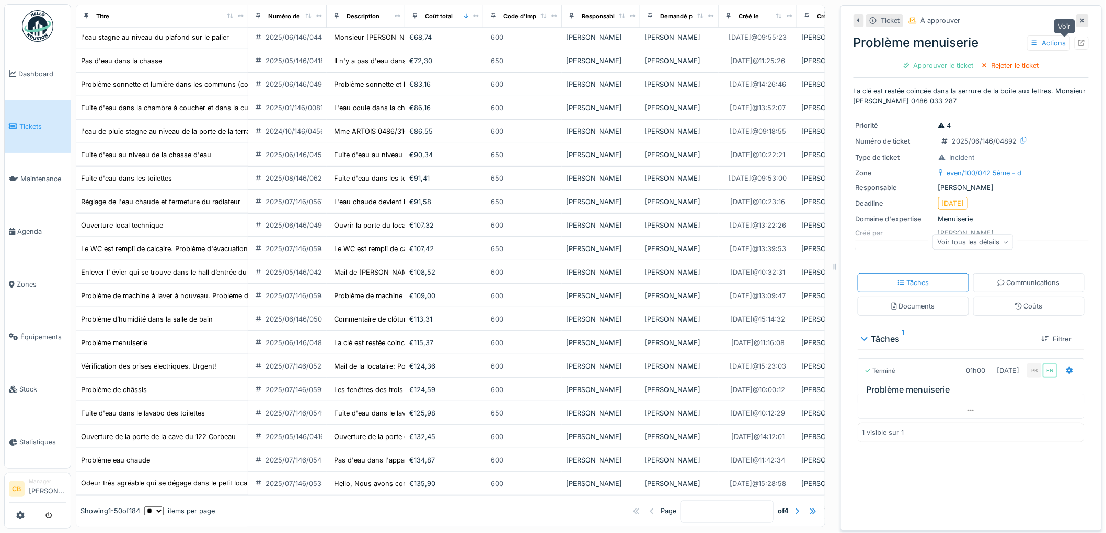
click at [1078, 41] on icon at bounding box center [1081, 43] width 7 height 7
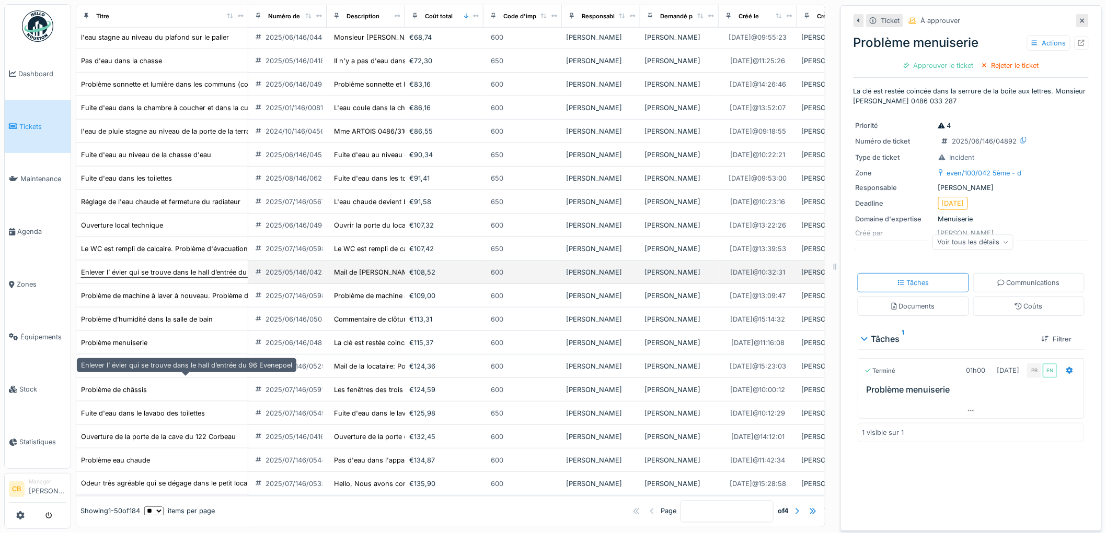
click at [155, 277] on div "Enlever l’ évier qui se trouve dans le hall d’entrée du 96 Evenepoel" at bounding box center [186, 272] width 211 height 10
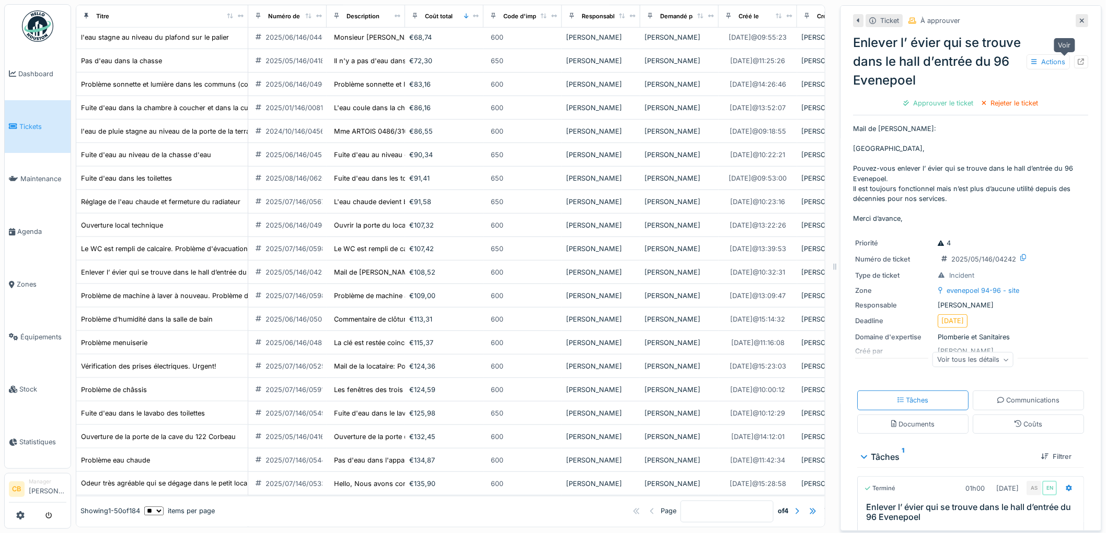
click at [1078, 61] on icon at bounding box center [1081, 62] width 7 height 7
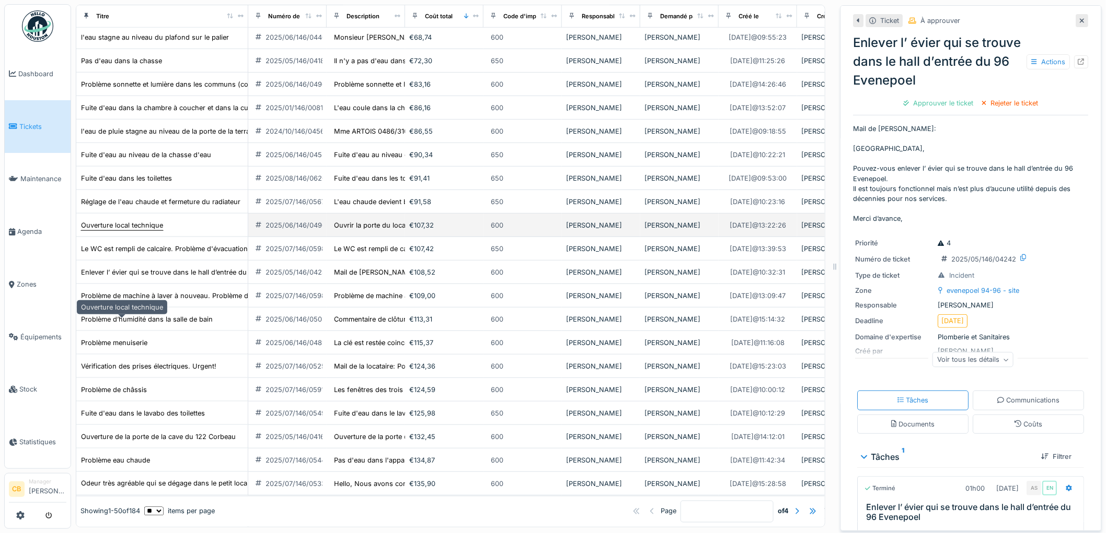
click at [138, 230] on div "Ouverture local technique" at bounding box center [122, 225] width 82 height 10
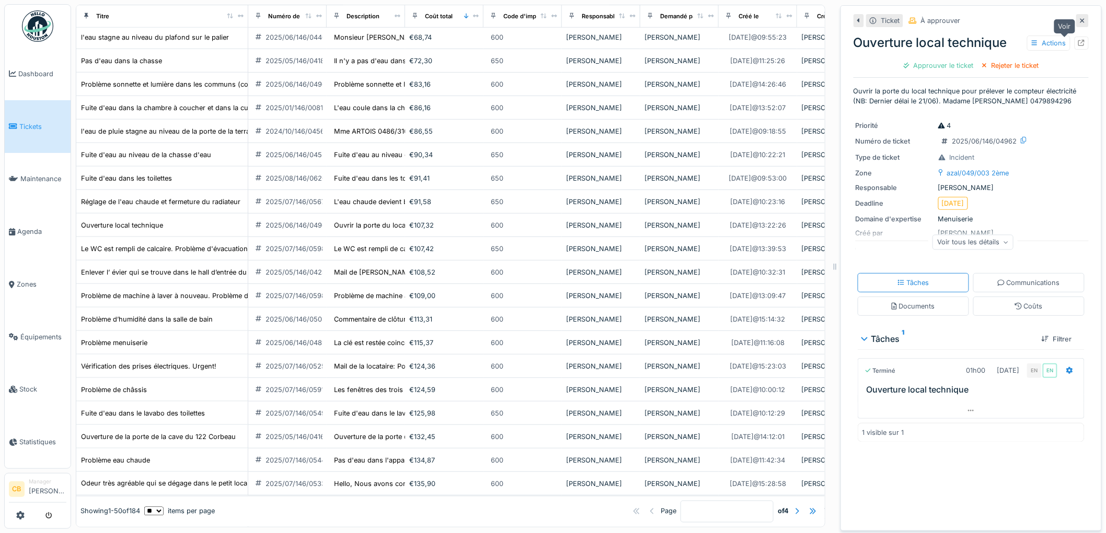
click at [1078, 40] on icon at bounding box center [1081, 43] width 7 height 7
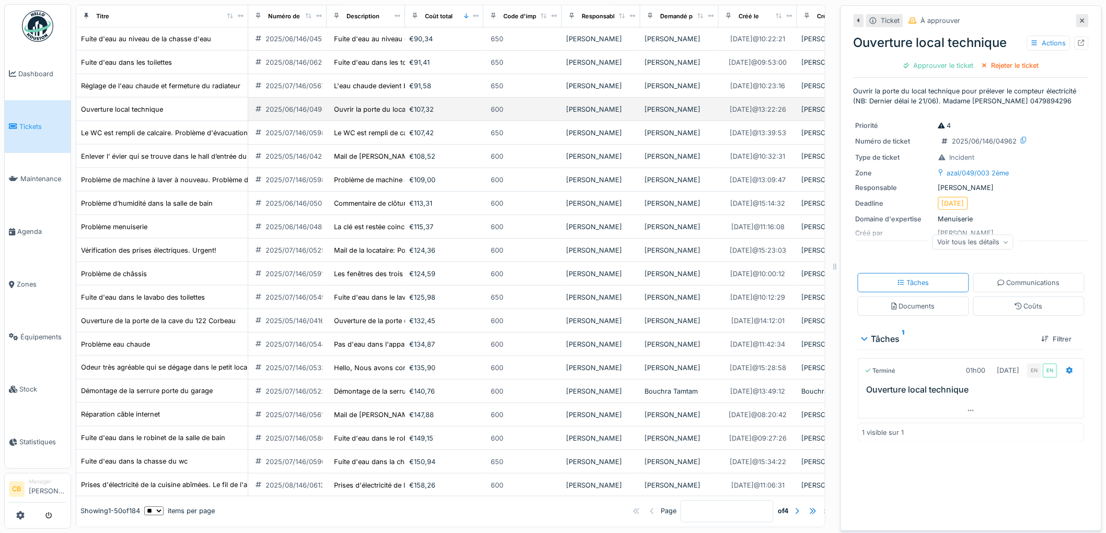
scroll to position [348, 0]
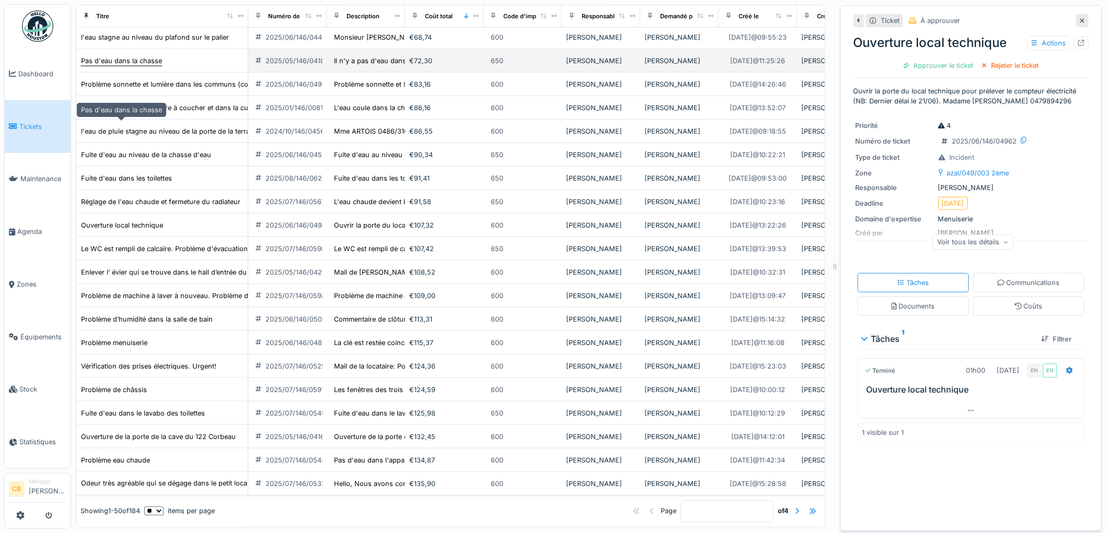
click at [147, 66] on div "Pas d'eau dans la chasse" at bounding box center [121, 61] width 81 height 10
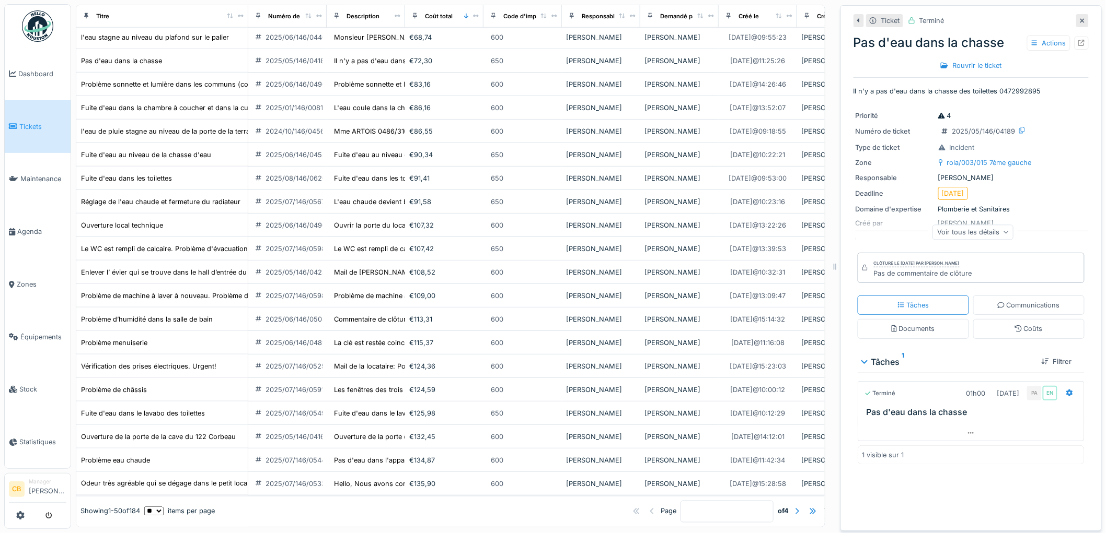
click at [41, 24] on img at bounding box center [37, 25] width 31 height 31
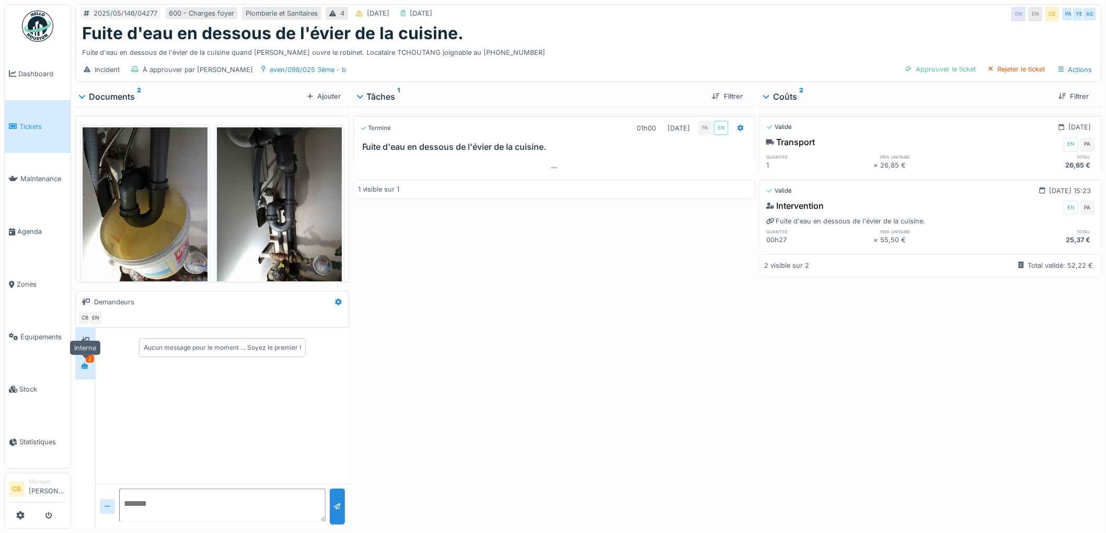
click at [88, 366] on icon at bounding box center [84, 367] width 7 height 6
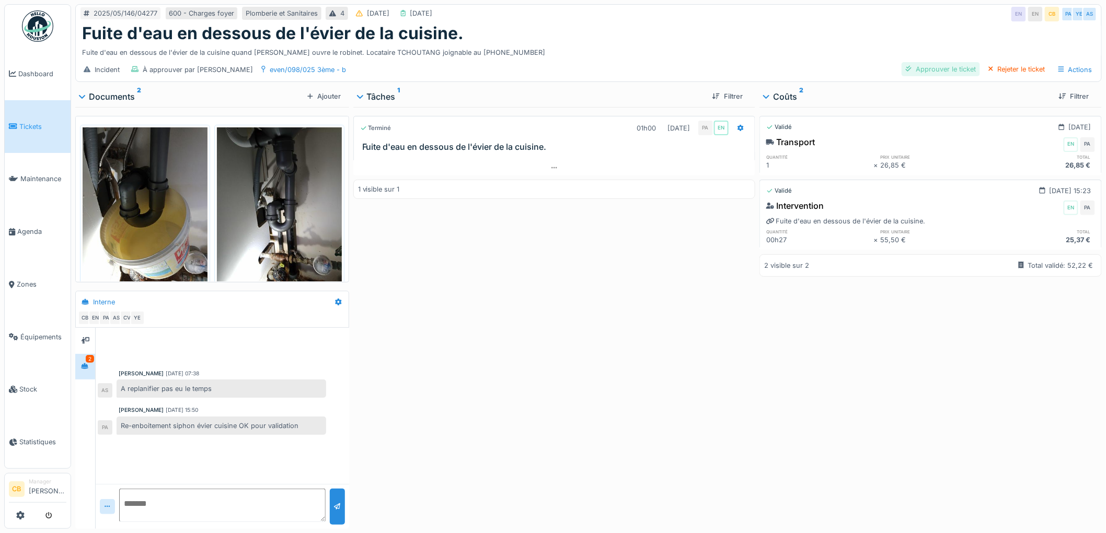
click at [921, 71] on div "Approuver le ticket" at bounding box center [940, 69] width 78 height 14
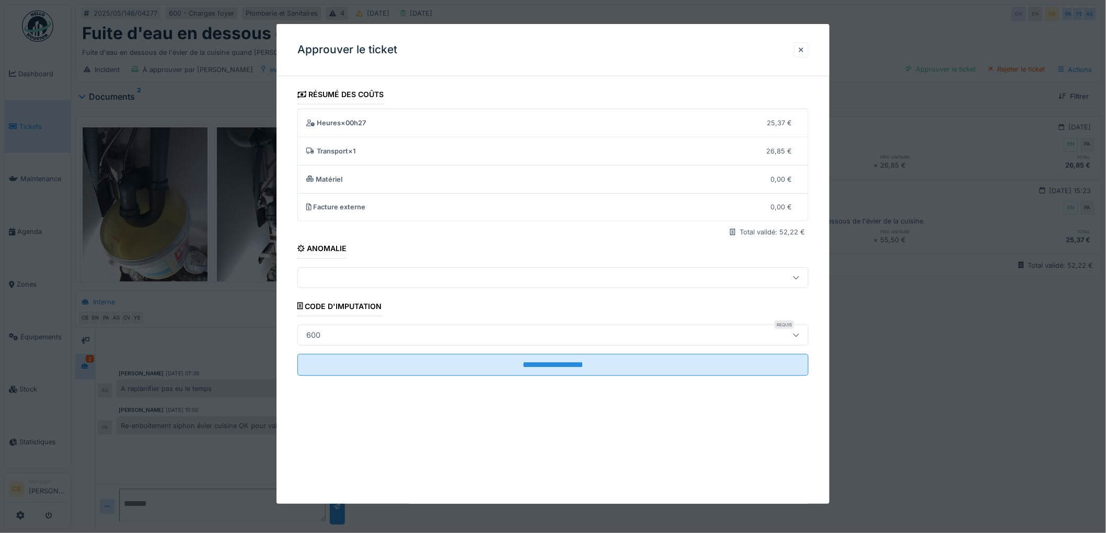
click at [316, 335] on div "600" at bounding box center [313, 335] width 22 height 11
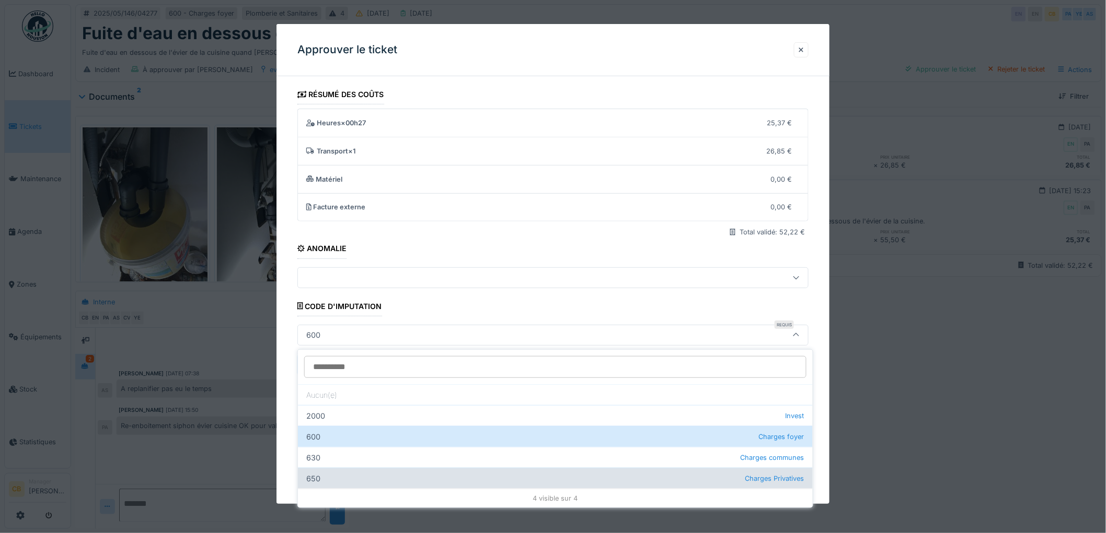
click at [315, 478] on div "650 Charges Privatives" at bounding box center [555, 478] width 515 height 21
type input "***"
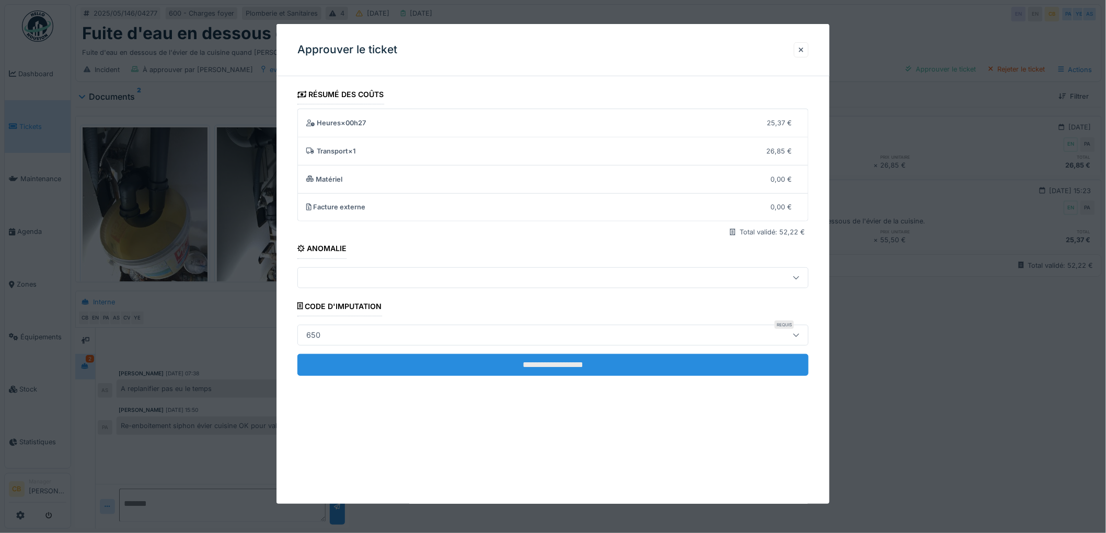
click at [567, 371] on input "**********" at bounding box center [552, 365] width 511 height 22
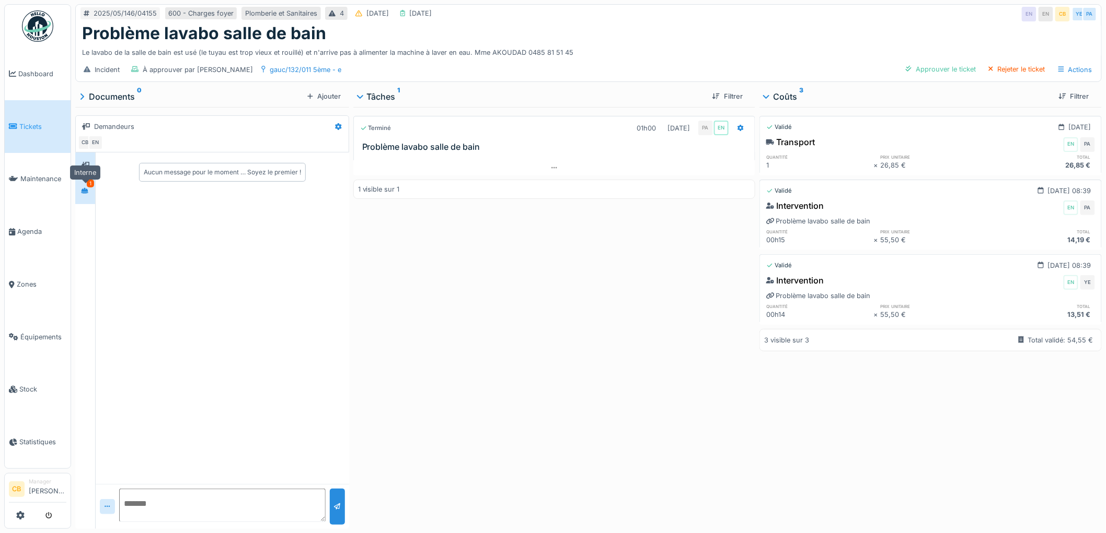
click at [85, 190] on icon at bounding box center [84, 191] width 7 height 6
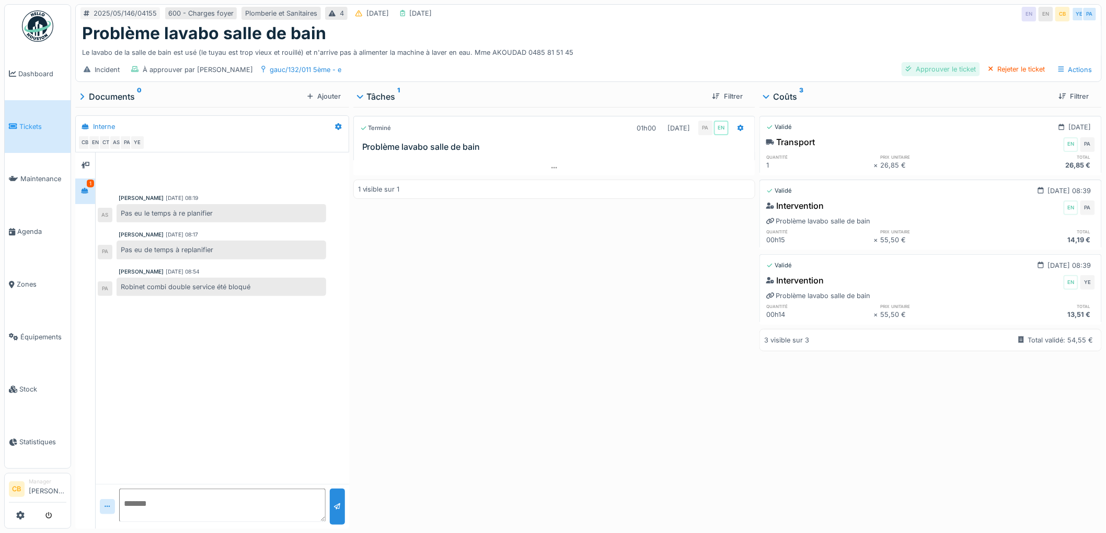
click at [964, 69] on div "Approuver le ticket" at bounding box center [940, 69] width 78 height 14
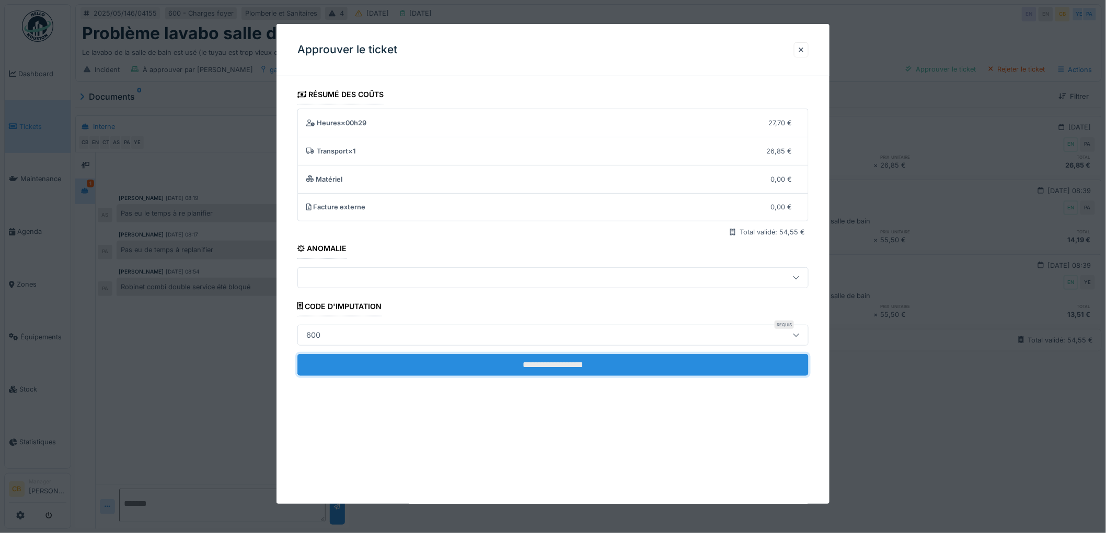
click at [544, 367] on input "**********" at bounding box center [552, 365] width 511 height 22
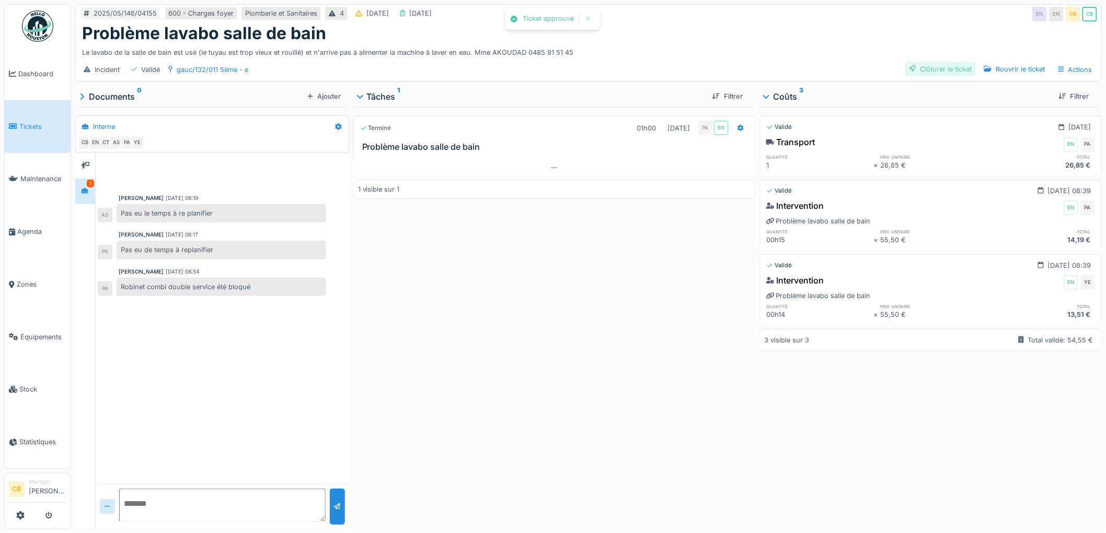
click at [940, 70] on div "Clôturer le ticket" at bounding box center [940, 69] width 71 height 14
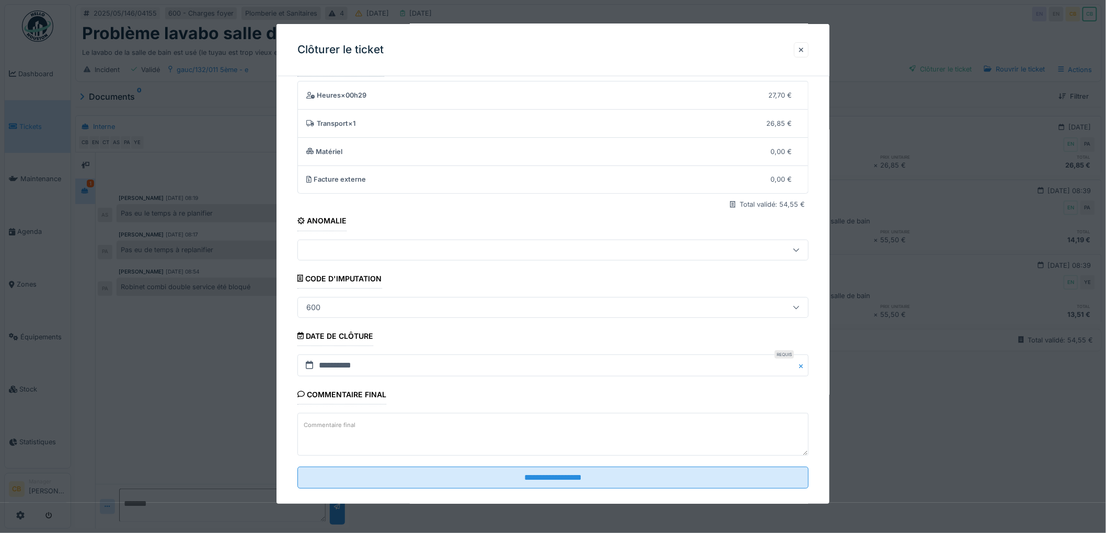
scroll to position [43, 0]
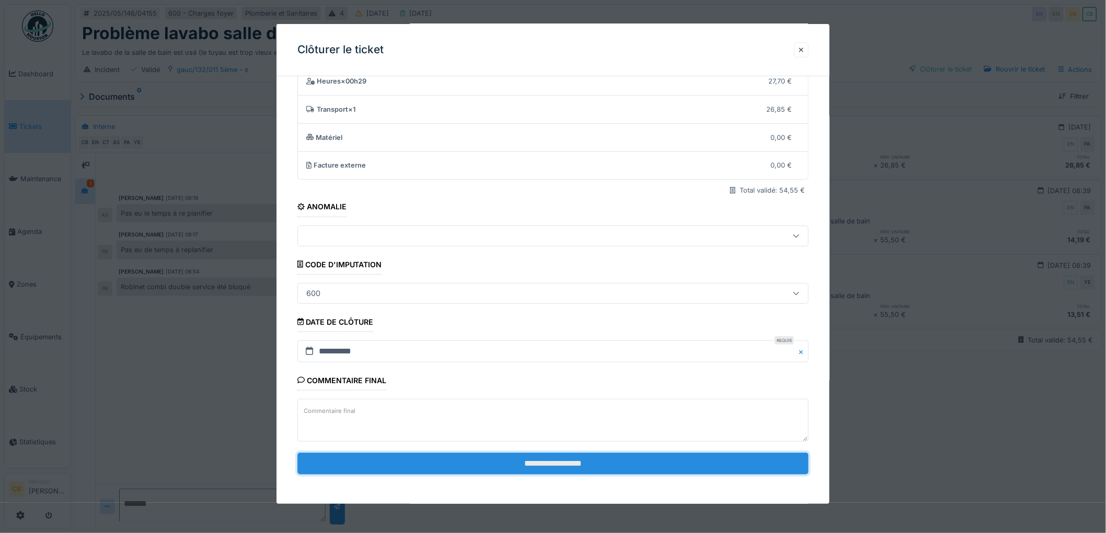
click at [577, 457] on input "**********" at bounding box center [552, 464] width 511 height 22
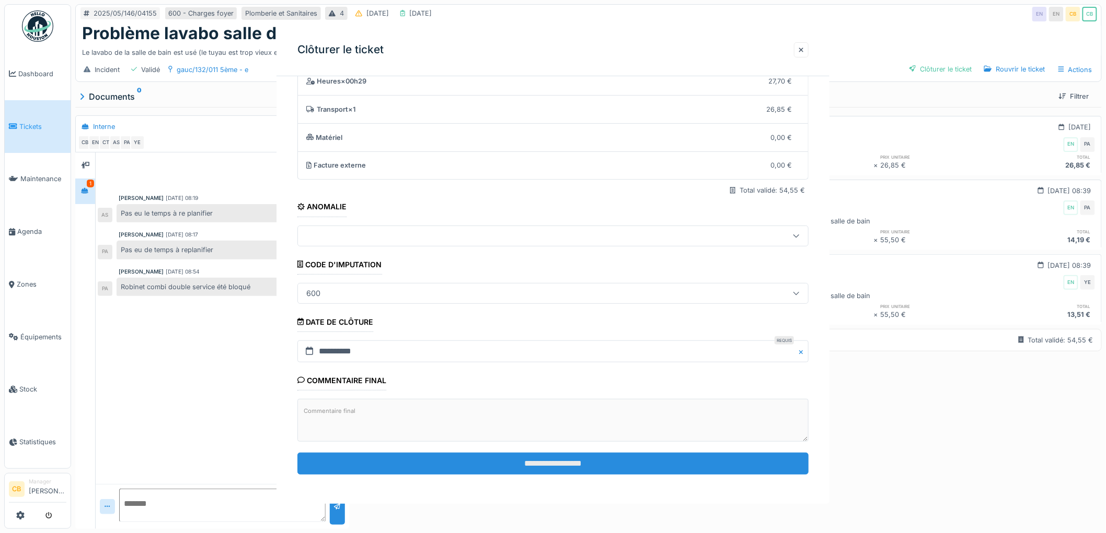
scroll to position [0, 0]
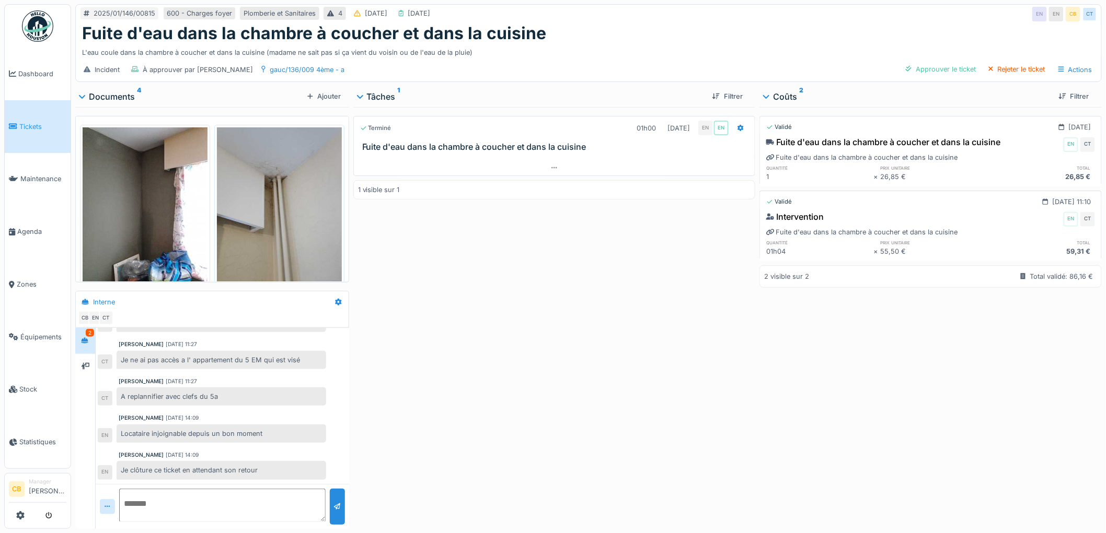
scroll to position [76, 0]
click at [960, 67] on div "Approuver le ticket" at bounding box center [940, 69] width 78 height 14
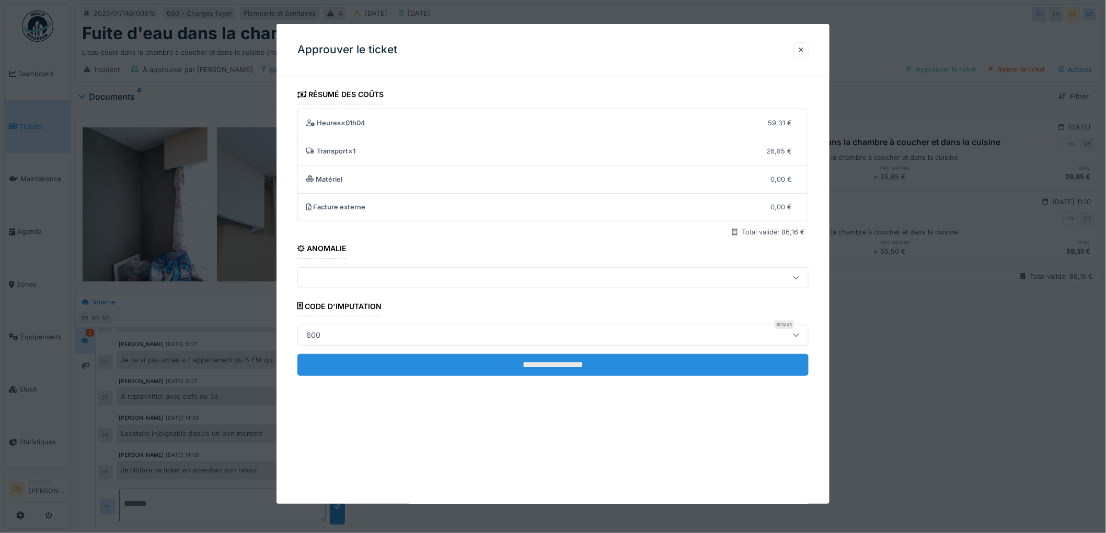
click at [557, 363] on input "**********" at bounding box center [552, 365] width 511 height 22
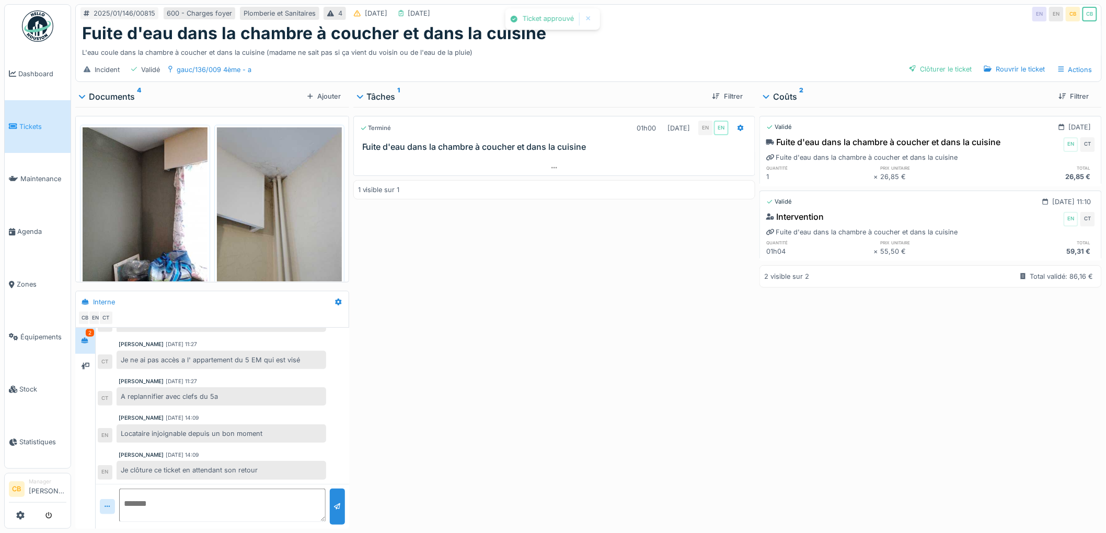
scroll to position [76, 0]
click at [939, 69] on div "Clôturer le ticket" at bounding box center [940, 69] width 71 height 14
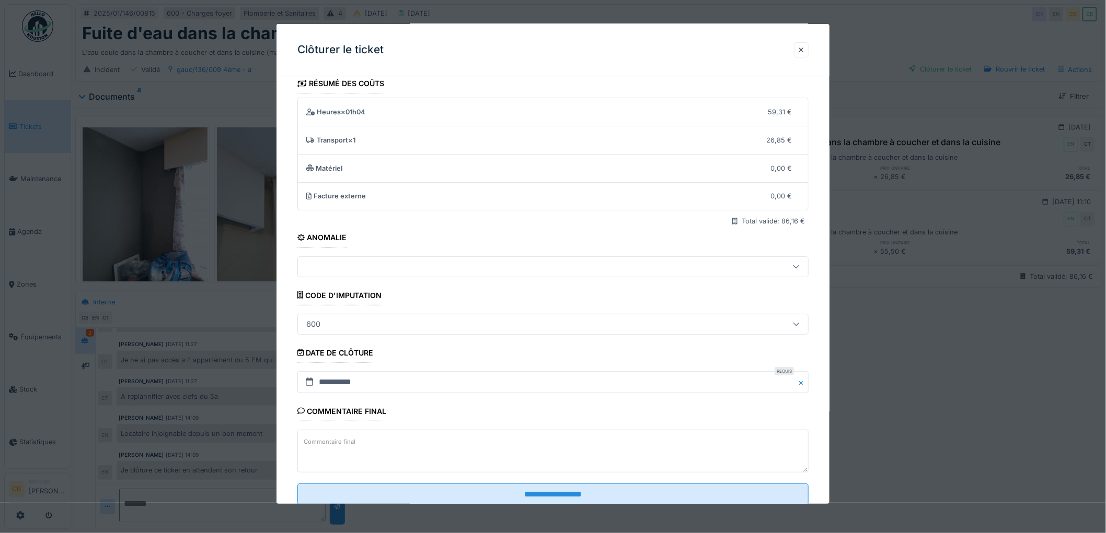
scroll to position [43, 0]
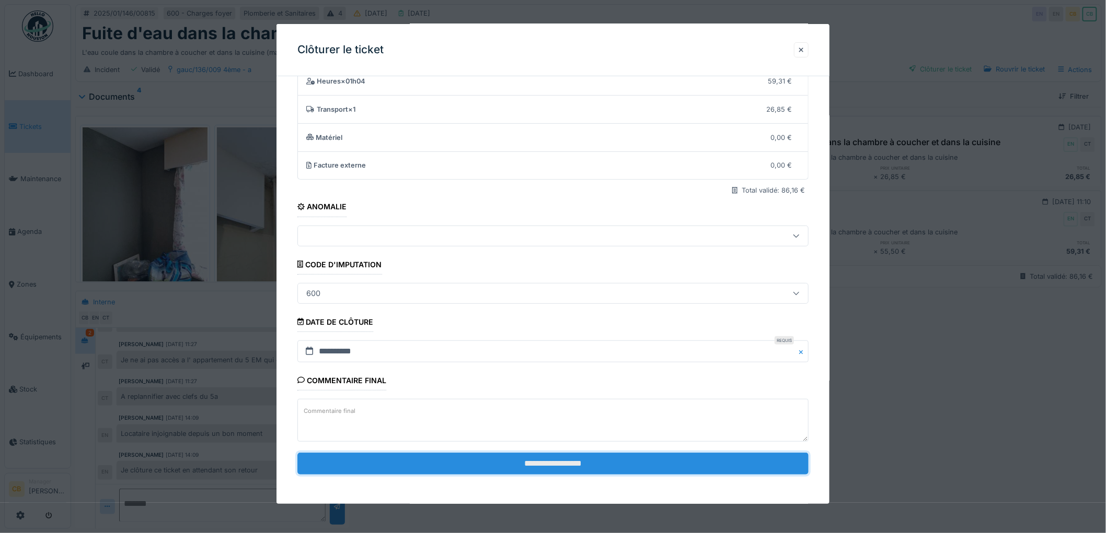
click at [542, 468] on input "**********" at bounding box center [552, 464] width 511 height 22
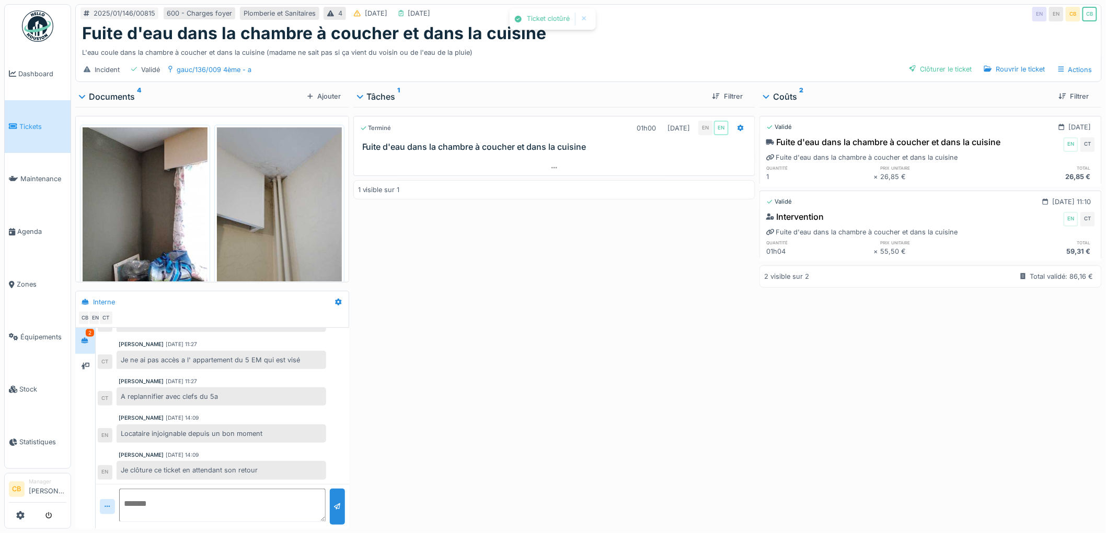
scroll to position [94, 0]
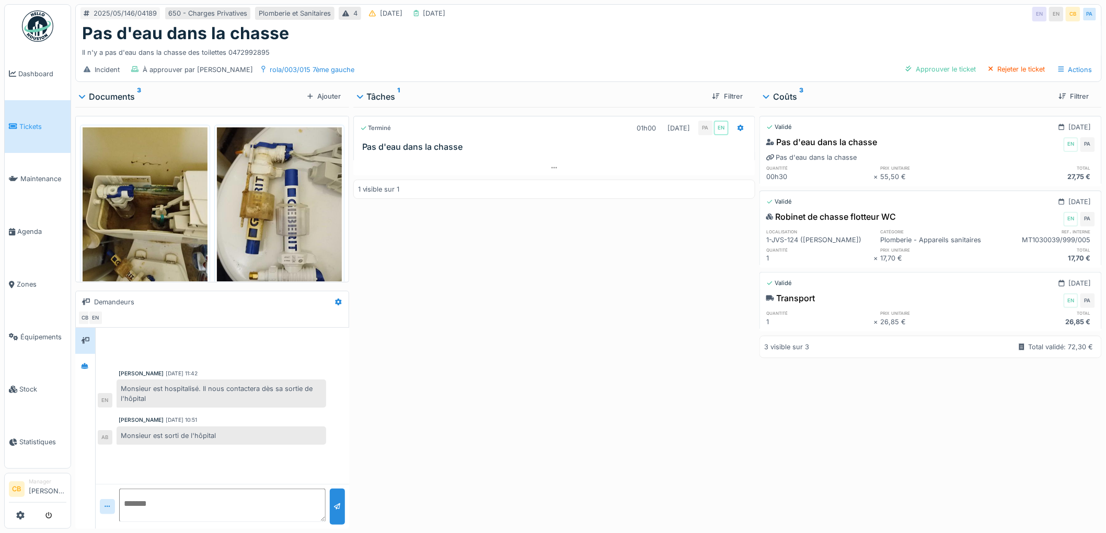
scroll to position [8, 0]
click at [83, 364] on icon at bounding box center [84, 367] width 7 height 6
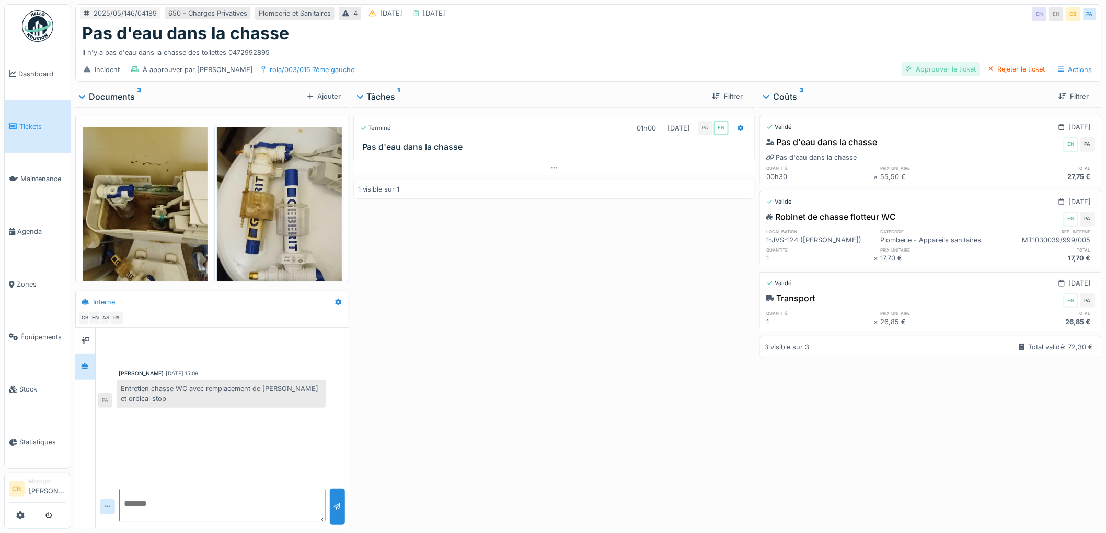
click at [926, 62] on div "Approuver le ticket" at bounding box center [940, 69] width 78 height 14
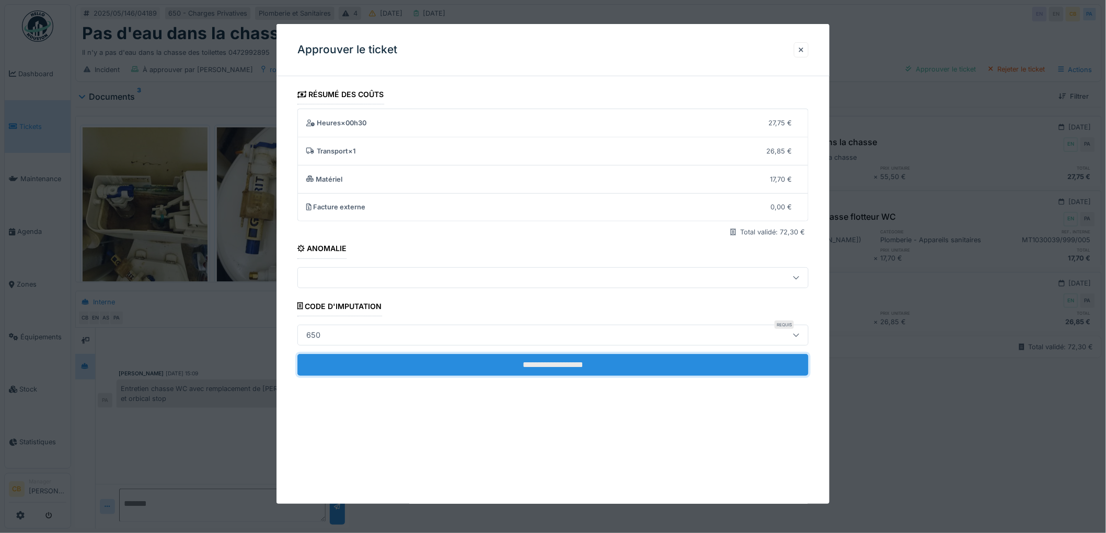
click at [577, 363] on input "**********" at bounding box center [552, 365] width 511 height 22
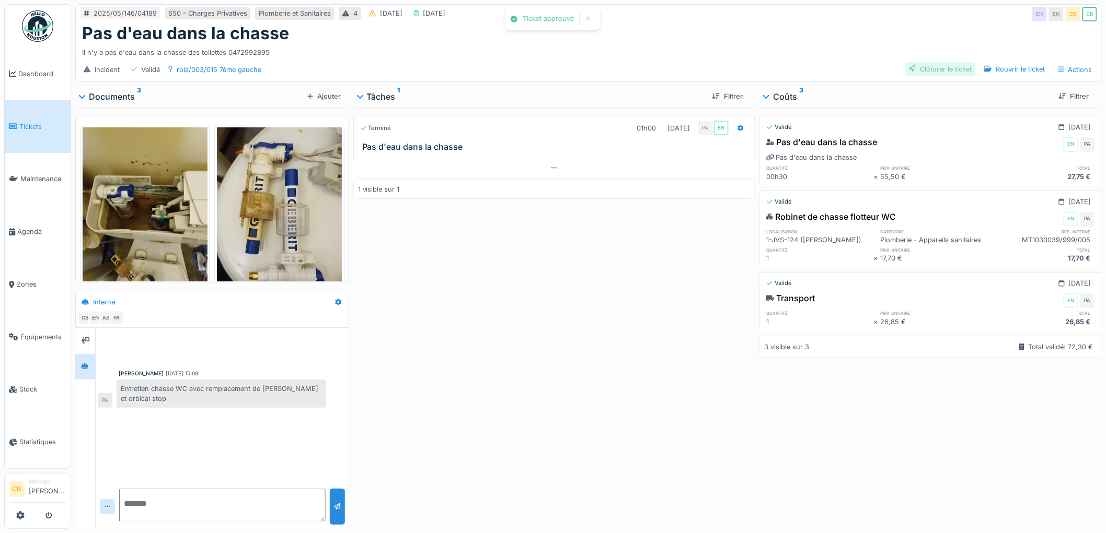
click at [932, 62] on div "Clôturer le ticket" at bounding box center [940, 69] width 71 height 14
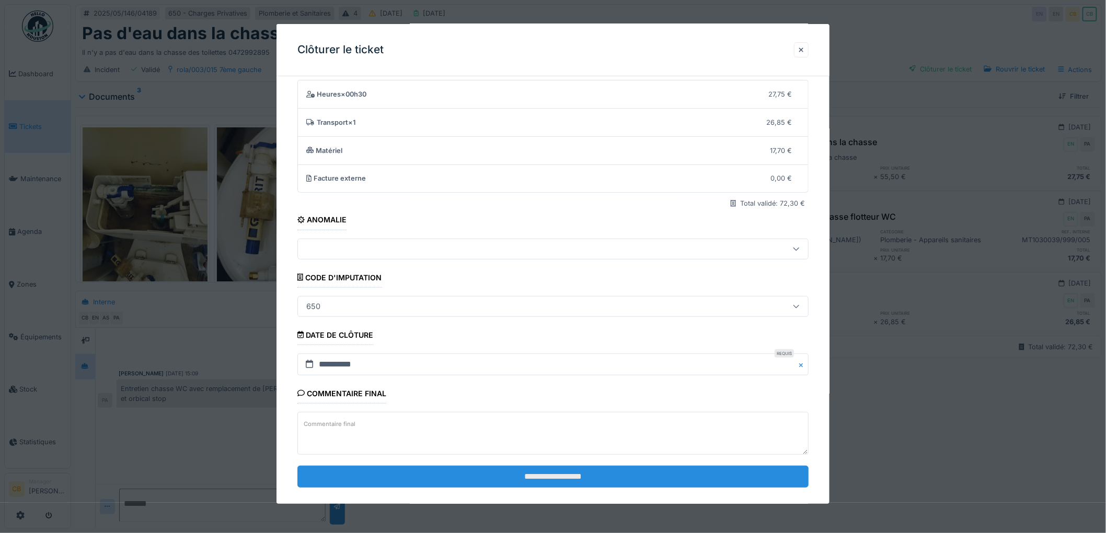
scroll to position [43, 0]
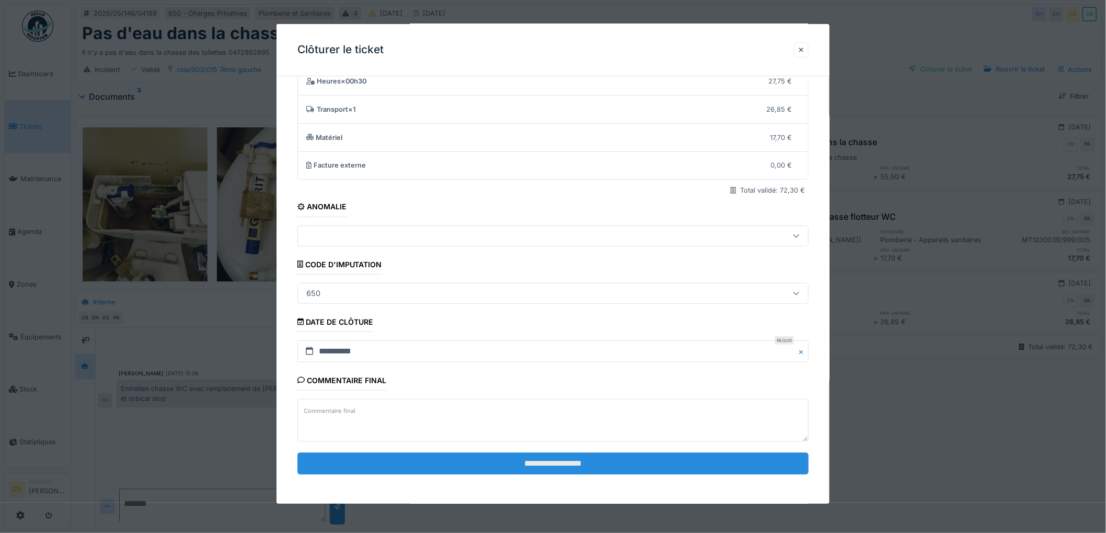
click at [554, 464] on input "**********" at bounding box center [552, 464] width 511 height 22
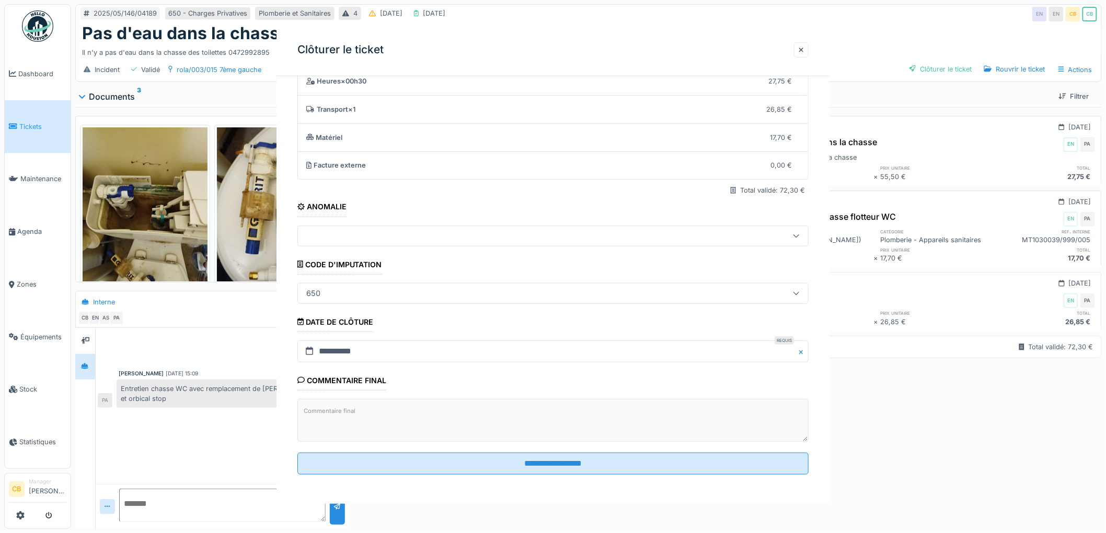
scroll to position [0, 0]
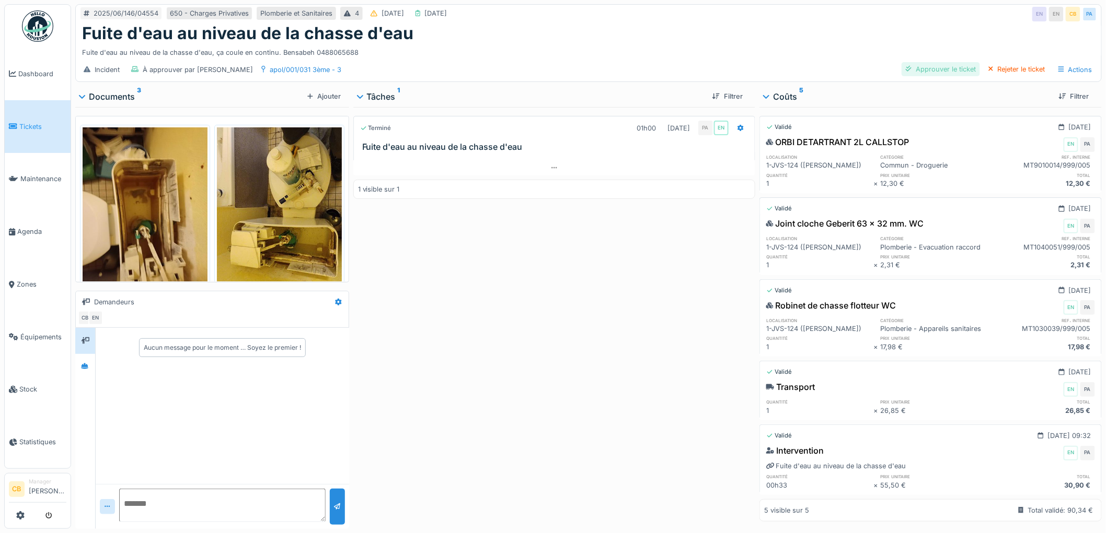
click at [925, 69] on div "Approuver le ticket" at bounding box center [940, 69] width 78 height 14
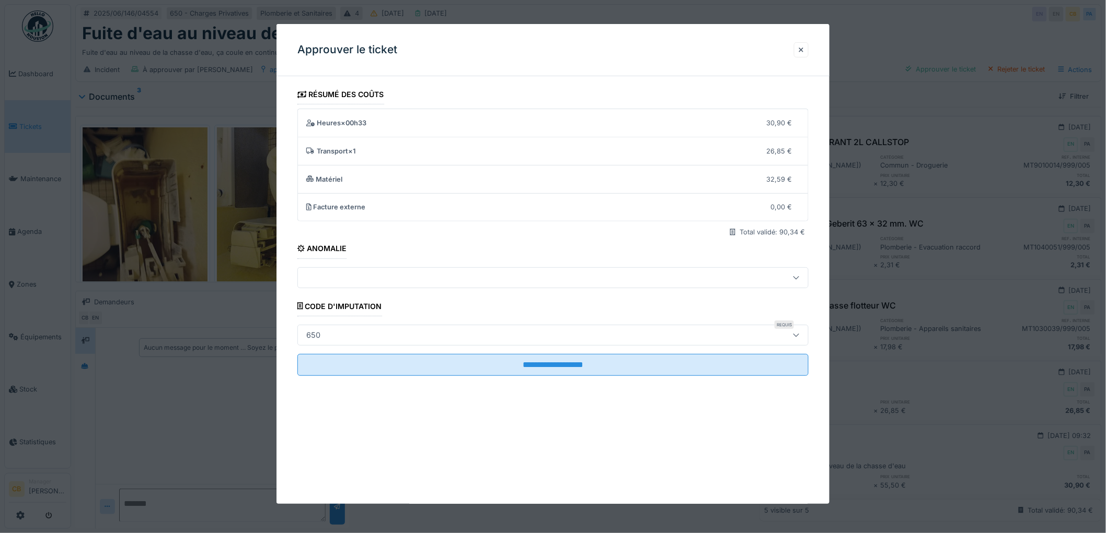
scroll to position [8, 0]
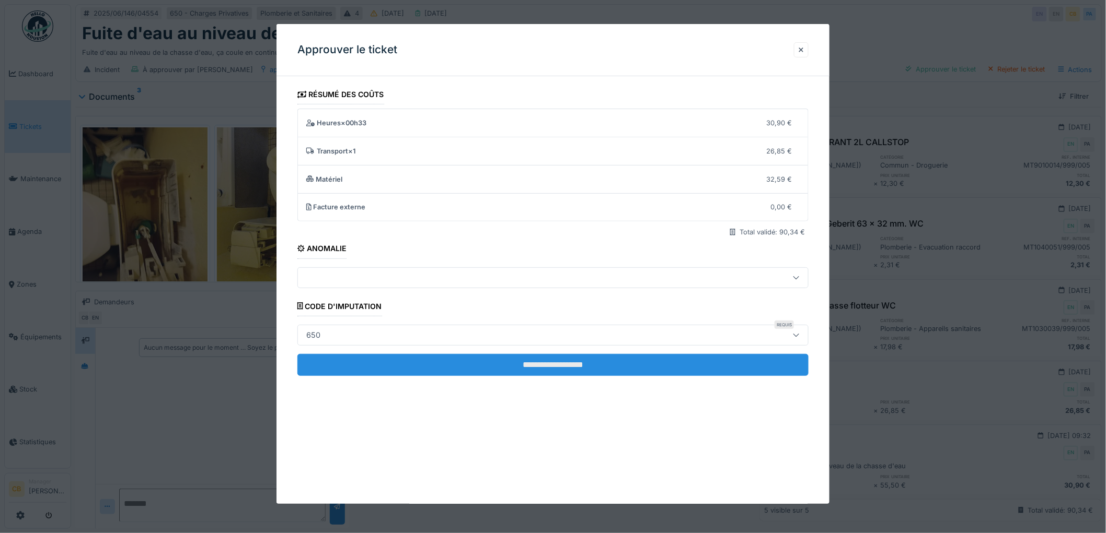
click at [561, 364] on input "**********" at bounding box center [552, 365] width 511 height 22
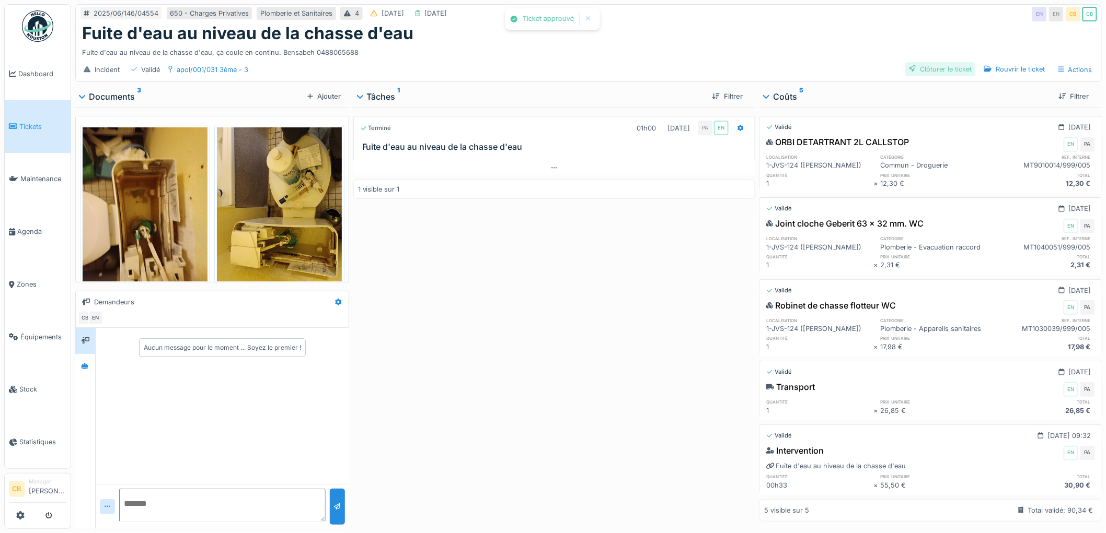
click at [918, 62] on div "Clôturer le ticket" at bounding box center [940, 69] width 71 height 14
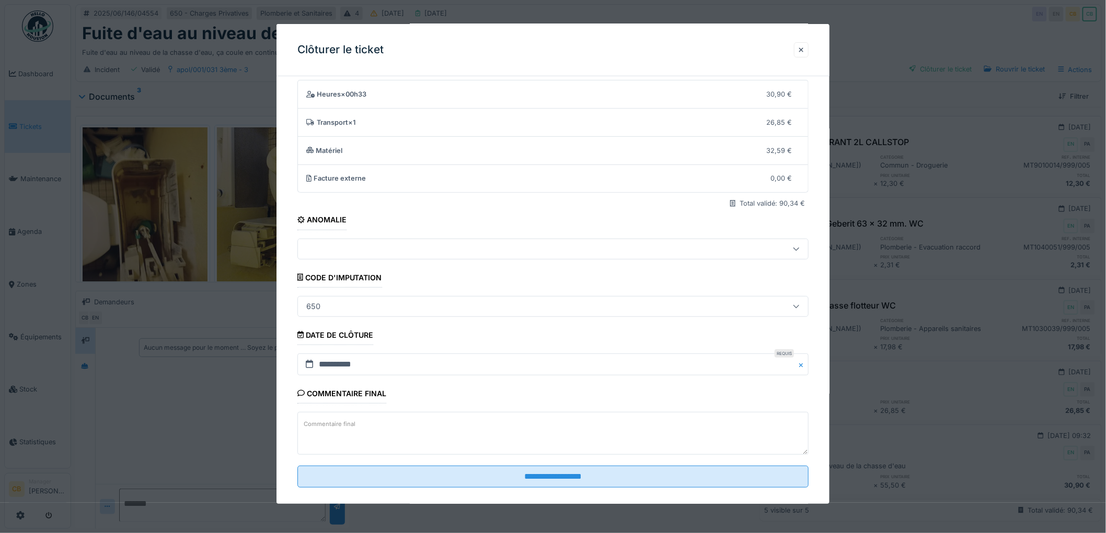
scroll to position [43, 0]
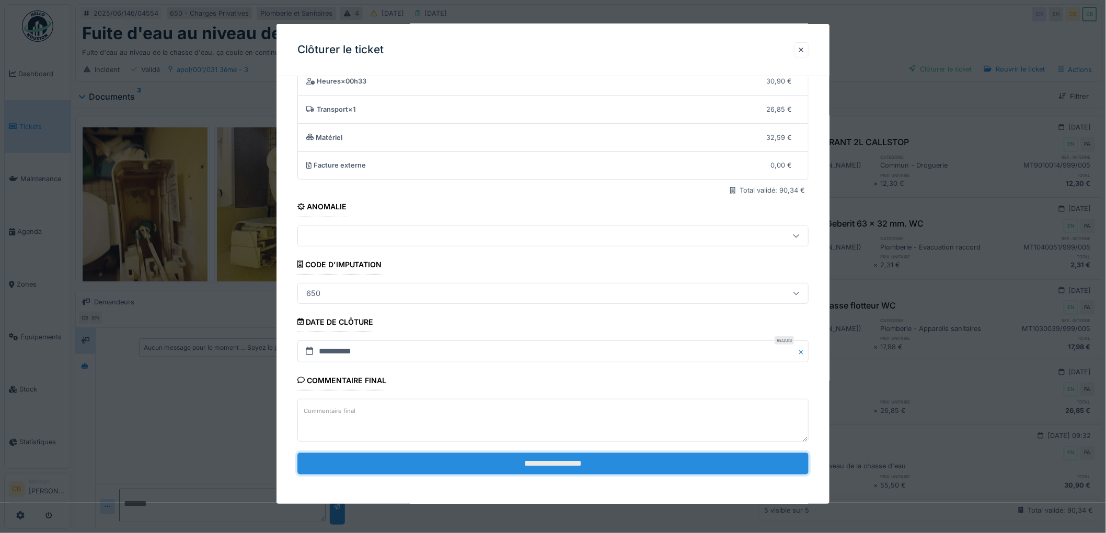
click at [551, 469] on input "**********" at bounding box center [552, 464] width 511 height 22
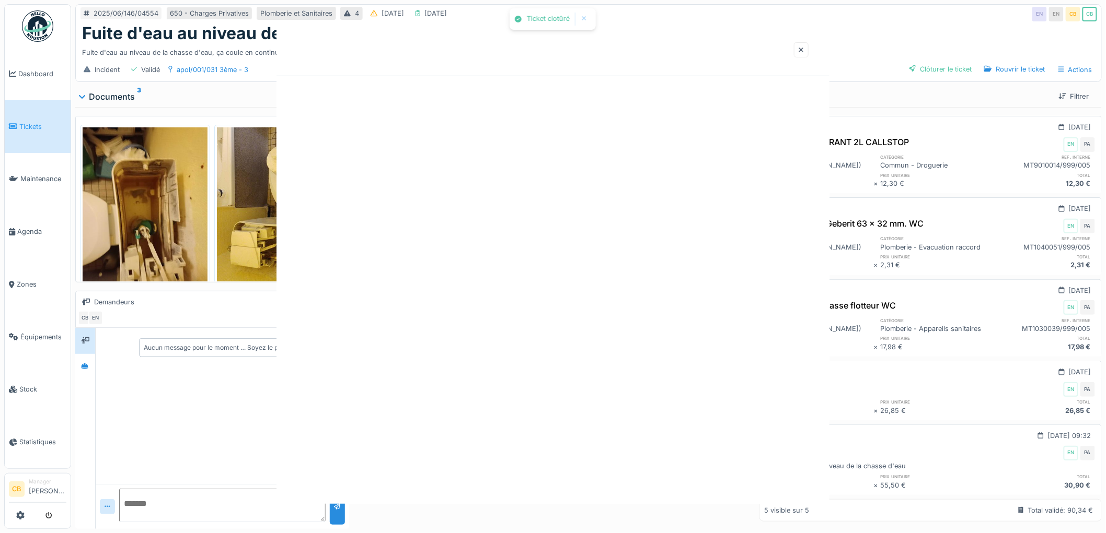
scroll to position [0, 0]
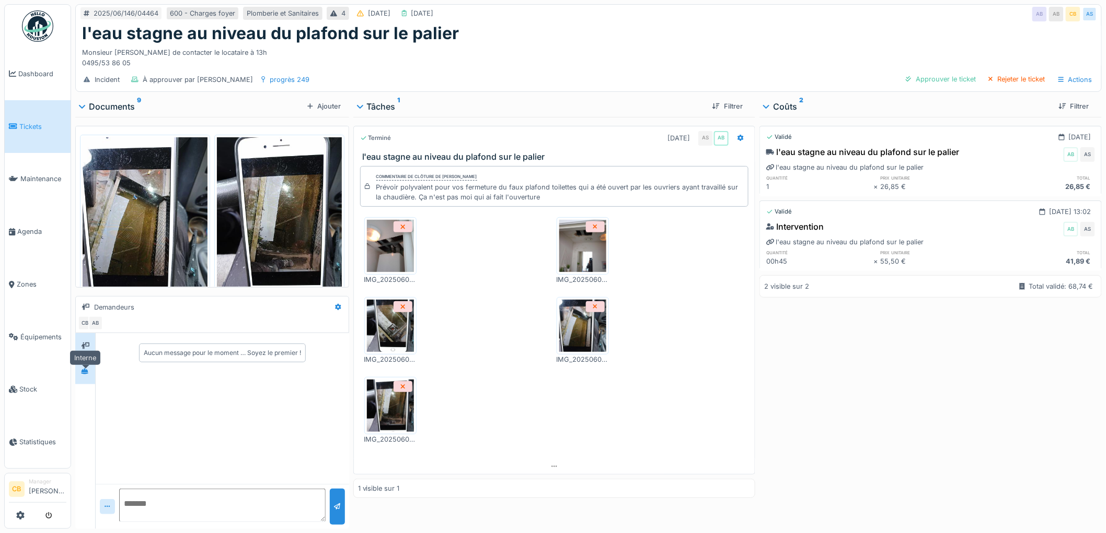
click at [85, 375] on icon at bounding box center [84, 372] width 7 height 6
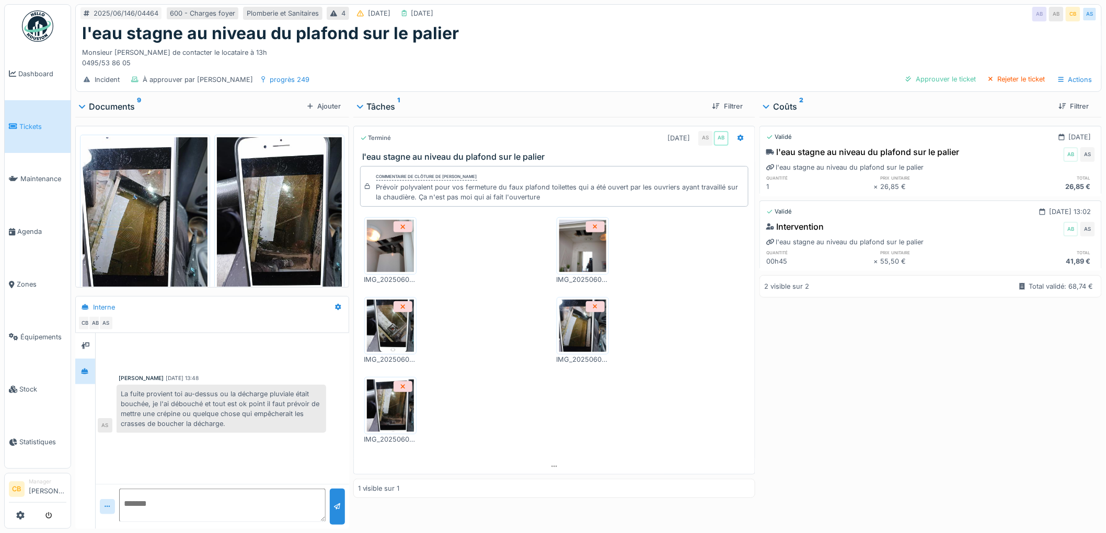
scroll to position [8, 0]
click at [938, 82] on div "Approuver le ticket" at bounding box center [940, 79] width 78 height 14
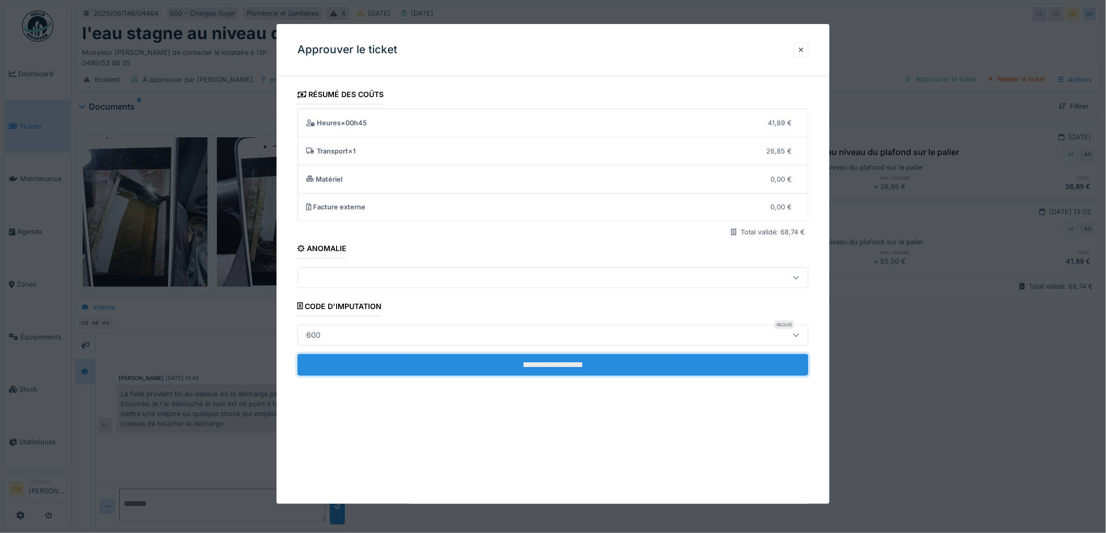
click at [472, 361] on input "**********" at bounding box center [552, 365] width 511 height 22
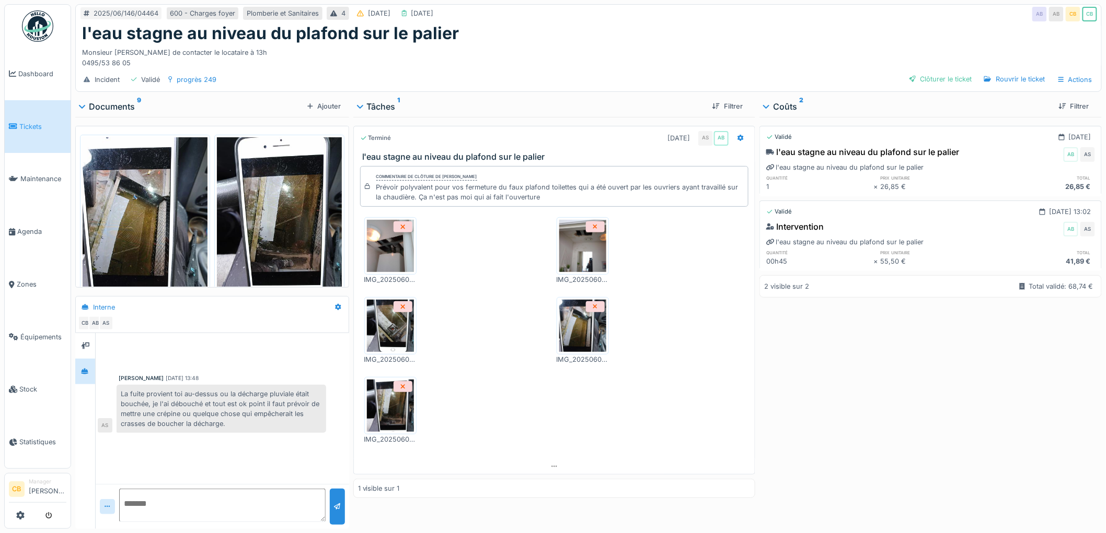
click at [570, 258] on img at bounding box center [582, 246] width 47 height 52
click at [1014, 83] on div "Rouvrir le ticket" at bounding box center [1014, 79] width 69 height 14
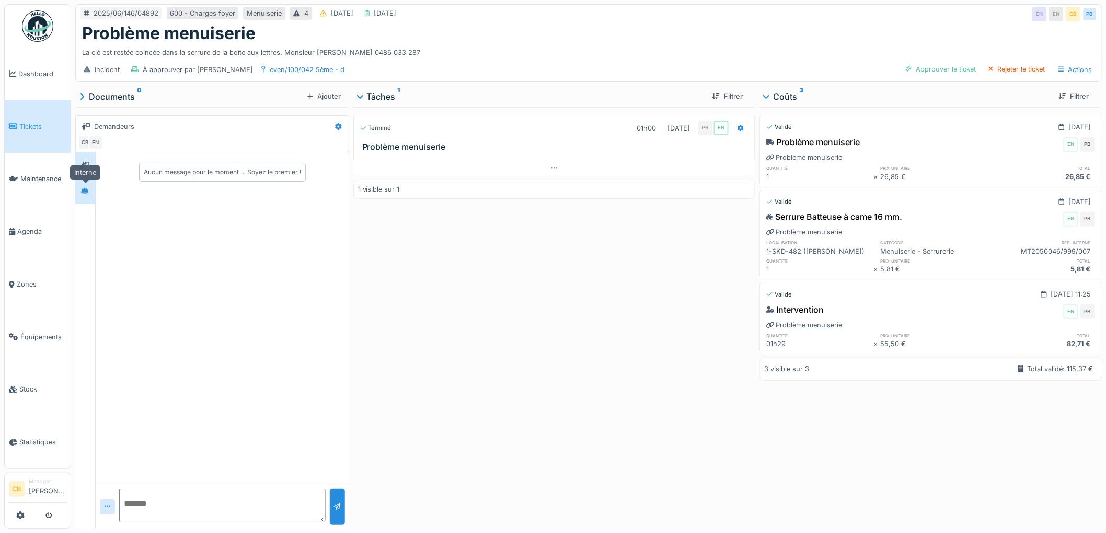
click at [87, 190] on icon at bounding box center [84, 191] width 7 height 6
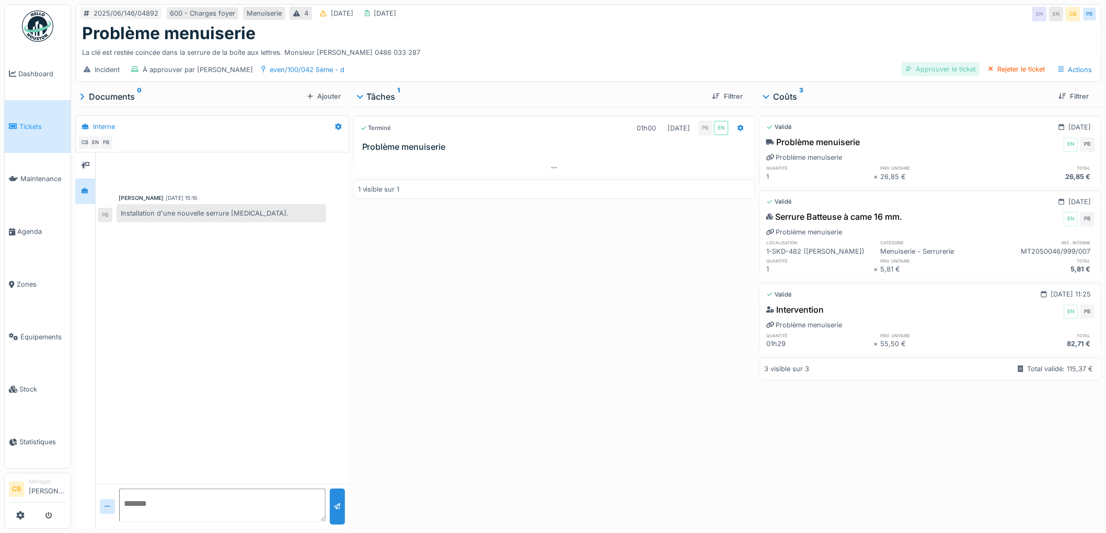
click at [909, 68] on div "Approuver le ticket" at bounding box center [940, 69] width 78 height 14
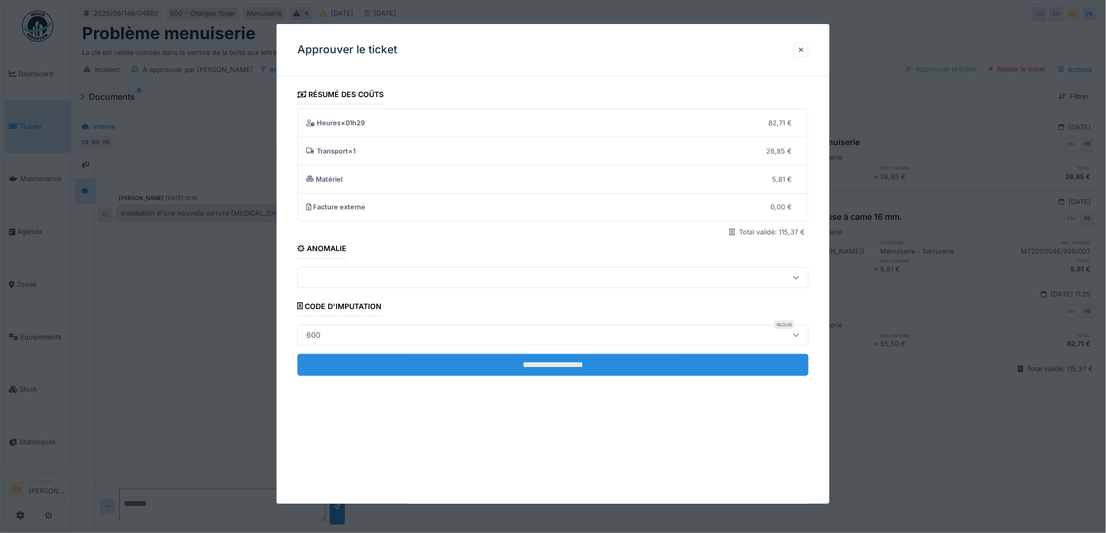
click at [513, 359] on input "**********" at bounding box center [552, 365] width 511 height 22
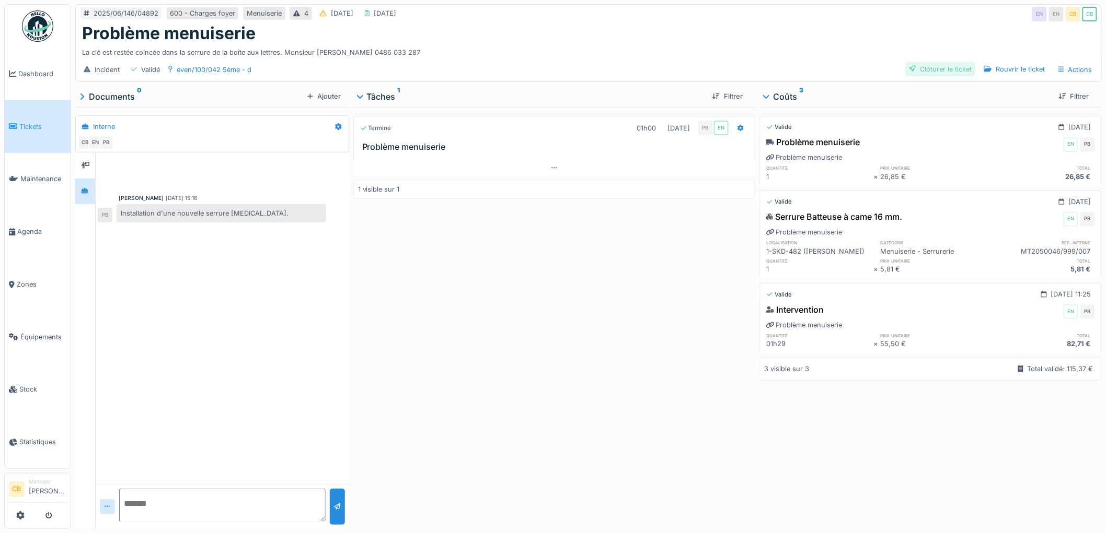
click at [939, 75] on div "Clôturer le ticket" at bounding box center [940, 69] width 71 height 14
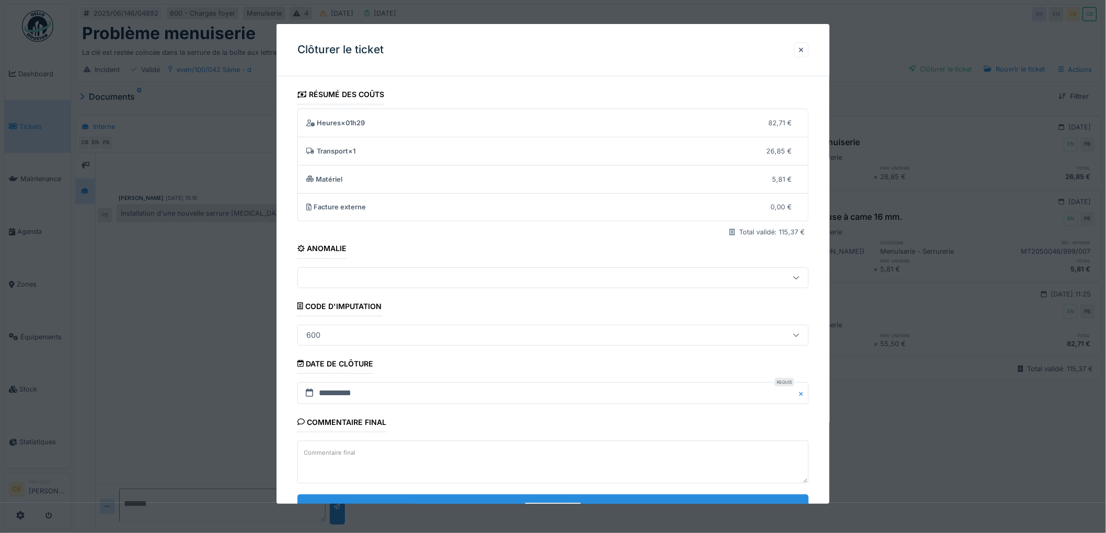
scroll to position [43, 0]
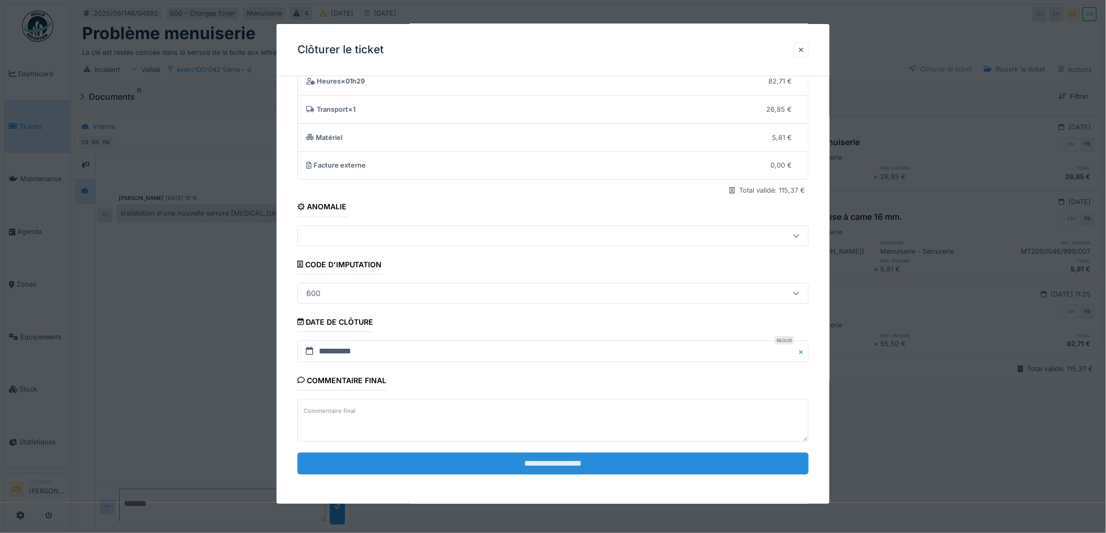
click at [516, 464] on input "**********" at bounding box center [552, 464] width 511 height 22
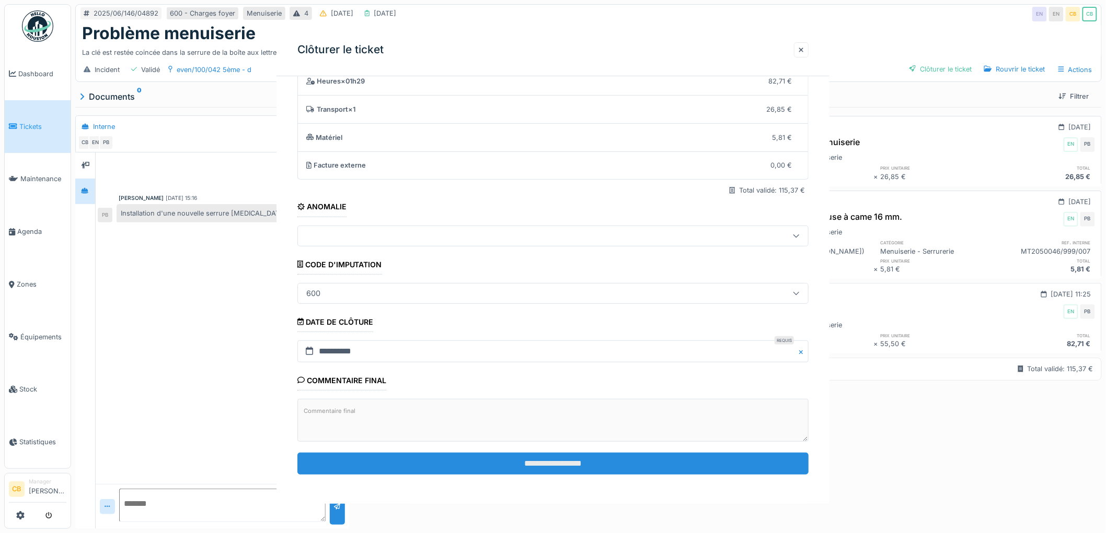
scroll to position [0, 0]
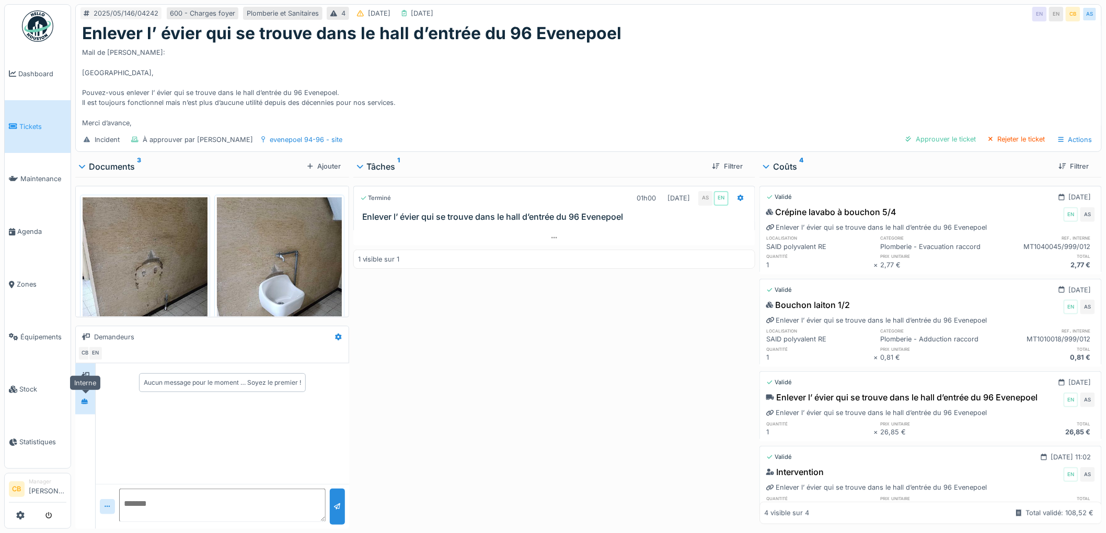
click at [84, 403] on icon at bounding box center [84, 402] width 7 height 7
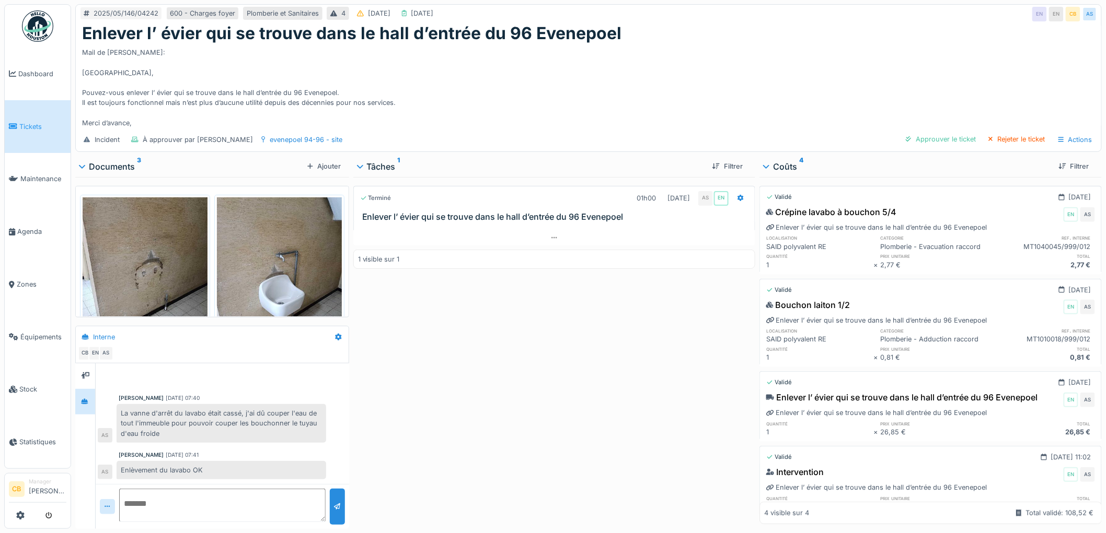
scroll to position [58, 0]
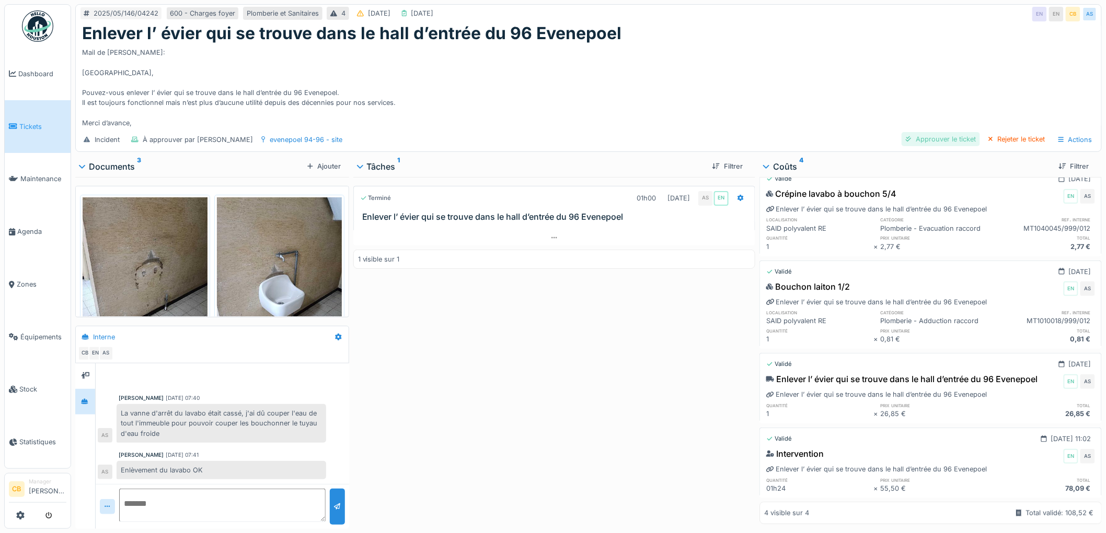
click at [957, 132] on div "Approuver le ticket" at bounding box center [940, 139] width 78 height 14
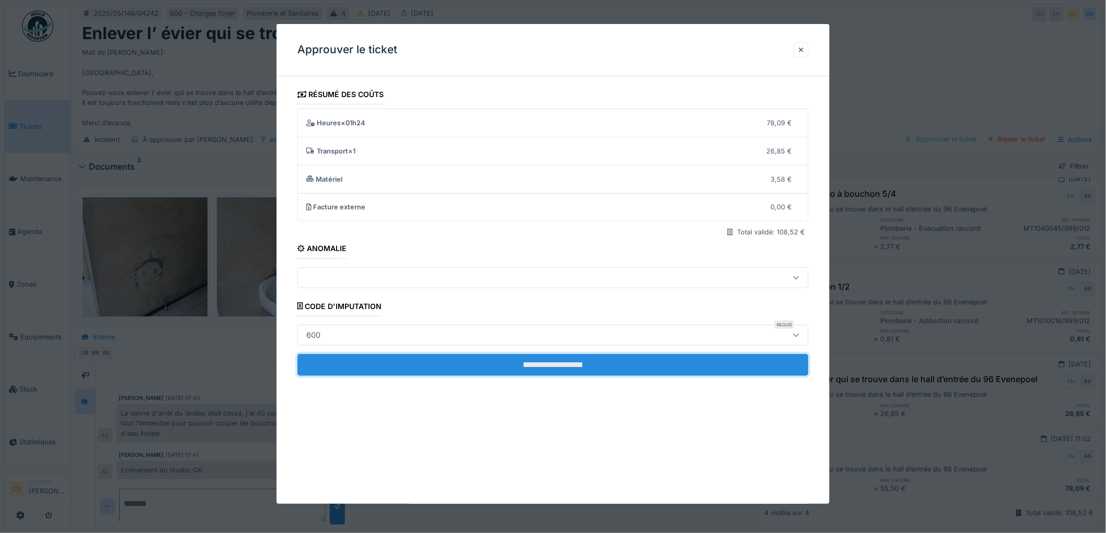
click at [507, 366] on input "**********" at bounding box center [552, 365] width 511 height 22
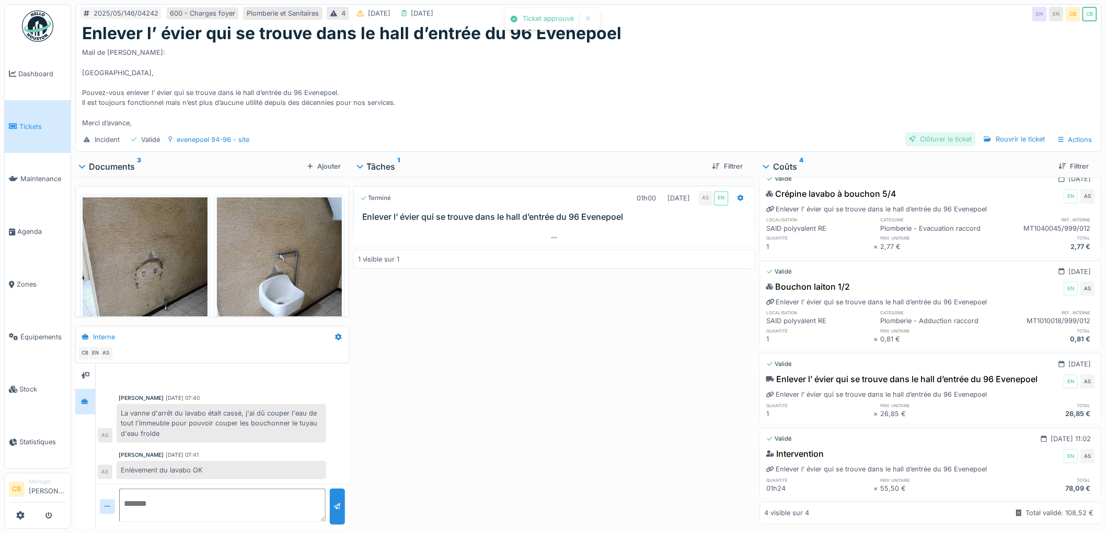
click at [958, 132] on div "Clôturer le ticket" at bounding box center [940, 139] width 71 height 14
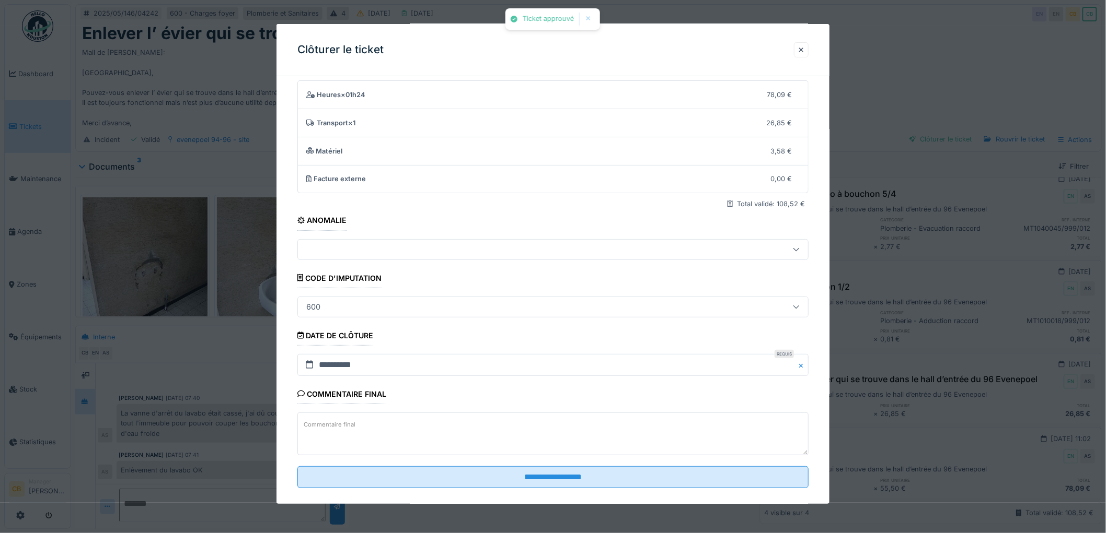
scroll to position [43, 0]
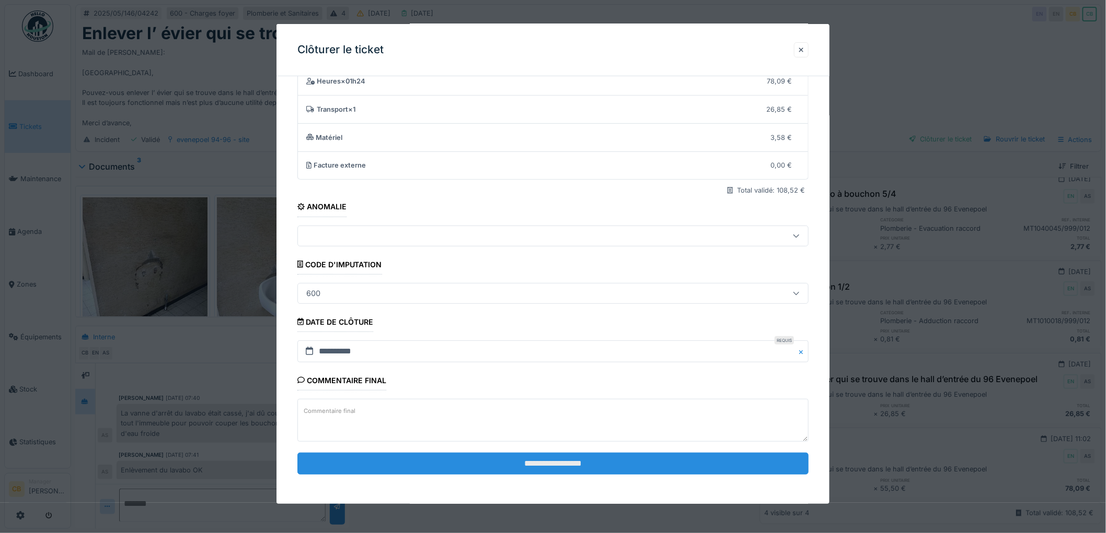
click at [587, 463] on input "**********" at bounding box center [552, 464] width 511 height 22
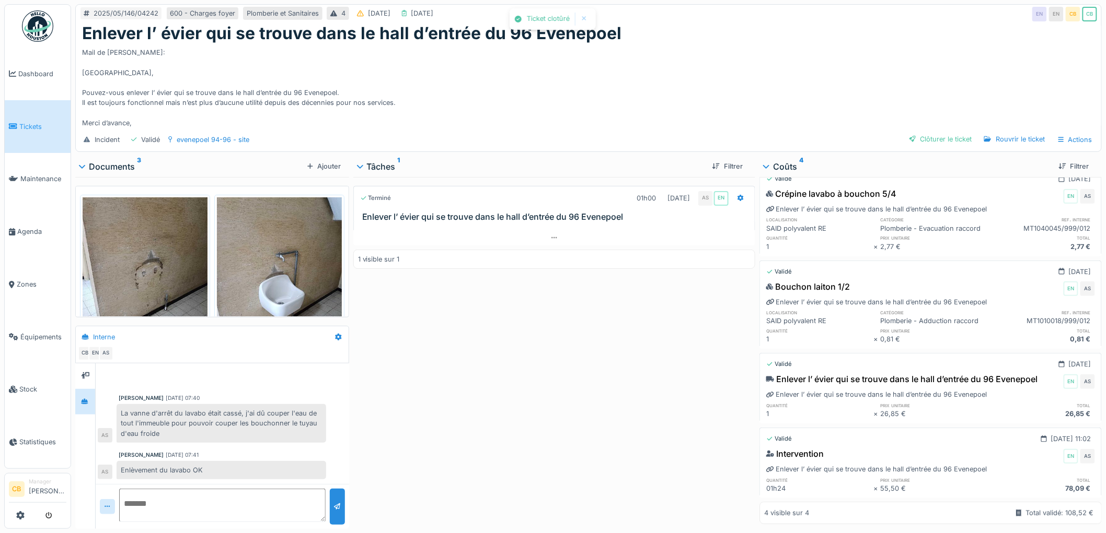
scroll to position [28, 0]
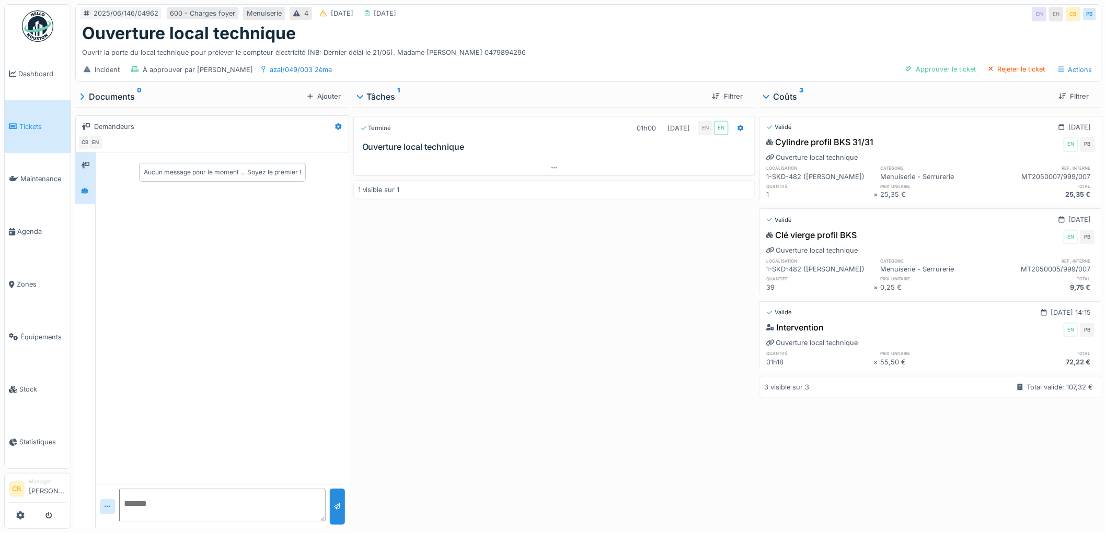
click at [89, 202] on div at bounding box center [85, 192] width 20 height 26
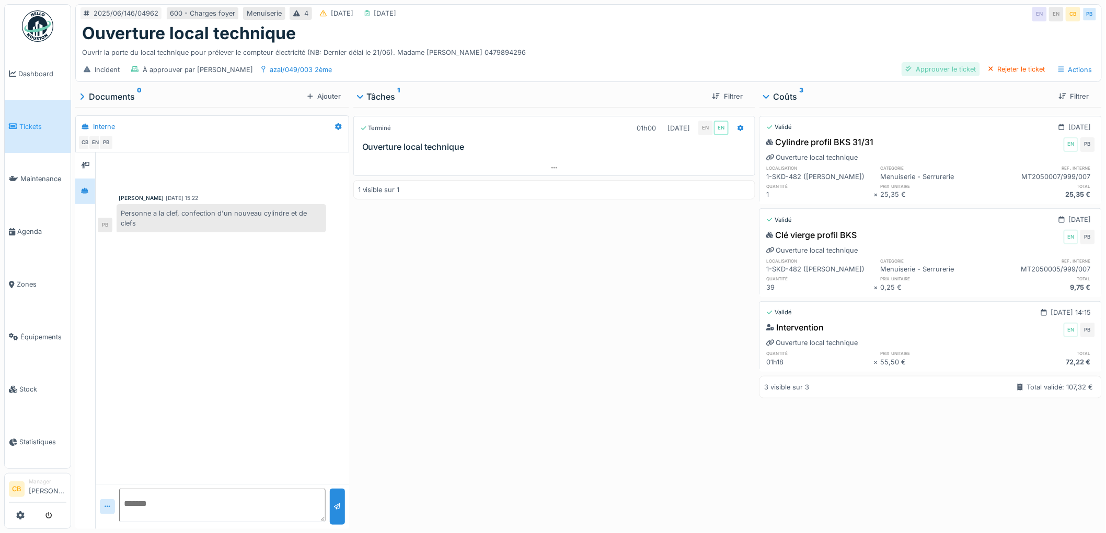
click at [913, 72] on div "Approuver le ticket" at bounding box center [940, 69] width 78 height 14
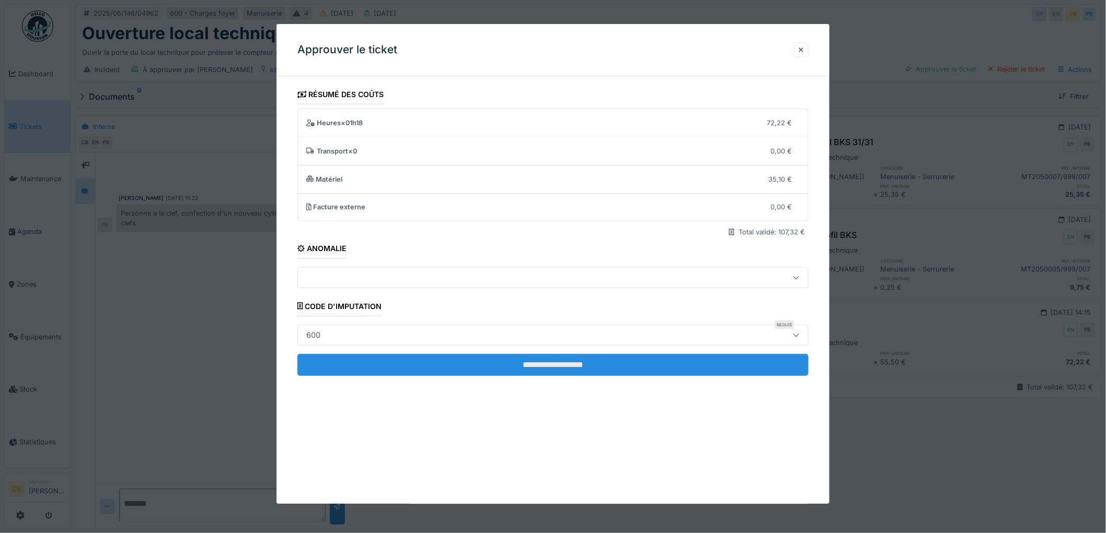
click at [595, 367] on input "**********" at bounding box center [552, 365] width 511 height 22
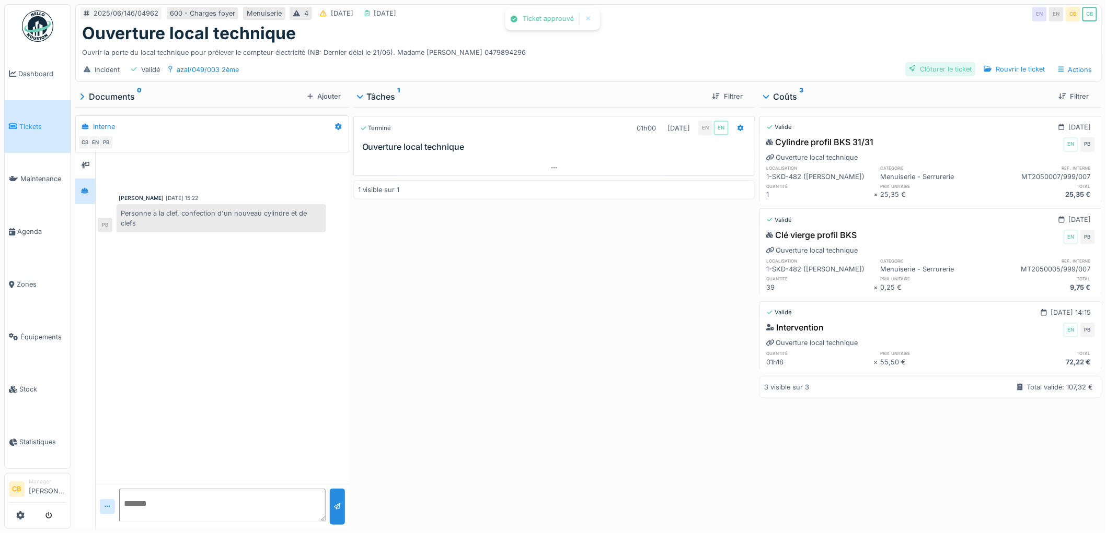
click at [925, 72] on div "Clôturer le ticket" at bounding box center [940, 69] width 71 height 14
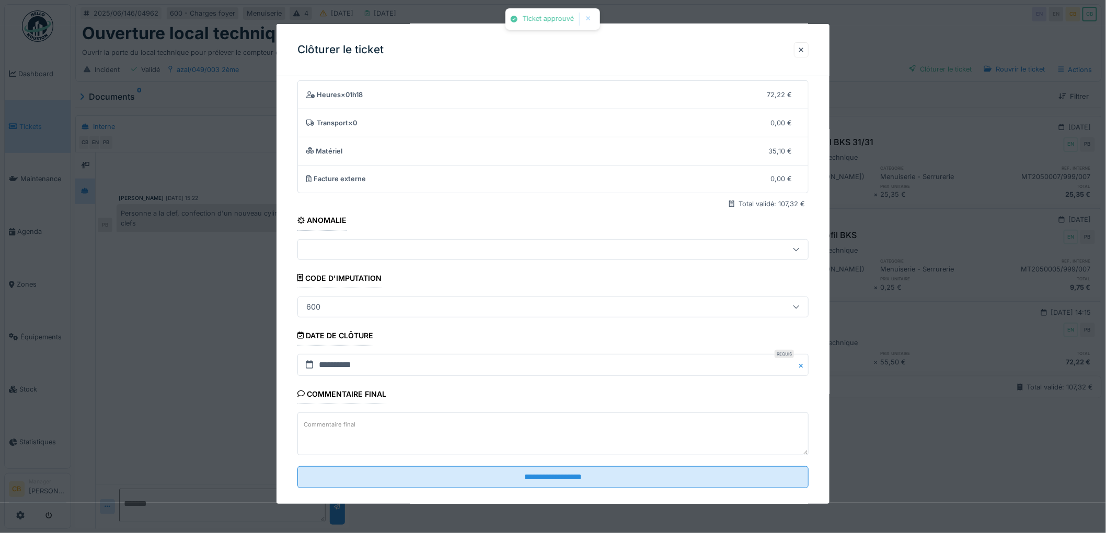
scroll to position [43, 0]
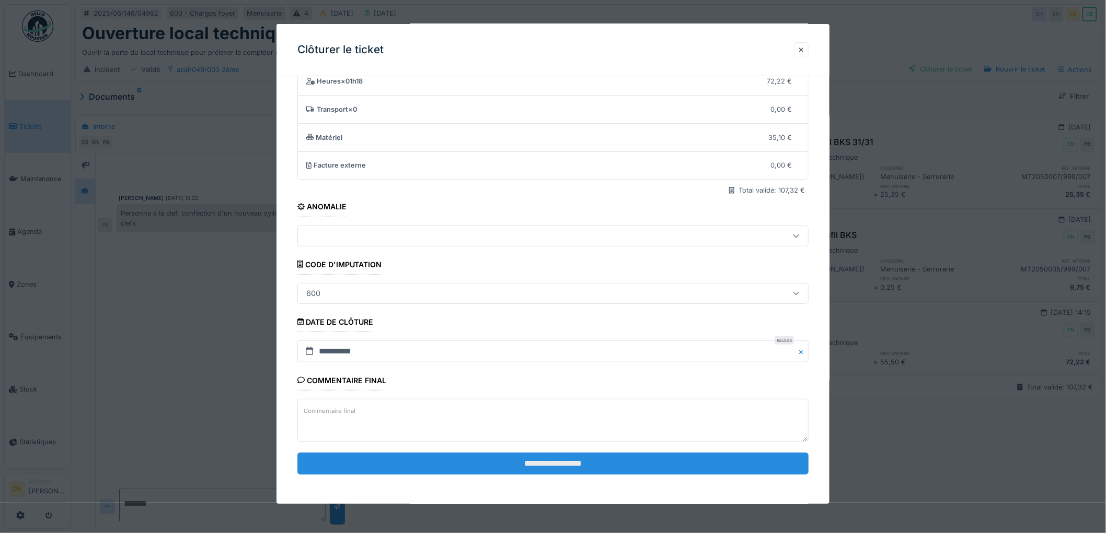
click at [550, 462] on input "**********" at bounding box center [552, 464] width 511 height 22
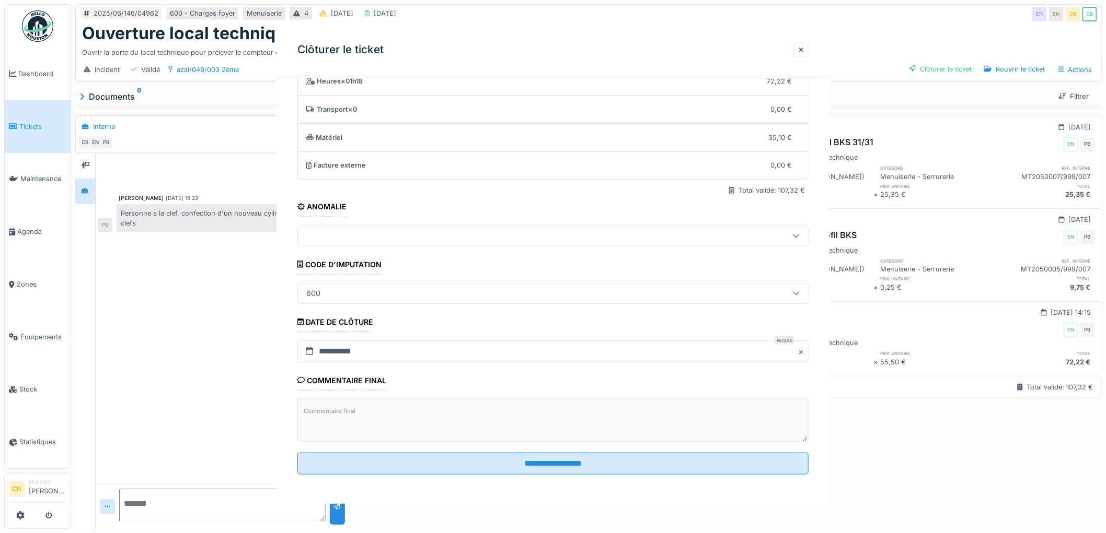
scroll to position [0, 0]
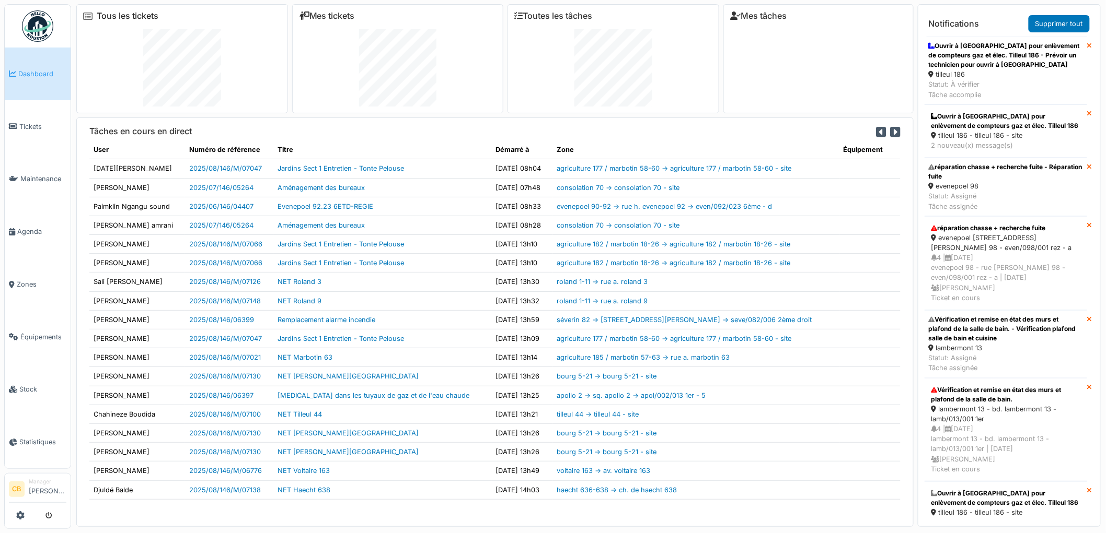
click at [135, 18] on link "Tous les tickets" at bounding box center [128, 16] width 62 height 10
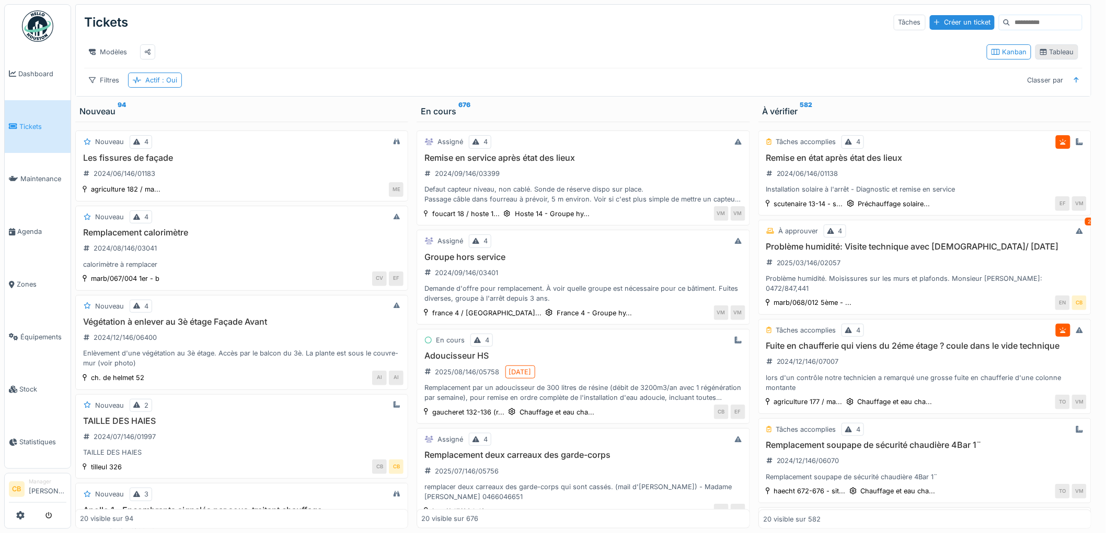
click at [1047, 55] on div "Tableau" at bounding box center [1056, 52] width 33 height 10
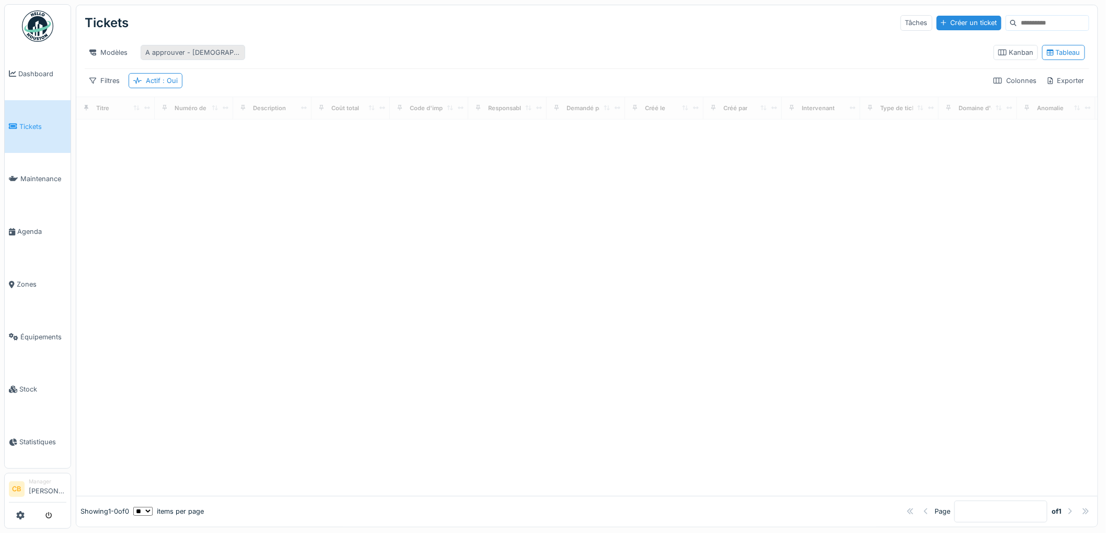
click at [210, 54] on div "A approuver - [DEMOGRAPHIC_DATA]" at bounding box center [192, 53] width 95 height 10
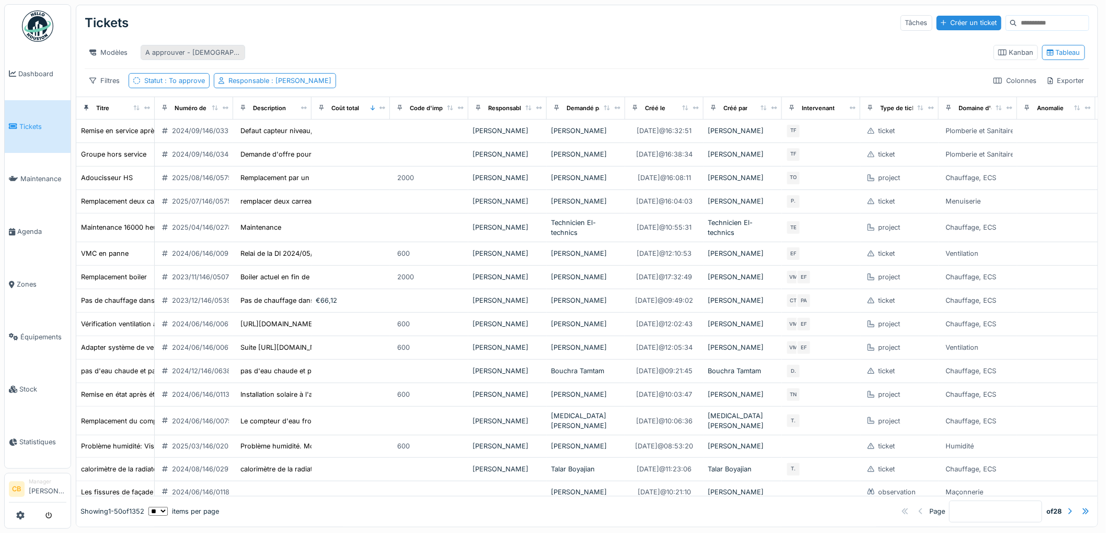
click at [170, 56] on div "A approuver - christian" at bounding box center [192, 53] width 95 height 10
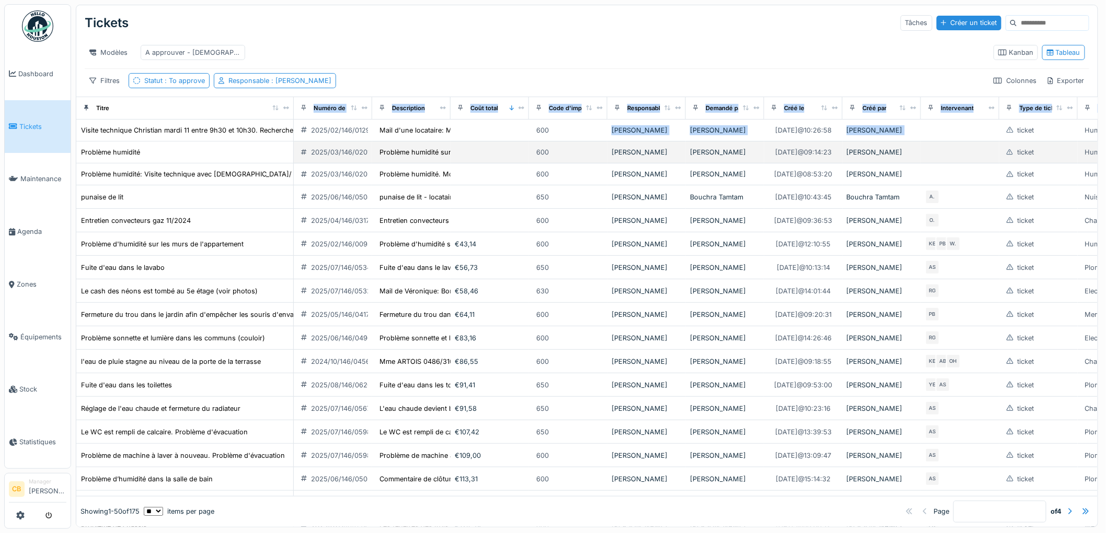
drag, startPoint x: 145, startPoint y: 118, endPoint x: 284, endPoint y: 157, distance: 144.4
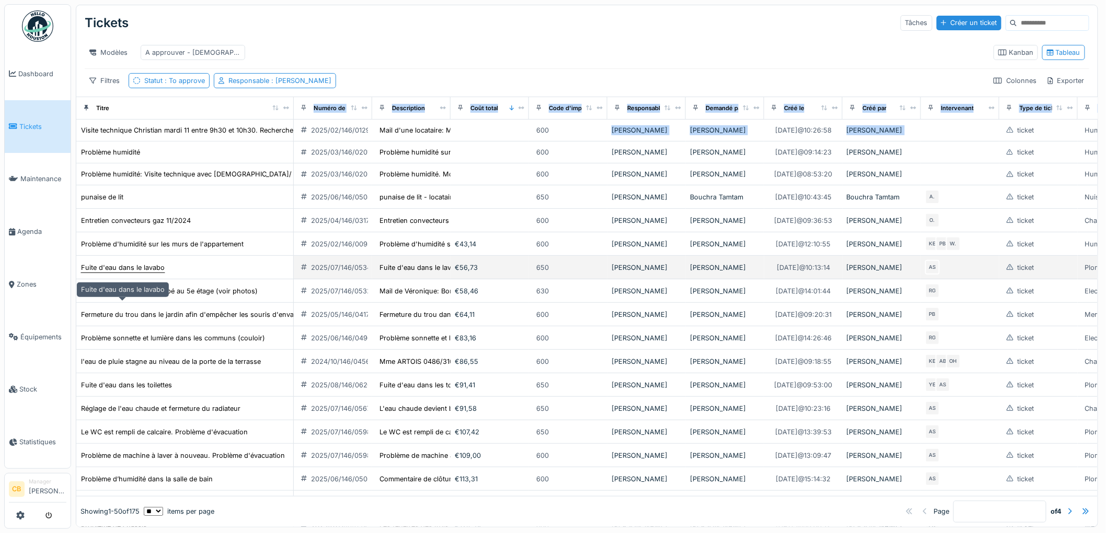
click at [157, 273] on div "Fuite d'eau dans le lavabo" at bounding box center [123, 268] width 84 height 10
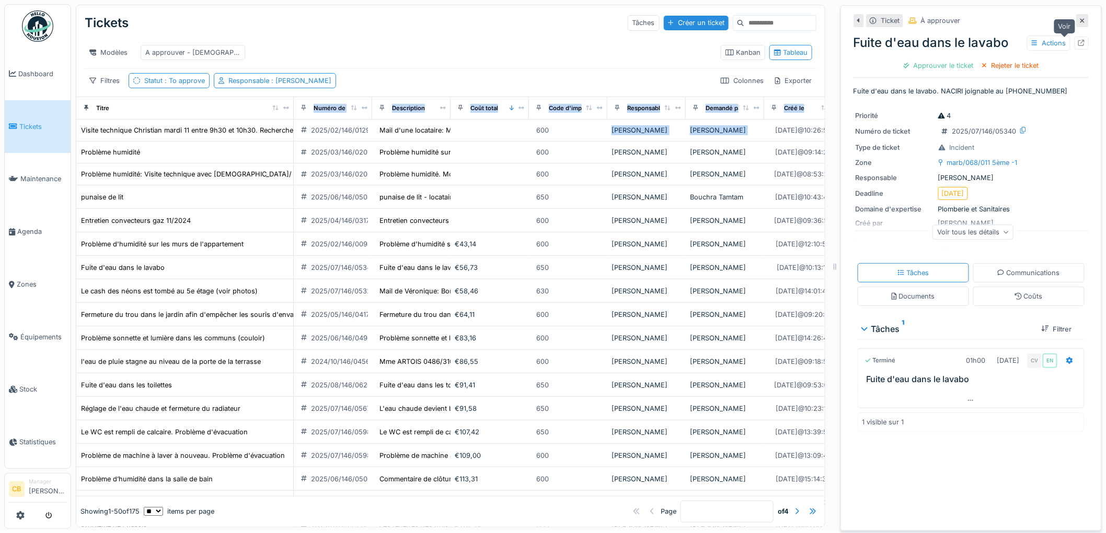
click at [1078, 41] on icon at bounding box center [1081, 43] width 7 height 7
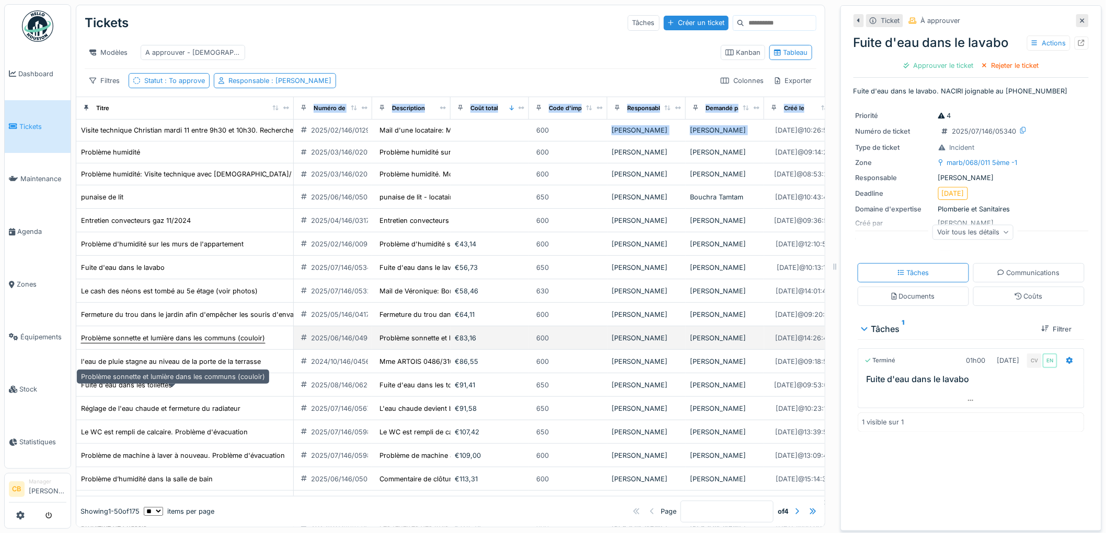
click at [168, 343] on div "Problème sonnette et lumière dans les communs (couloir)" at bounding box center [173, 338] width 184 height 10
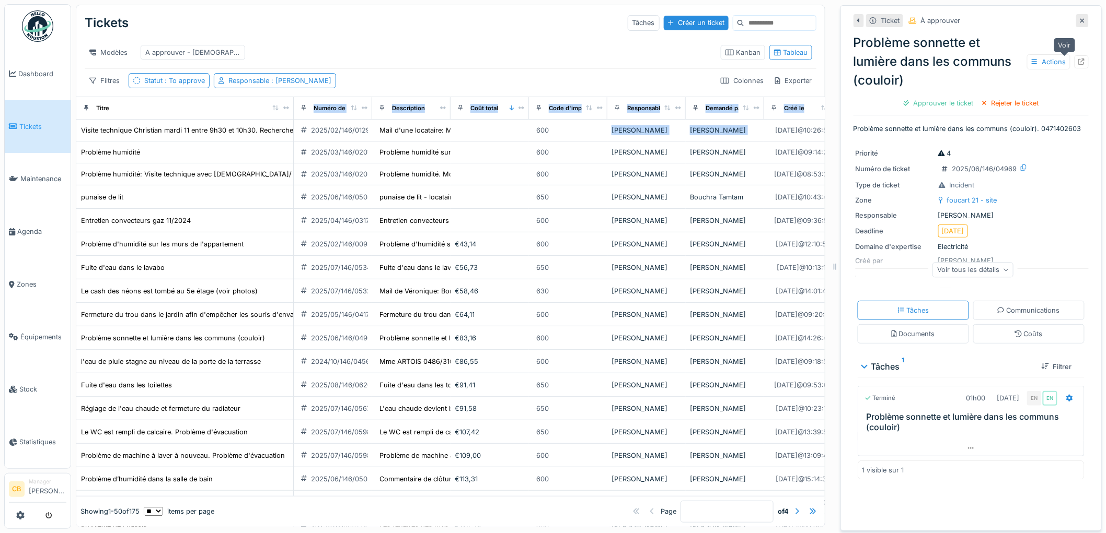
click at [1078, 62] on icon at bounding box center [1081, 62] width 7 height 7
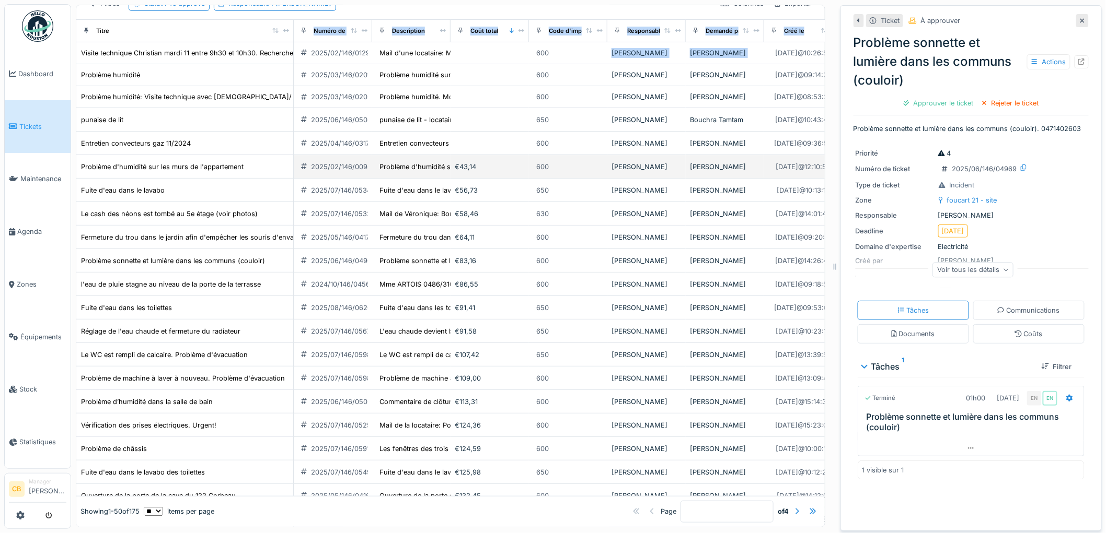
scroll to position [174, 0]
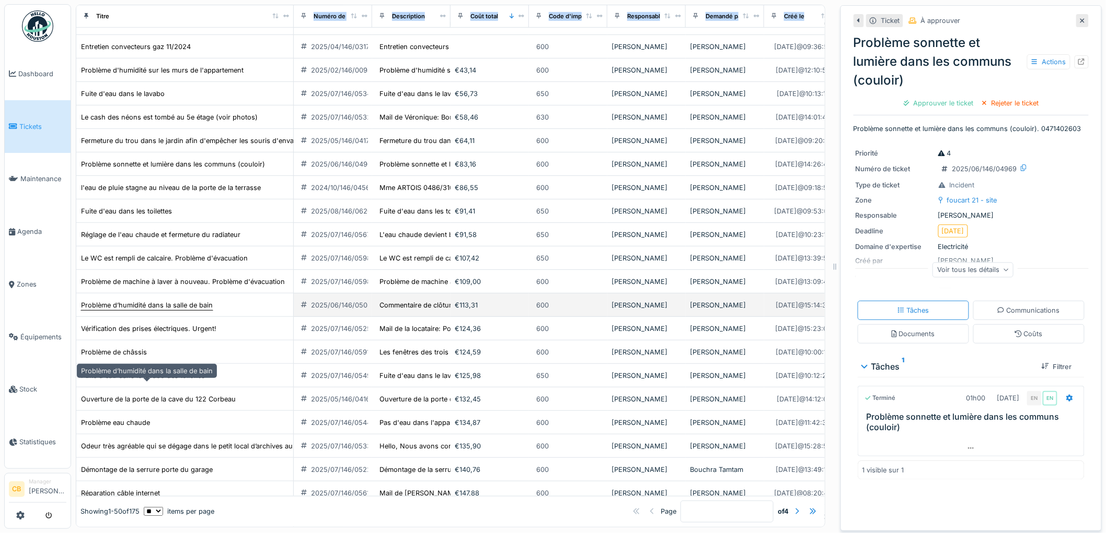
click at [183, 310] on div "Problème d’humidité dans la salle de bain" at bounding box center [147, 305] width 132 height 10
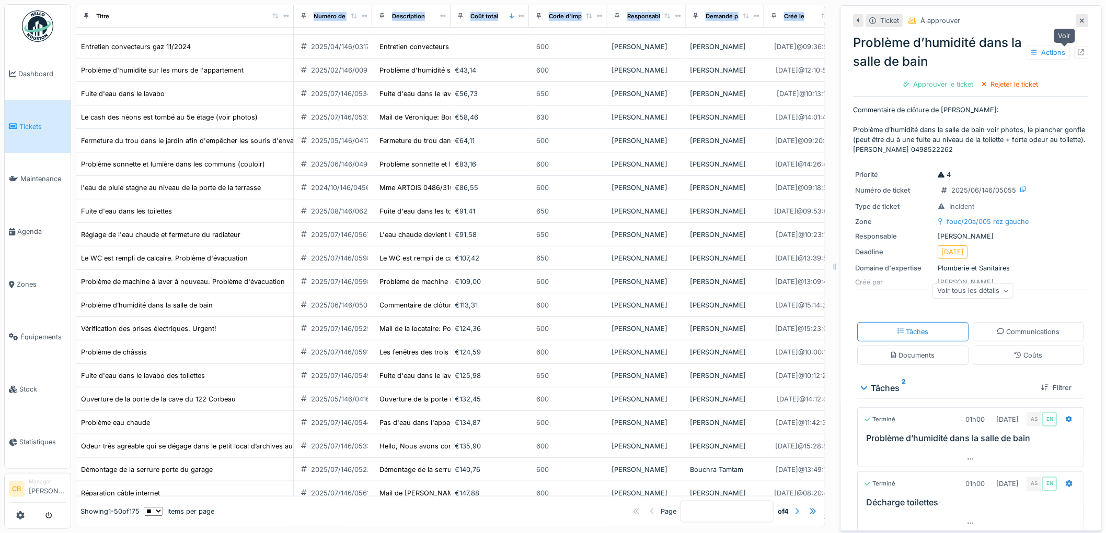
click at [1078, 50] on icon at bounding box center [1081, 52] width 7 height 7
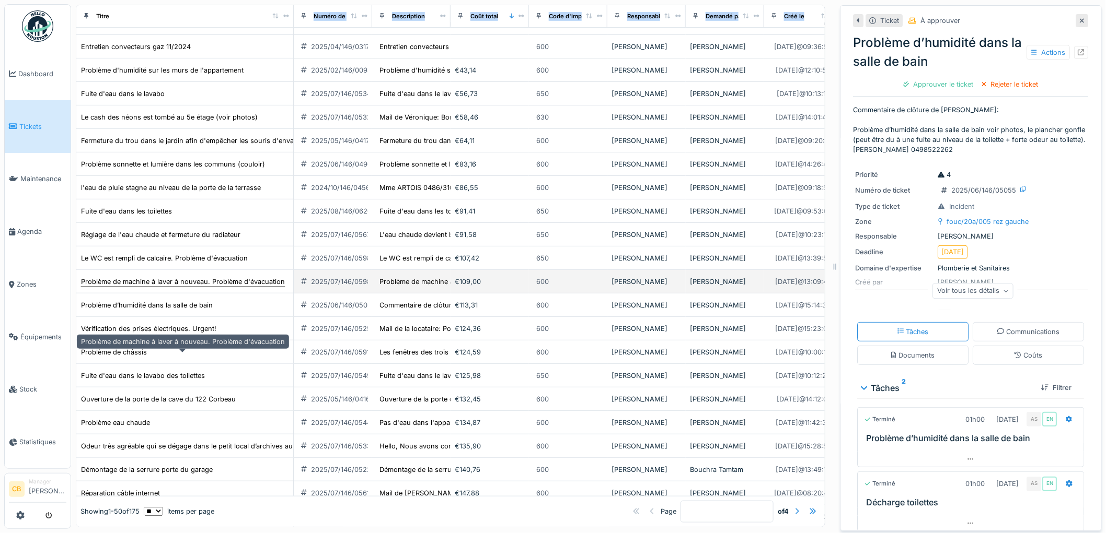
click at [222, 287] on div "Problème de machine à laver à nouveau. Problème d'évacuation" at bounding box center [183, 282] width 204 height 10
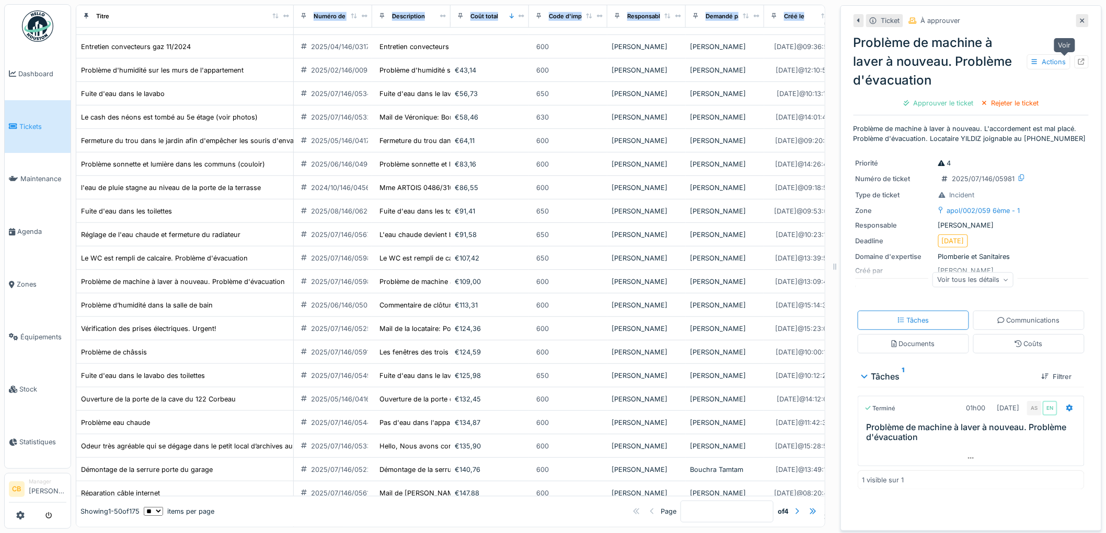
click at [1074, 56] on div at bounding box center [1081, 61] width 14 height 13
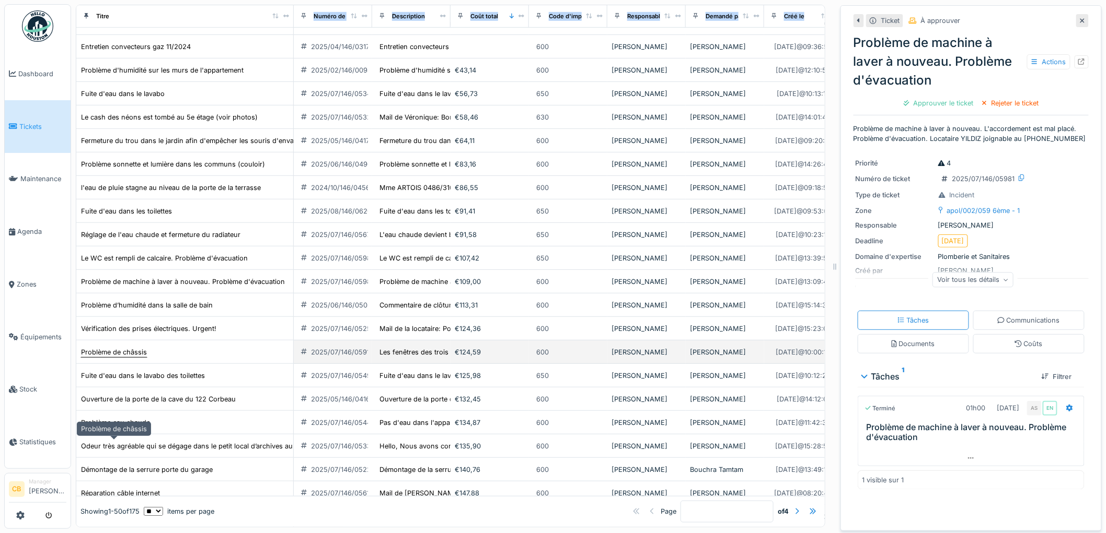
click at [130, 357] on div "Problème de châssis" at bounding box center [114, 352] width 66 height 10
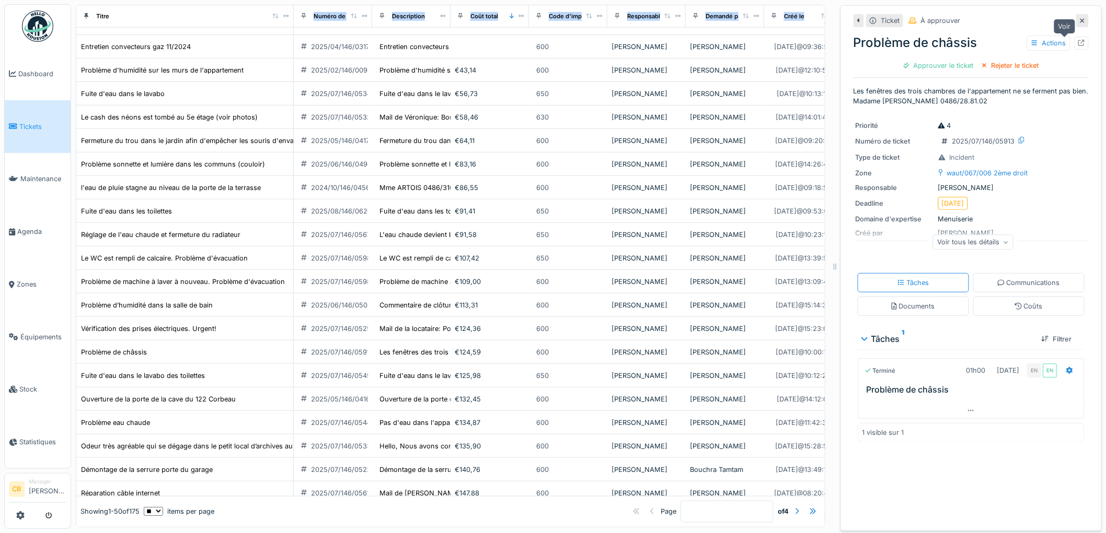
click at [1078, 40] on icon at bounding box center [1081, 43] width 7 height 7
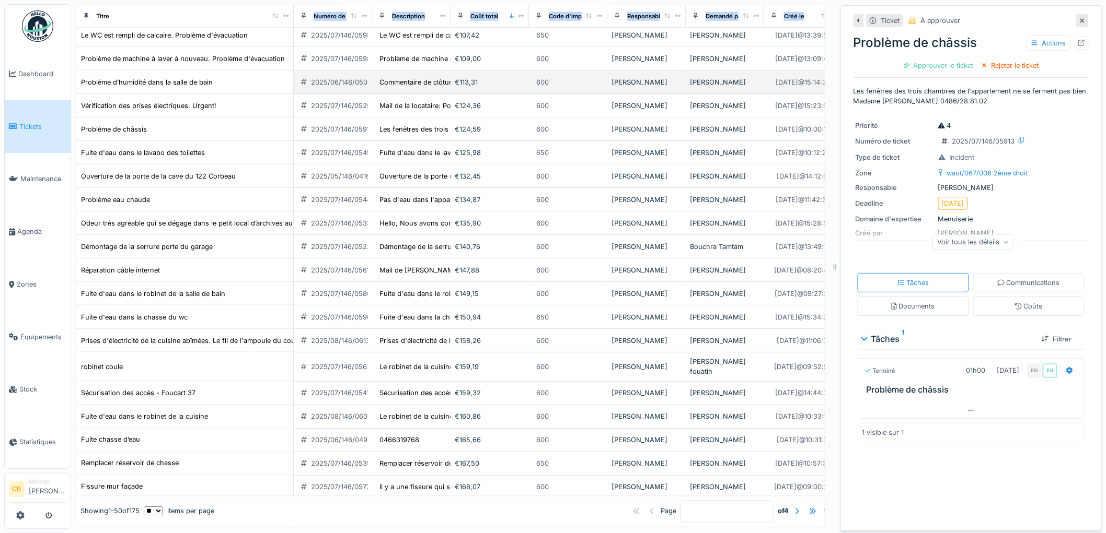
scroll to position [406, 0]
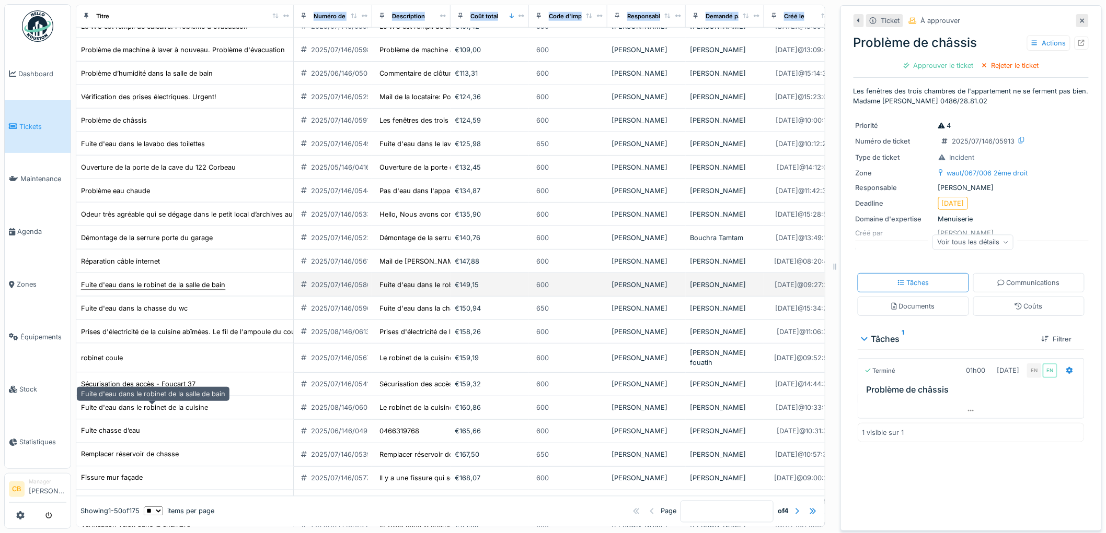
click at [149, 290] on div "Fuite d'eau dans le robinet de la salle de bain" at bounding box center [153, 285] width 144 height 10
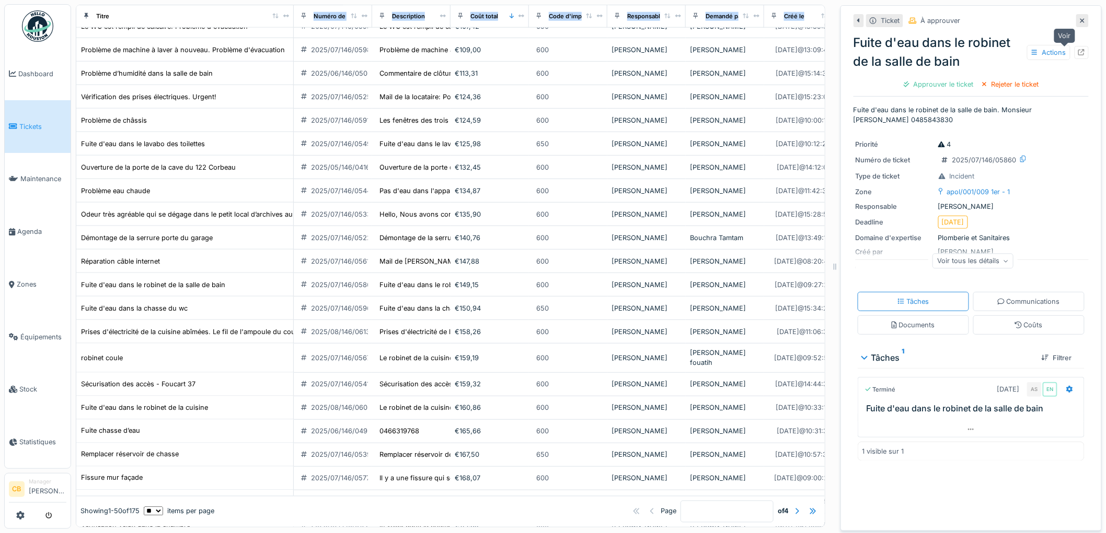
click at [1074, 52] on div at bounding box center [1081, 52] width 14 height 13
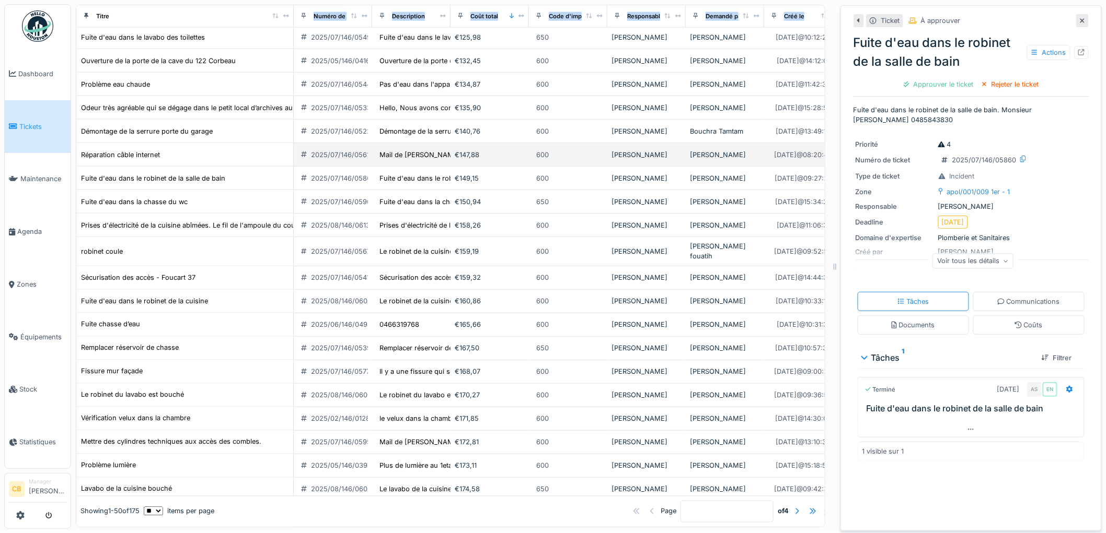
scroll to position [580, 0]
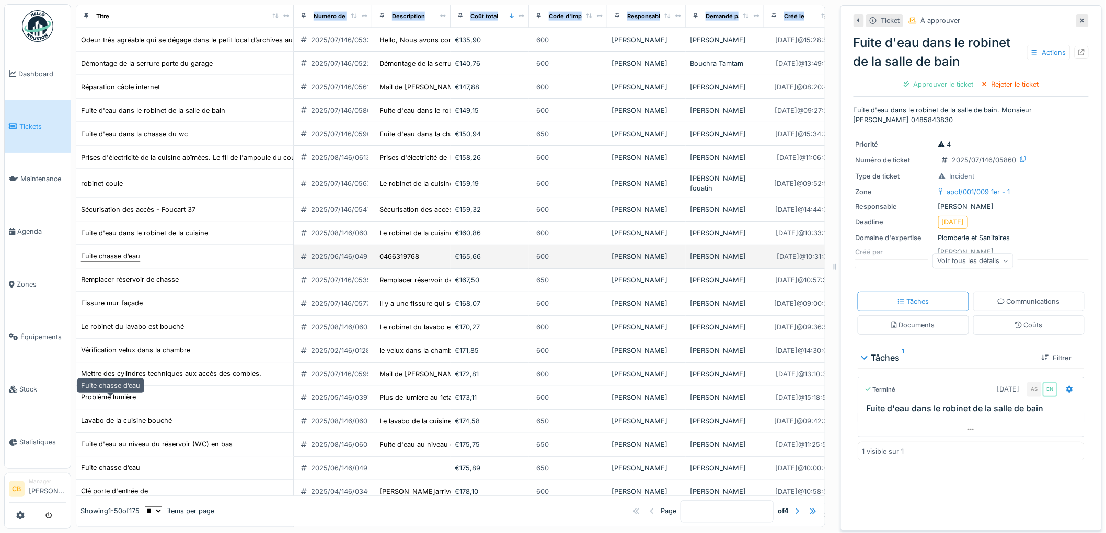
click at [133, 262] on div "Fuite chasse d’eau" at bounding box center [110, 256] width 60 height 11
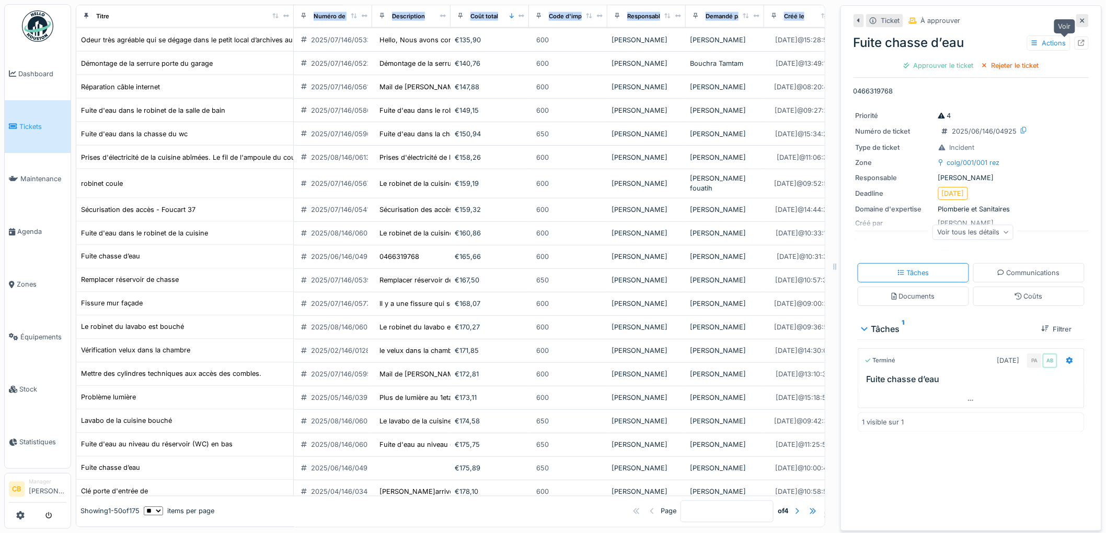
click at [1078, 42] on icon at bounding box center [1081, 43] width 7 height 7
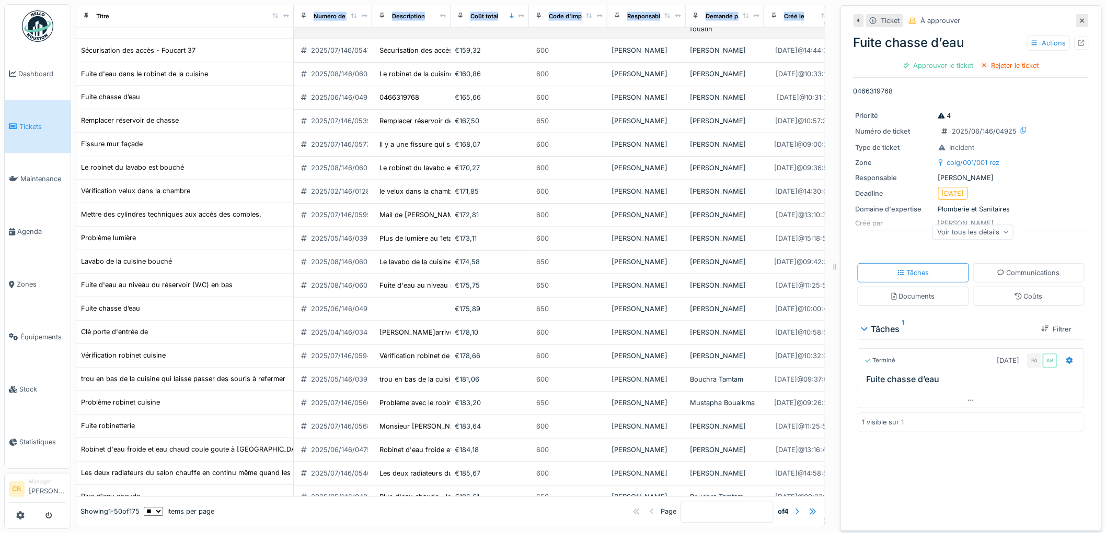
scroll to position [754, 0]
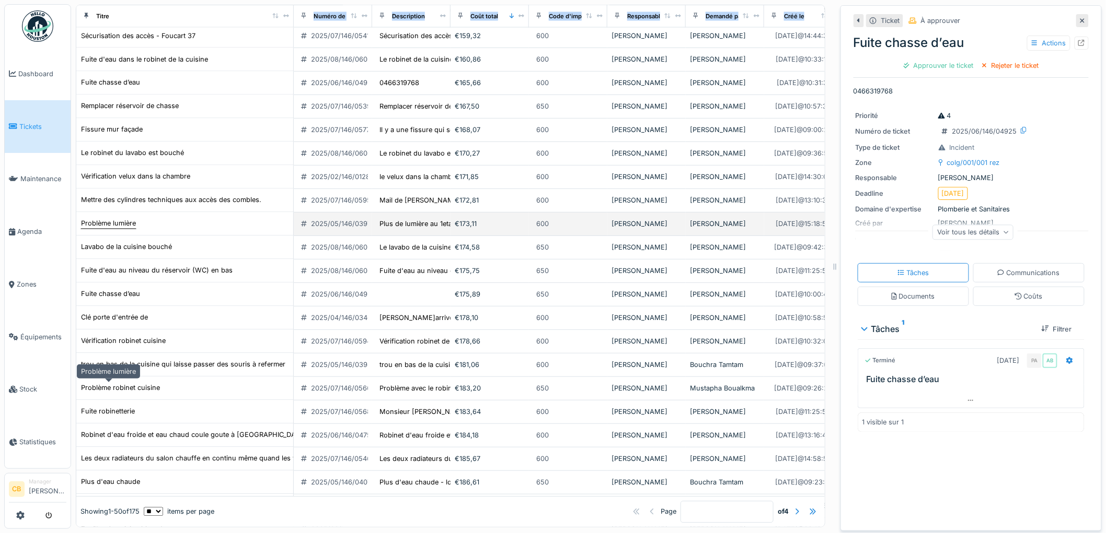
click at [130, 229] on div "Problème lumière" at bounding box center [108, 224] width 55 height 10
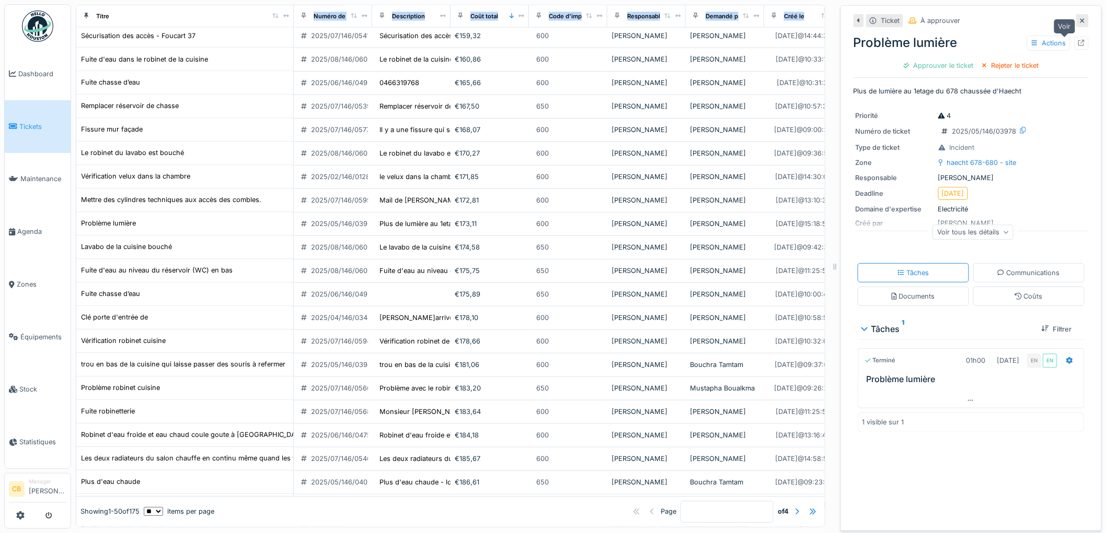
click at [1078, 45] on icon at bounding box center [1081, 43] width 7 height 7
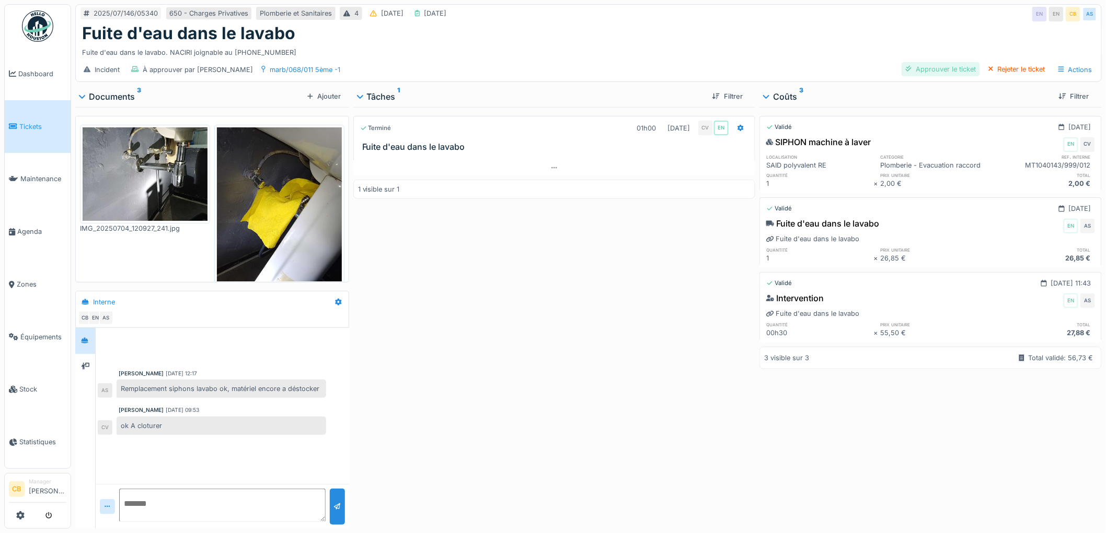
click at [951, 69] on div "Approuver le ticket" at bounding box center [940, 69] width 78 height 14
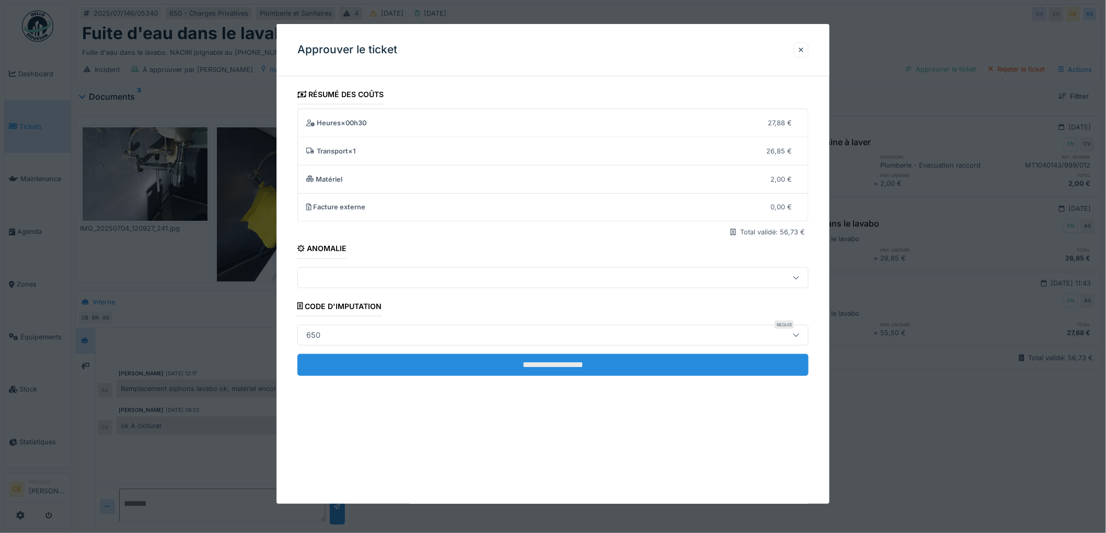
click at [556, 359] on input "**********" at bounding box center [552, 365] width 511 height 22
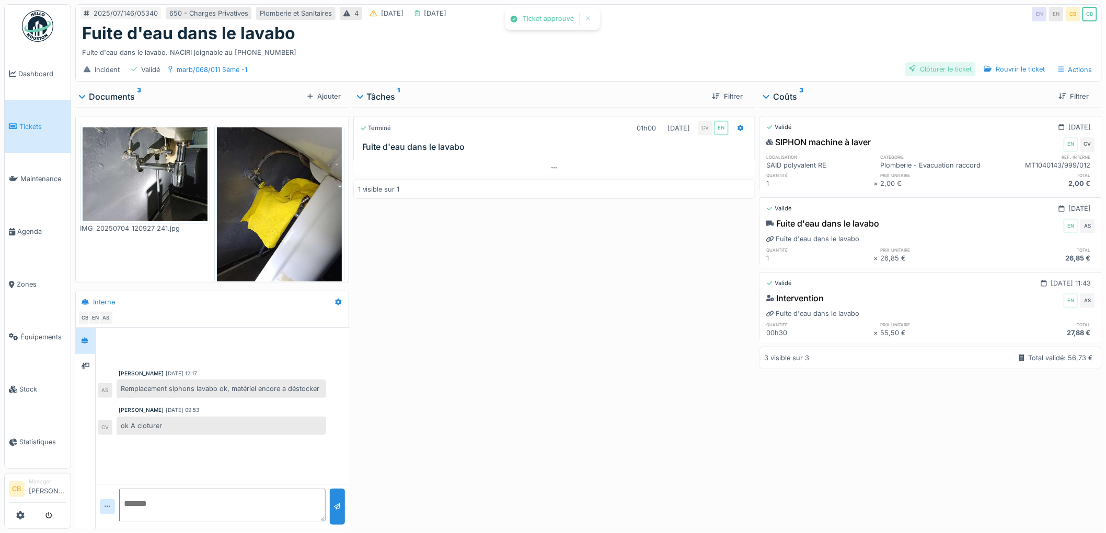
click at [943, 65] on div "Clôturer le ticket" at bounding box center [940, 69] width 71 height 14
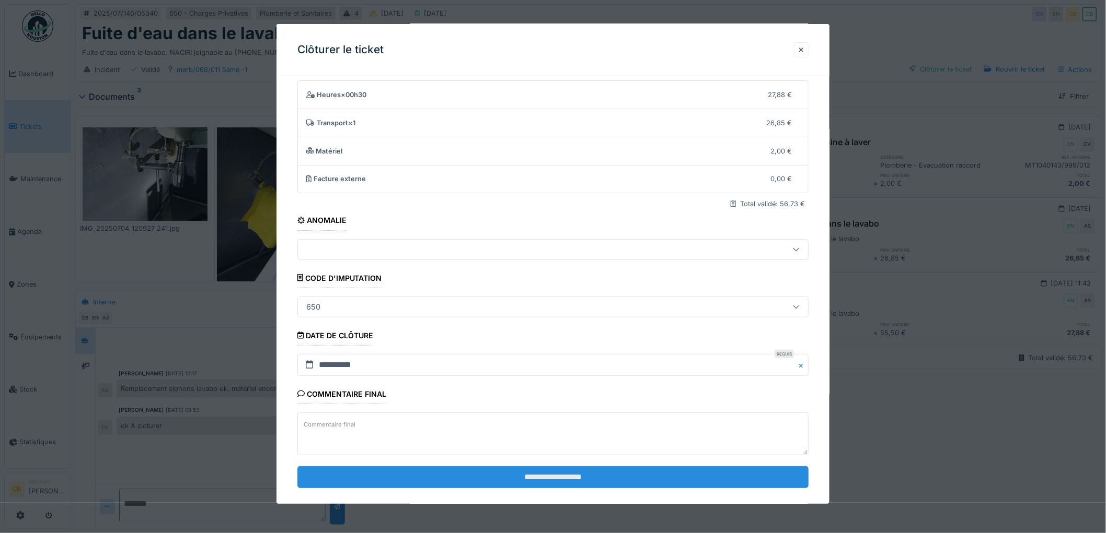
scroll to position [43, 0]
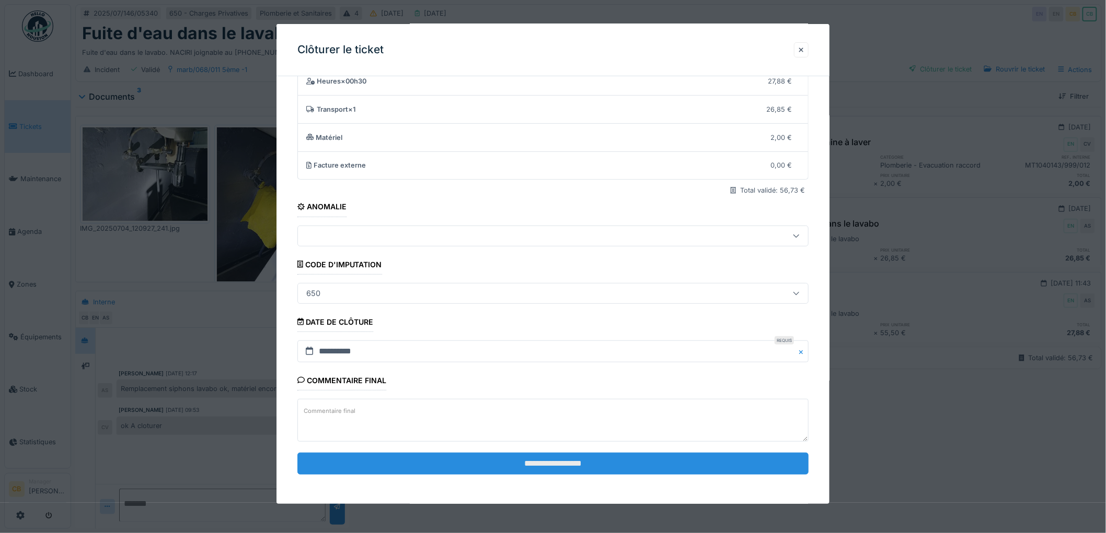
click at [556, 464] on input "**********" at bounding box center [552, 464] width 511 height 22
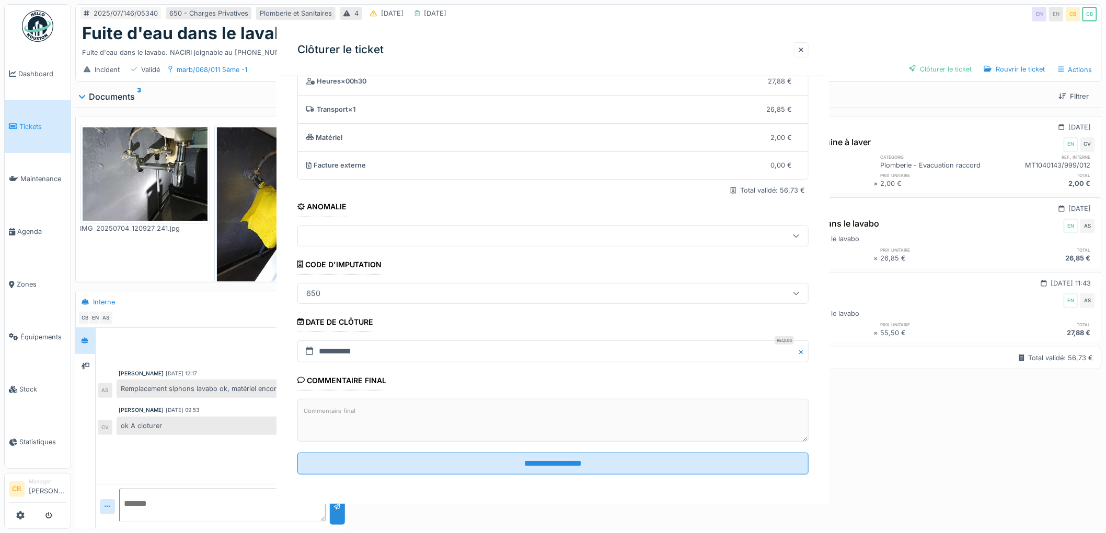
scroll to position [0, 0]
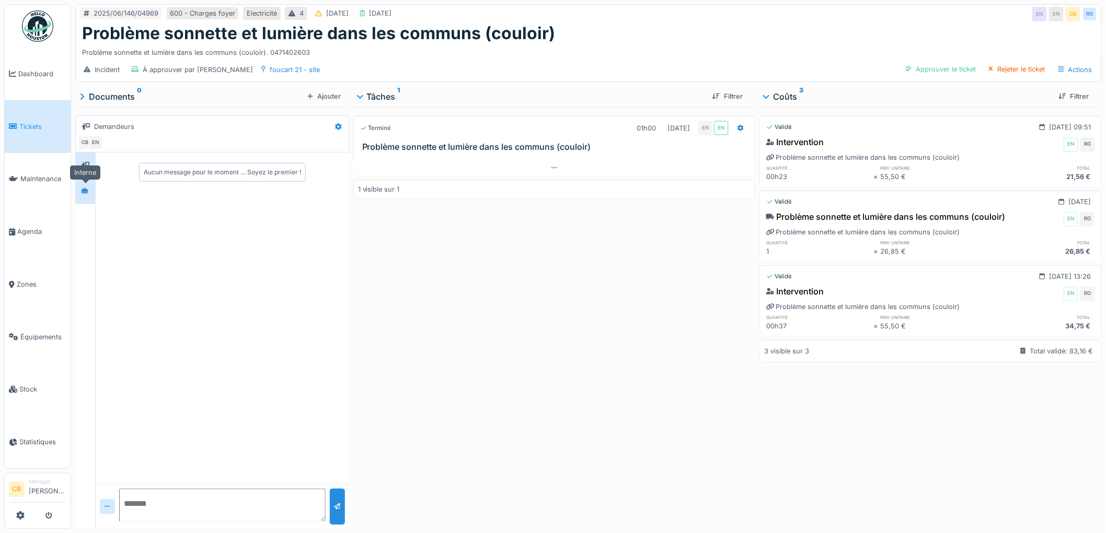
click at [82, 191] on icon at bounding box center [84, 191] width 7 height 7
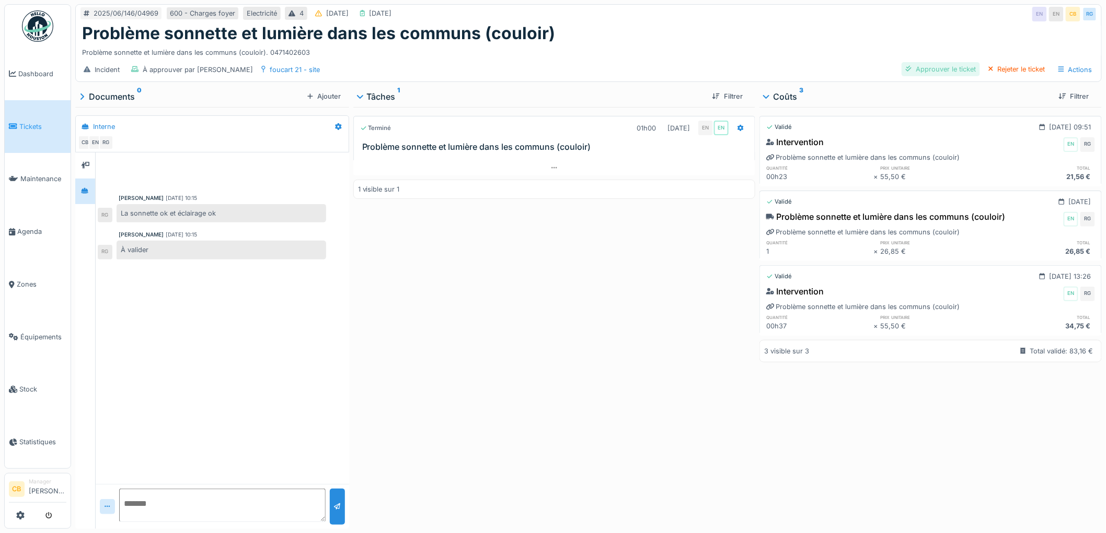
click at [947, 69] on div "Approuver le ticket" at bounding box center [940, 69] width 78 height 14
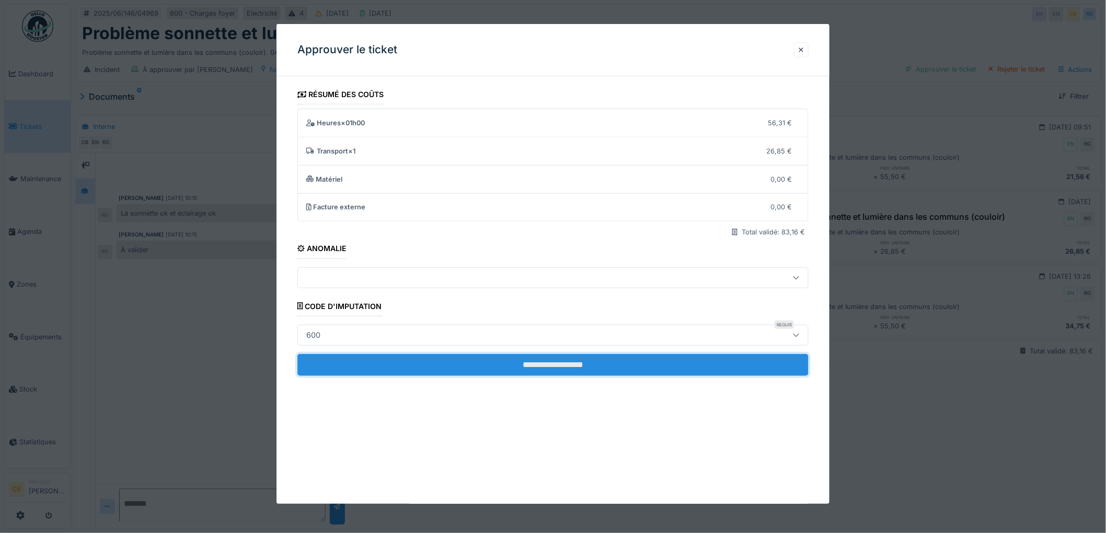
click at [571, 356] on input "**********" at bounding box center [552, 365] width 511 height 22
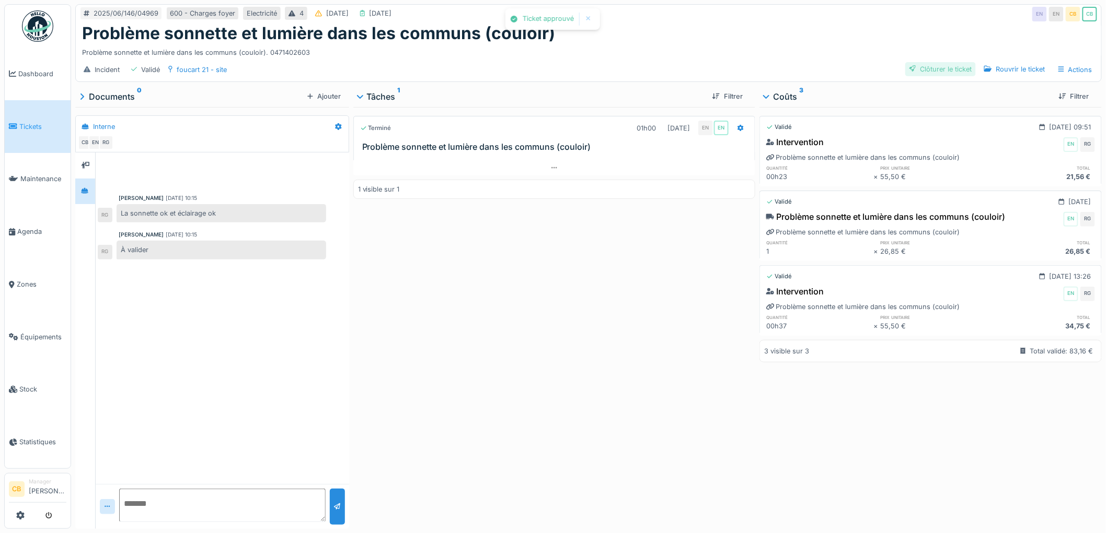
click at [937, 68] on div "Clôturer le ticket" at bounding box center [940, 69] width 71 height 14
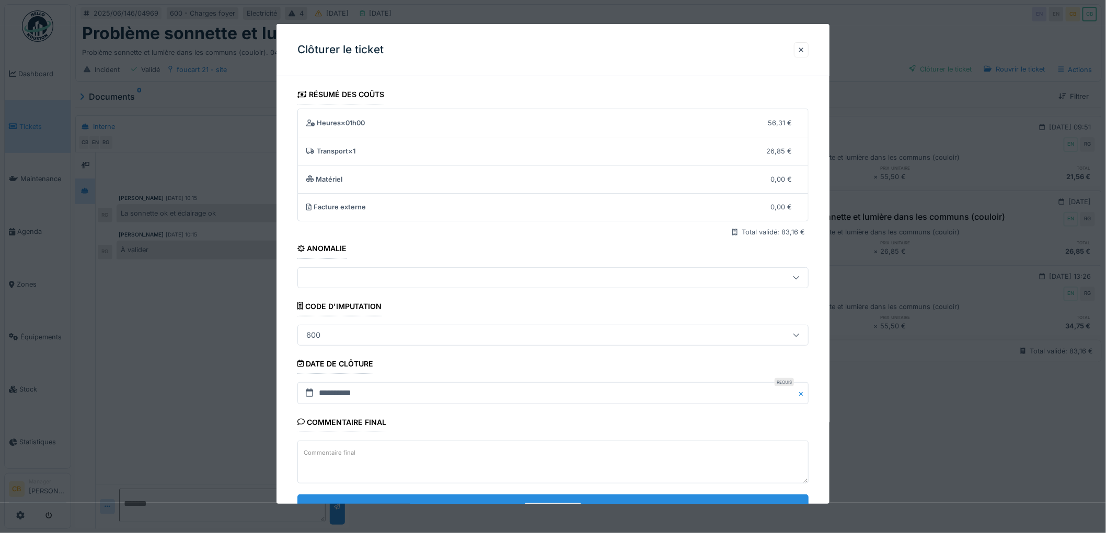
click at [561, 503] on input "**********" at bounding box center [552, 506] width 511 height 22
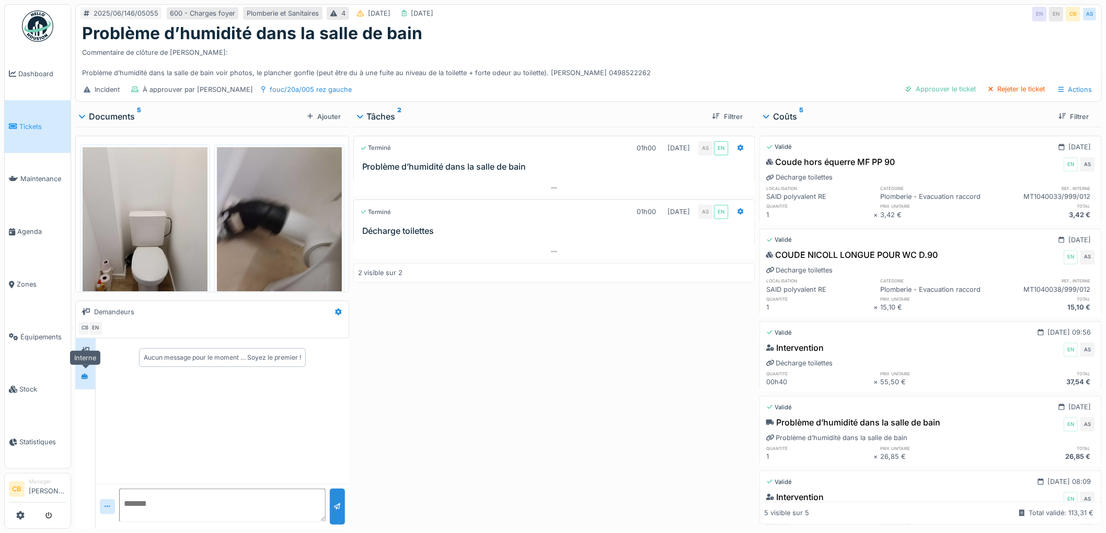
click at [80, 380] on div at bounding box center [84, 376] width 15 height 13
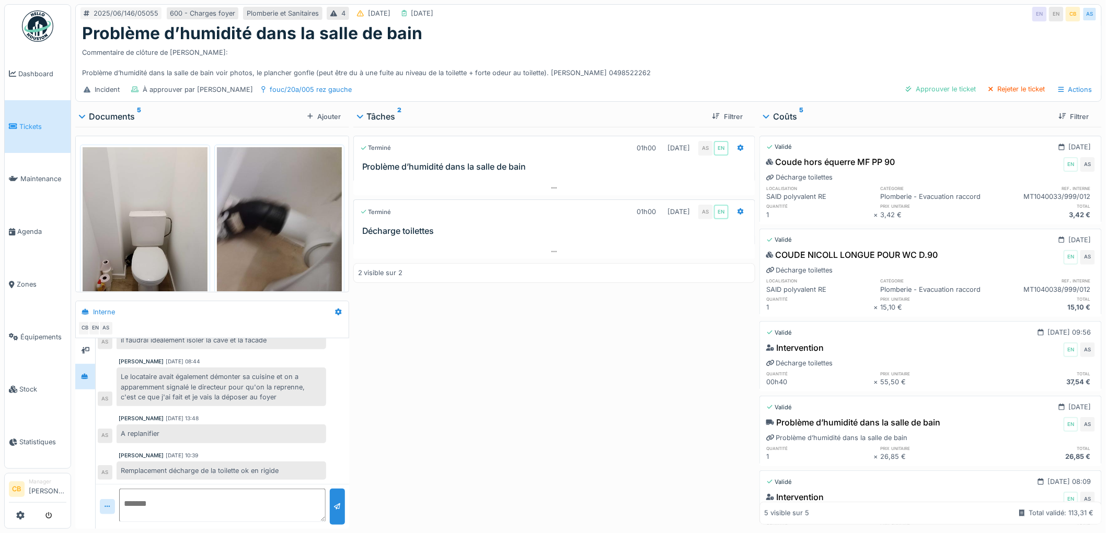
scroll to position [8, 0]
click at [145, 251] on img at bounding box center [145, 230] width 125 height 166
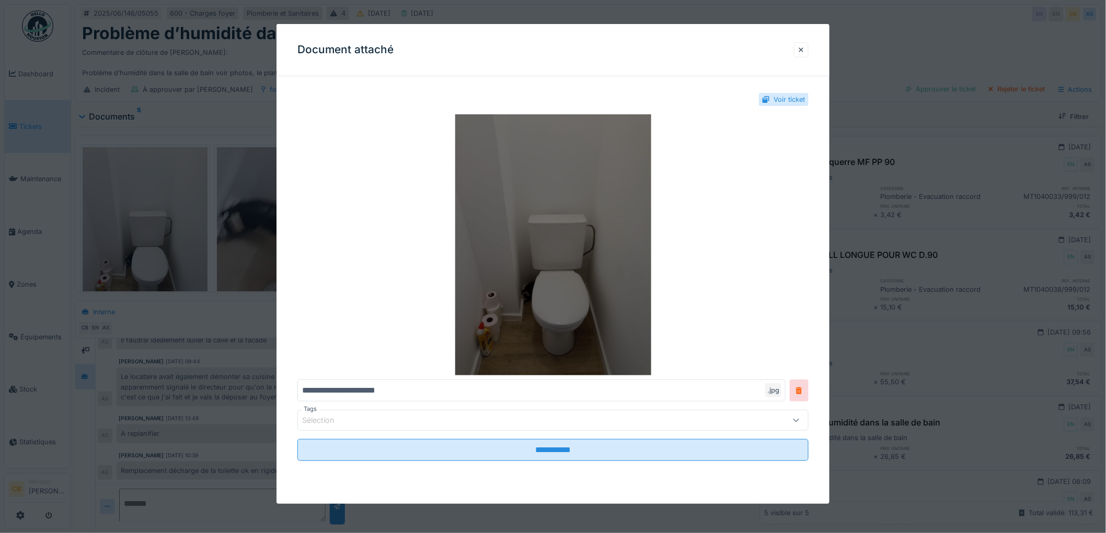
click at [464, 258] on img at bounding box center [552, 244] width 511 height 261
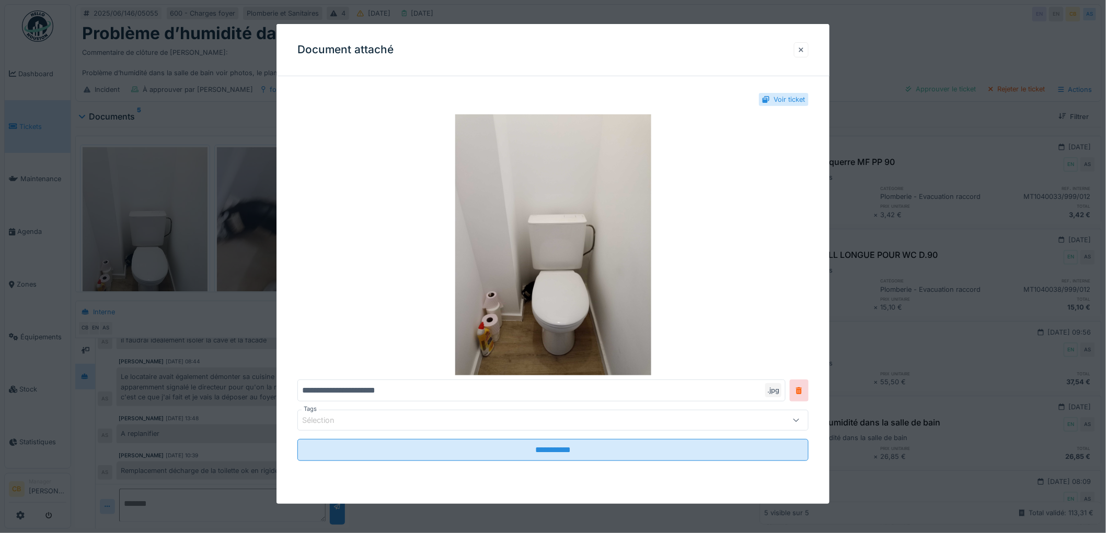
click at [804, 50] on div at bounding box center [800, 50] width 5 height 10
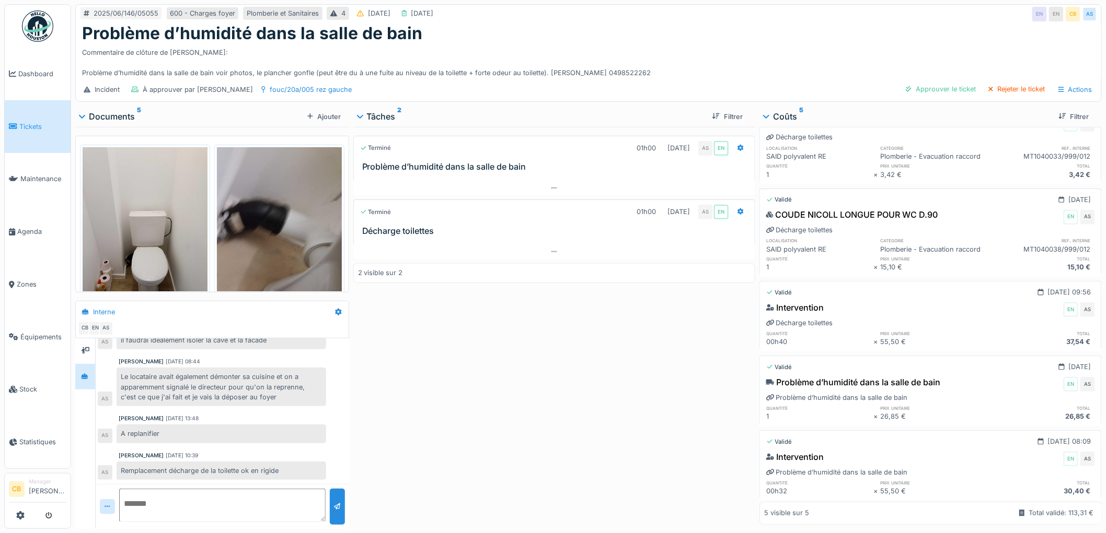
scroll to position [83, 0]
click at [960, 85] on div "Approuver le ticket" at bounding box center [940, 89] width 78 height 14
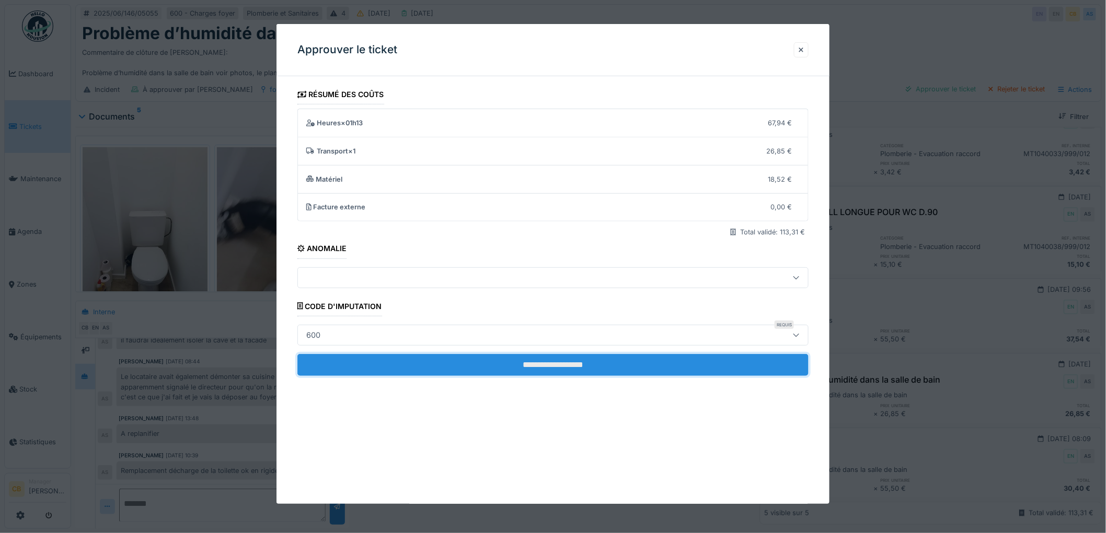
click at [554, 363] on input "**********" at bounding box center [552, 365] width 511 height 22
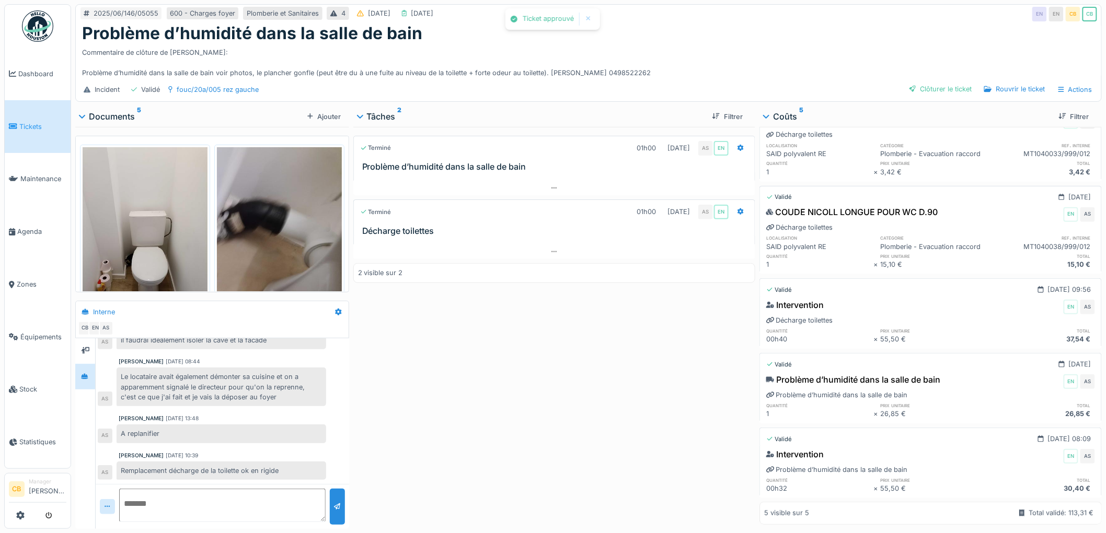
click at [953, 82] on div "Clôturer le ticket" at bounding box center [940, 89] width 71 height 14
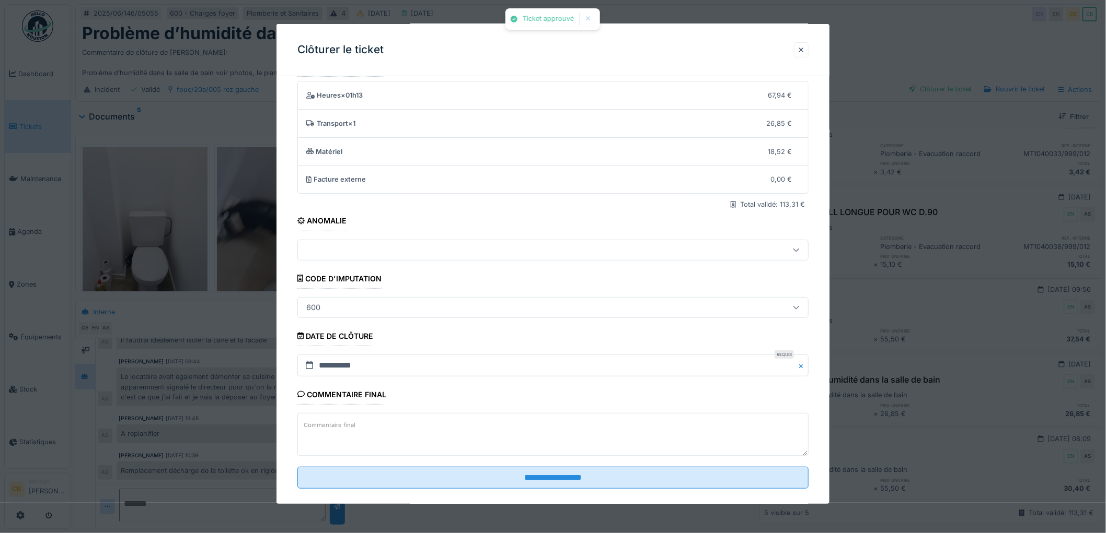
scroll to position [43, 0]
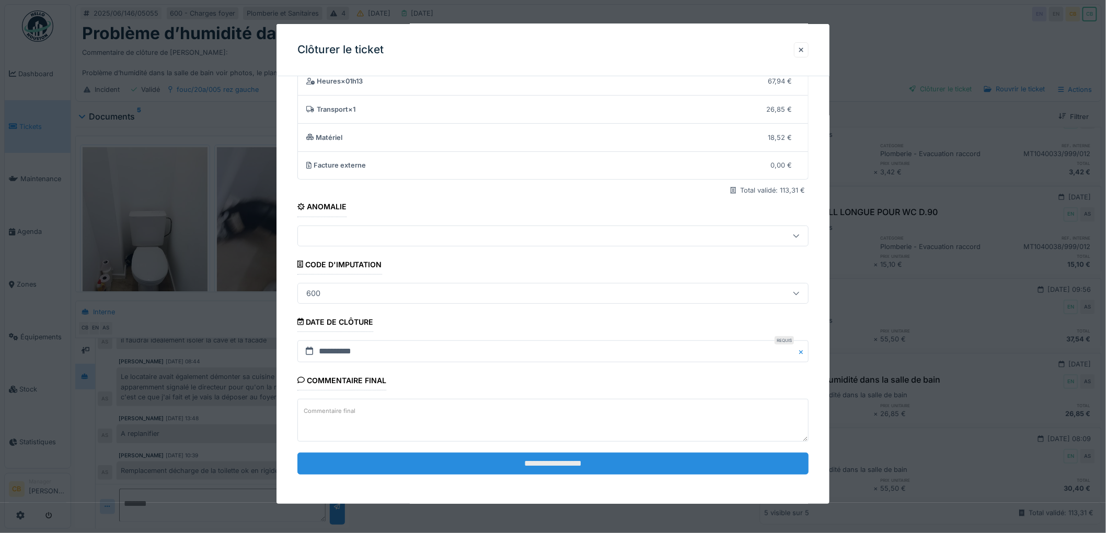
click at [608, 465] on input "**********" at bounding box center [552, 464] width 511 height 22
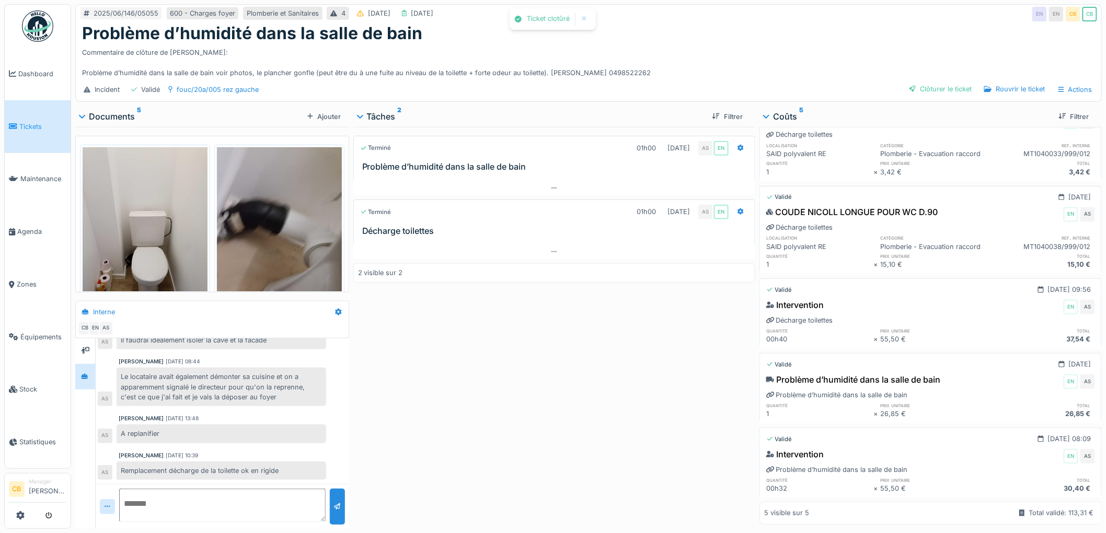
scroll to position [117, 0]
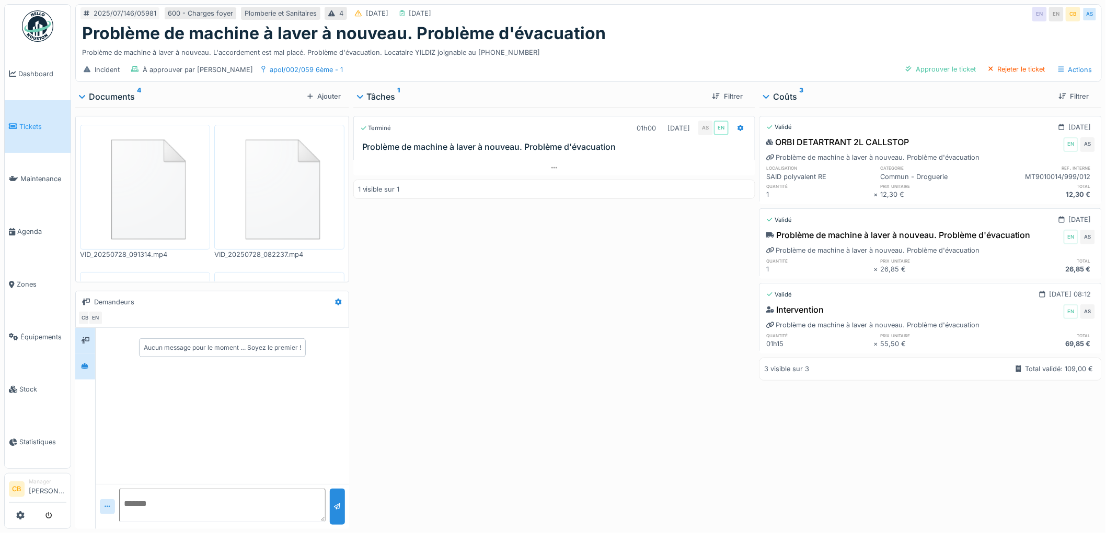
click at [75, 368] on div "Aucun message pour le moment … Soyez le premier !" at bounding box center [212, 428] width 274 height 201
click at [79, 373] on div at bounding box center [84, 366] width 15 height 13
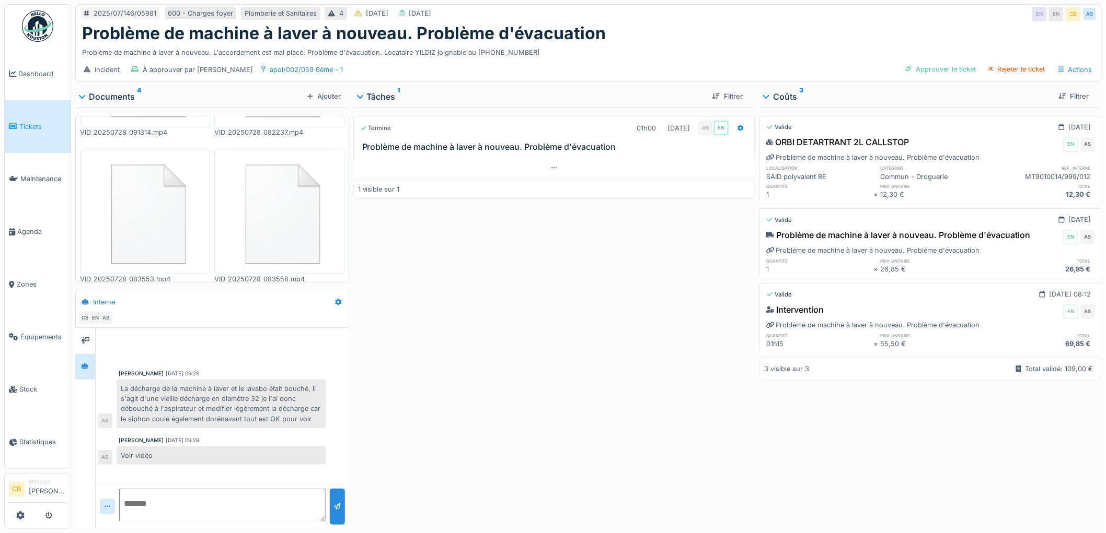
scroll to position [8, 0]
click at [934, 63] on div "Approuver le ticket" at bounding box center [940, 69] width 78 height 14
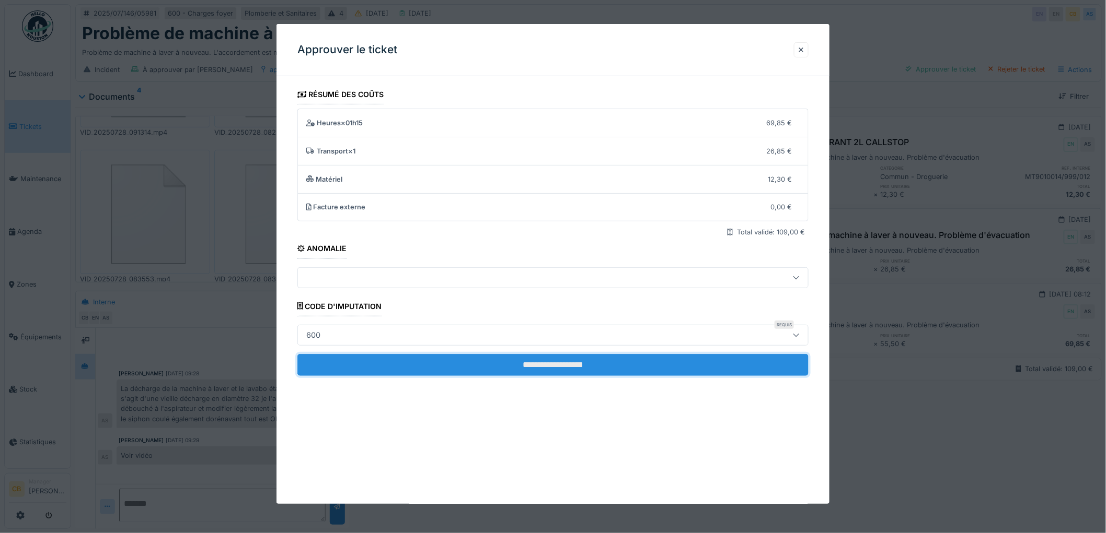
click at [551, 366] on input "**********" at bounding box center [552, 365] width 511 height 22
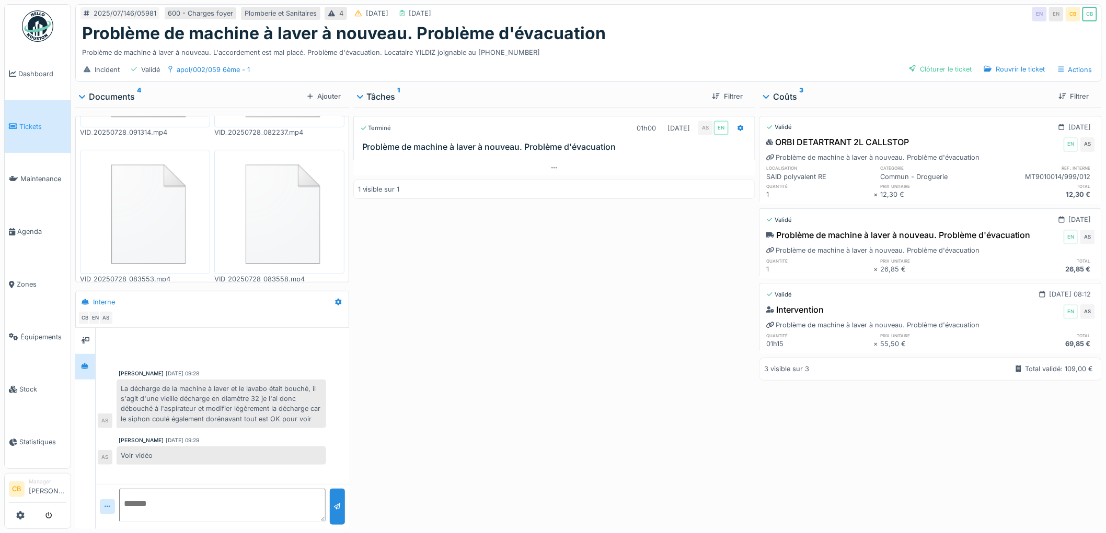
click at [917, 62] on div "Clôturer le ticket" at bounding box center [940, 69] width 71 height 14
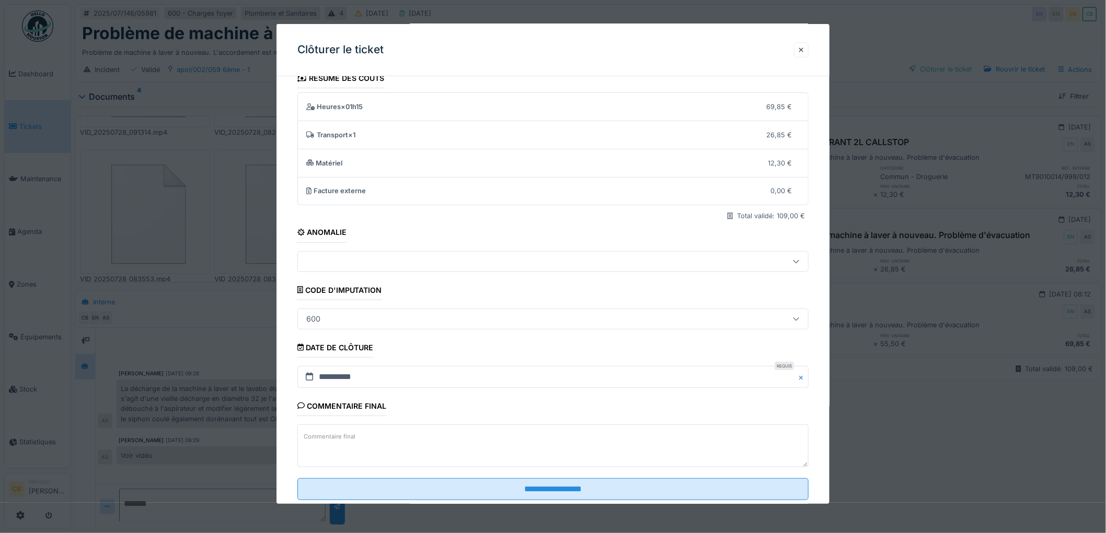
scroll to position [43, 0]
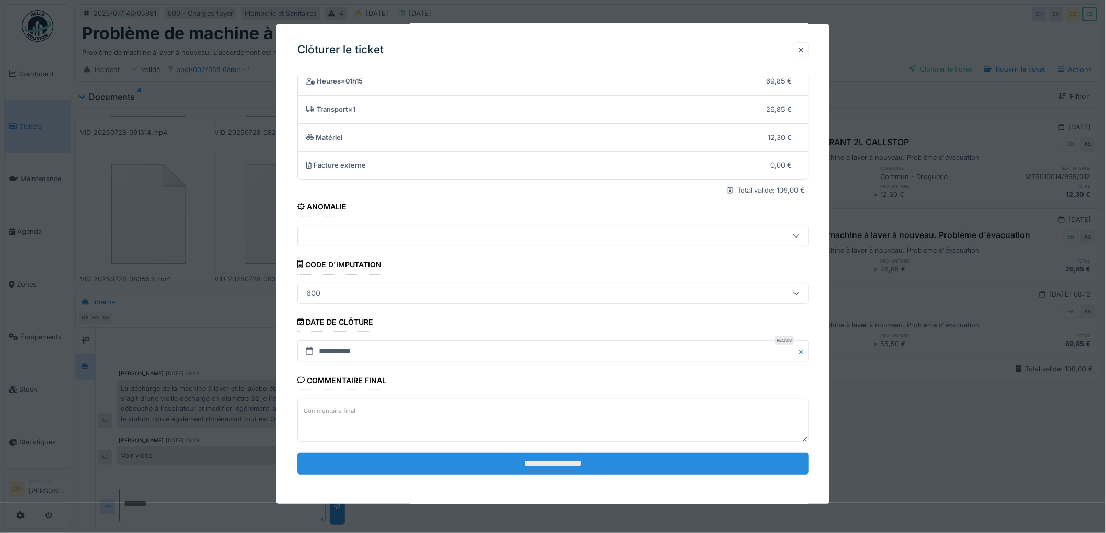
click at [567, 458] on input "**********" at bounding box center [552, 464] width 511 height 22
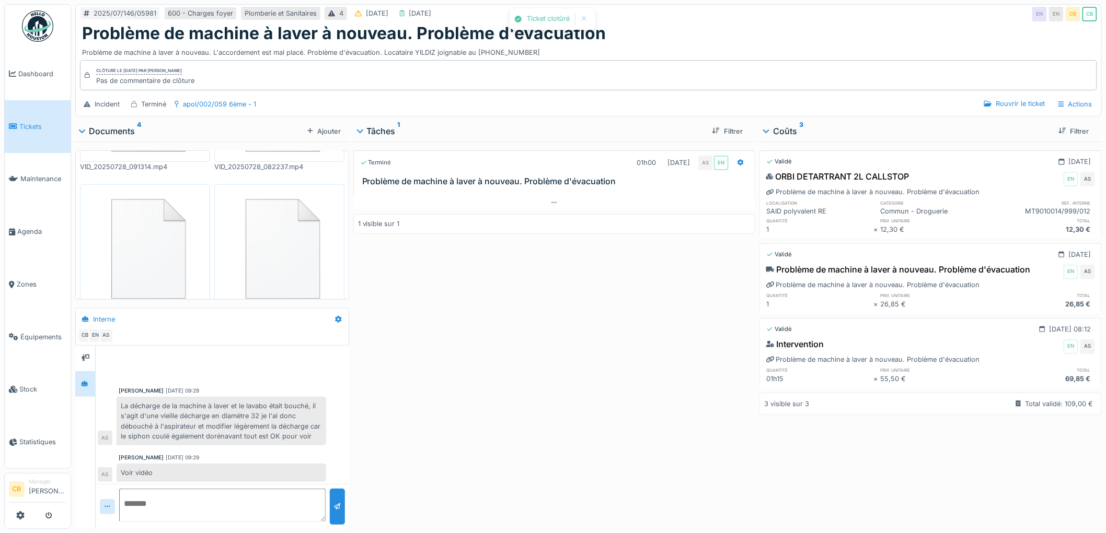
scroll to position [13, 0]
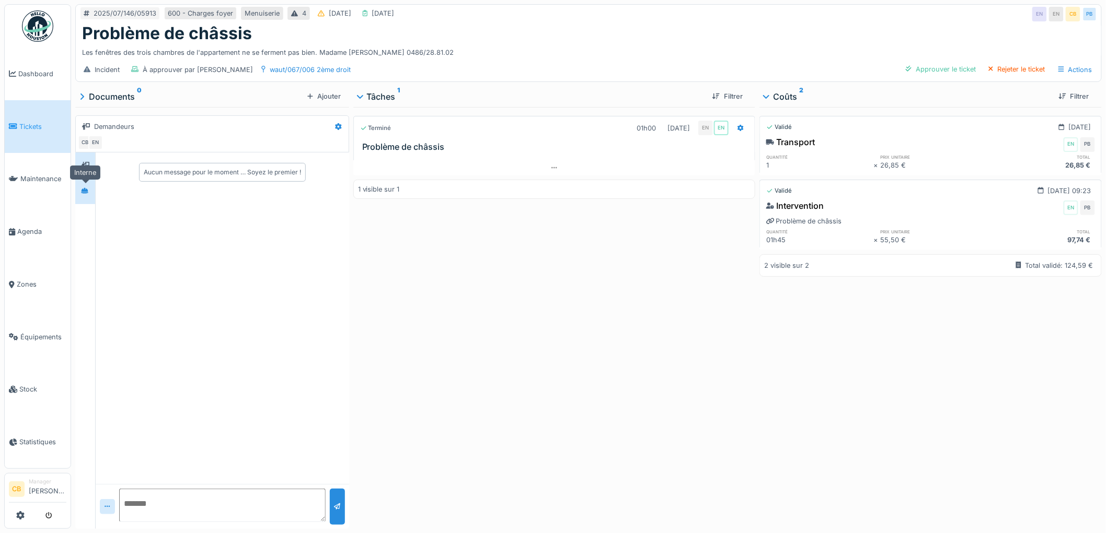
click at [82, 196] on div at bounding box center [84, 192] width 7 height 10
click at [946, 66] on div "Approuver le ticket" at bounding box center [940, 69] width 78 height 14
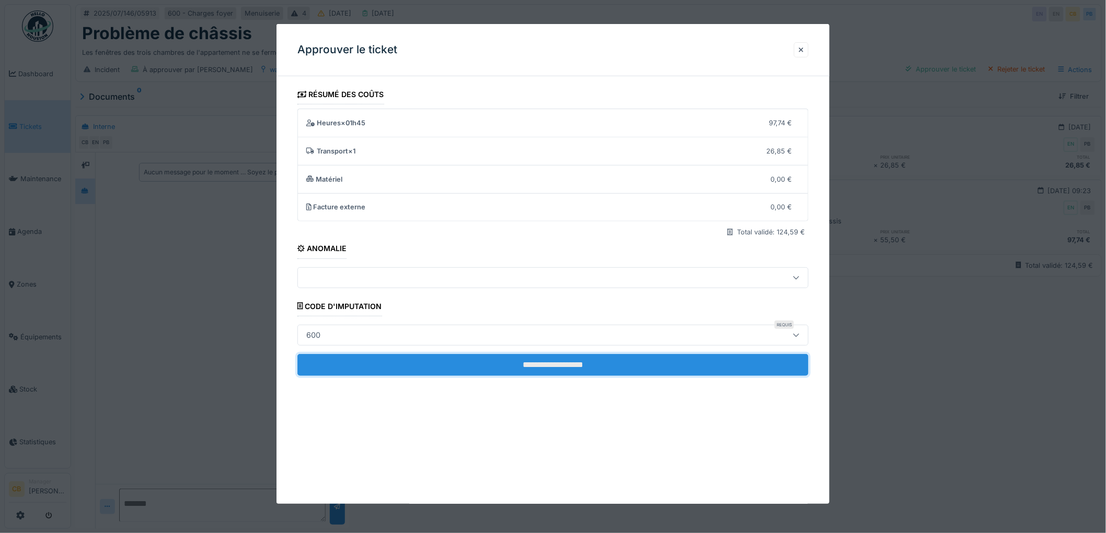
click at [620, 367] on input "**********" at bounding box center [552, 365] width 511 height 22
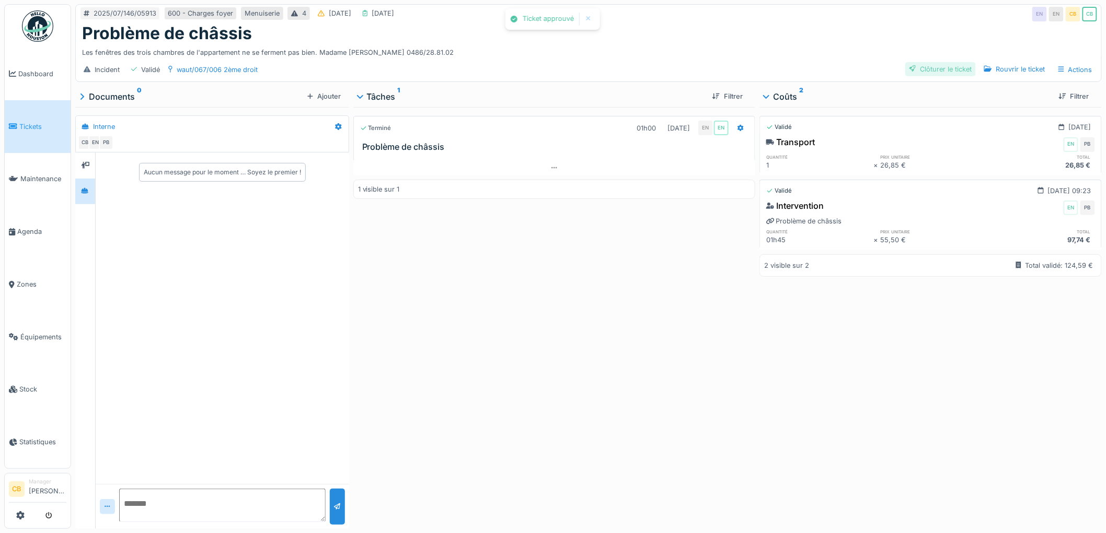
click at [912, 64] on div "Clôturer le ticket" at bounding box center [940, 69] width 71 height 14
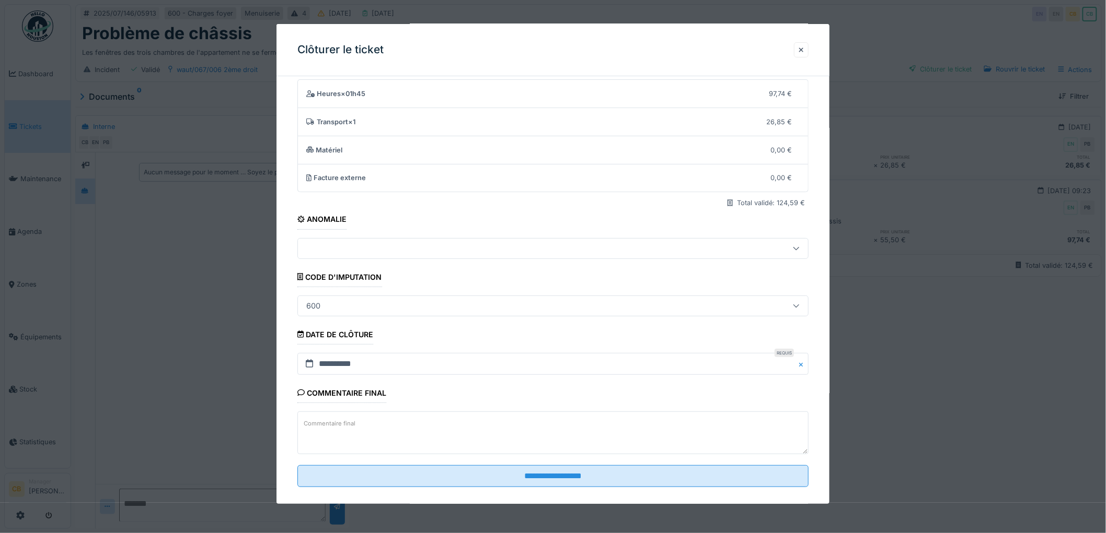
scroll to position [43, 0]
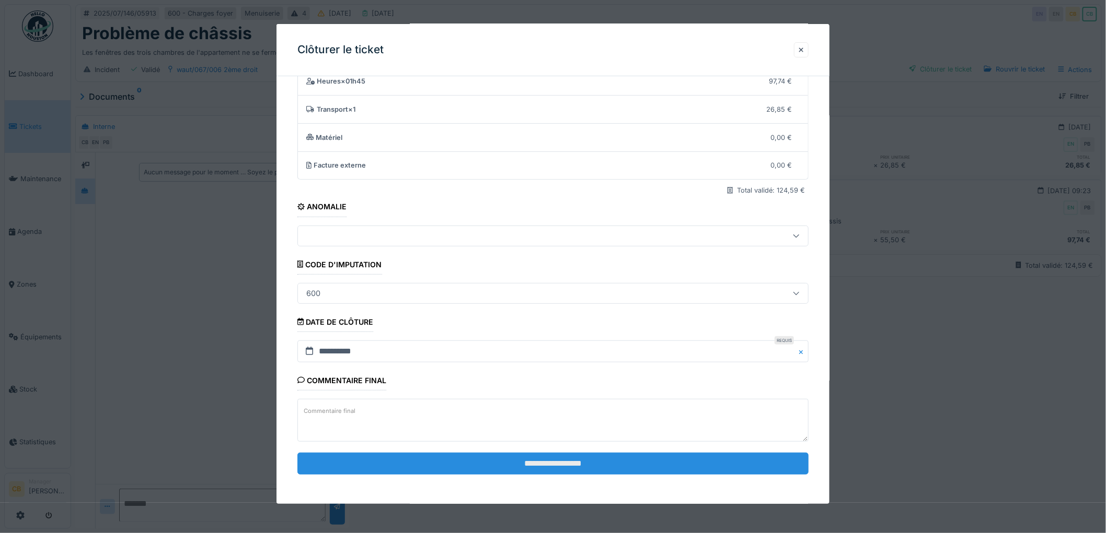
click at [548, 460] on input "**********" at bounding box center [552, 464] width 511 height 22
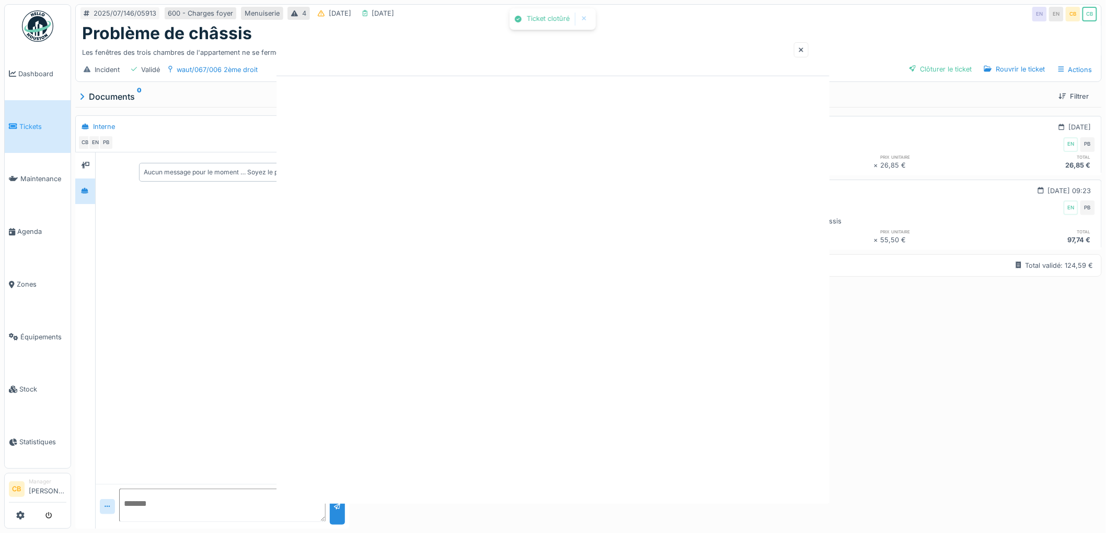
scroll to position [0, 0]
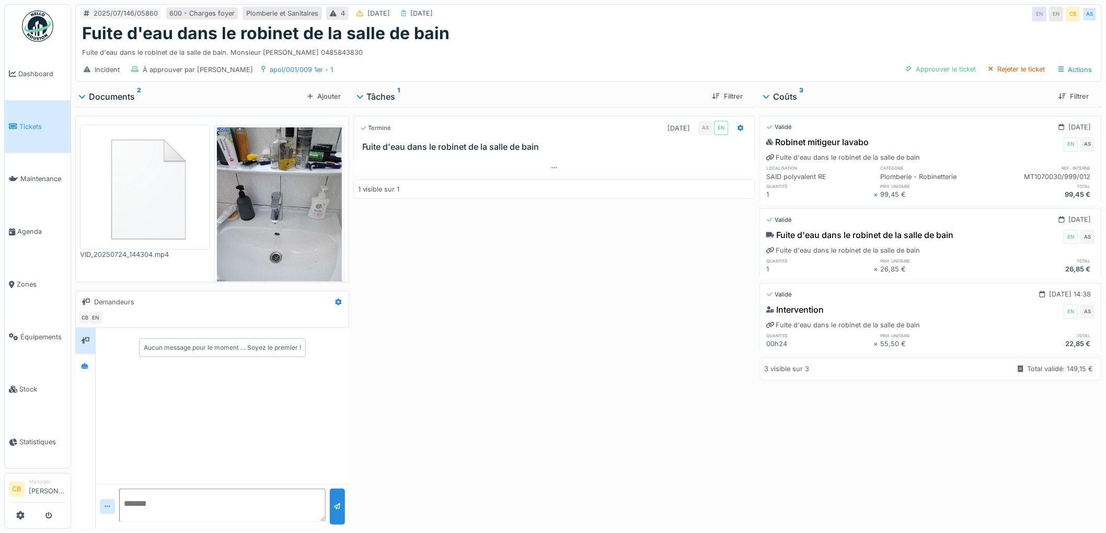
click at [74, 363] on div "2025/07/146/05860 600 - Charges foyer Plomberie et Sanitaires 4 [DATE] [DATE] E…" at bounding box center [588, 266] width 1034 height 533
click at [80, 366] on div at bounding box center [84, 366] width 15 height 13
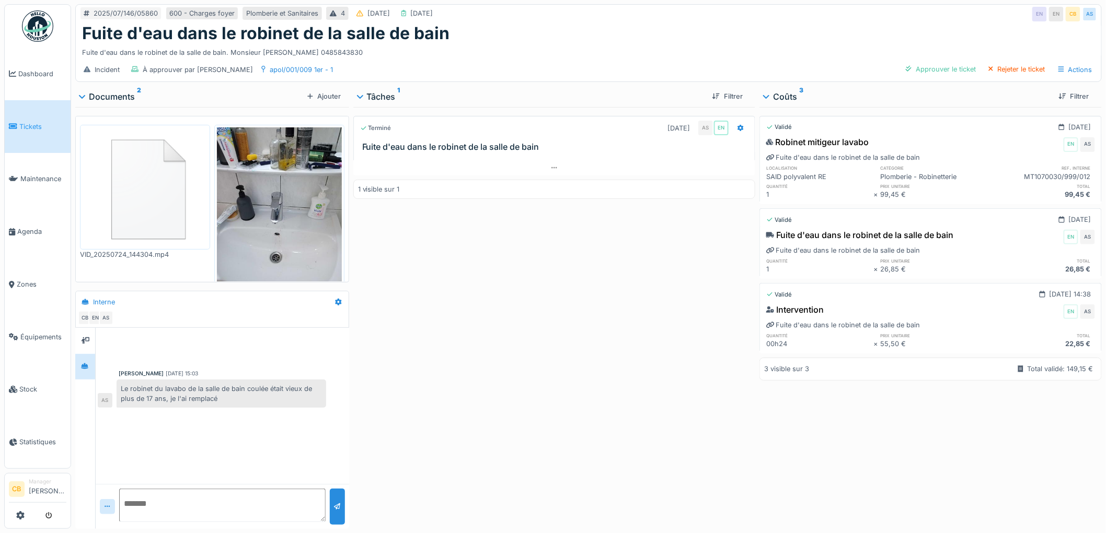
click at [158, 171] on img at bounding box center [145, 187] width 125 height 120
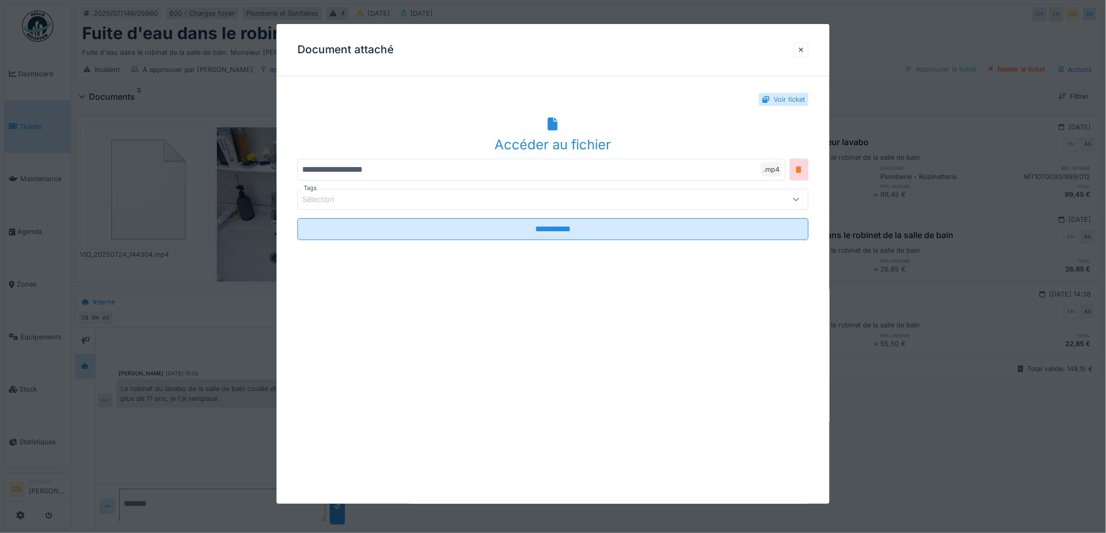
click at [567, 152] on div "Accéder au fichier" at bounding box center [552, 145] width 511 height 20
click at [804, 49] on div at bounding box center [800, 50] width 5 height 10
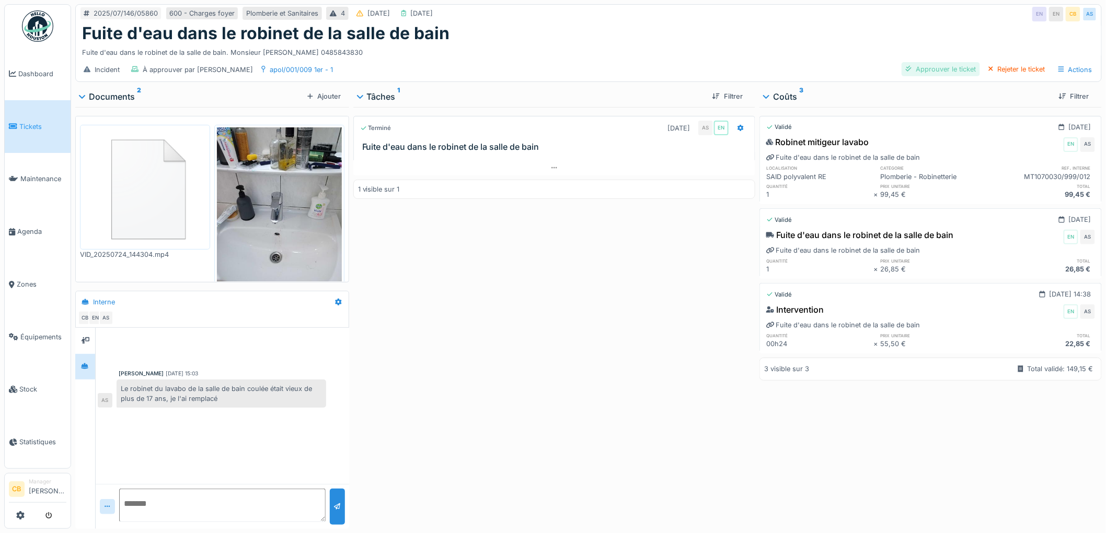
click at [949, 71] on div "Approuver le ticket" at bounding box center [940, 69] width 78 height 14
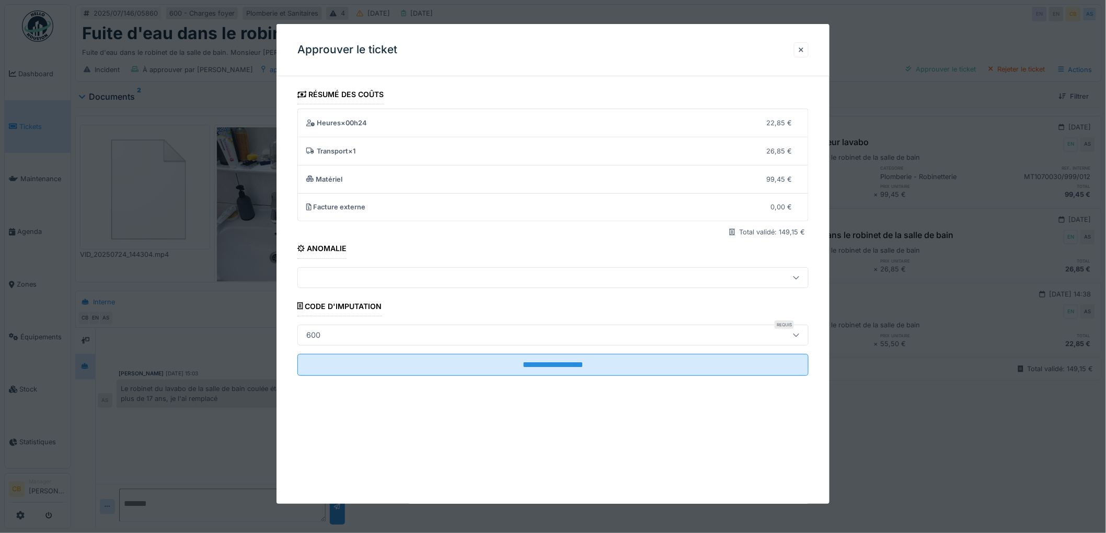
click at [469, 331] on div "600" at bounding box center [523, 335] width 443 height 11
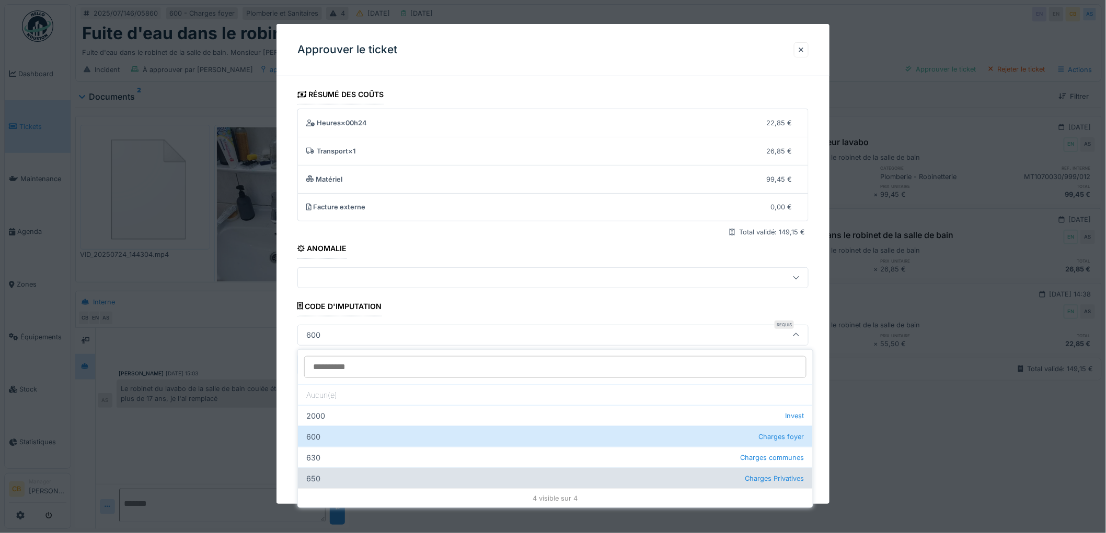
click at [387, 471] on div "650 Charges Privatives" at bounding box center [555, 478] width 515 height 21
type input "***"
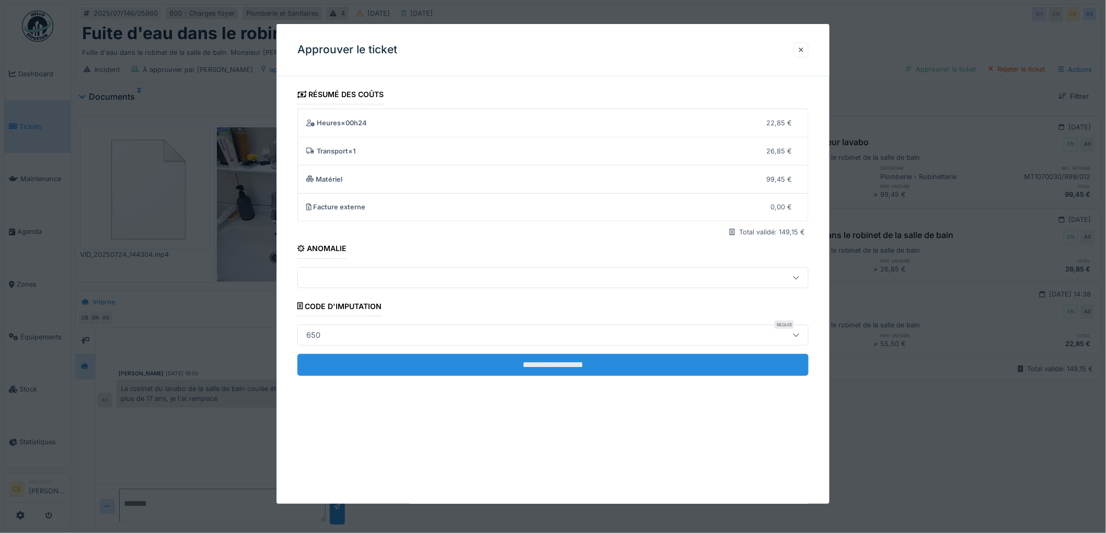
click at [544, 367] on input "**********" at bounding box center [552, 365] width 511 height 22
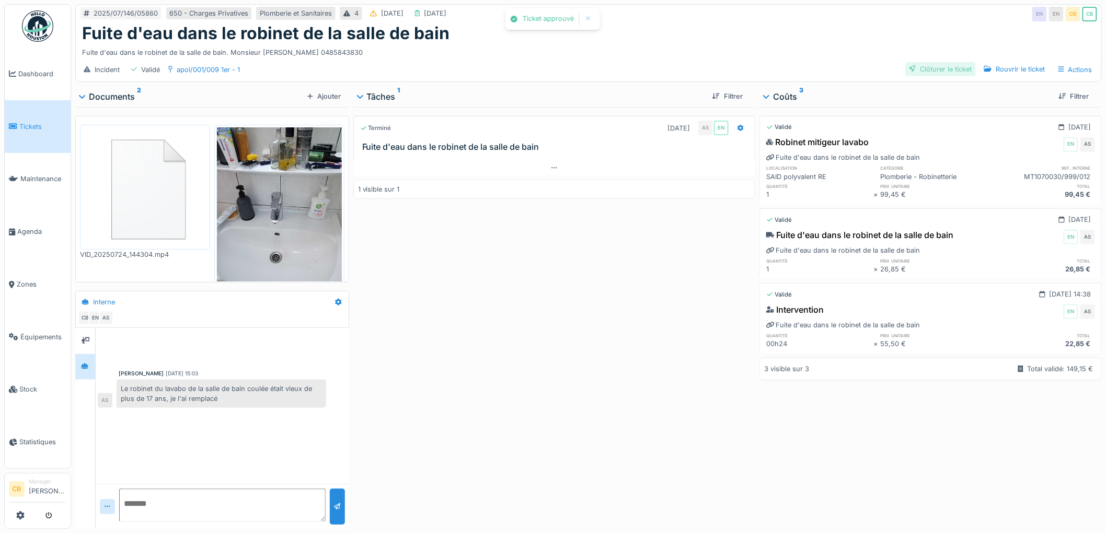
click at [924, 71] on div "Clôturer le ticket" at bounding box center [940, 69] width 71 height 14
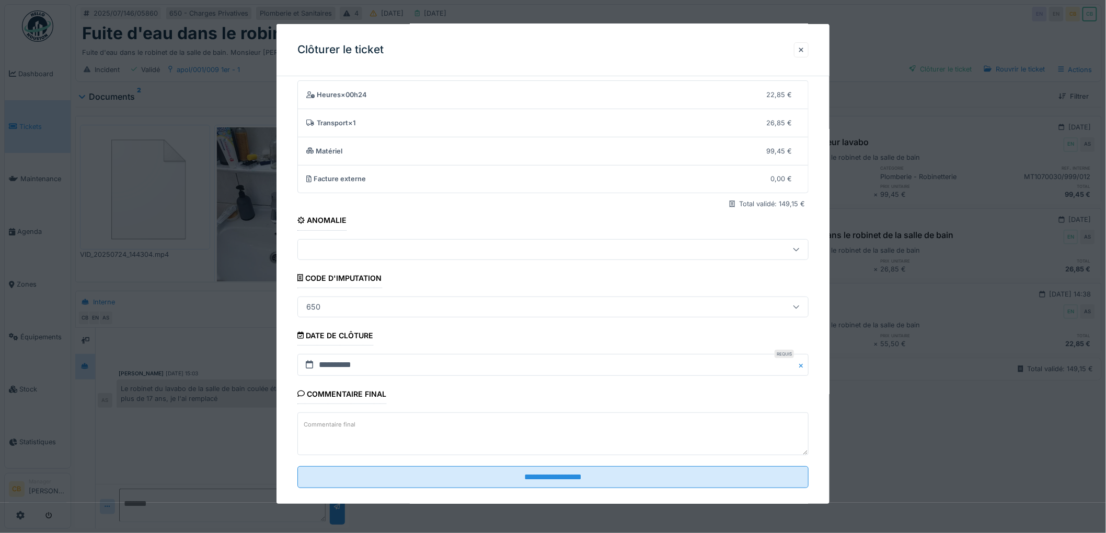
scroll to position [43, 0]
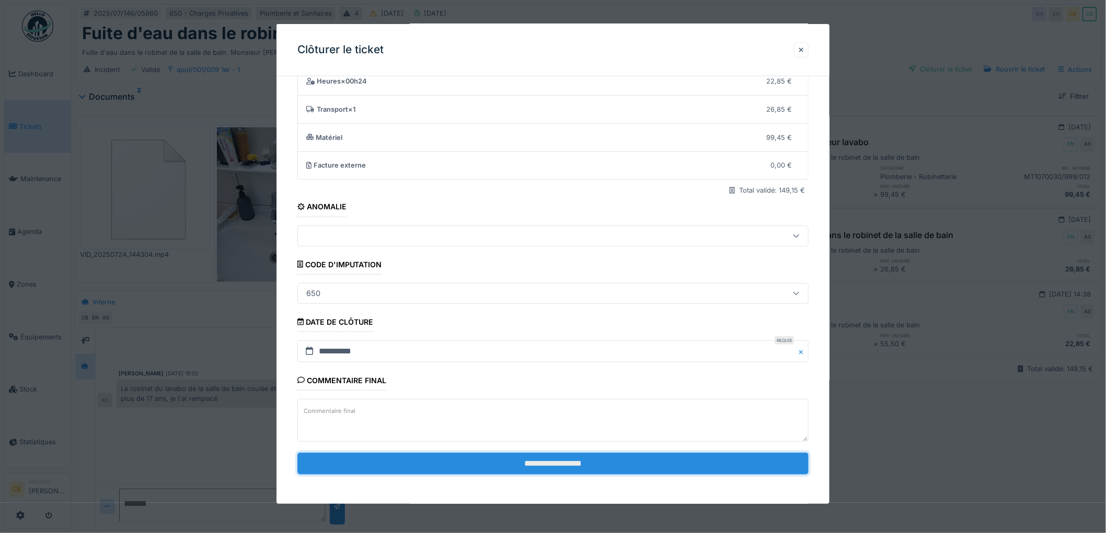
click at [536, 462] on input "**********" at bounding box center [552, 464] width 511 height 22
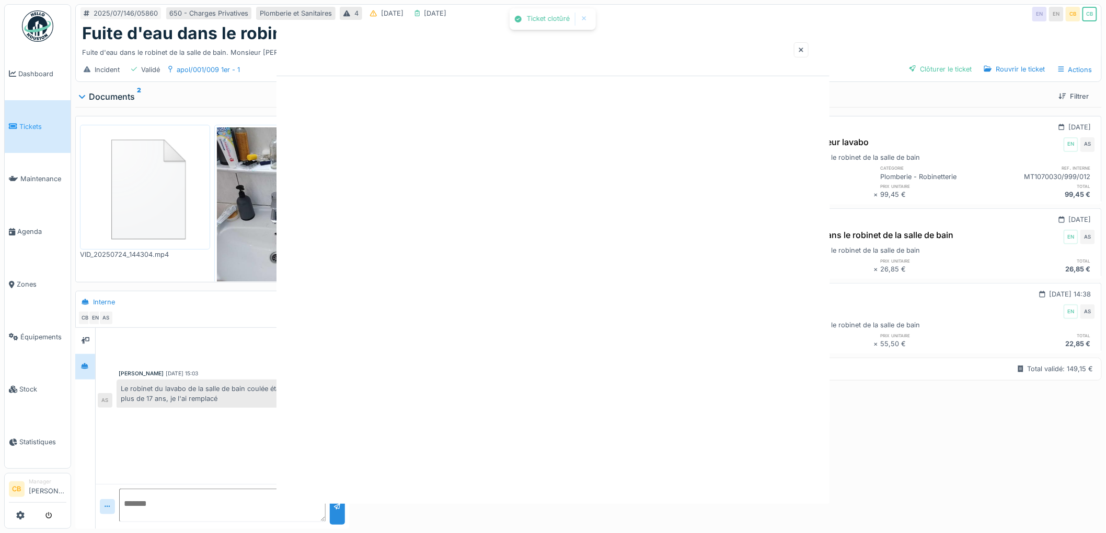
scroll to position [0, 0]
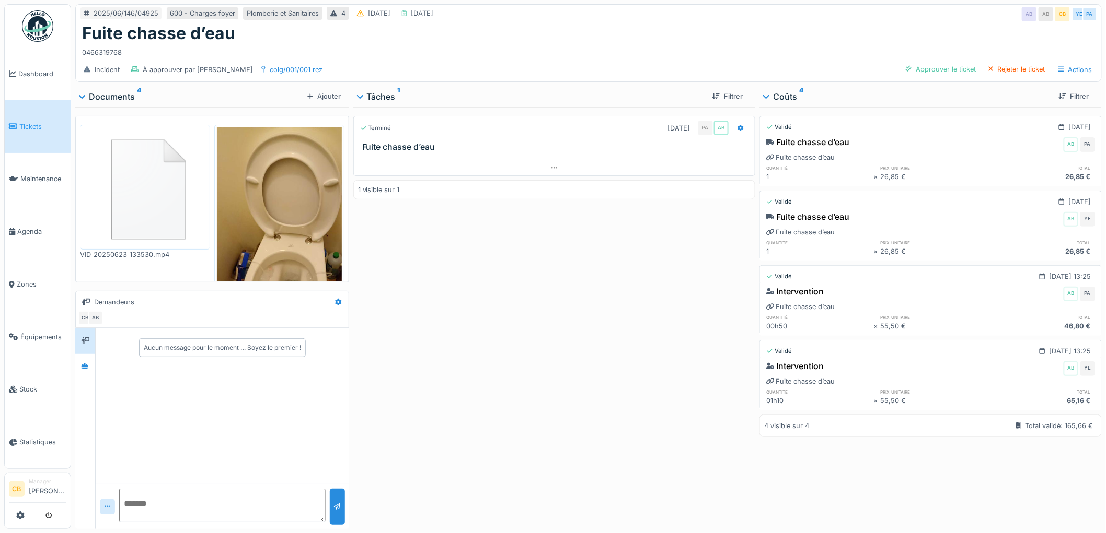
click at [96, 357] on div "Aucun message pour le moment … Soyez le premier !" at bounding box center [222, 347] width 253 height 39
click at [87, 364] on icon at bounding box center [84, 367] width 7 height 6
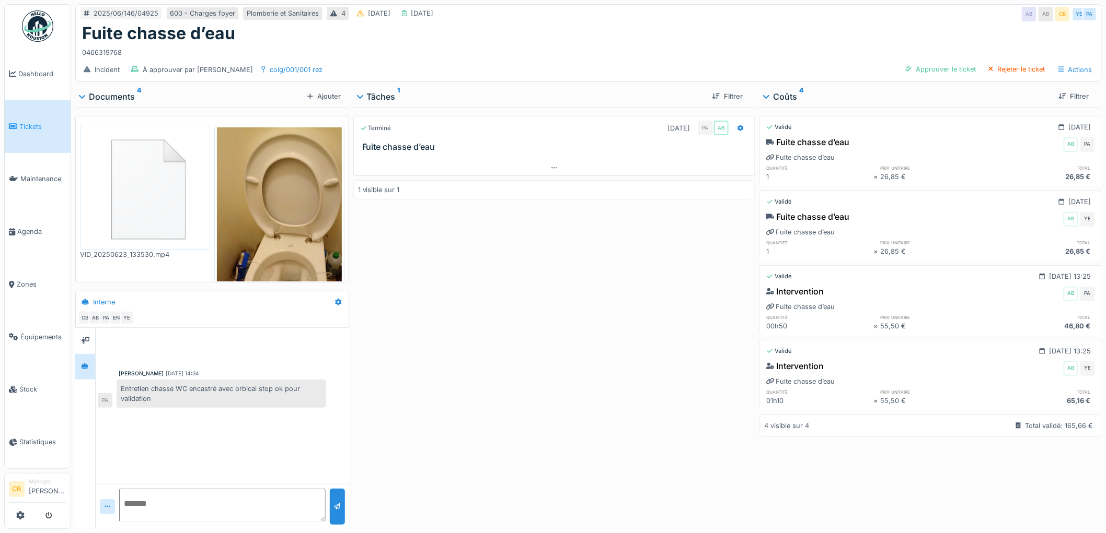
click at [127, 192] on img at bounding box center [145, 187] width 125 height 120
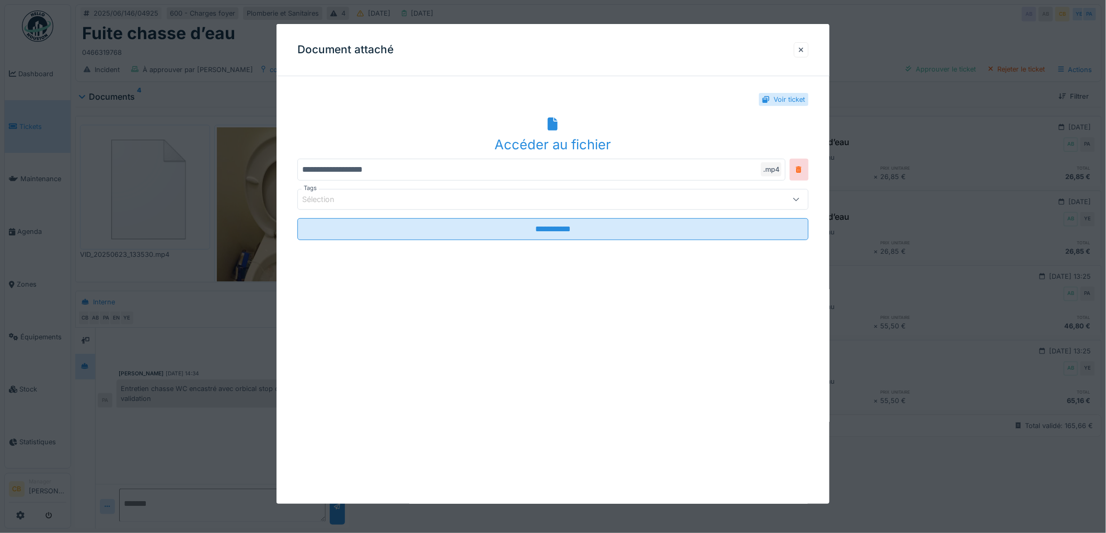
click at [555, 140] on div "Accéder au fichier" at bounding box center [552, 145] width 511 height 20
click at [804, 49] on div at bounding box center [800, 50] width 5 height 10
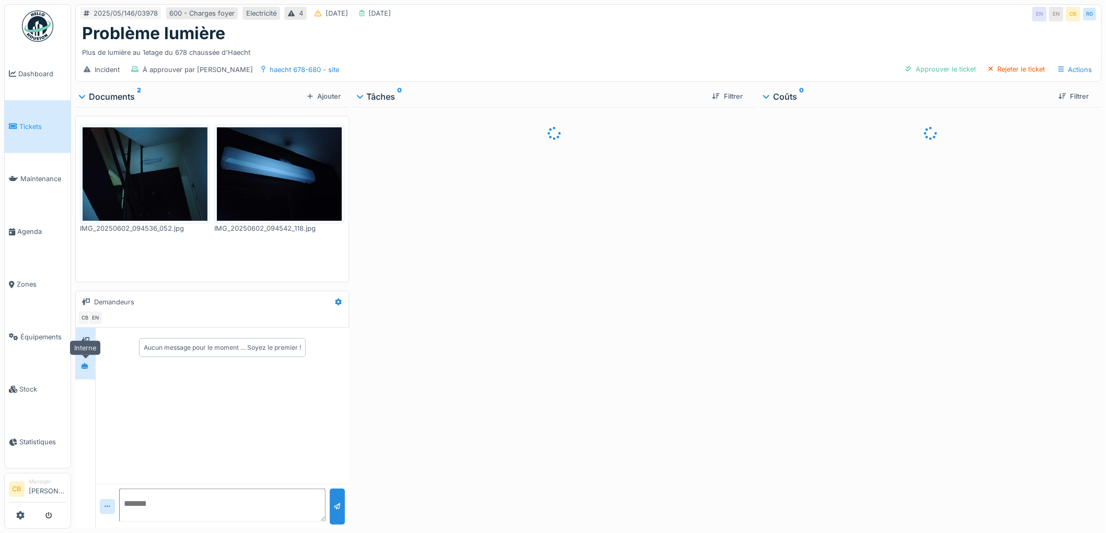
click at [80, 366] on div at bounding box center [84, 366] width 15 height 13
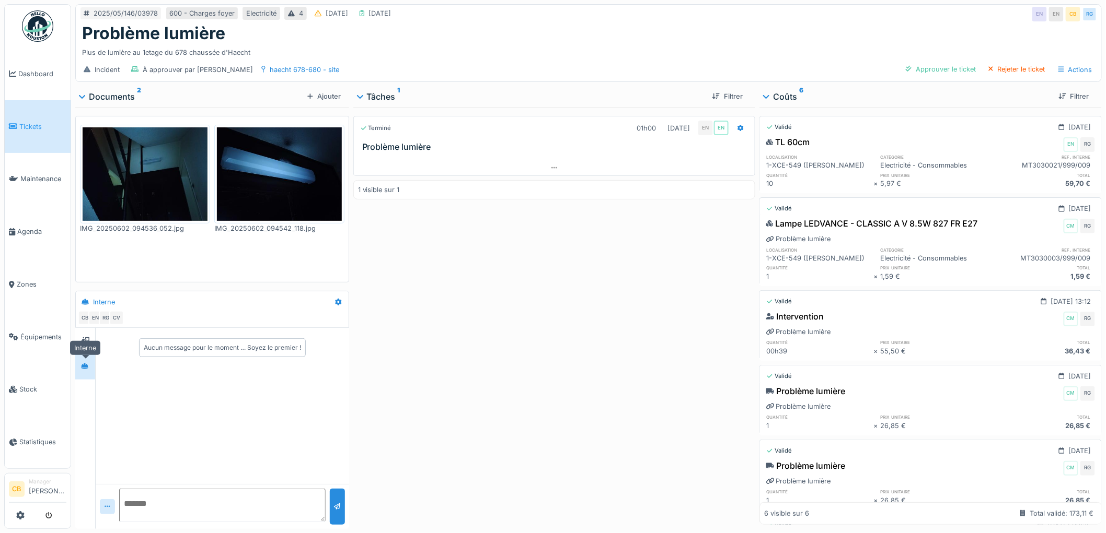
click at [80, 366] on div at bounding box center [84, 366] width 15 height 13
click at [79, 365] on div at bounding box center [84, 366] width 15 height 13
click at [79, 347] on div at bounding box center [85, 340] width 16 height 13
